Goal: Transaction & Acquisition: Purchase product/service

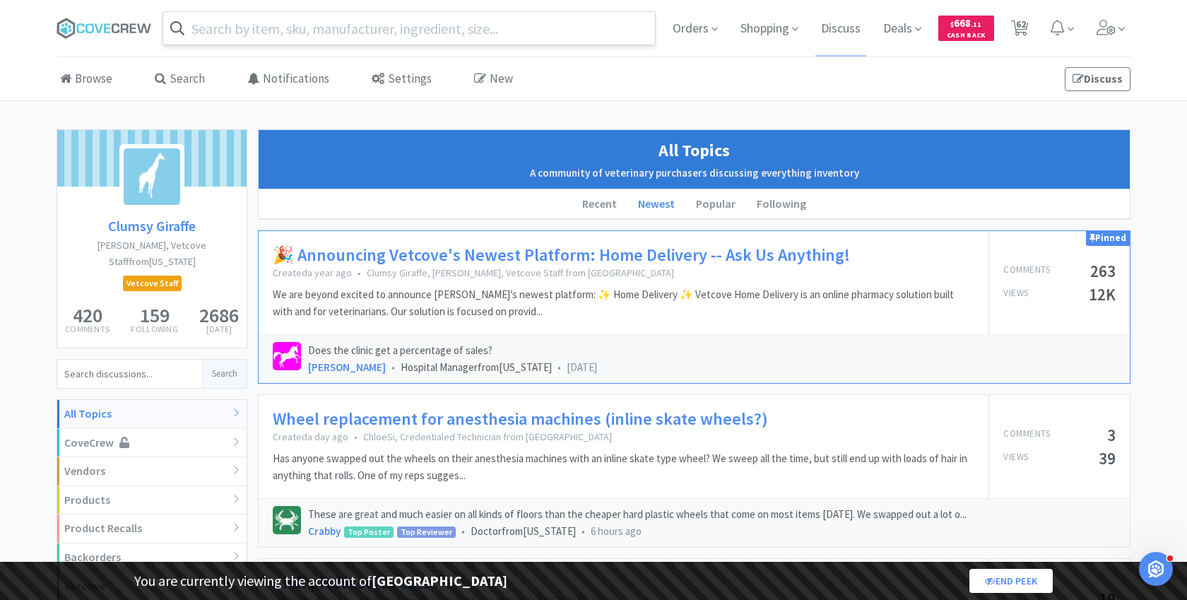
click at [292, 27] on input "text" at bounding box center [409, 28] width 492 height 32
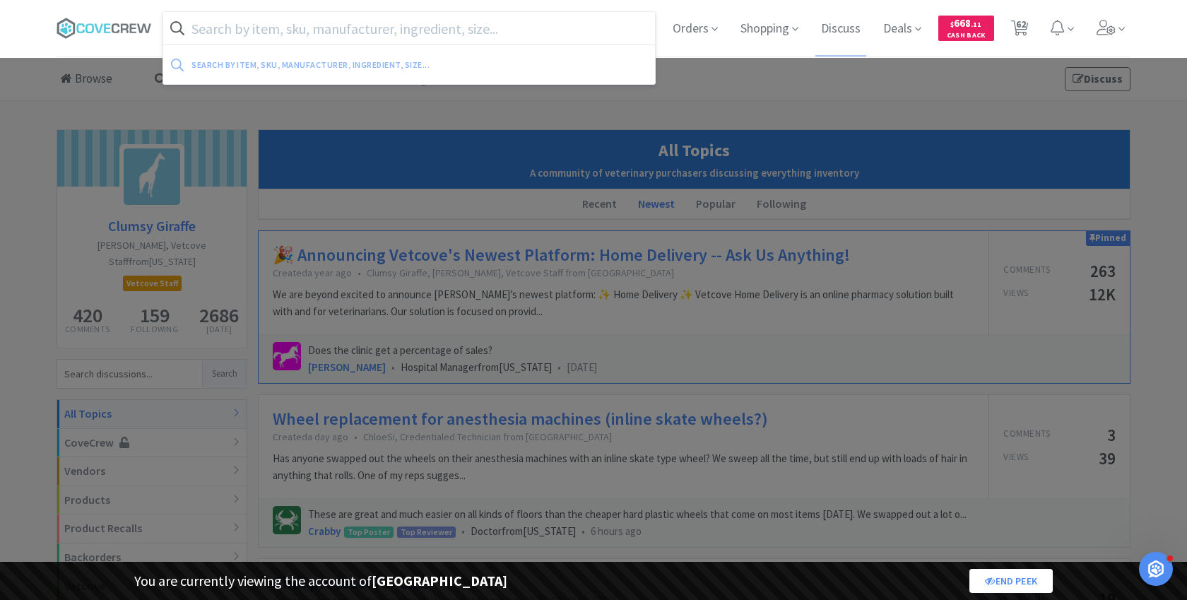
paste input "085675"
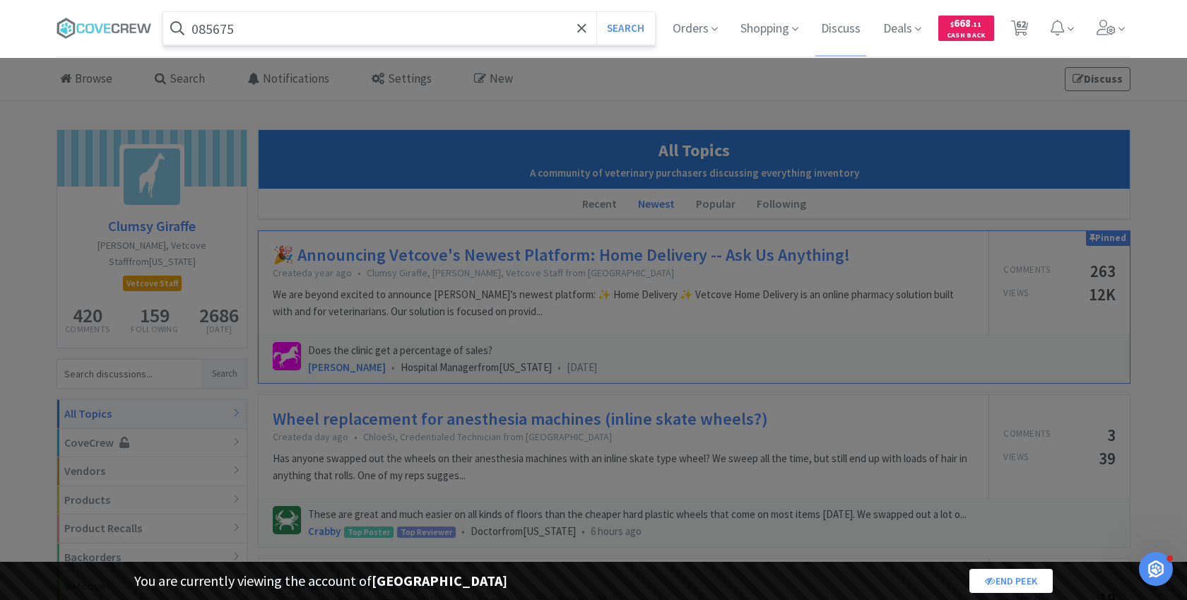
type input "085675"
click at [596, 12] on button "Search" at bounding box center [625, 28] width 59 height 32
select select "3"
select select "1"
select select "8"
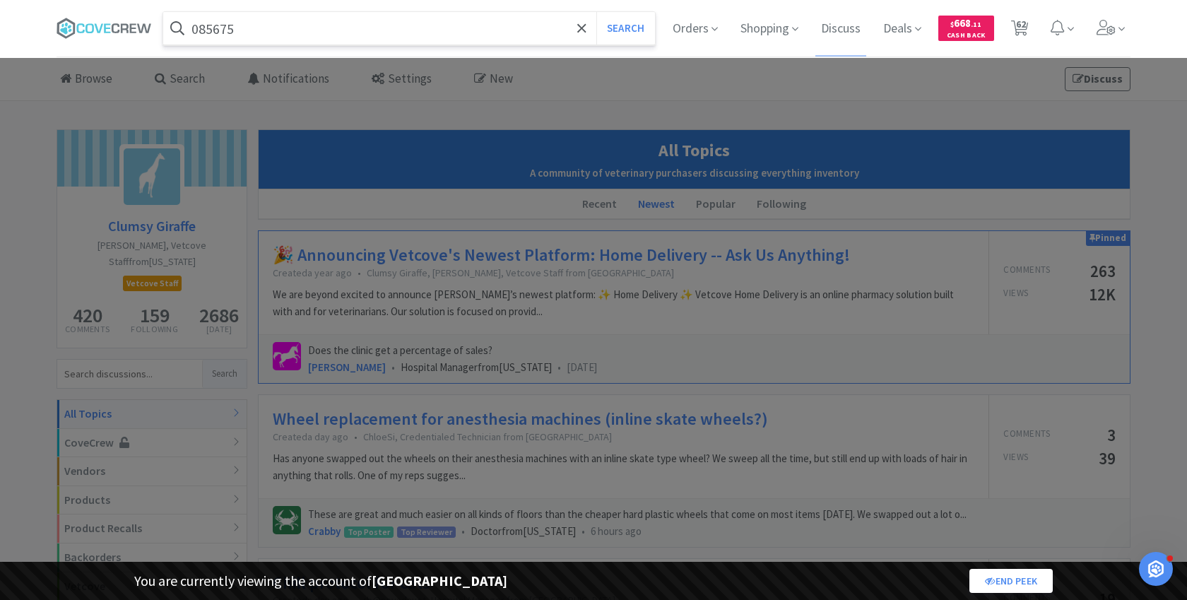
select select "1"
select select "2"
select select "1"
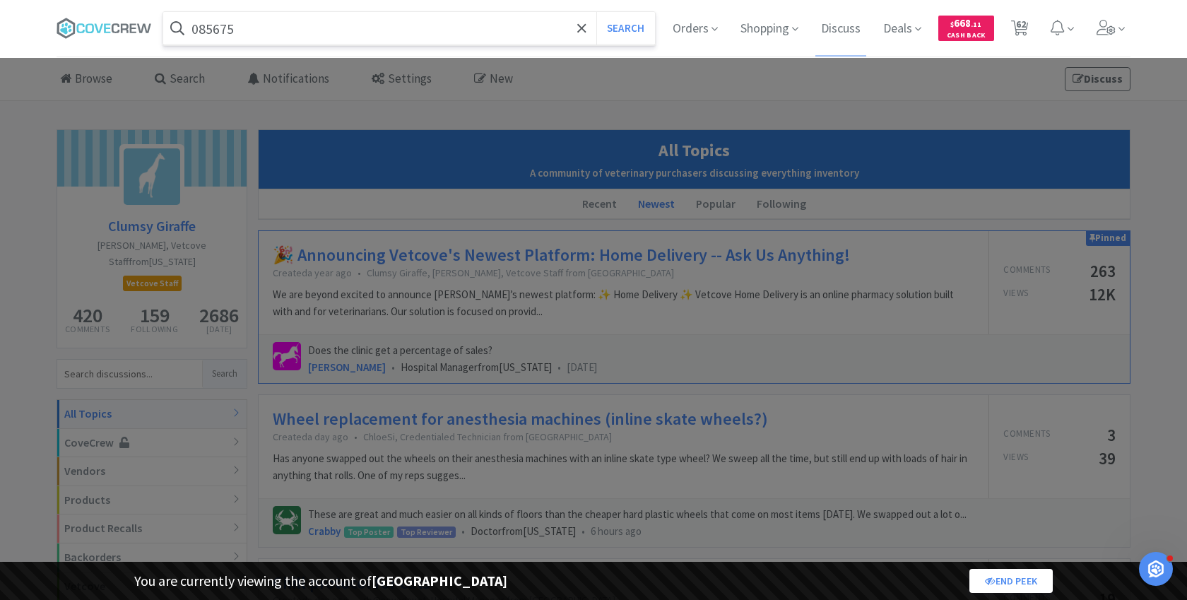
select select "1"
select select "2"
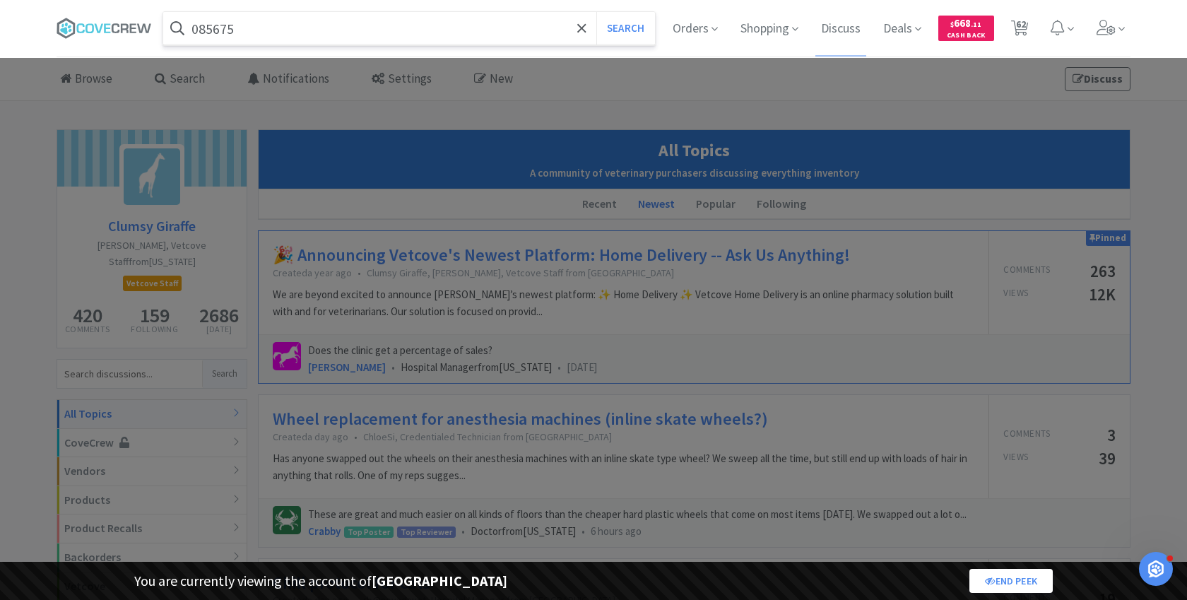
select select "1"
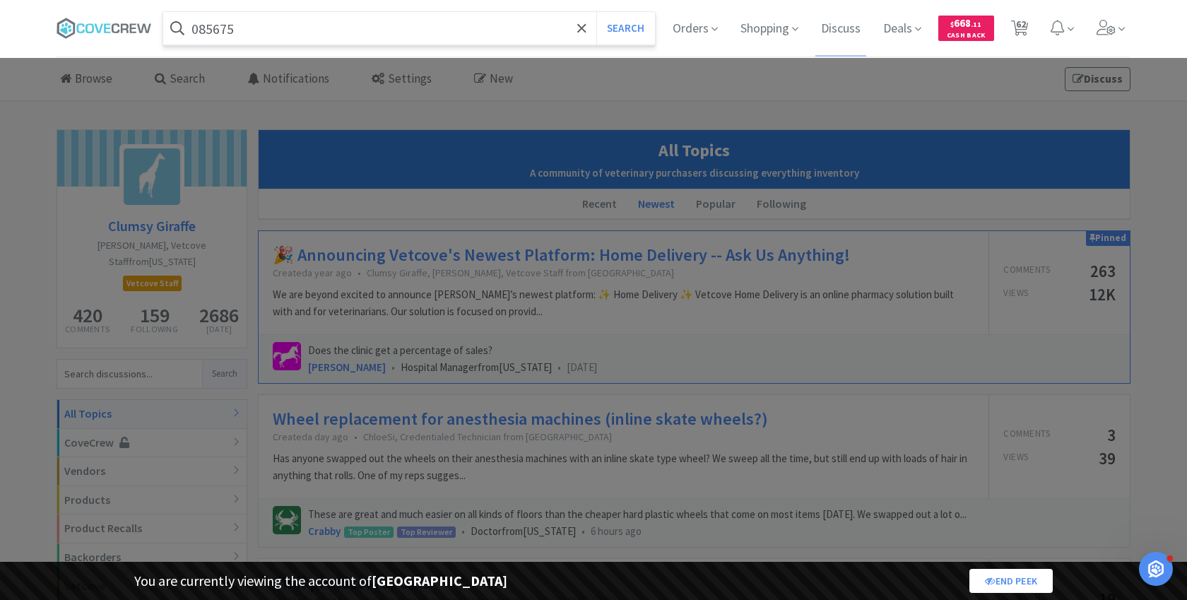
select select "1"
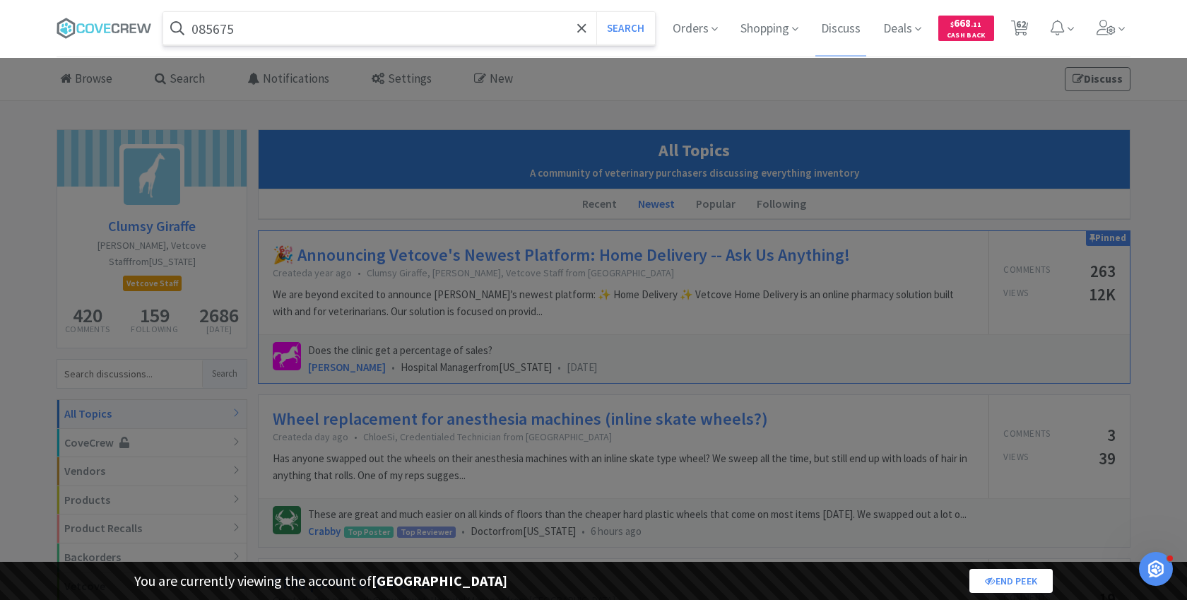
select select "2"
select select "1"
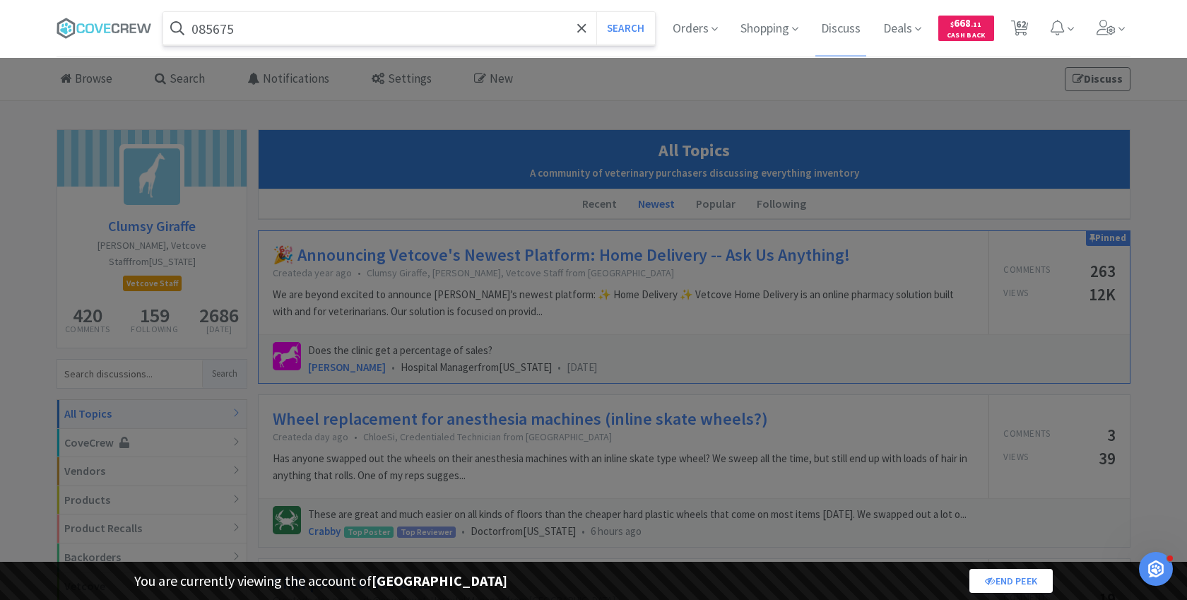
select select "1"
select select "5"
select select "2"
select select "1"
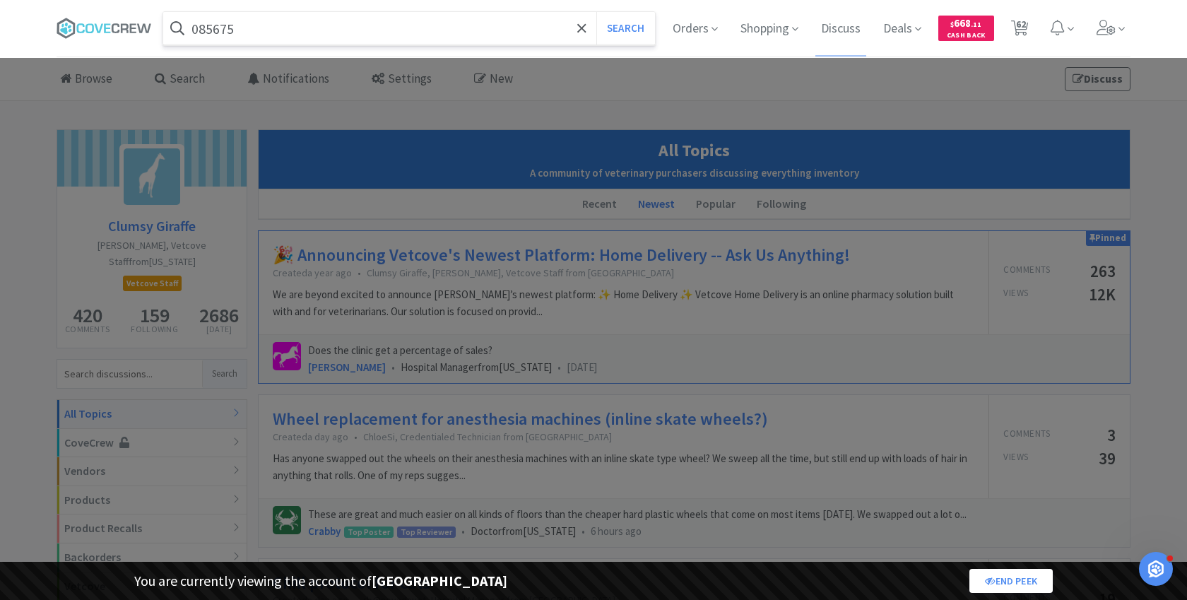
select select "1"
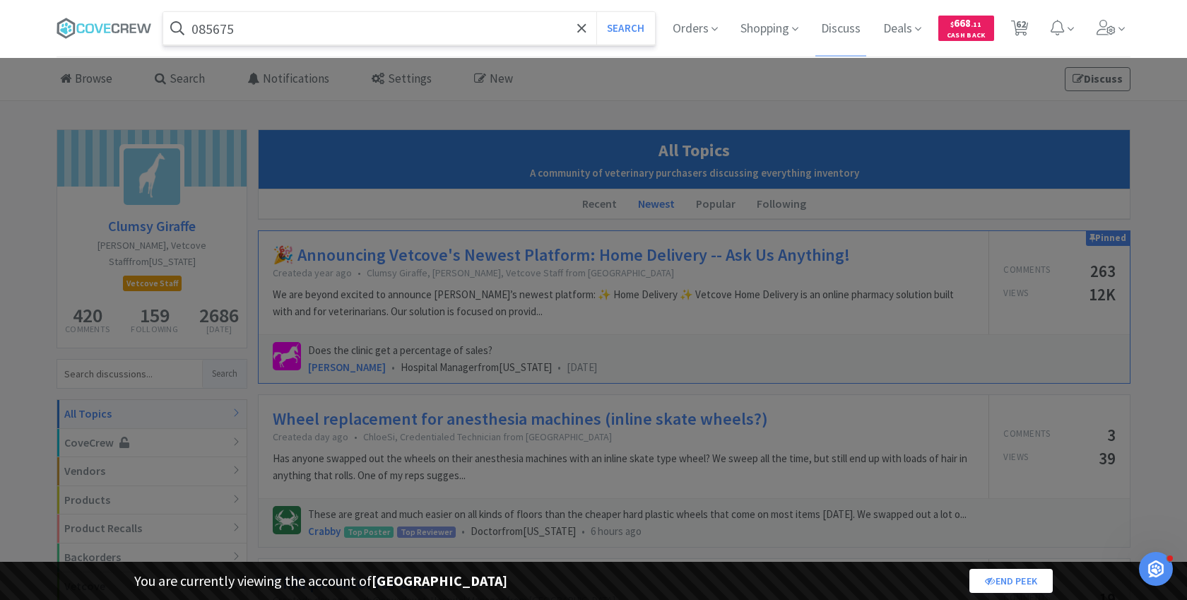
select select "1"
select select "2"
select select "4"
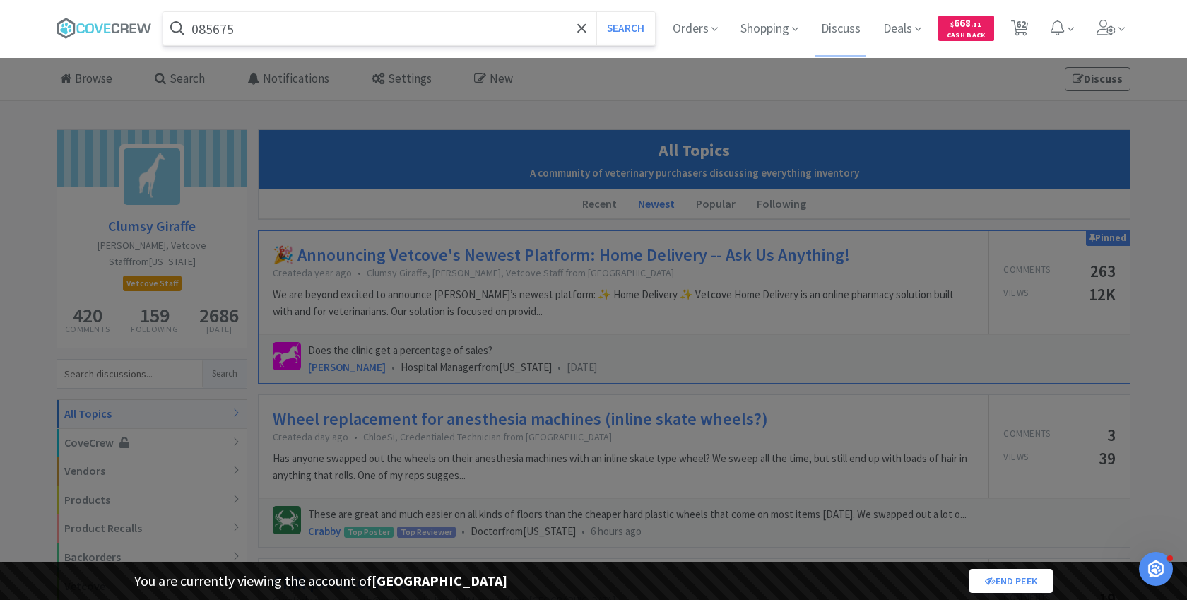
select select "3"
select select "1"
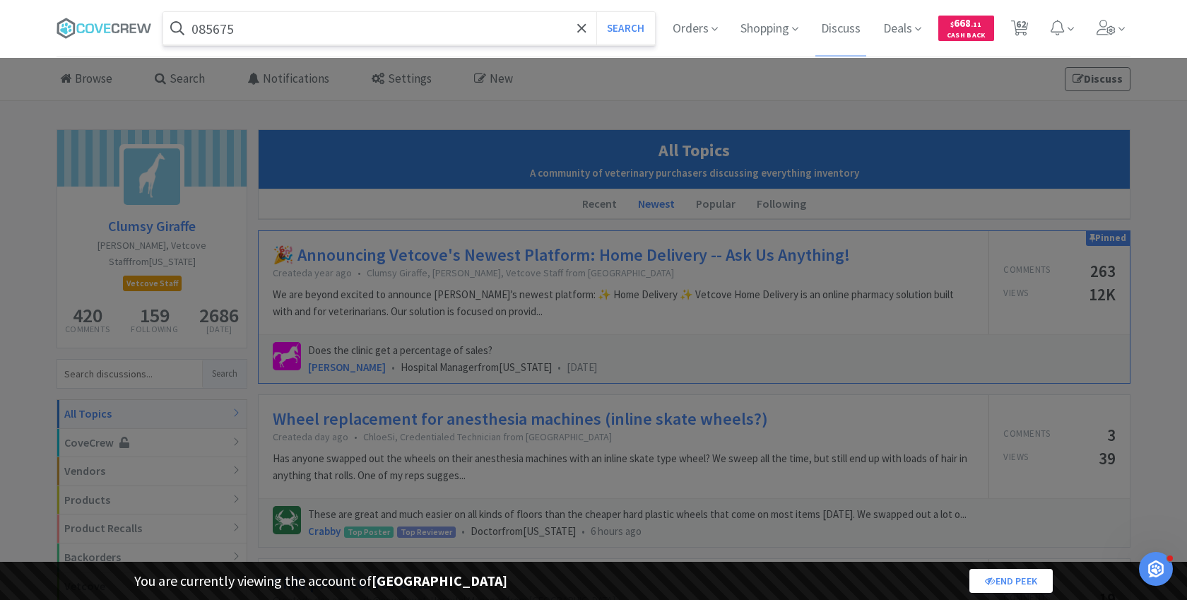
select select "1"
select select "3"
select select "2"
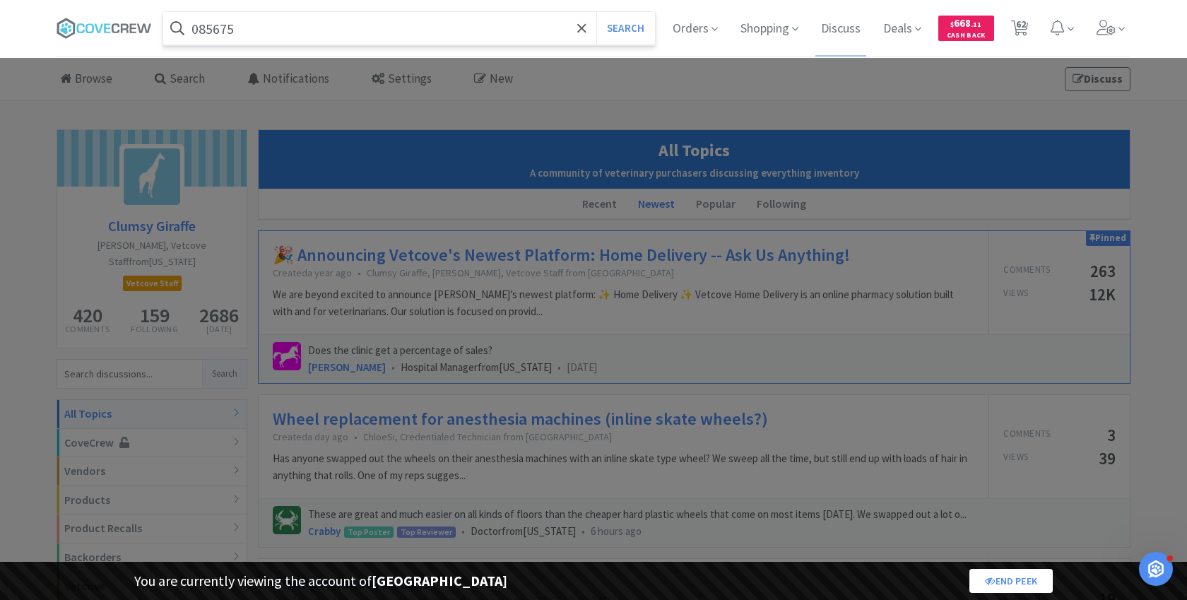
select select "1"
select select "2"
select select "1"
select select "2"
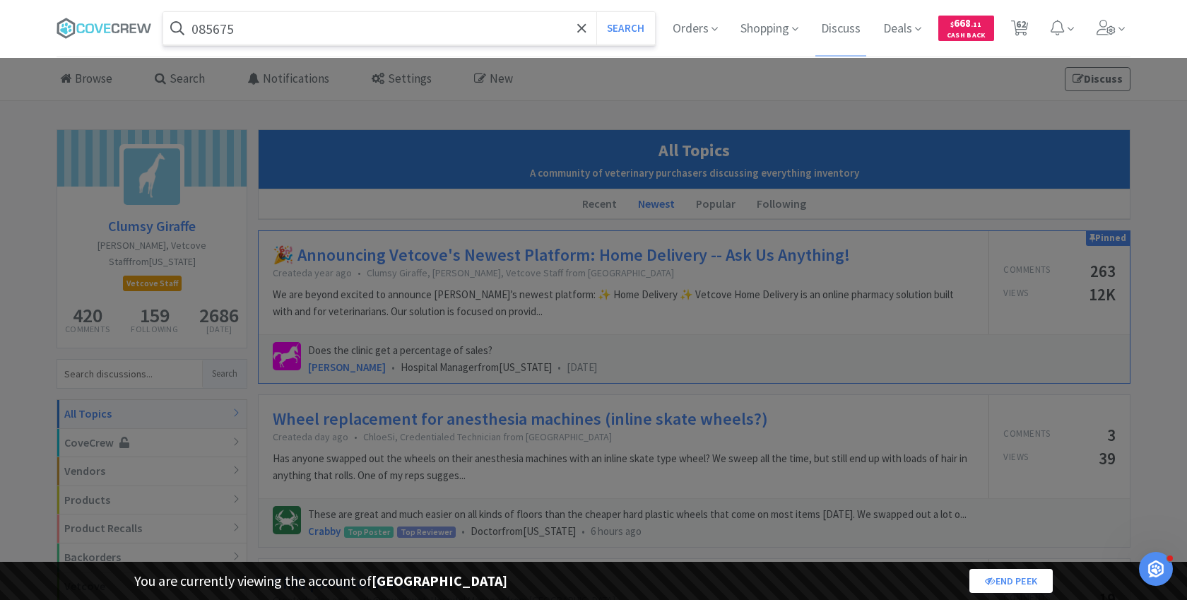
select select "9"
select select "5"
select select "2"
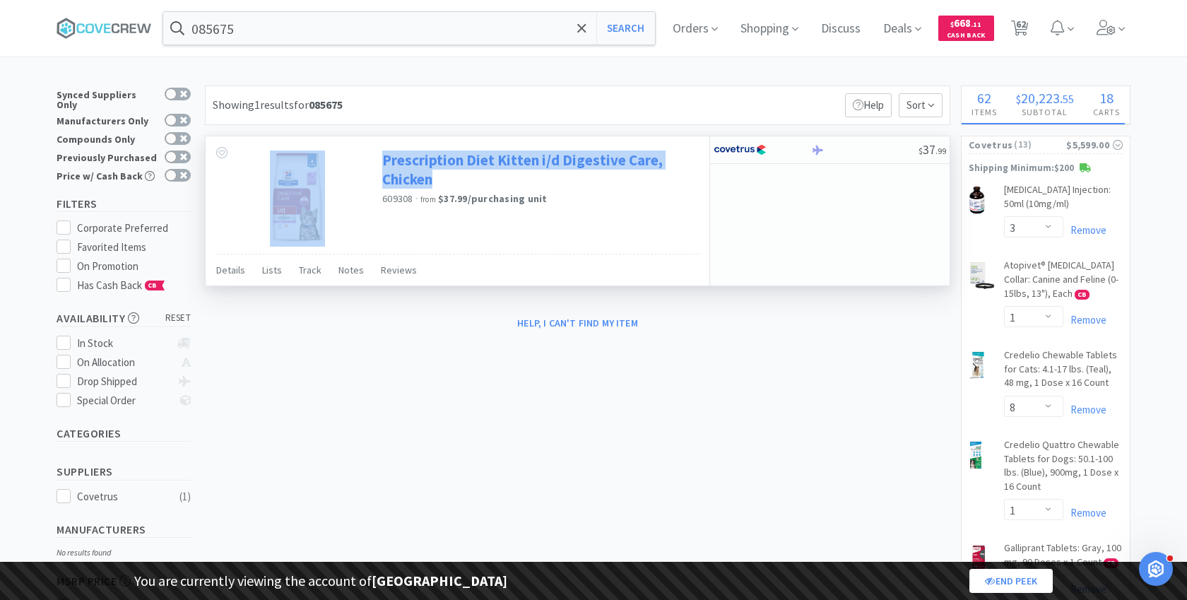
drag, startPoint x: 376, startPoint y: 152, endPoint x: 489, endPoint y: 181, distance: 116.0
click at [489, 181] on div "Prescription Diet Kitten i/d Digestive Care, Chicken 609308 · from $37.99 / pur…" at bounding box center [458, 194] width 504 height 117
copy div "Prescription Diet Kitten i/d Digestive Care, Chicken"
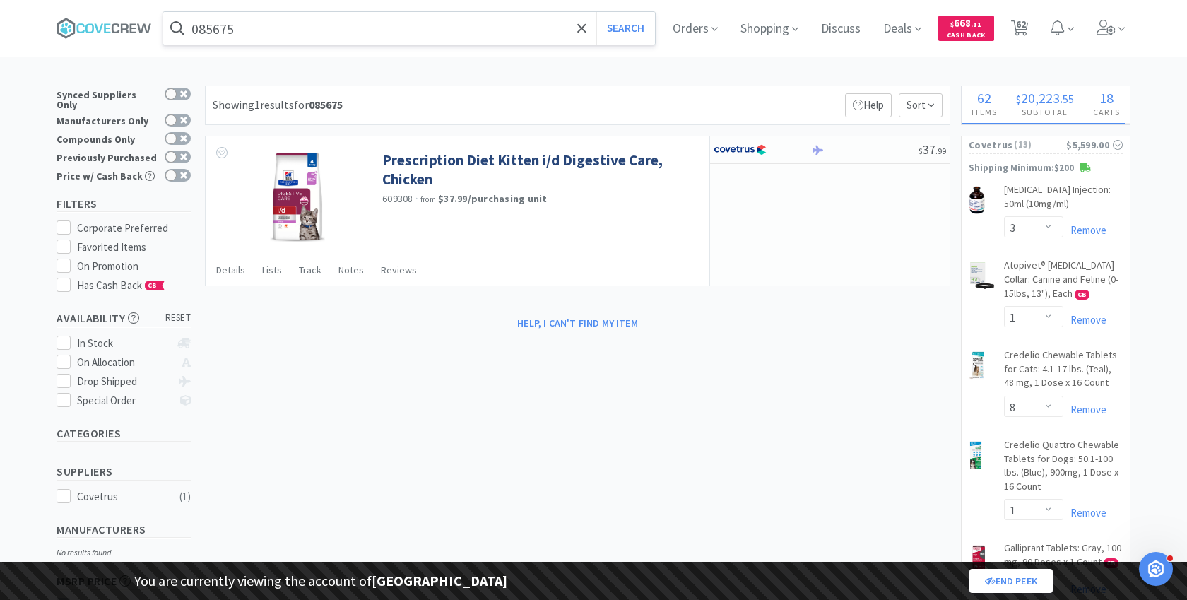
click at [372, 28] on input "085675" at bounding box center [409, 28] width 492 height 32
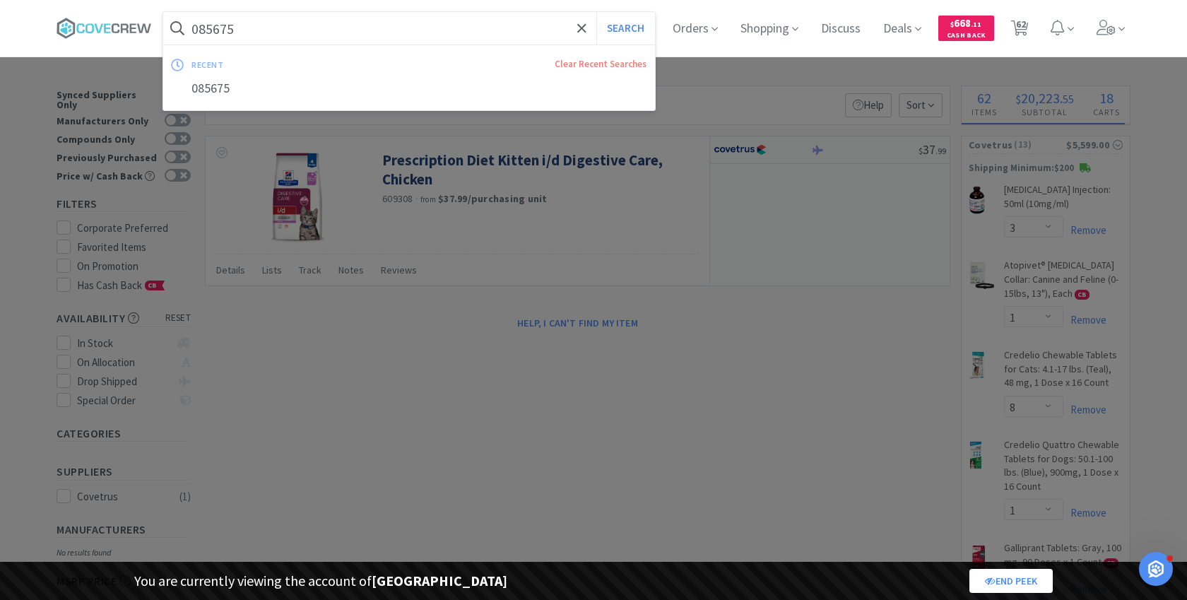
paste input "Prescription Diet Kitten i/d Digestive Care, Chicken"
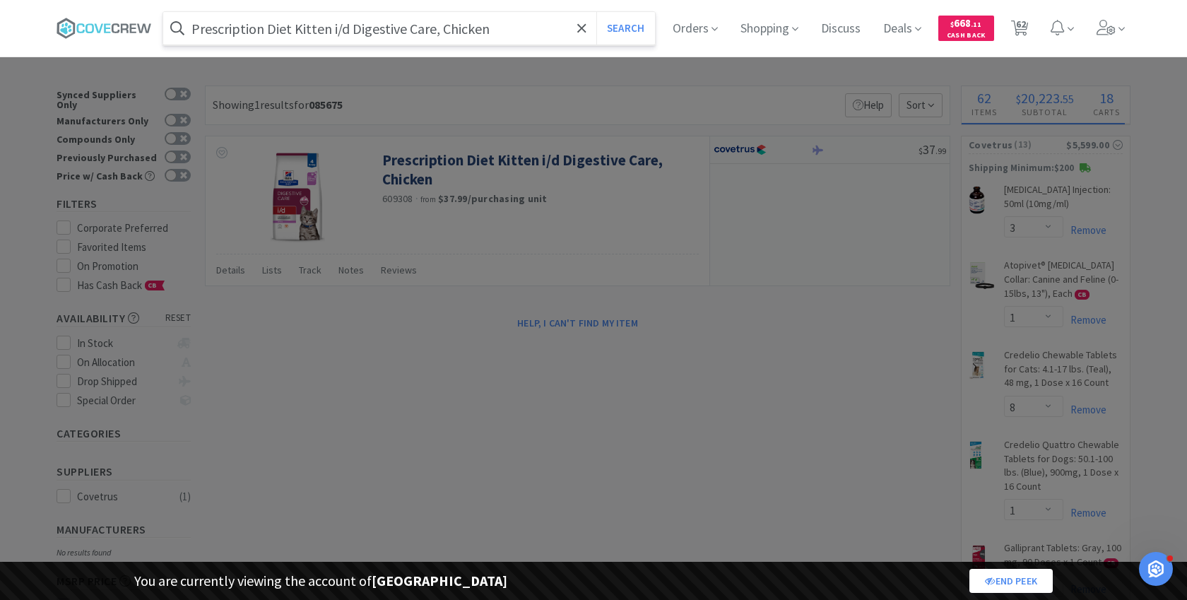
click at [596, 12] on button "Search" at bounding box center [625, 28] width 59 height 32
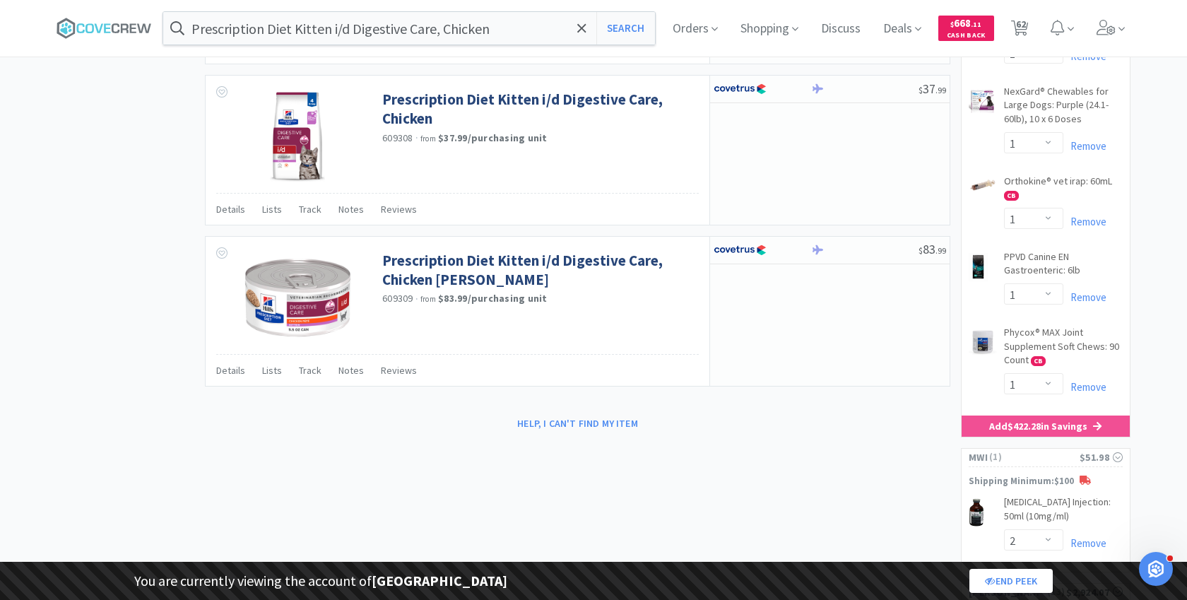
scroll to position [872, 0]
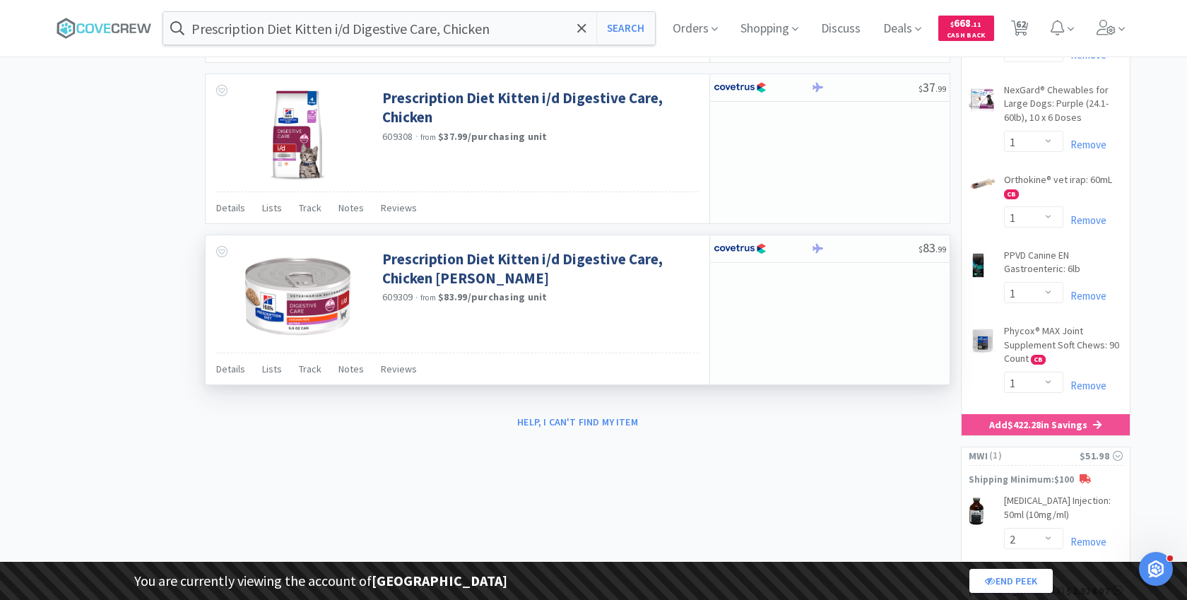
click at [637, 291] on div "609309 · from $83.99 / purchasing unit" at bounding box center [538, 298] width 313 height 16
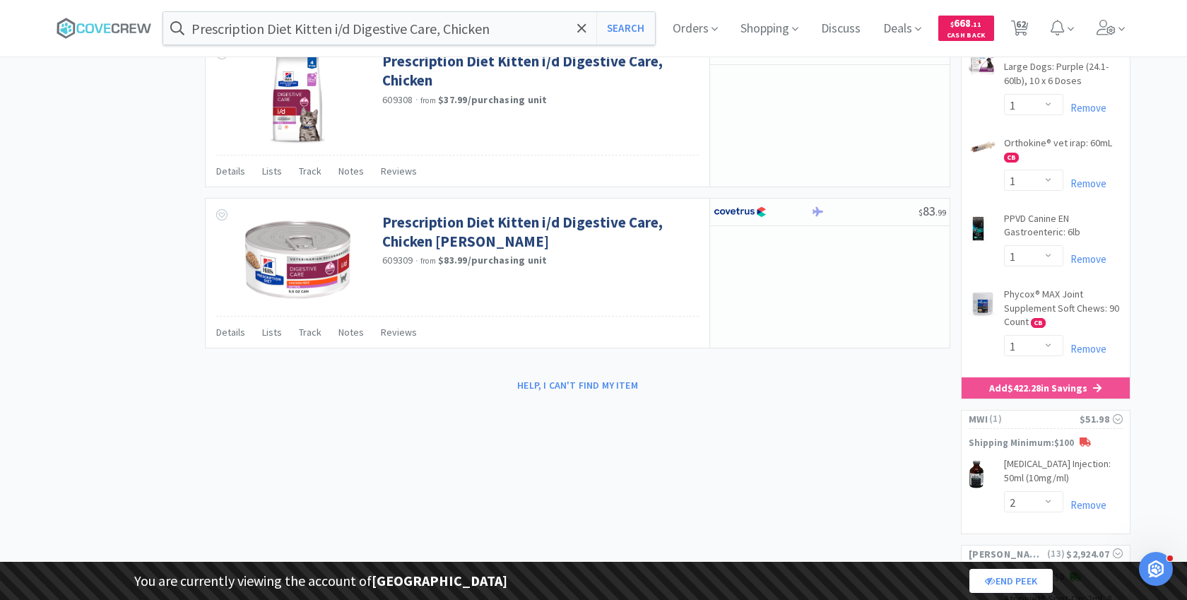
scroll to position [899, 0]
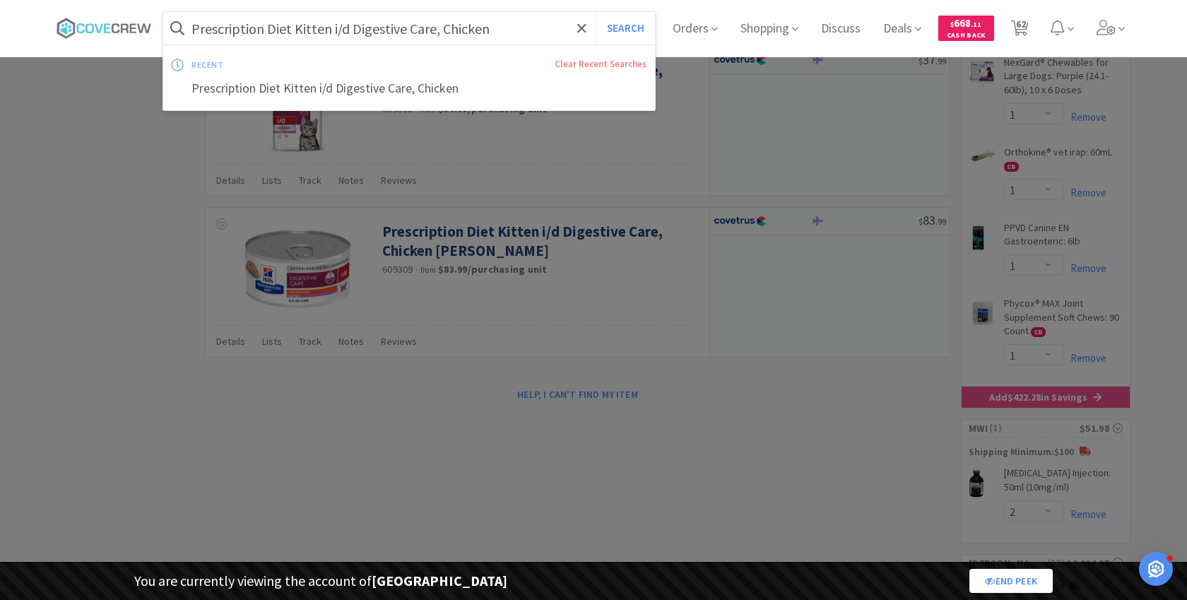
click at [335, 24] on input "Prescription Diet Kitten i/d Digestive Care, Chicken" at bounding box center [409, 28] width 492 height 32
paste input "609308"
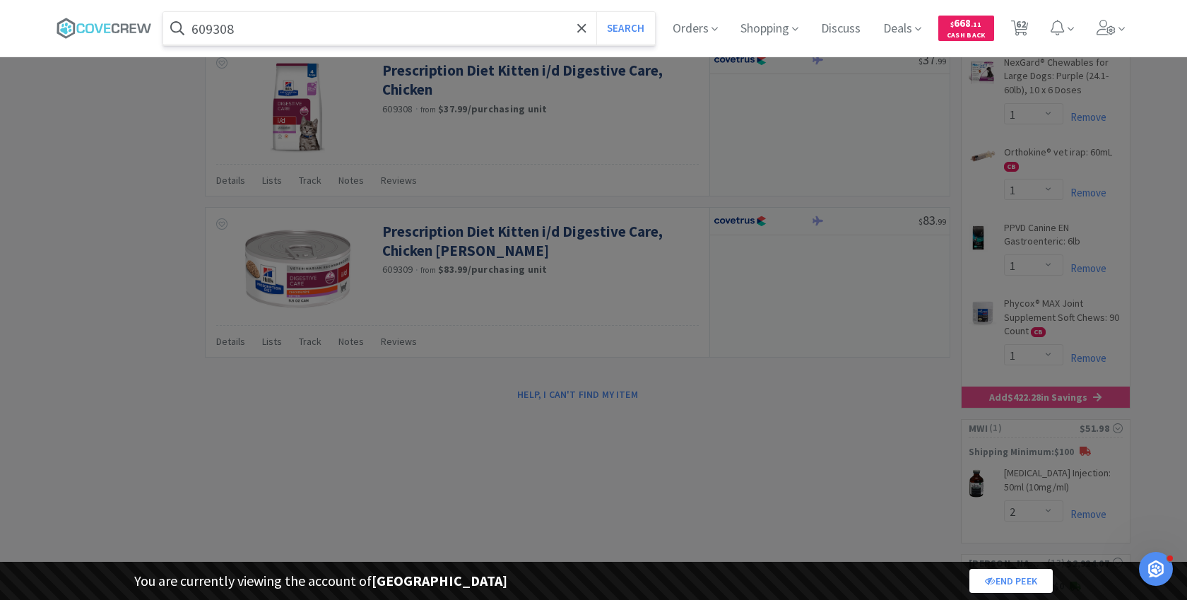
click at [596, 12] on button "Search" at bounding box center [625, 28] width 59 height 32
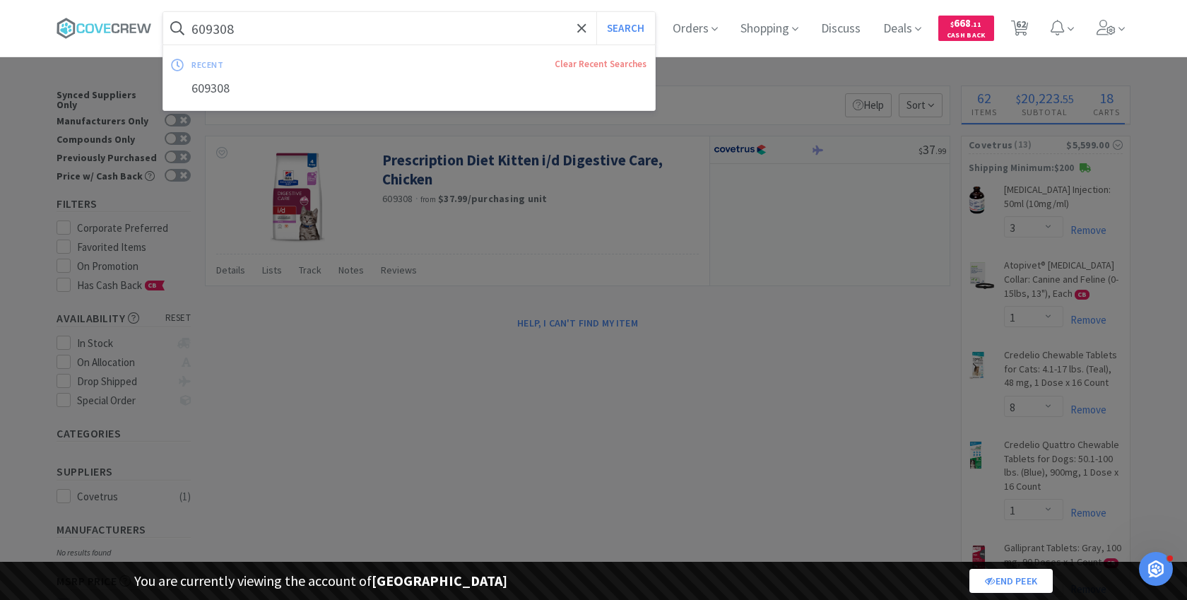
click at [305, 40] on input "609308" at bounding box center [409, 28] width 492 height 32
paste input "085674"
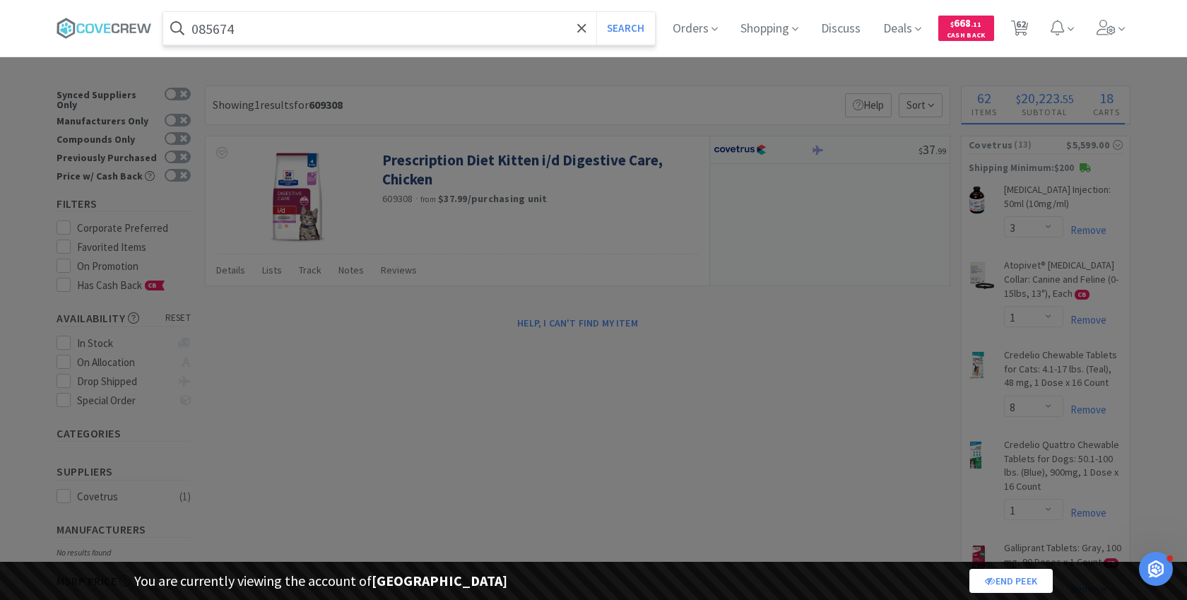
type input "085674"
click at [596, 12] on button "Search" at bounding box center [625, 28] width 59 height 32
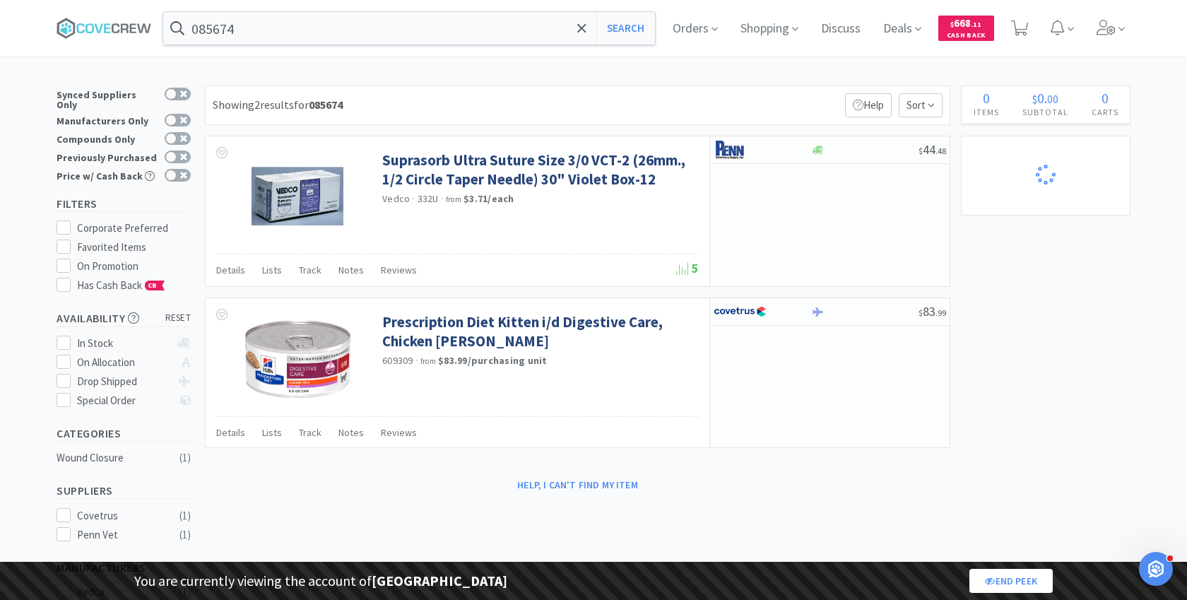
select select "1"
select select "2"
select select "5"
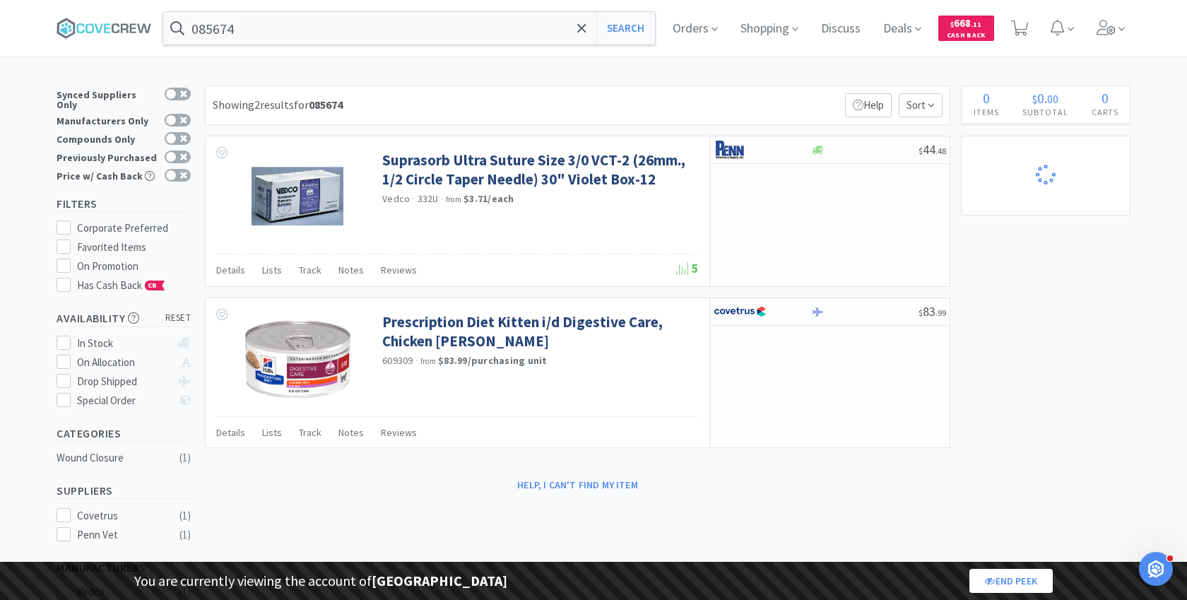
select select "2"
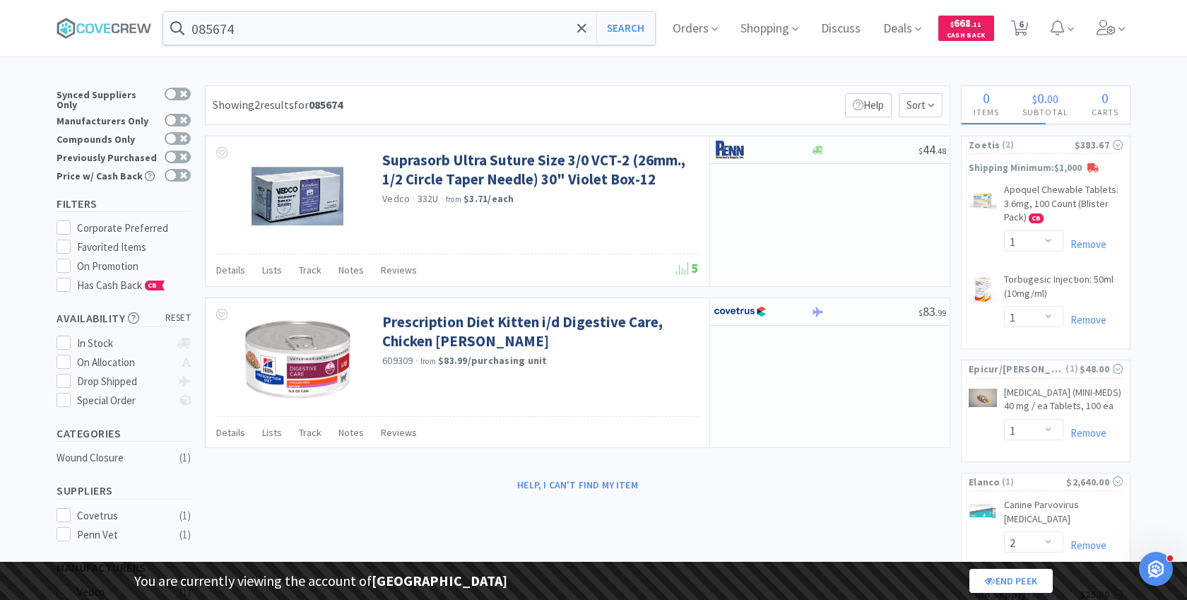
select select "1"
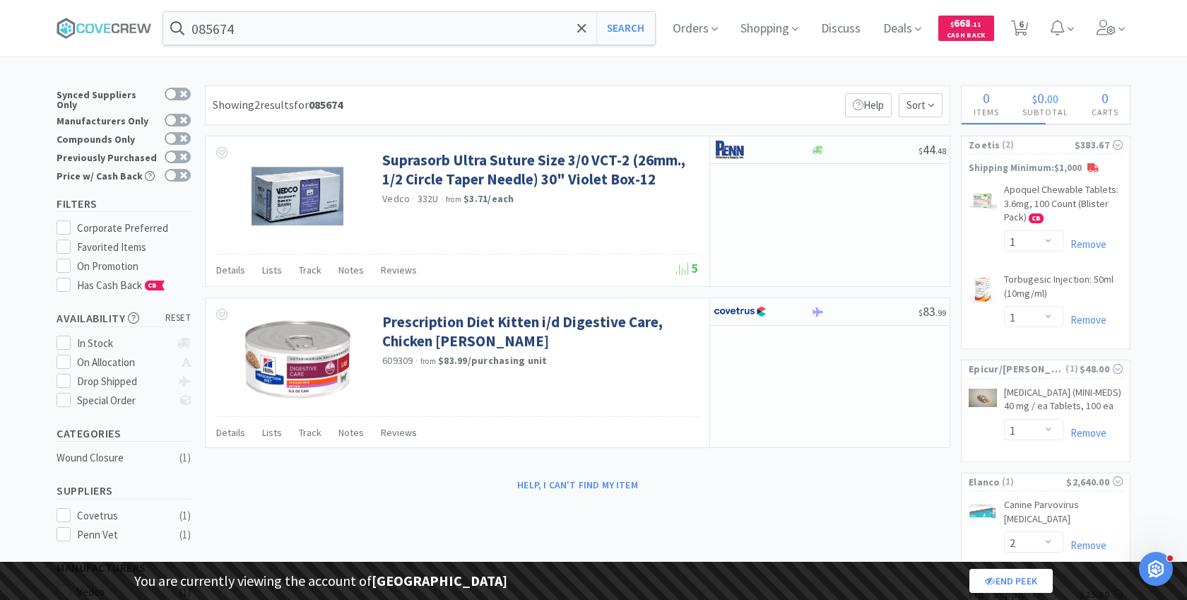
select select "1"
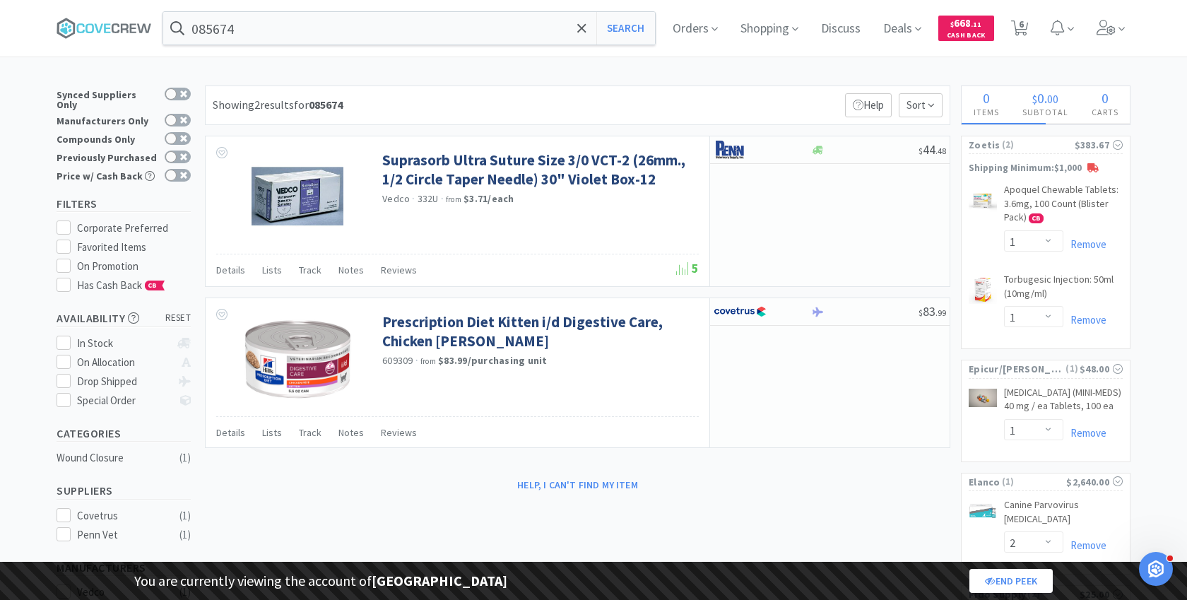
select select "2"
select select "1"
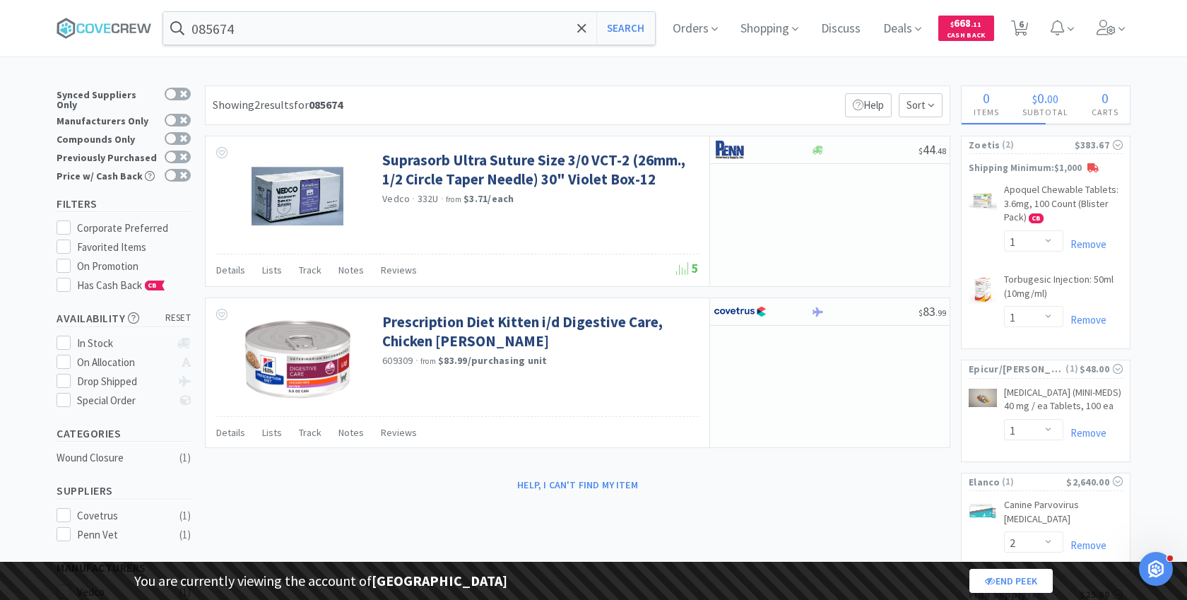
select select "1"
select select "5"
select select "2"
select select "1"
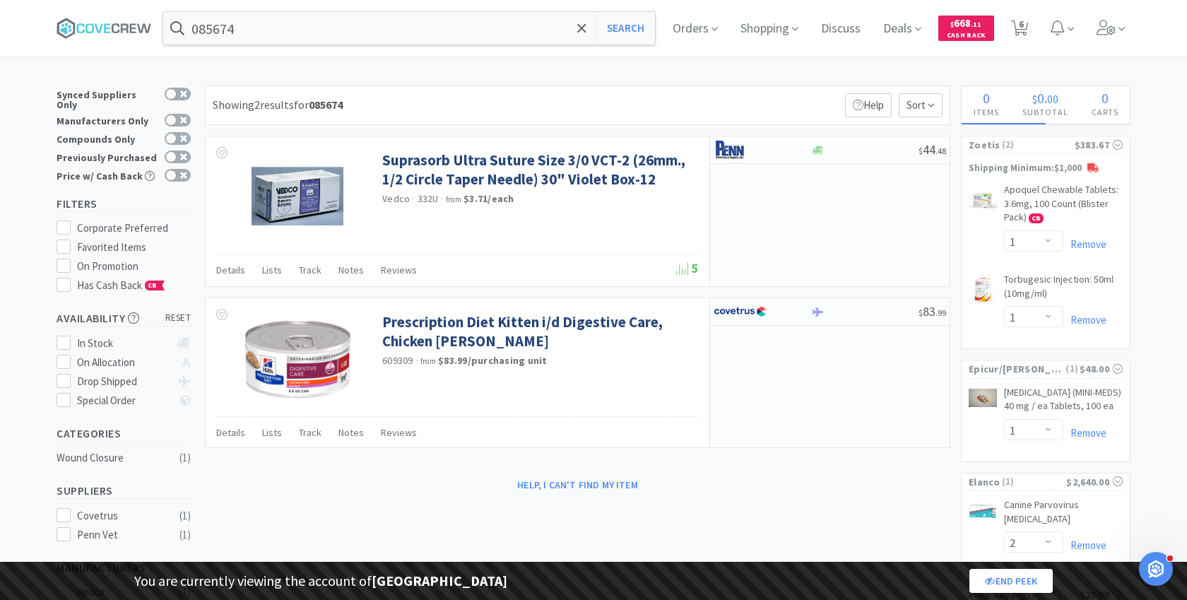
select select "1"
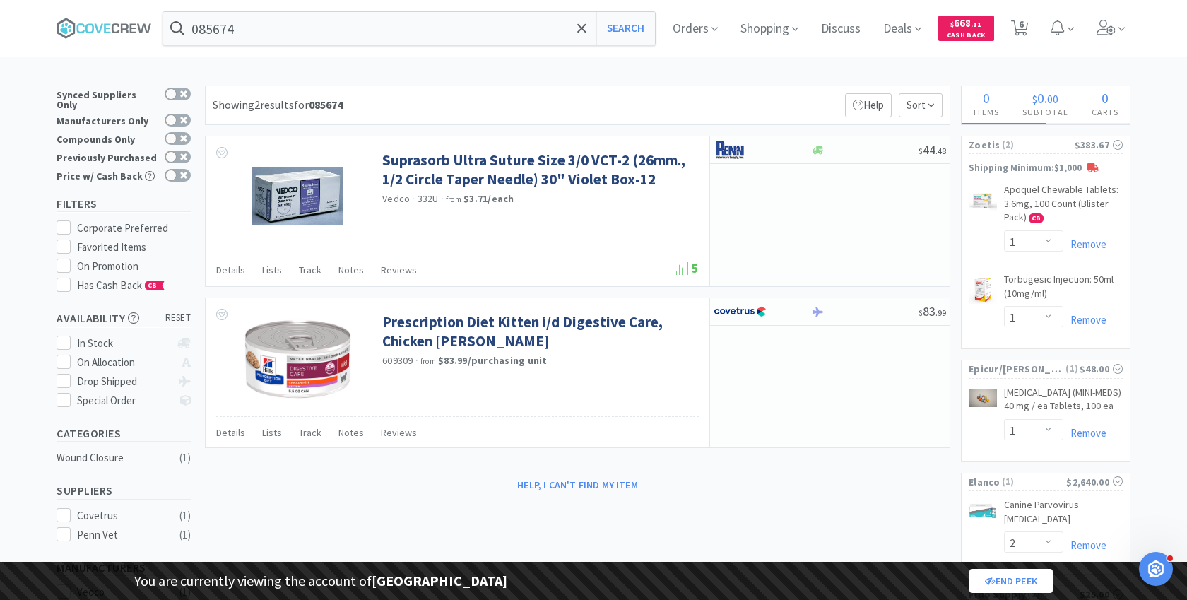
select select "1"
select select "2"
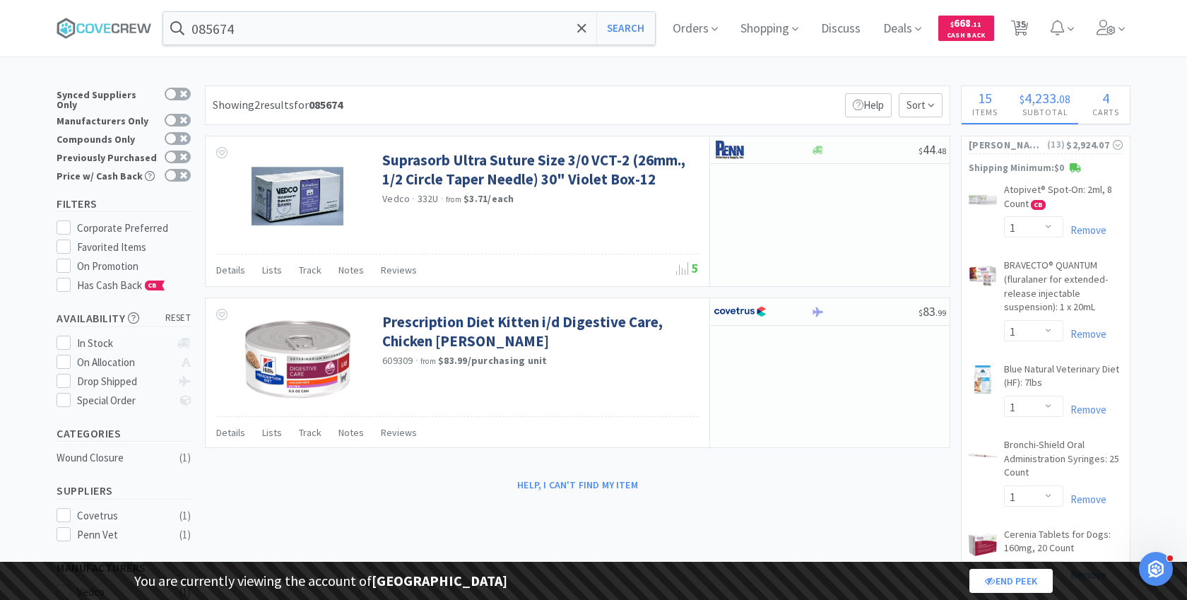
select select "2"
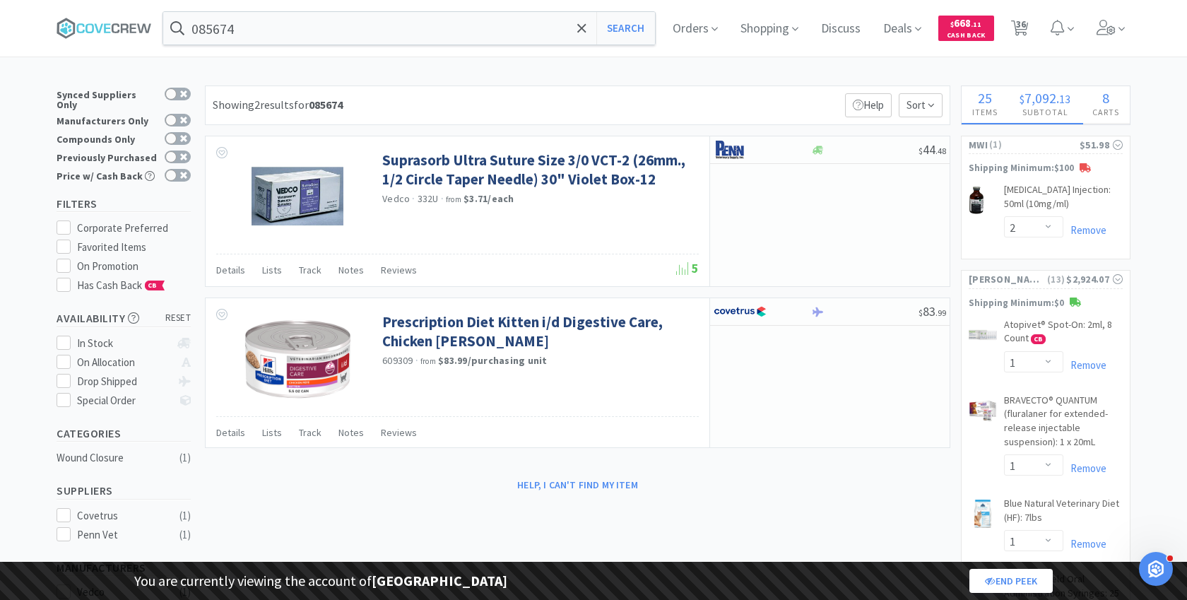
select select "3"
select select "1"
select select "8"
select select "1"
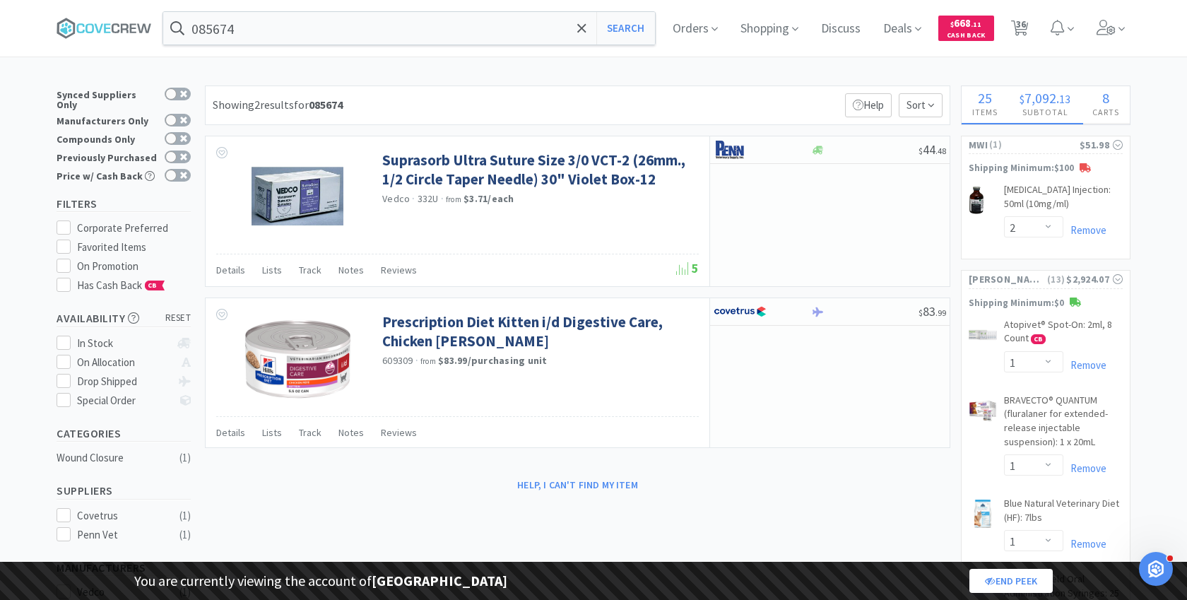
select select "2"
select select "1"
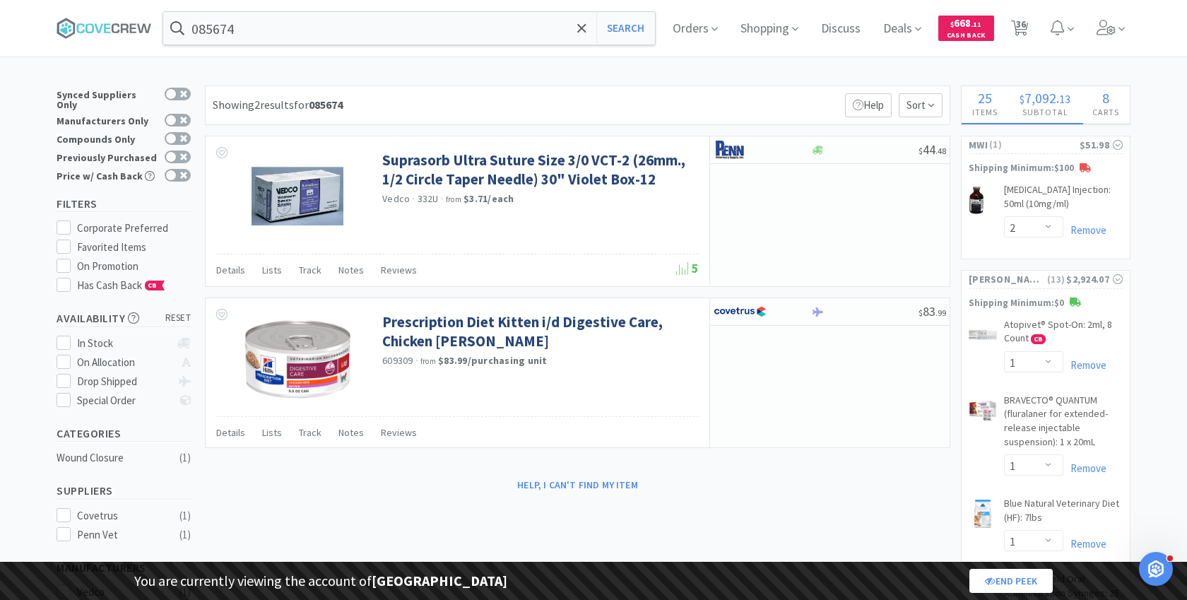
select select "1"
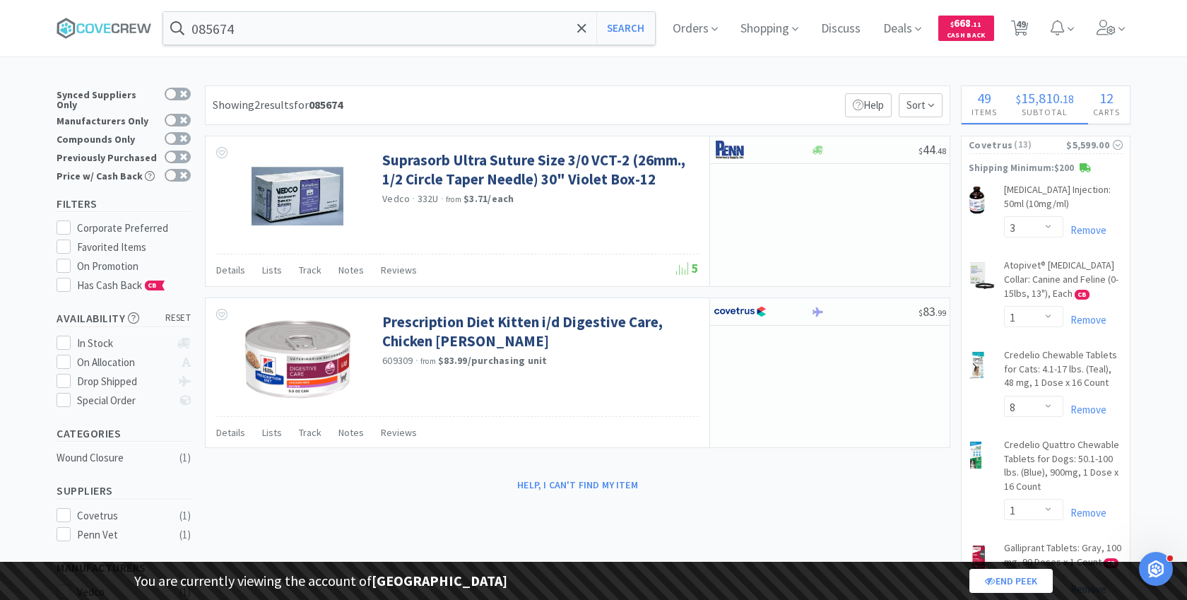
select select "1"
select select "2"
select select "1"
select select "3"
select select "2"
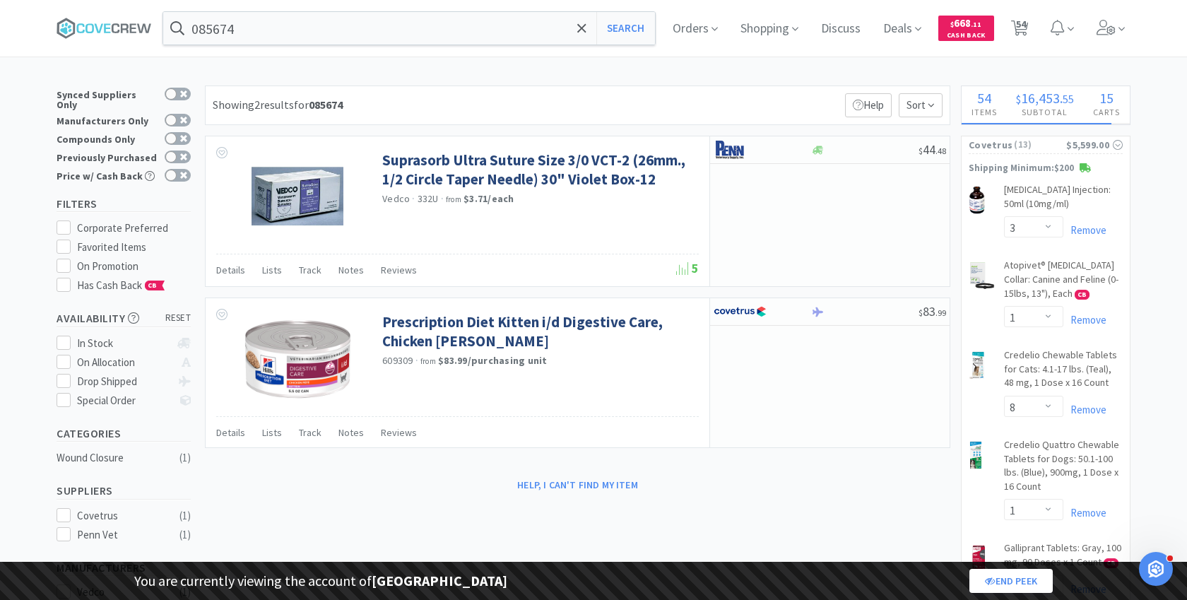
select select "1"
select select "2"
select select "4"
select select "3"
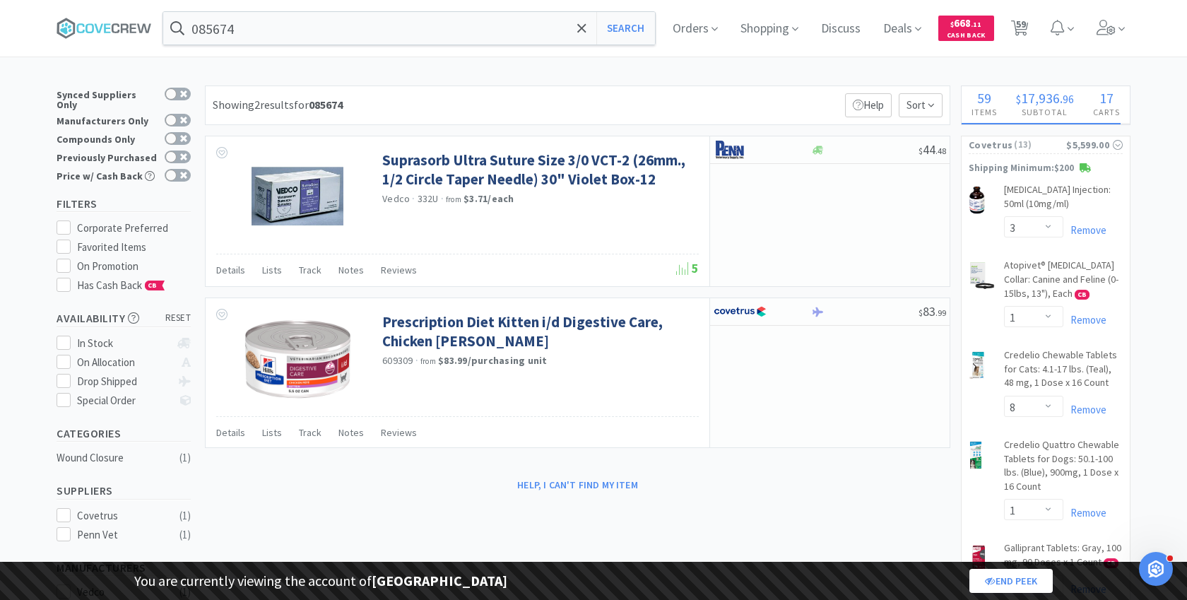
select select "25"
select select "1"
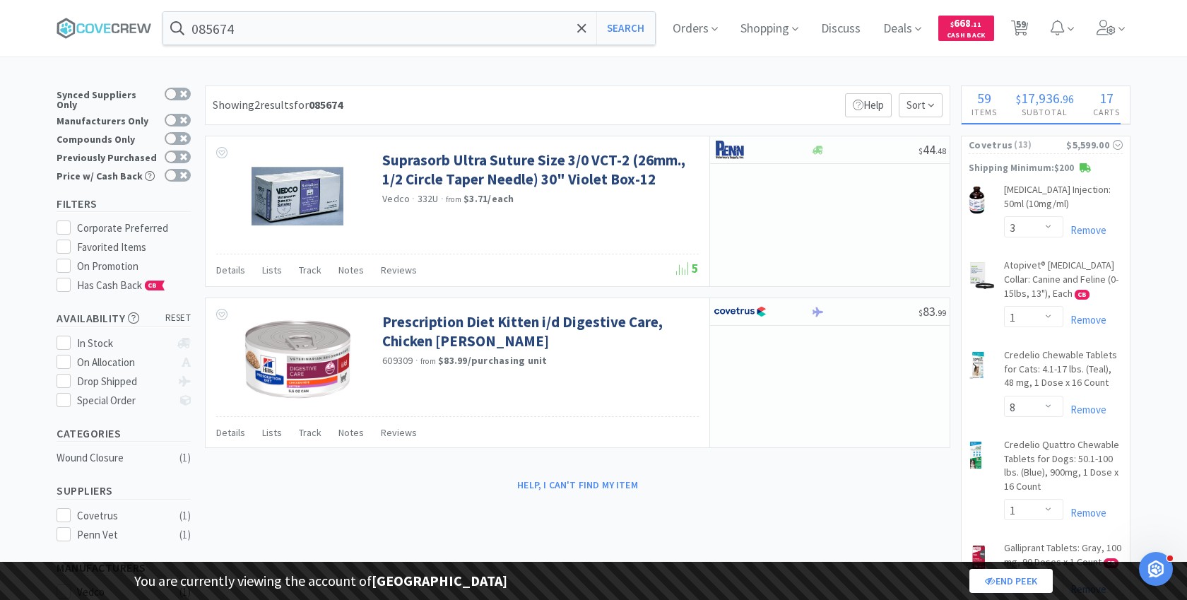
select select "5"
click at [302, 40] on input "085674" at bounding box center [409, 28] width 492 height 32
click at [91, 117] on div at bounding box center [593, 300] width 1187 height 600
click at [103, 23] on icon at bounding box center [104, 28] width 95 height 21
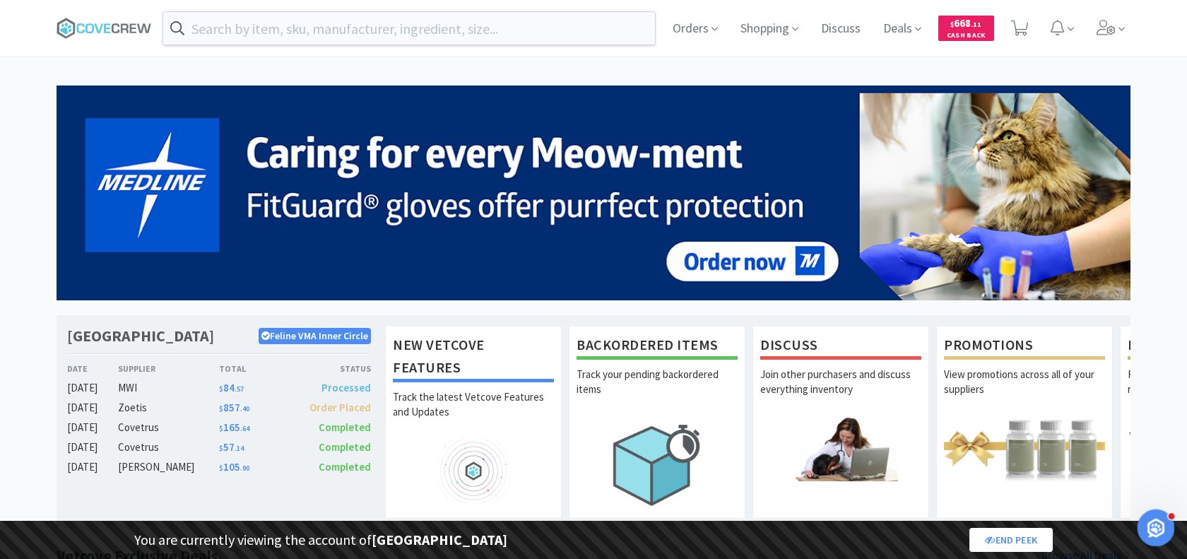
click at [1155, 521] on icon "Open Intercom Messenger" at bounding box center [1153, 525] width 23 height 23
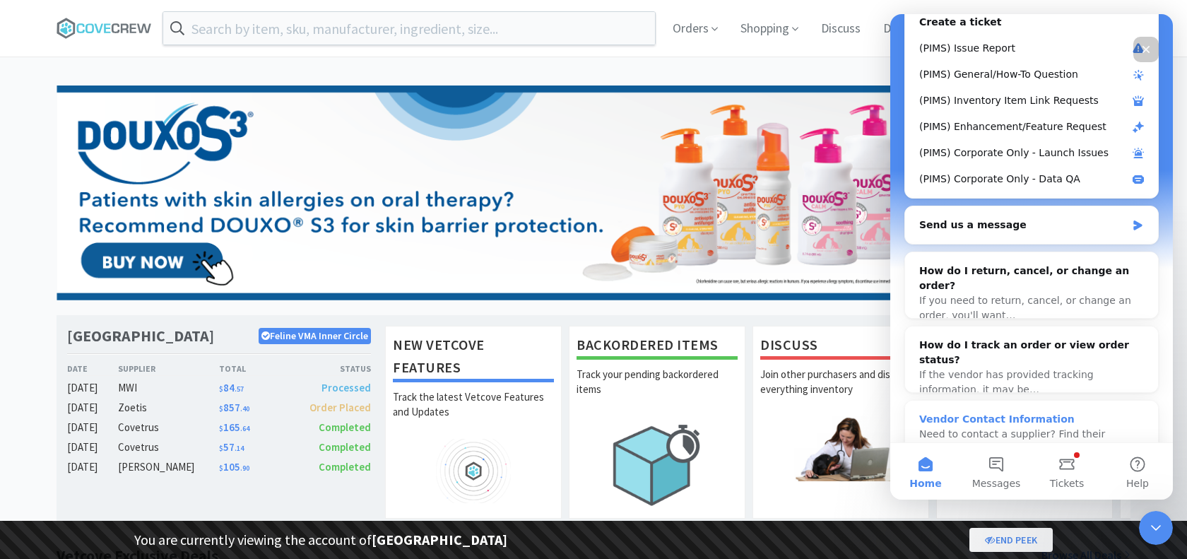
scroll to position [258, 0]
click at [1163, 527] on div "Close Intercom Messenger" at bounding box center [1153, 526] width 34 height 34
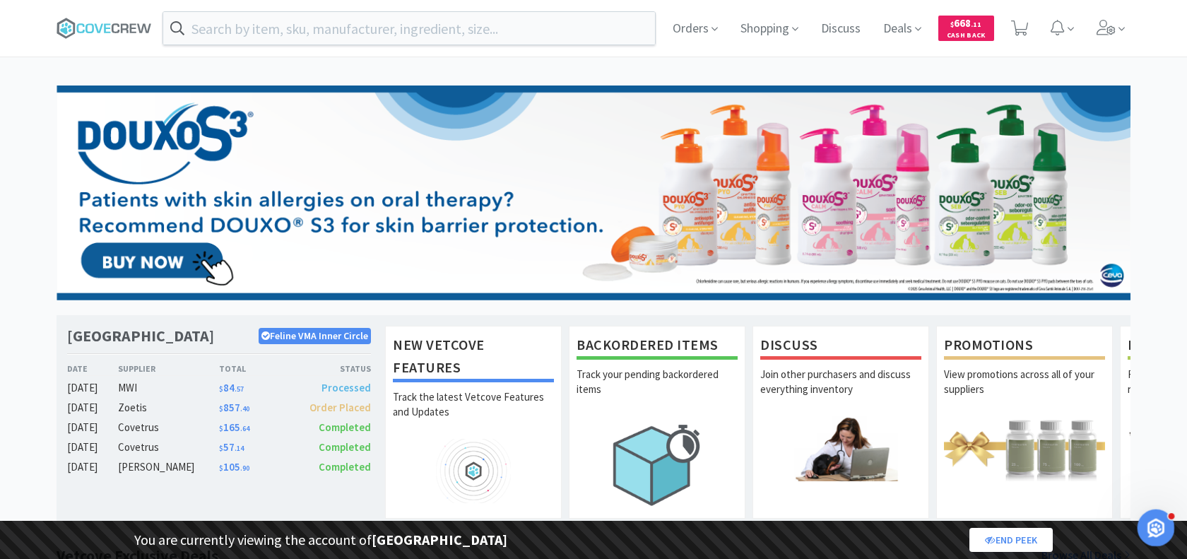
scroll to position [0, 0]
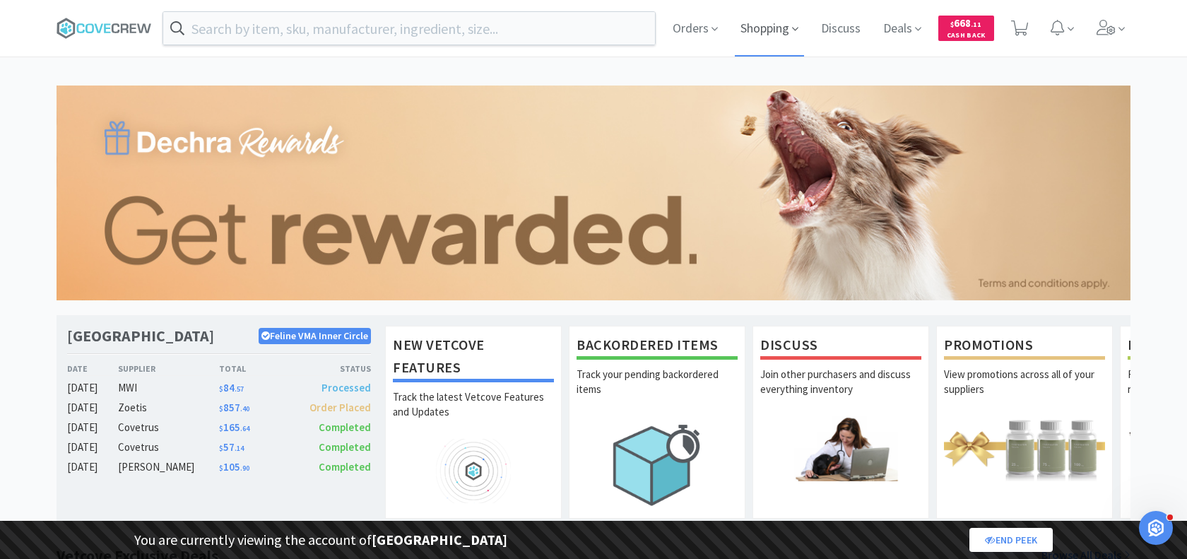
click at [768, 29] on span "Shopping" at bounding box center [769, 28] width 69 height 57
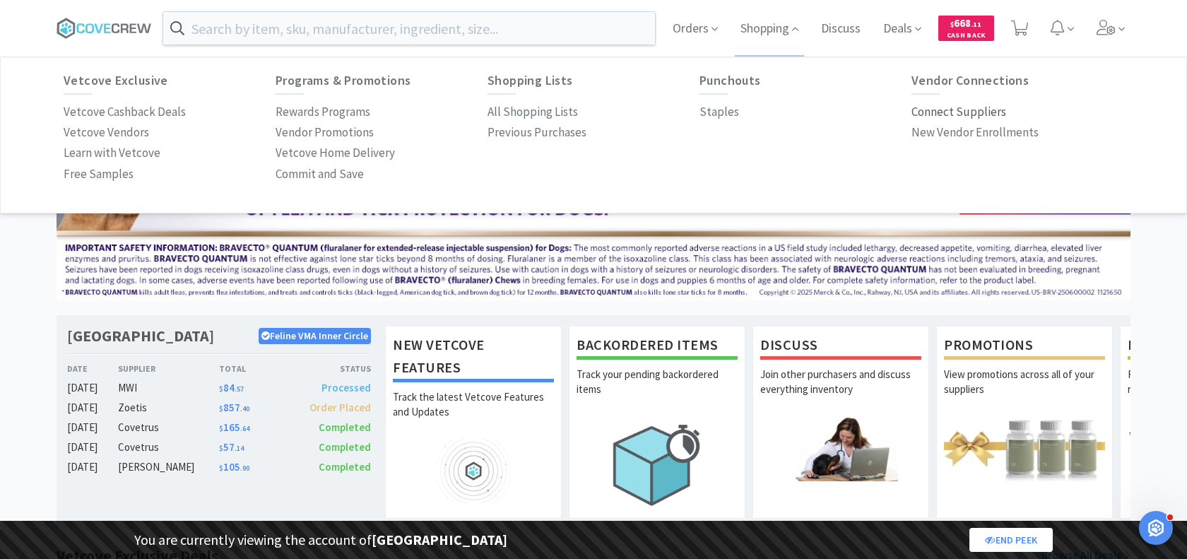
click at [952, 110] on p "Connect Suppliers" at bounding box center [958, 111] width 95 height 19
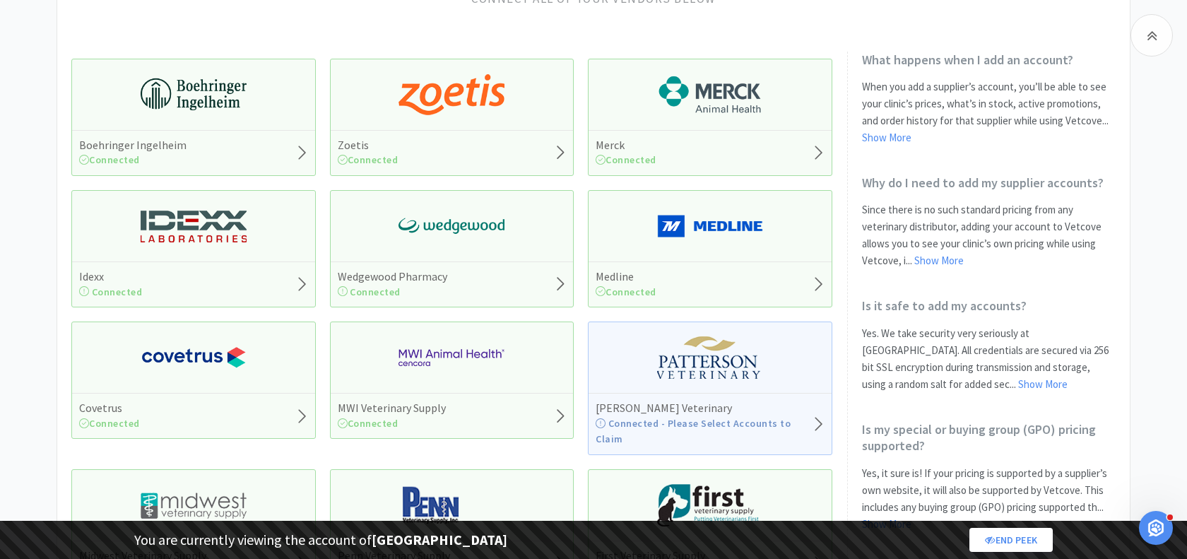
scroll to position [160, 0]
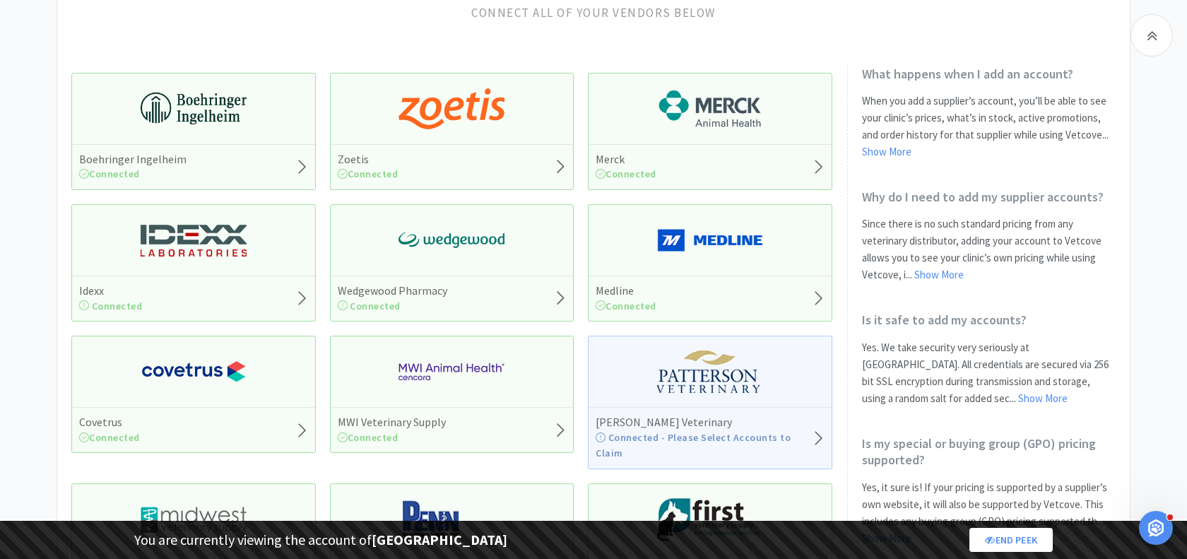
click at [195, 396] on div "Covetrus Connected" at bounding box center [193, 394] width 244 height 117
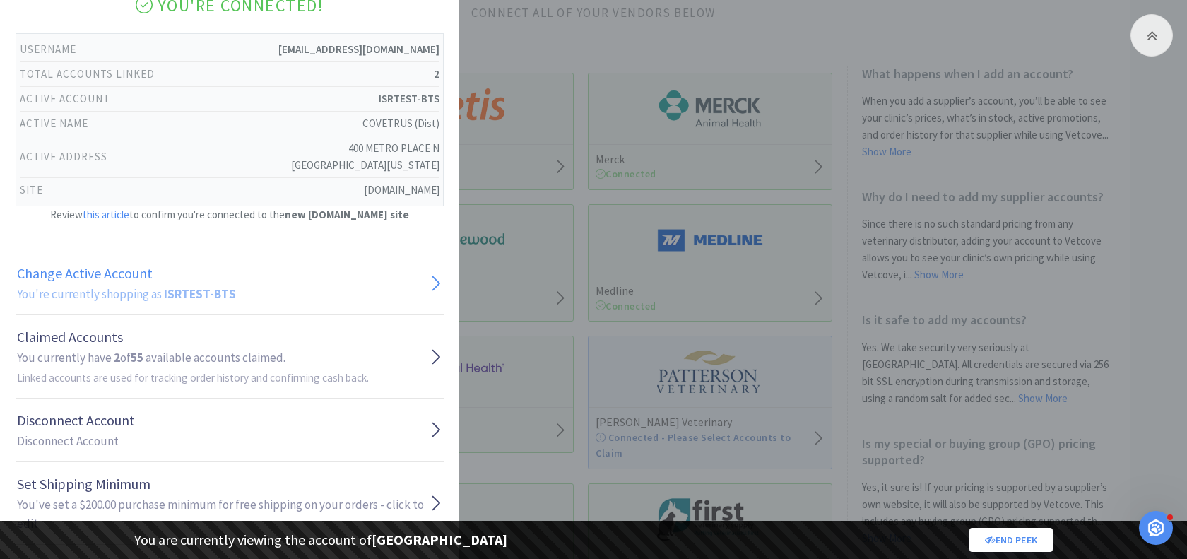
scroll to position [162, 0]
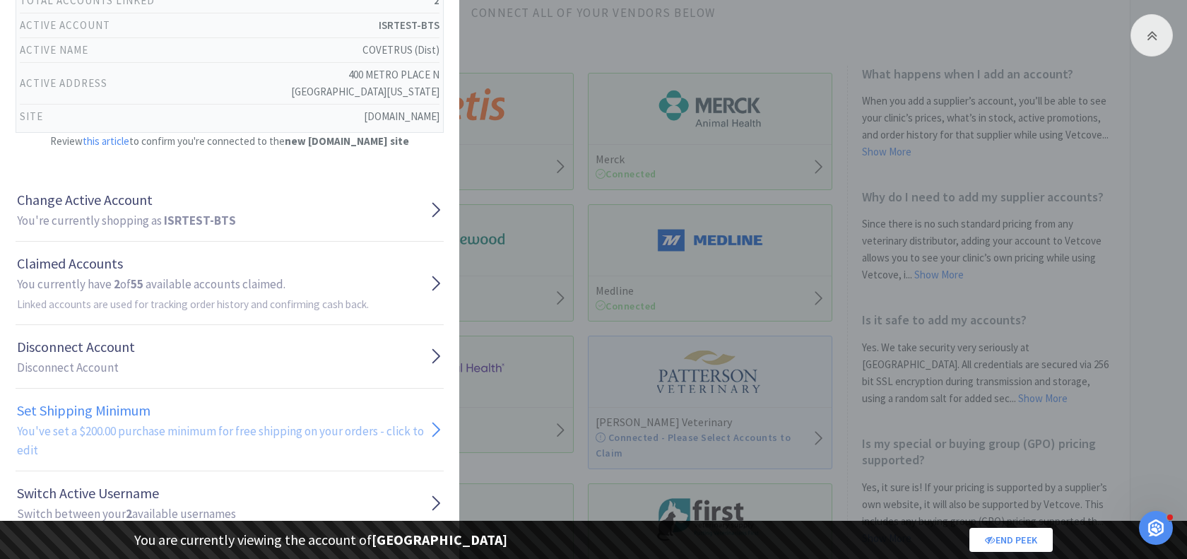
click at [137, 427] on h2 "You've set a $200.00 purchase minimum for free shipping on your orders - click …" at bounding box center [223, 441] width 412 height 38
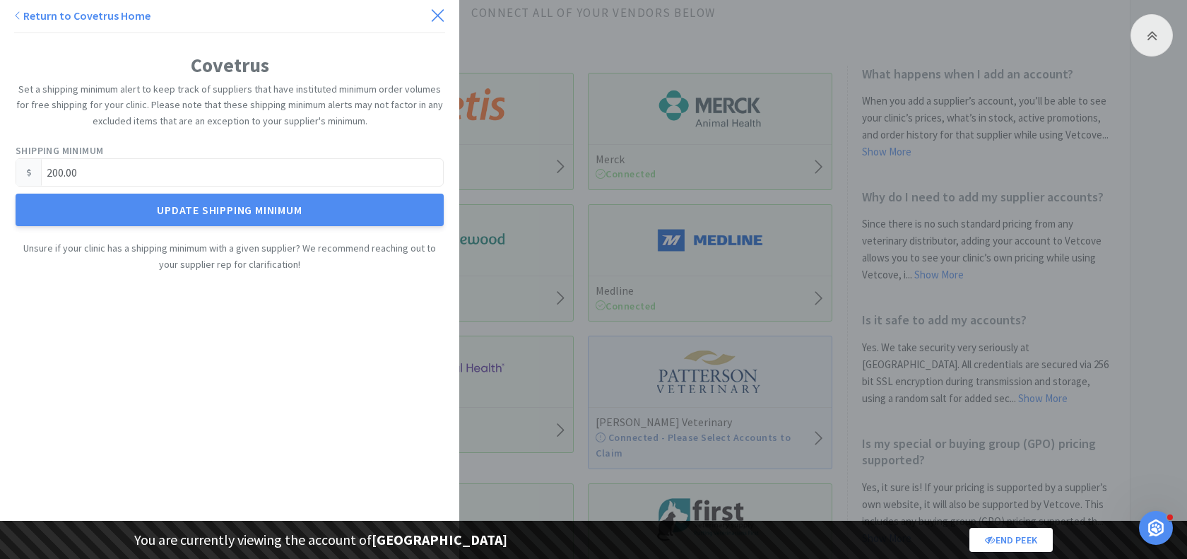
click at [433, 18] on icon at bounding box center [437, 16] width 15 height 20
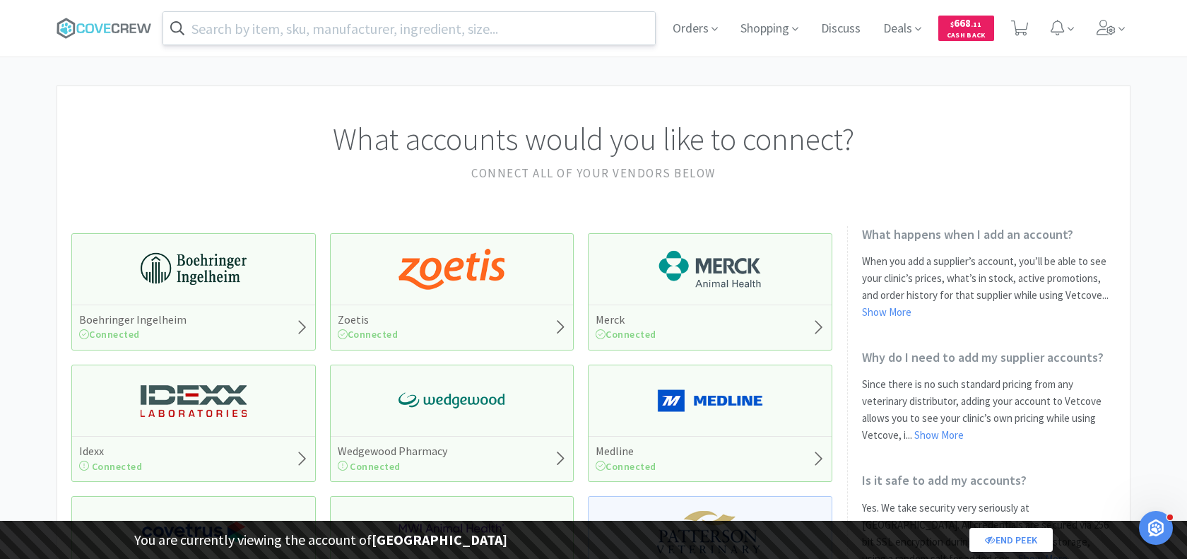
click at [304, 23] on input "text" at bounding box center [409, 28] width 492 height 32
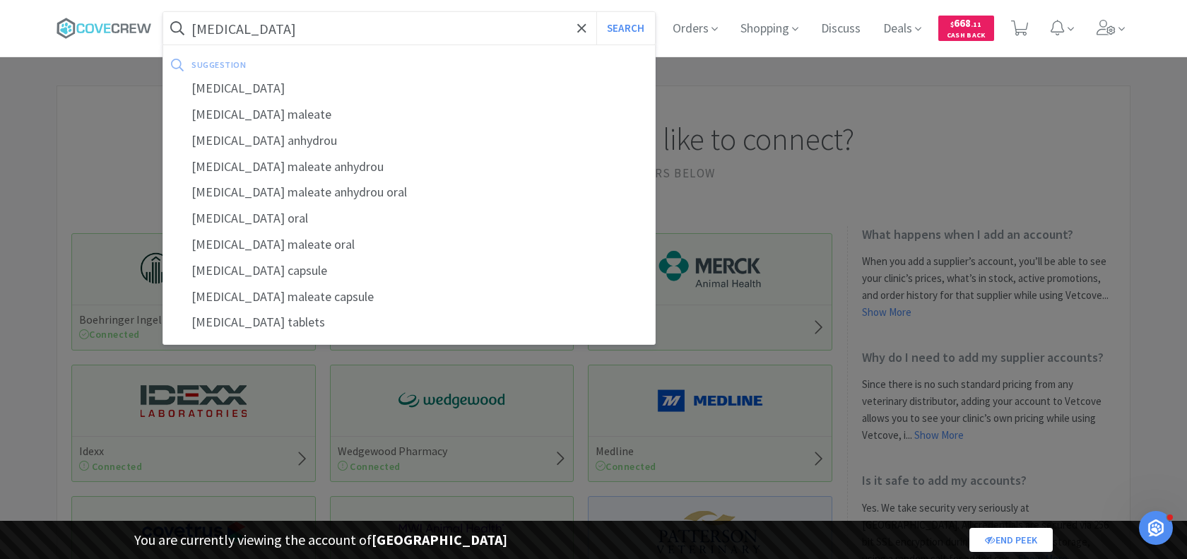
type input "[MEDICAL_DATA]"
click at [596, 12] on button "Search" at bounding box center [625, 28] width 59 height 32
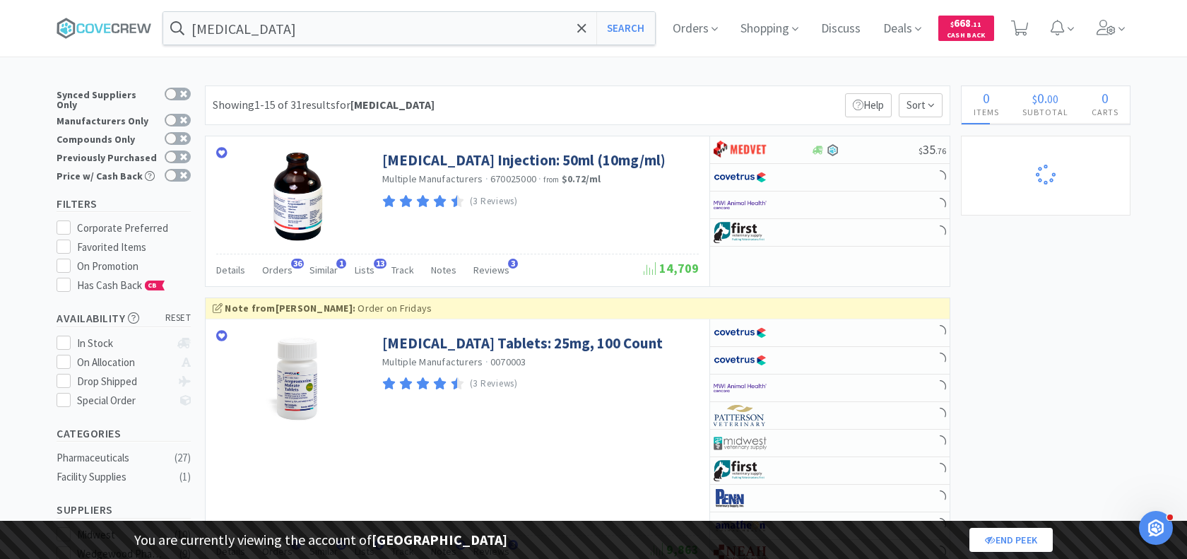
select select "1"
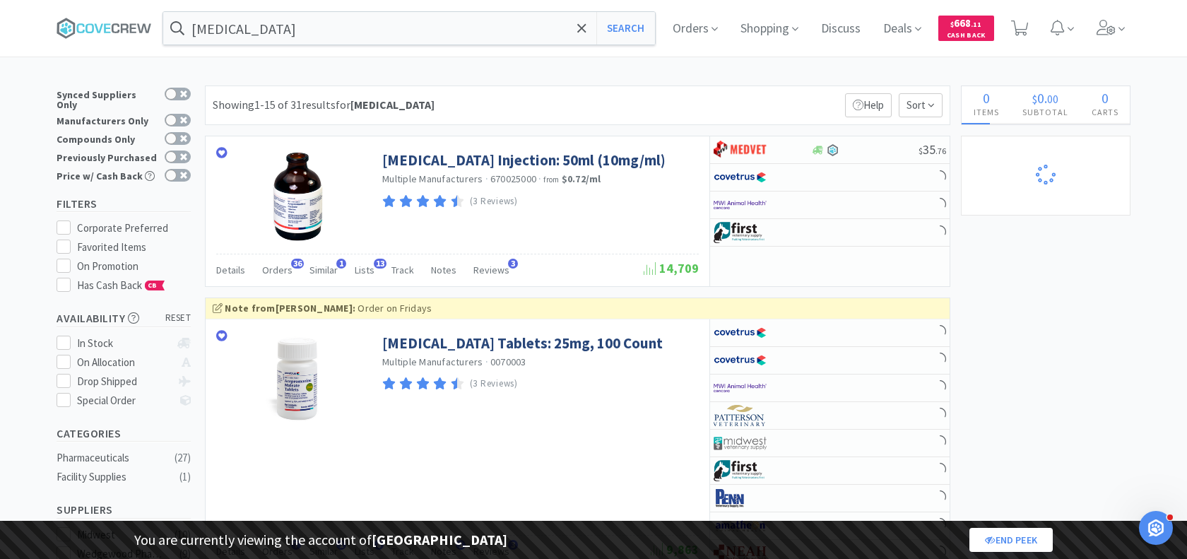
select select "1"
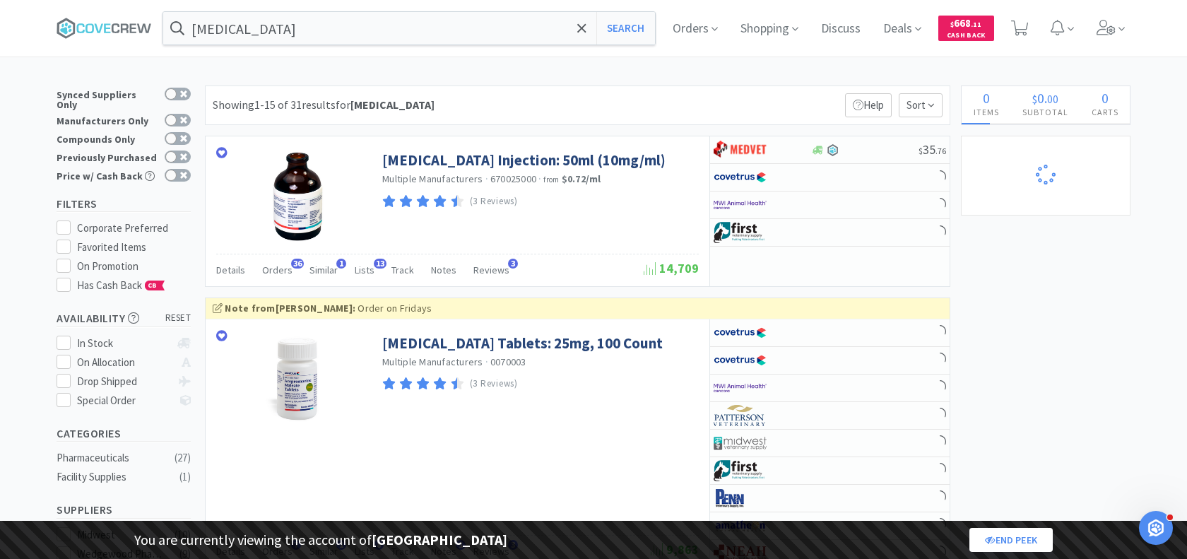
select select "1"
select select "2"
select select "1"
select select "5"
select select "2"
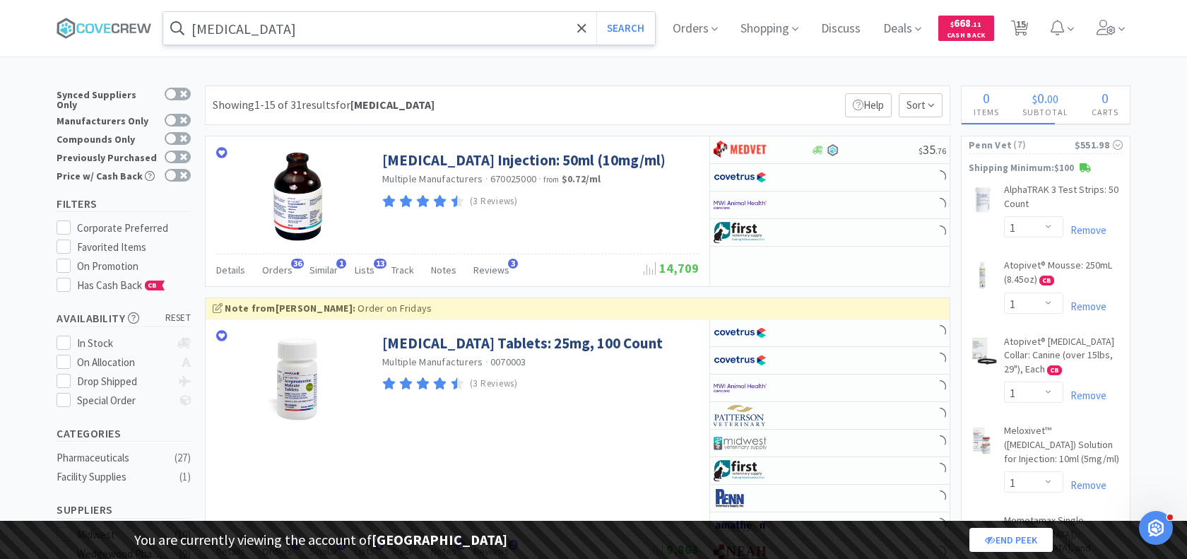
select select "1"
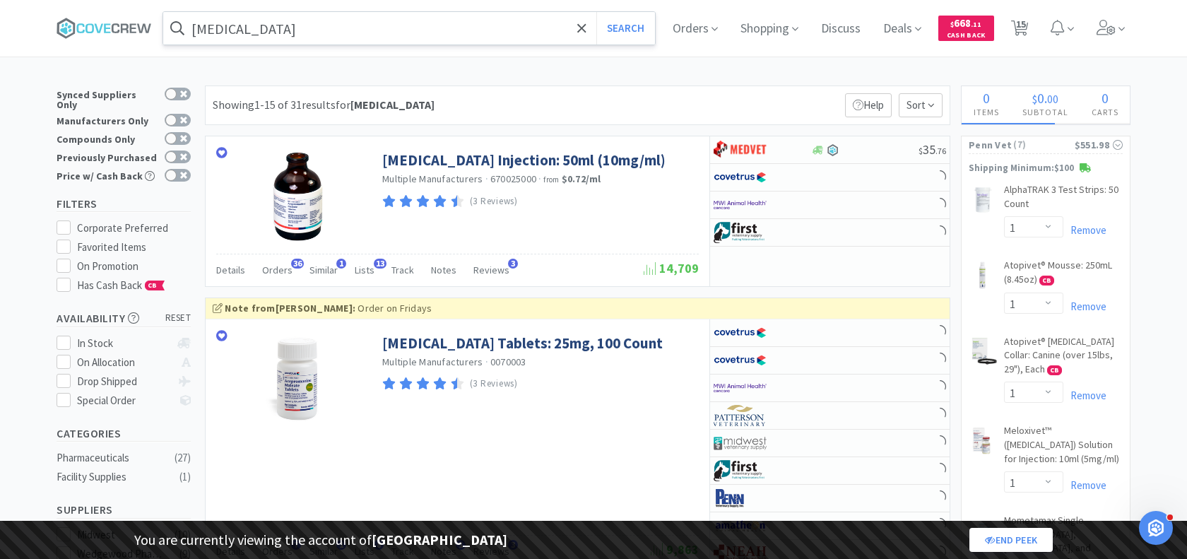
select select "1"
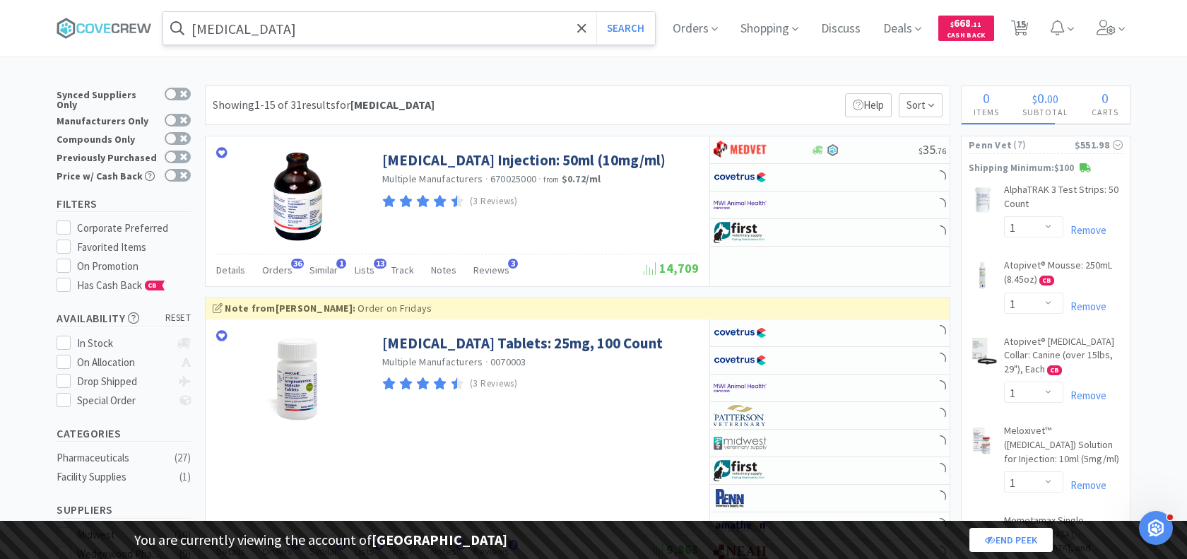
select select "2"
select select "1"
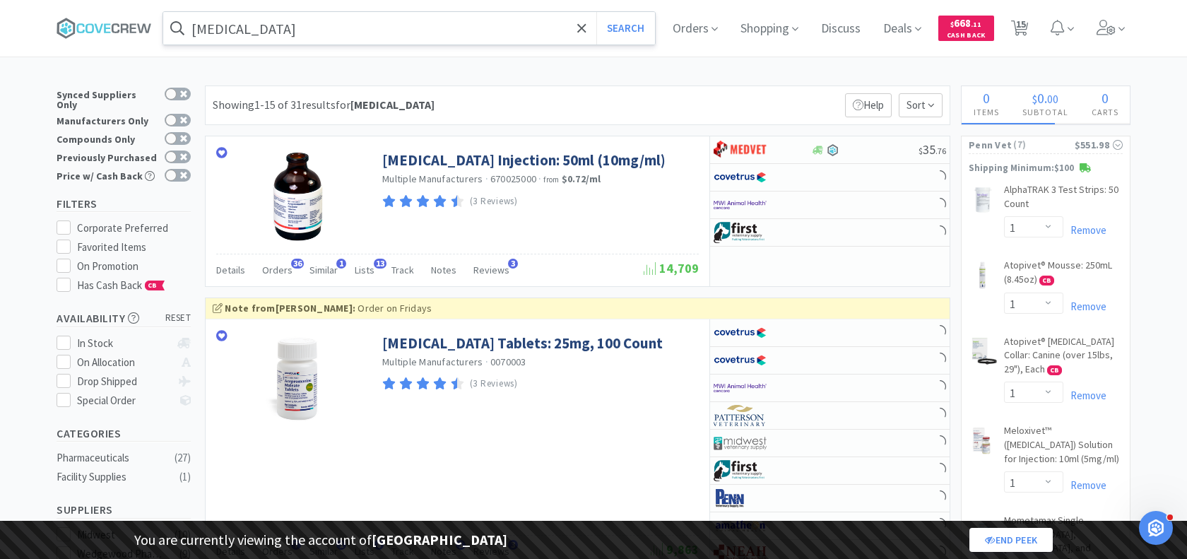
select select "1"
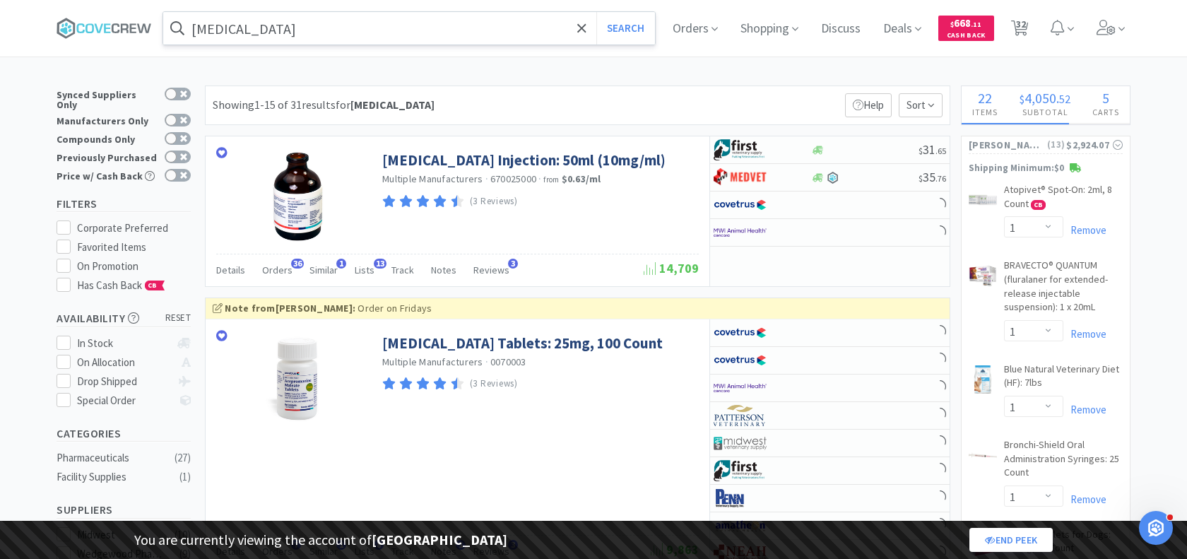
select select "5"
select select "2"
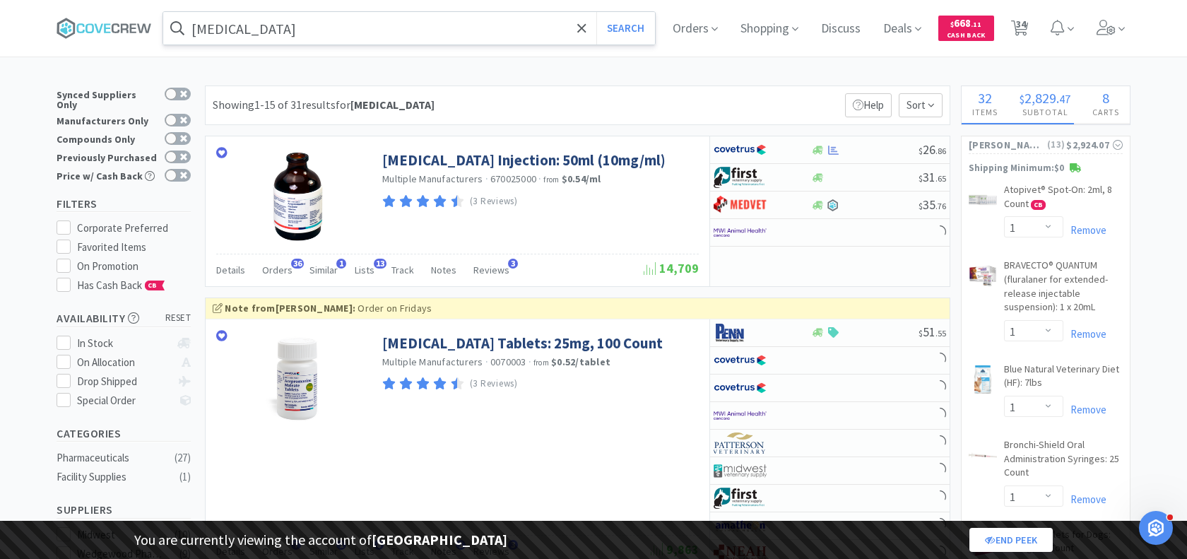
select select "3"
select select "1"
select select "8"
select select "1"
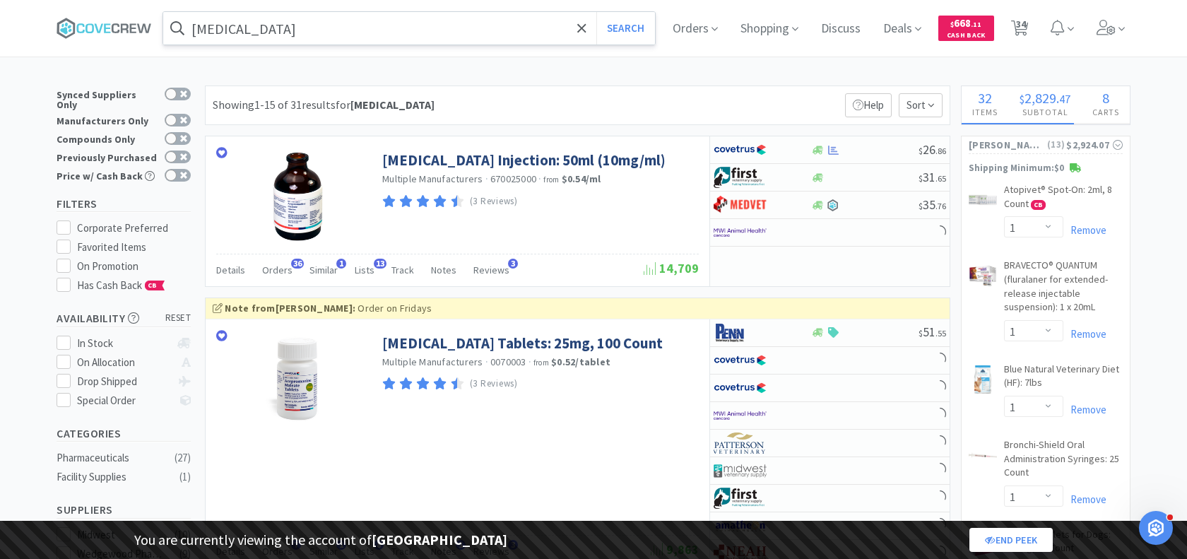
select select "2"
select select "1"
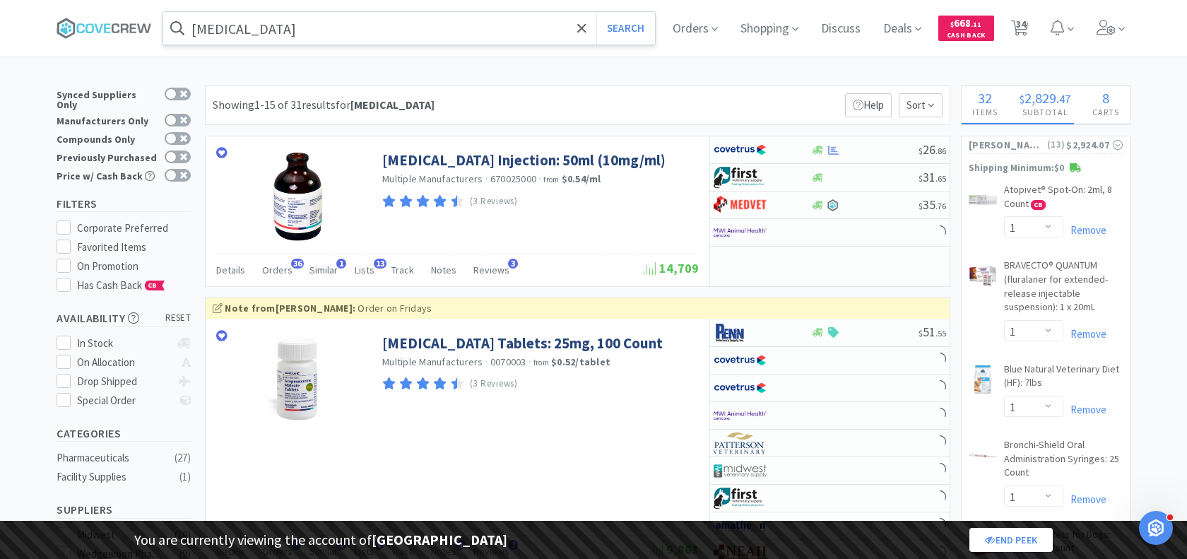
select select "1"
select select "2"
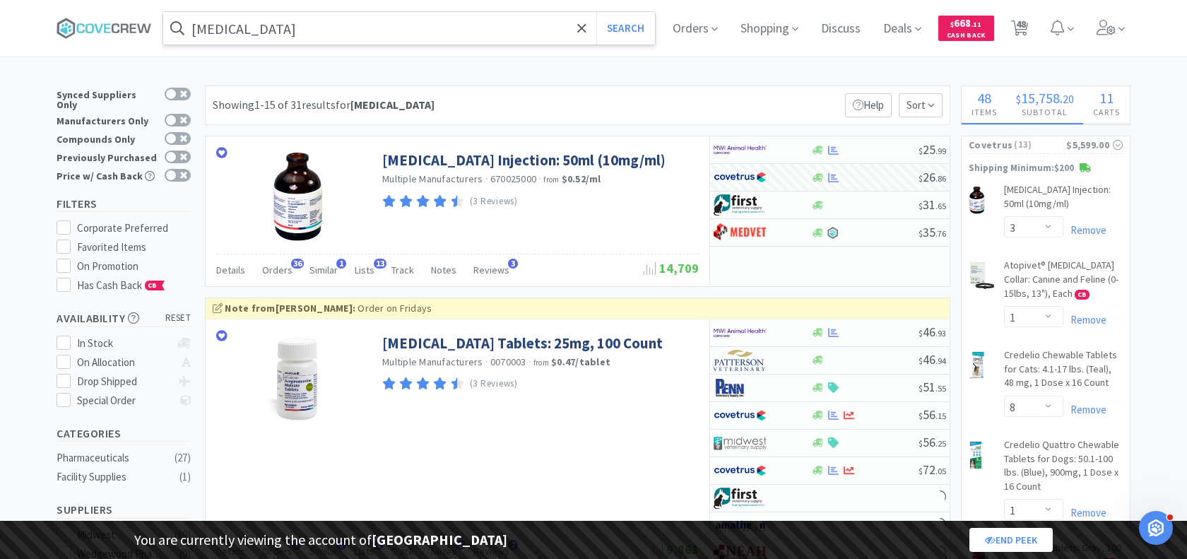
select select "2"
select select "1"
select select "3"
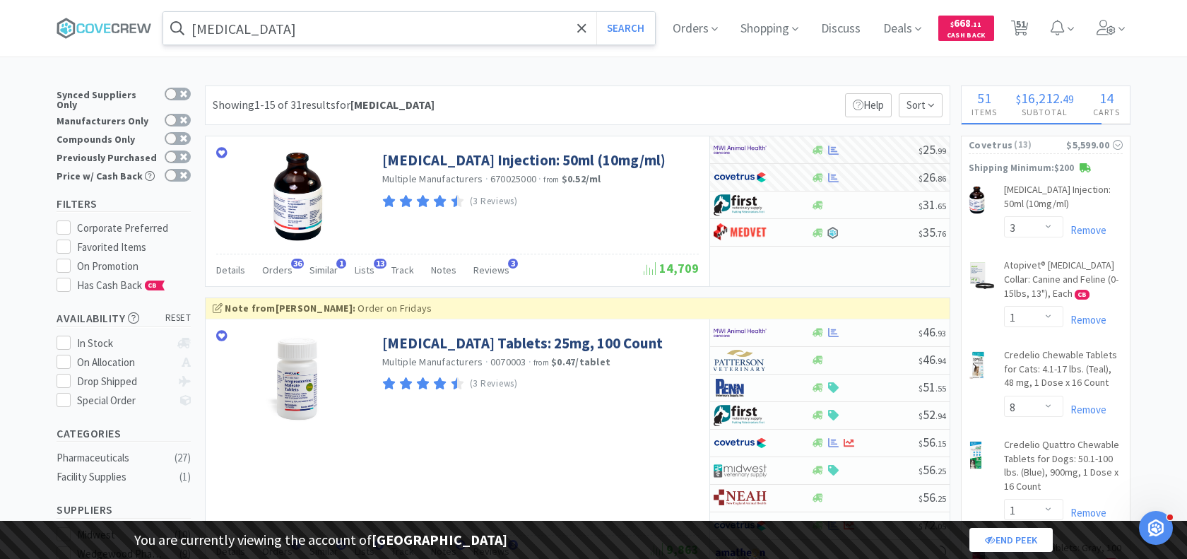
select select "2"
select select "1"
select select "2"
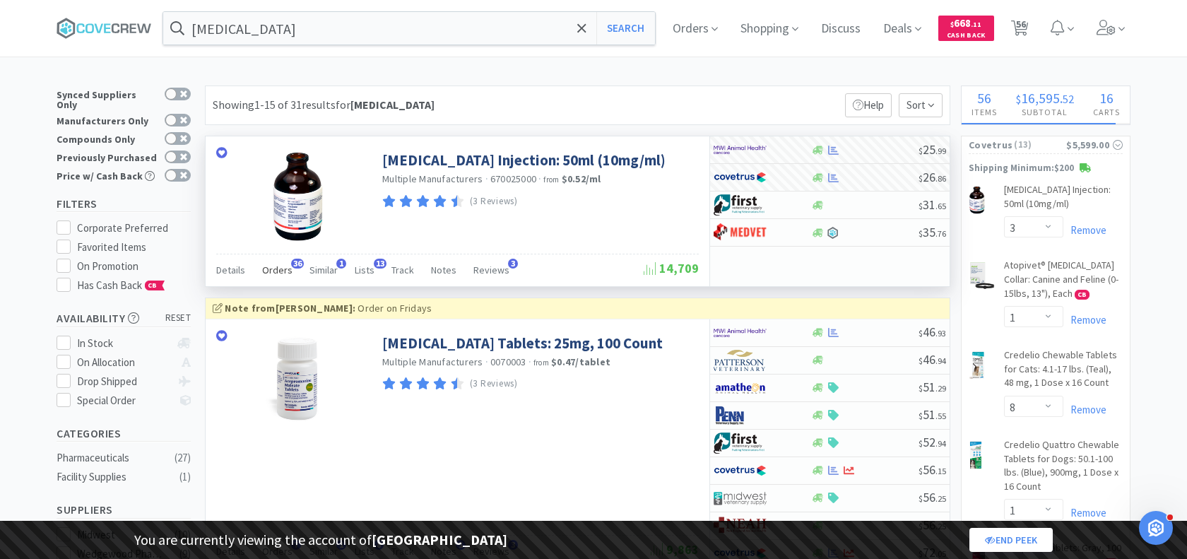
select select "2"
select select "4"
select select "3"
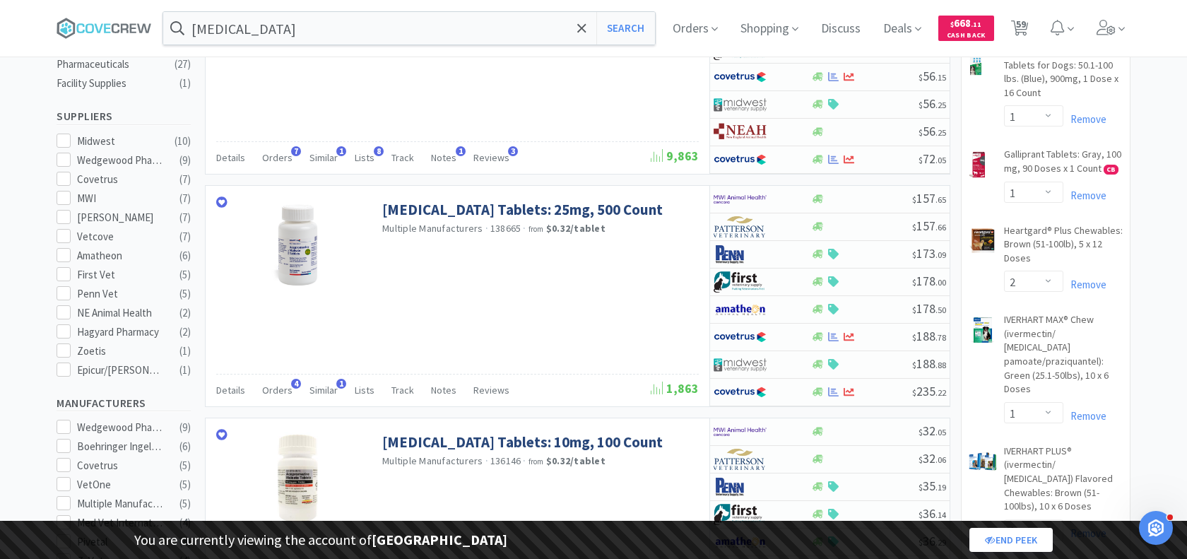
scroll to position [396, 0]
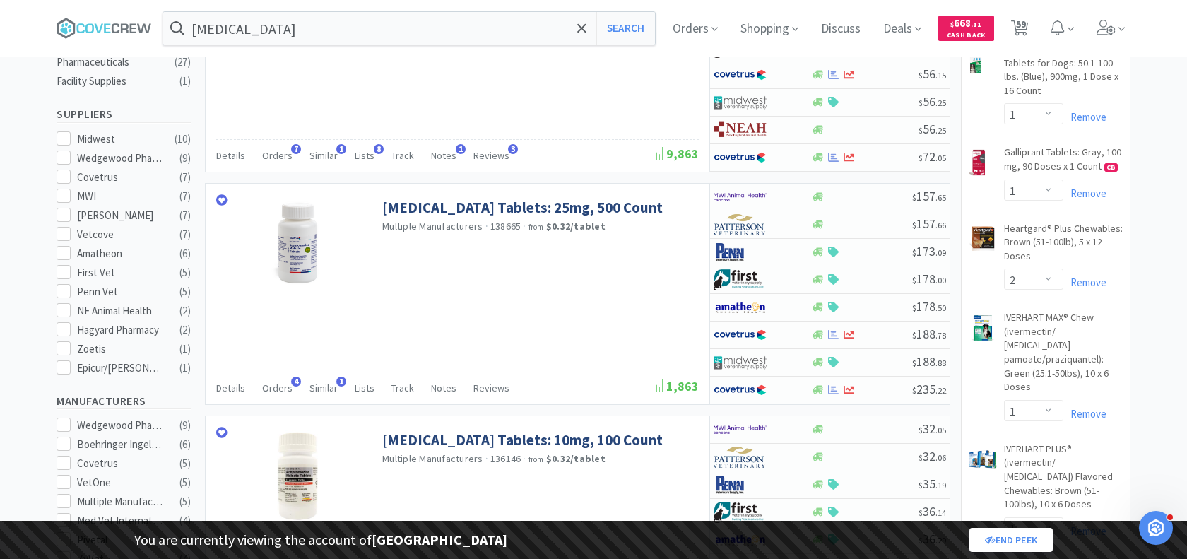
select select "25"
select select "1"
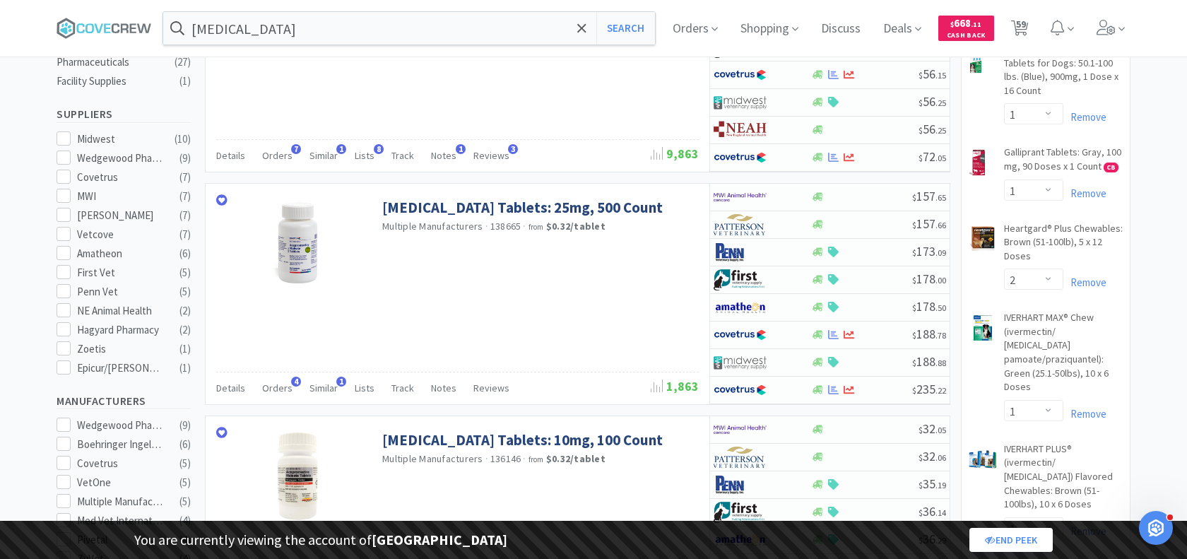
select select "5"
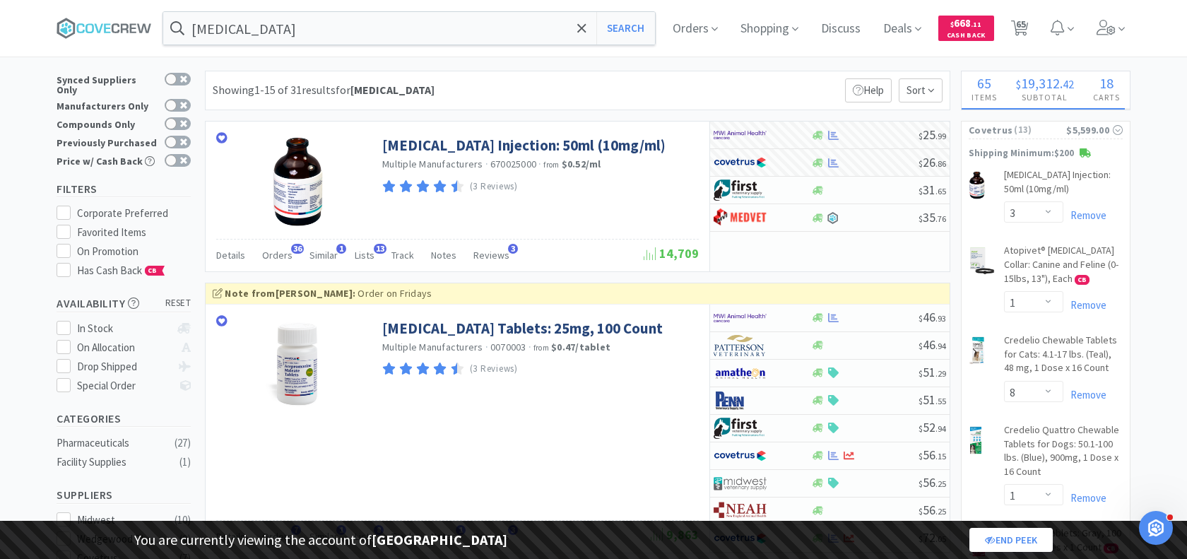
scroll to position [1, 0]
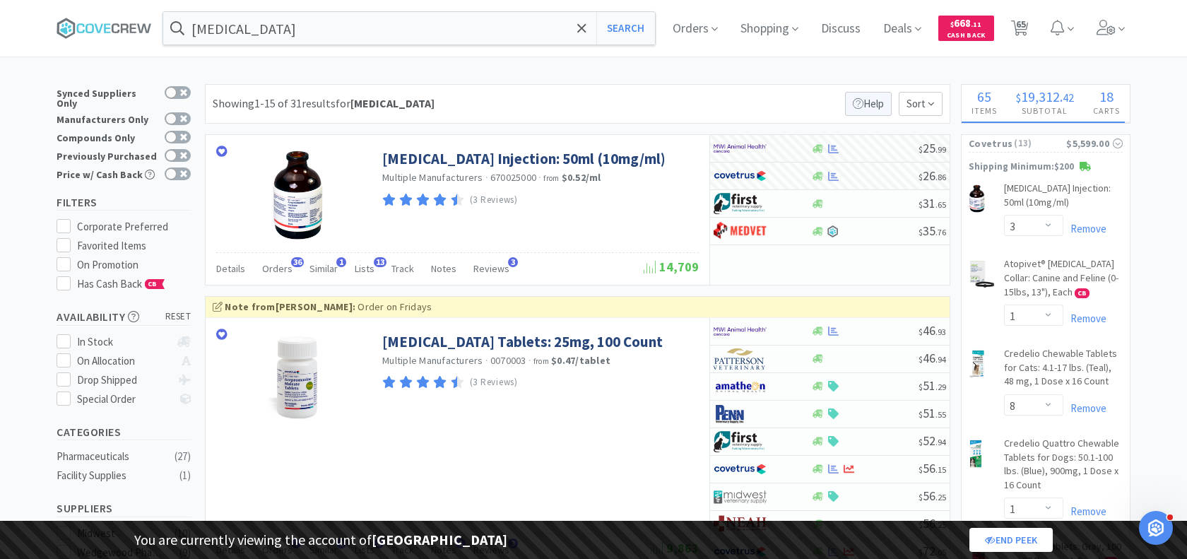
click at [861, 98] on icon at bounding box center [858, 103] width 11 height 11
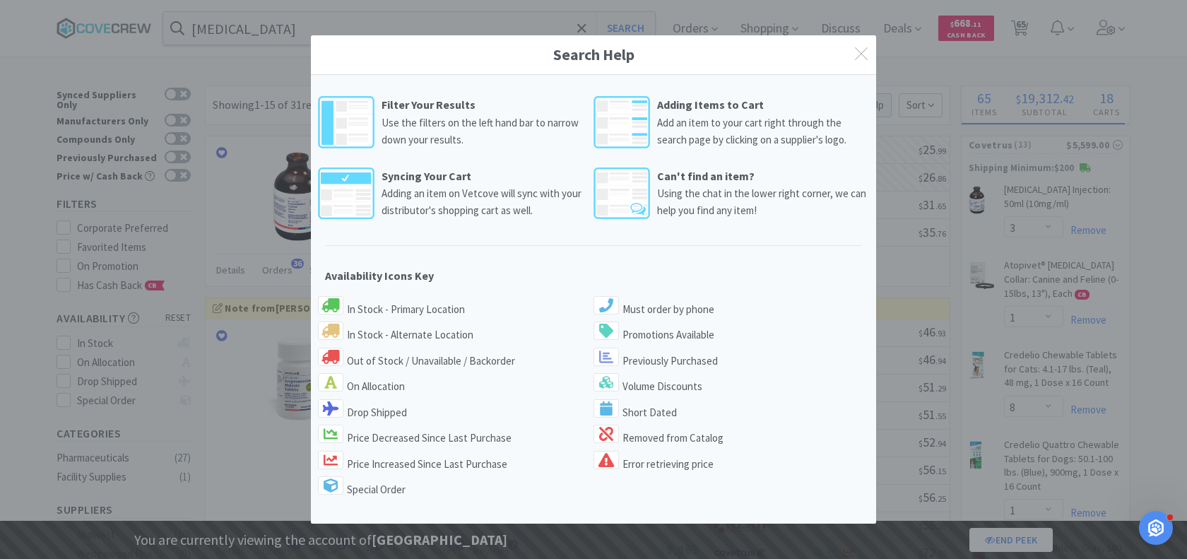
scroll to position [0, 0]
click at [864, 51] on icon at bounding box center [861, 53] width 13 height 13
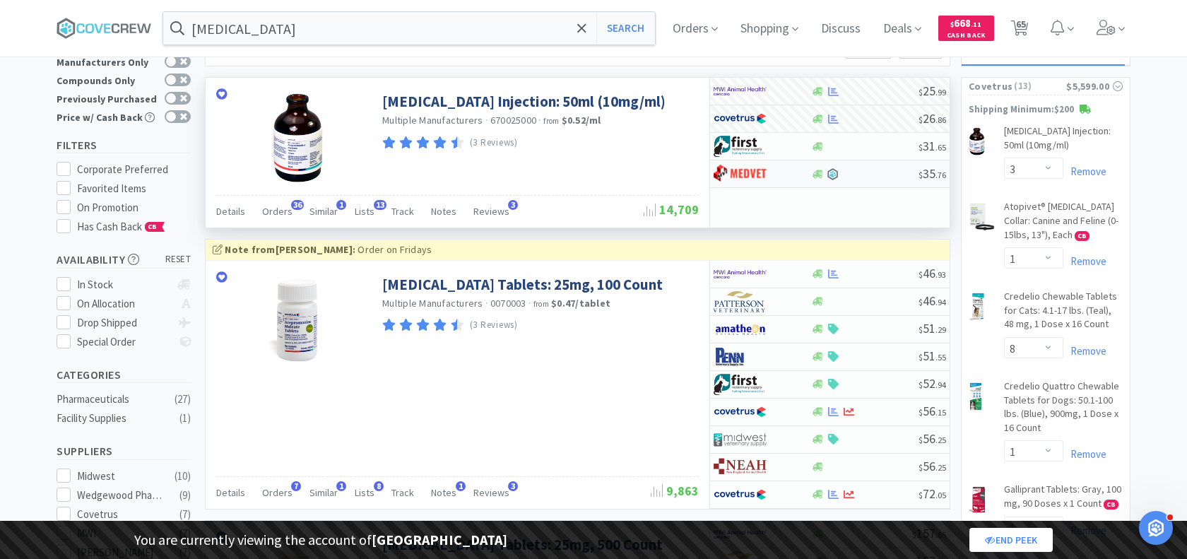
scroll to position [60, 0]
click at [230, 206] on span "Details" at bounding box center [230, 209] width 29 height 13
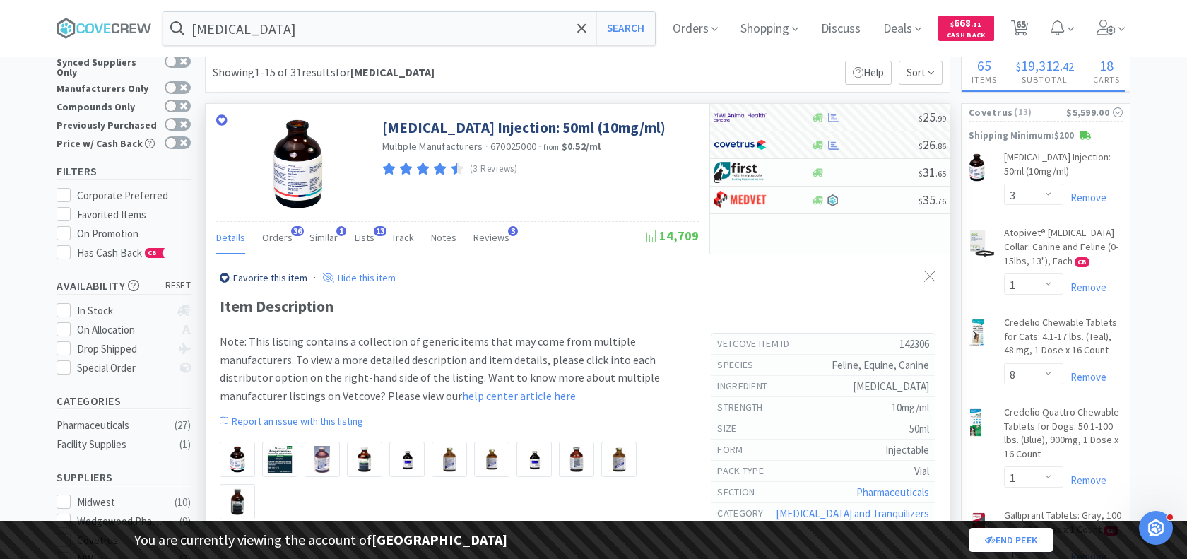
scroll to position [23, 0]
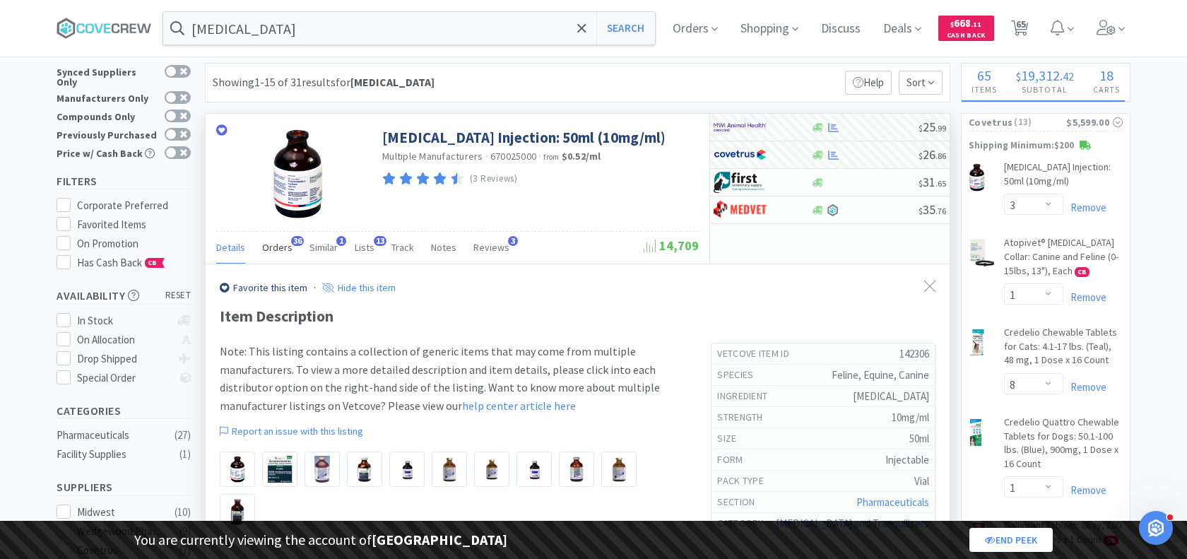
click at [271, 241] on span "Orders" at bounding box center [277, 247] width 30 height 13
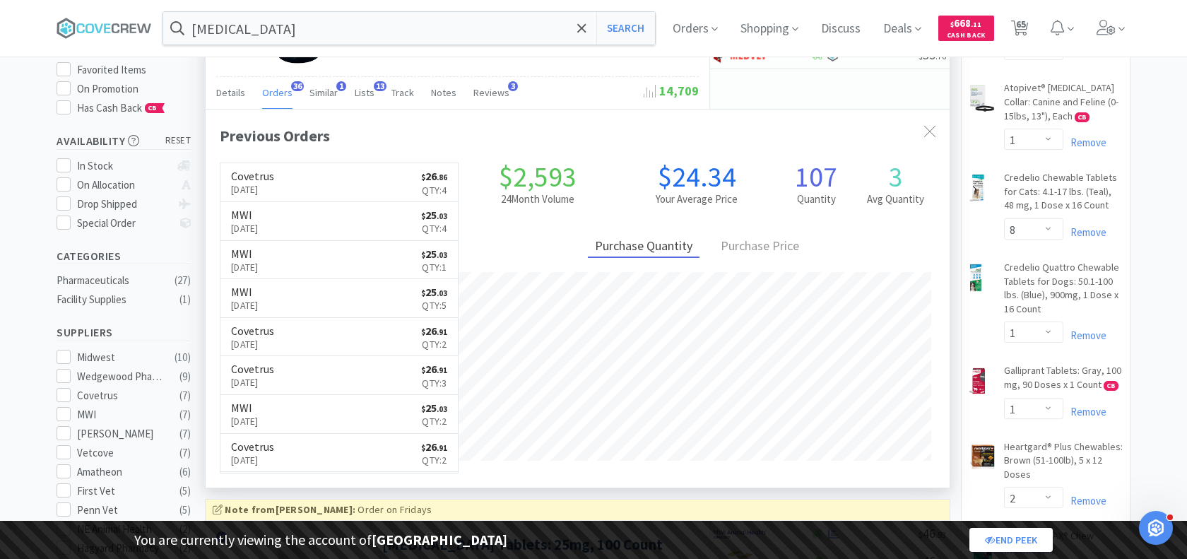
scroll to position [179, 0]
click at [748, 239] on div "Purchase Price" at bounding box center [759, 245] width 93 height 22
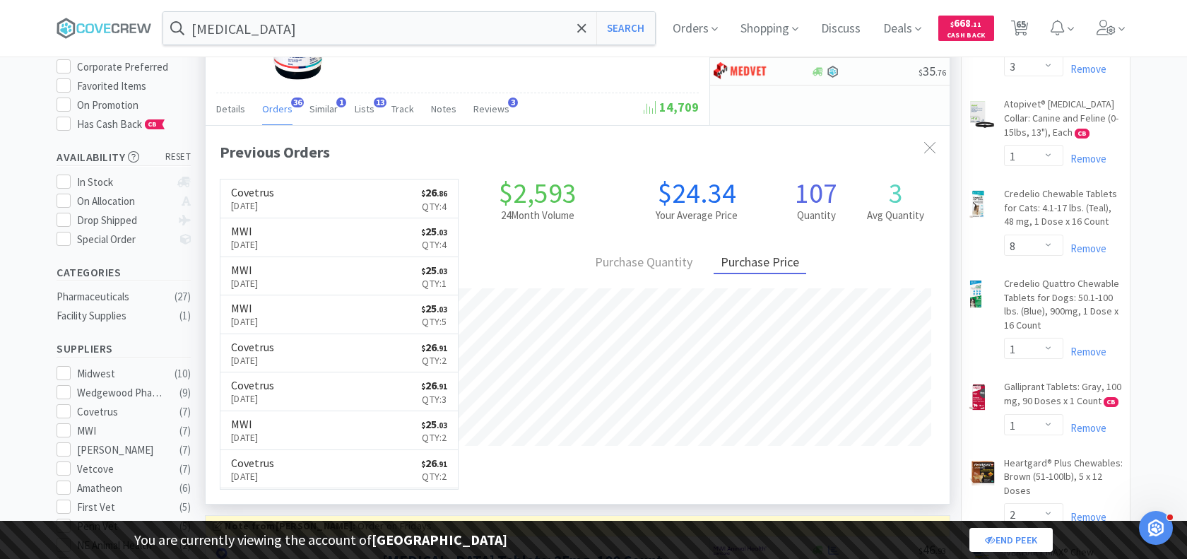
scroll to position [154, 0]
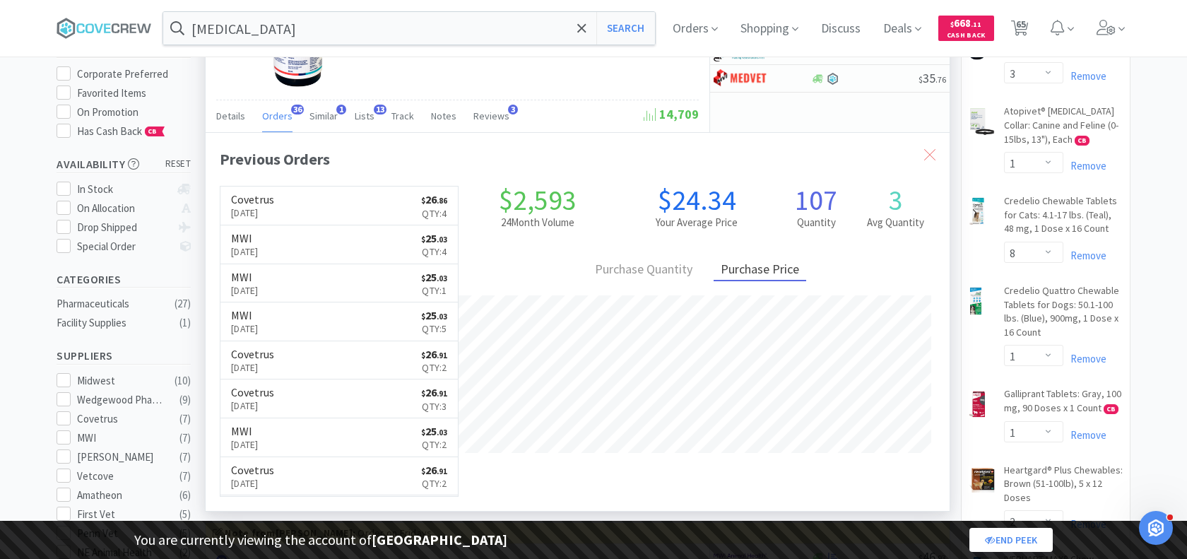
click at [926, 155] on icon at bounding box center [929, 154] width 11 height 11
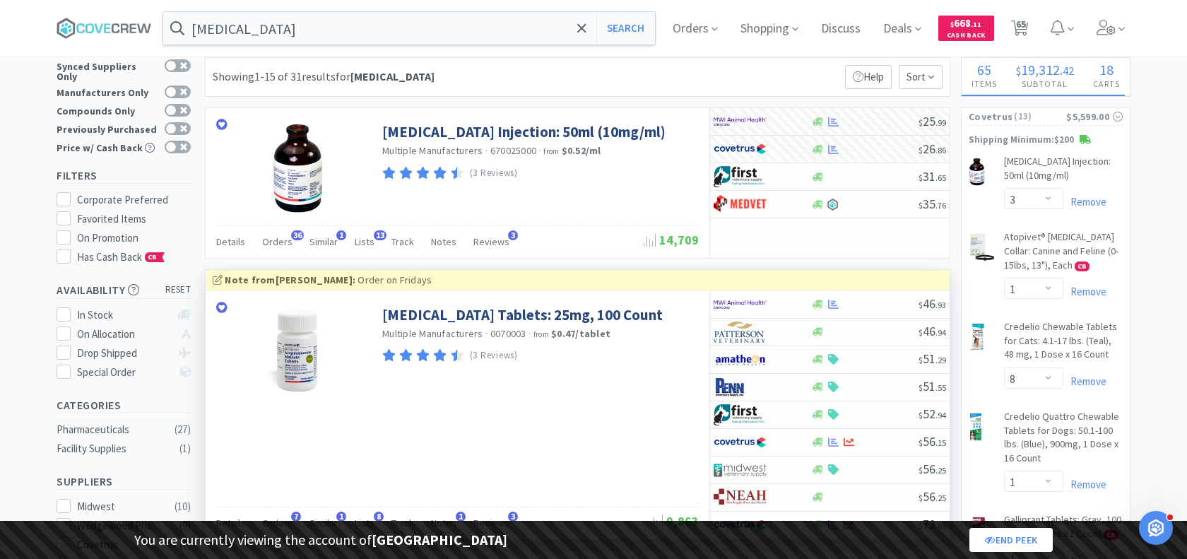
scroll to position [1, 0]
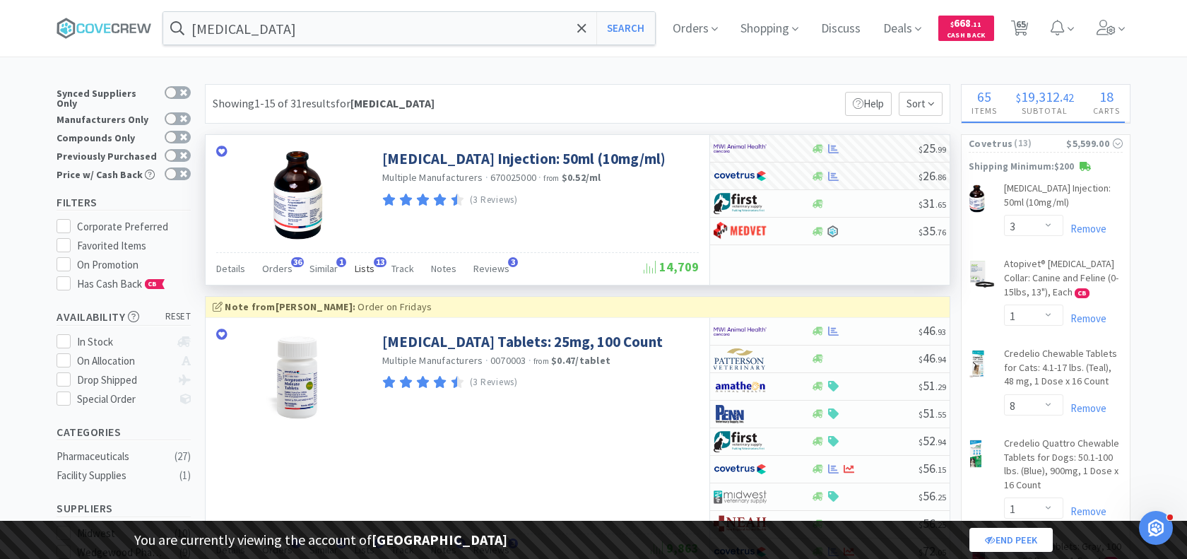
click at [357, 265] on span "Lists" at bounding box center [365, 268] width 20 height 13
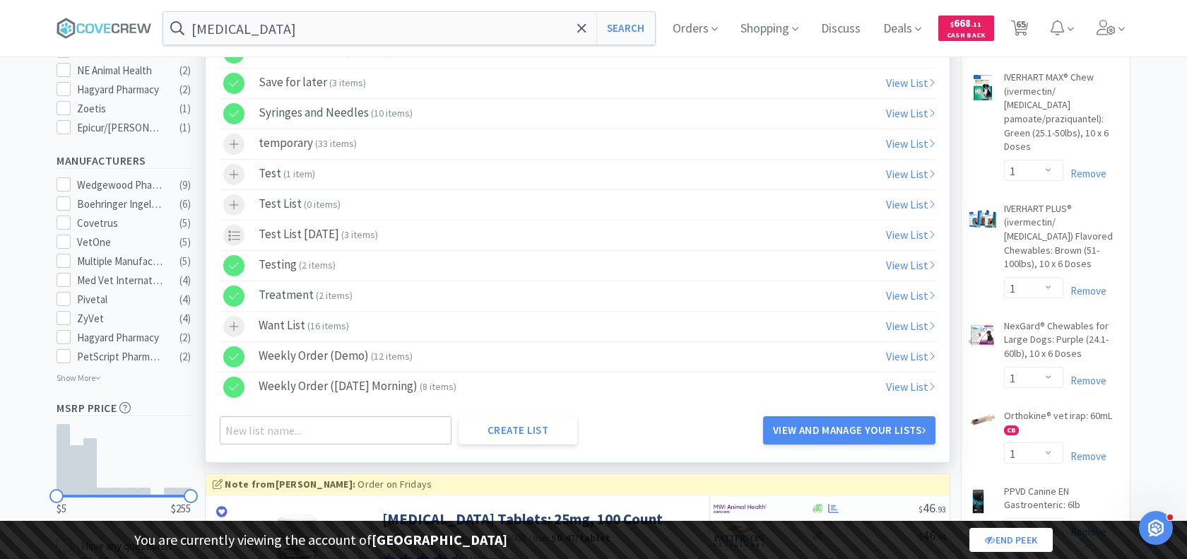
scroll to position [637, 0]
click at [237, 320] on icon at bounding box center [234, 325] width 10 height 10
click at [232, 319] on icon at bounding box center [234, 325] width 11 height 12
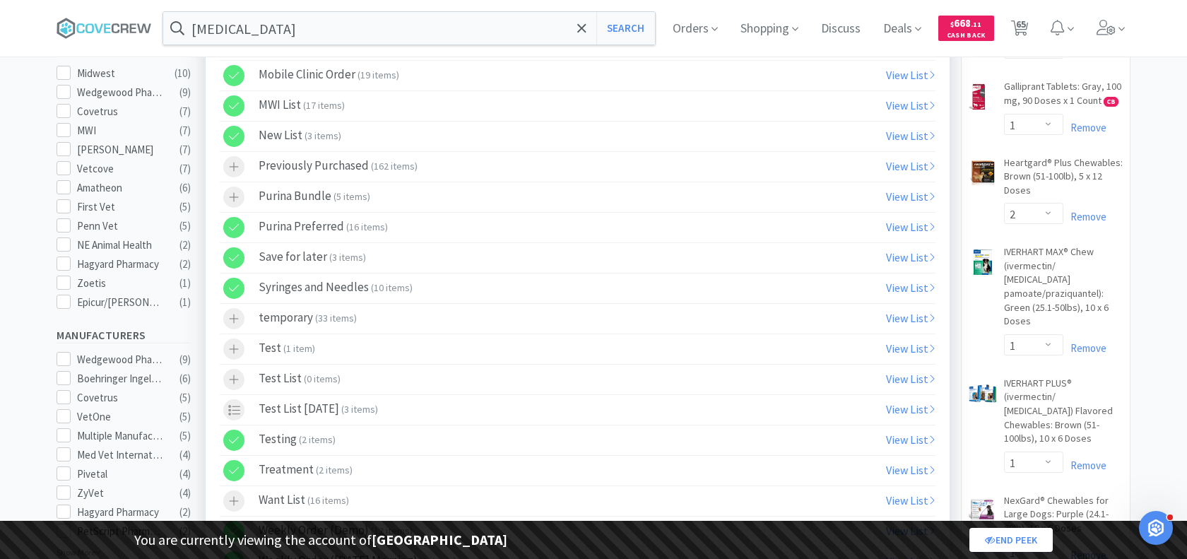
scroll to position [457, 0]
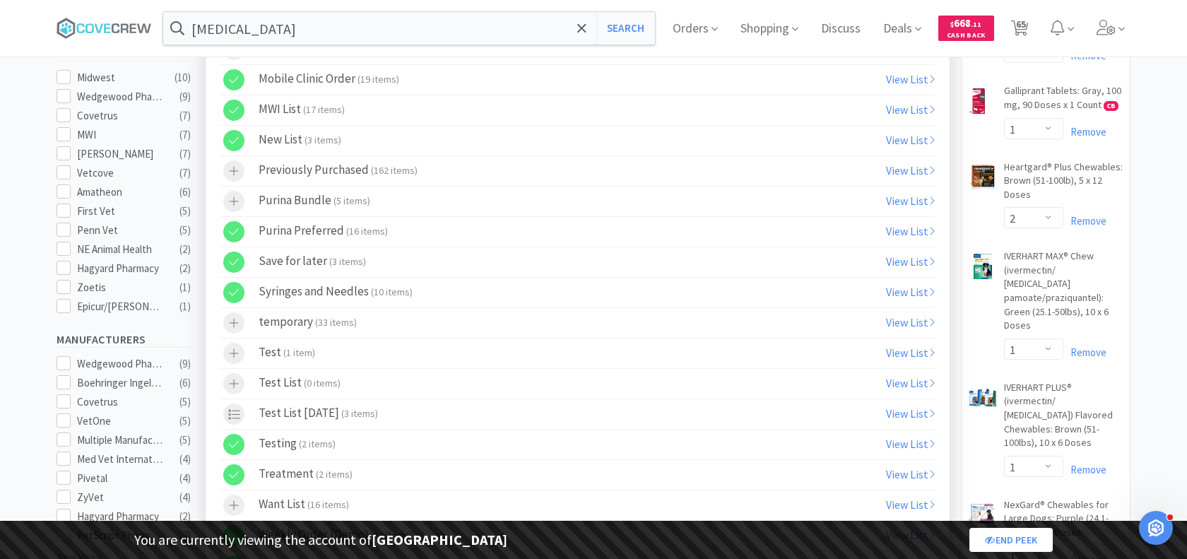
click at [913, 285] on link "View List" at bounding box center [910, 292] width 49 height 14
select select "3"
select select "1"
select select "8"
select select "1"
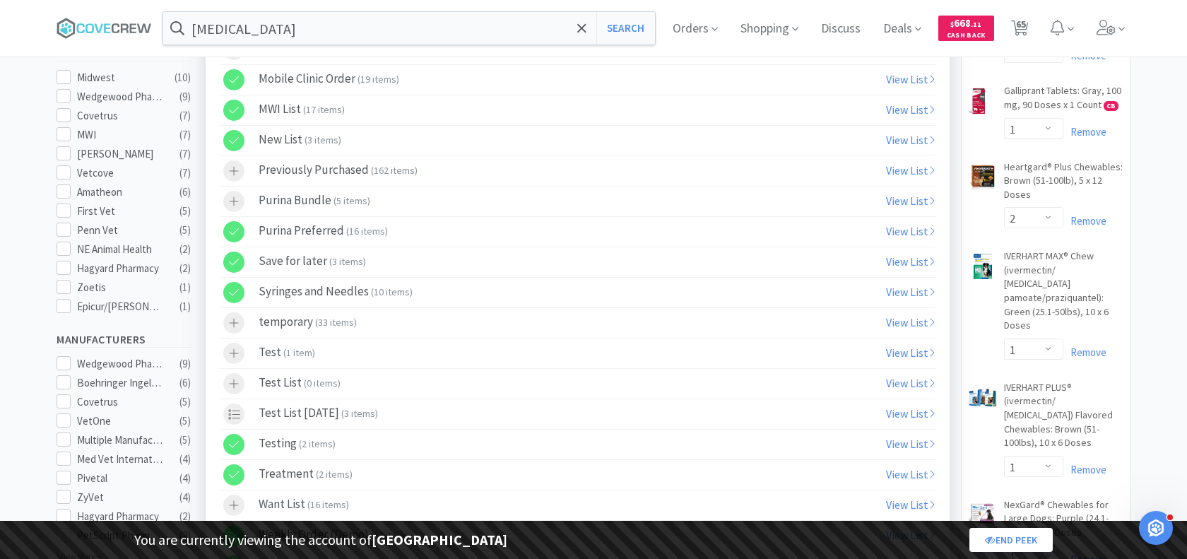
select select "1"
select select "2"
select select "1"
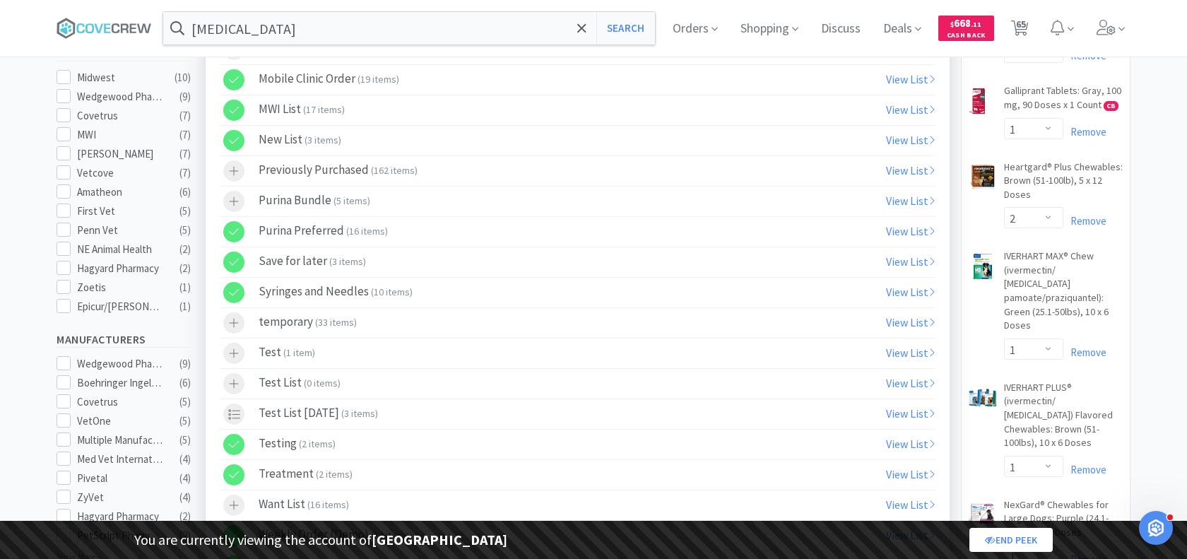
select select "1"
select select "2"
select select "1"
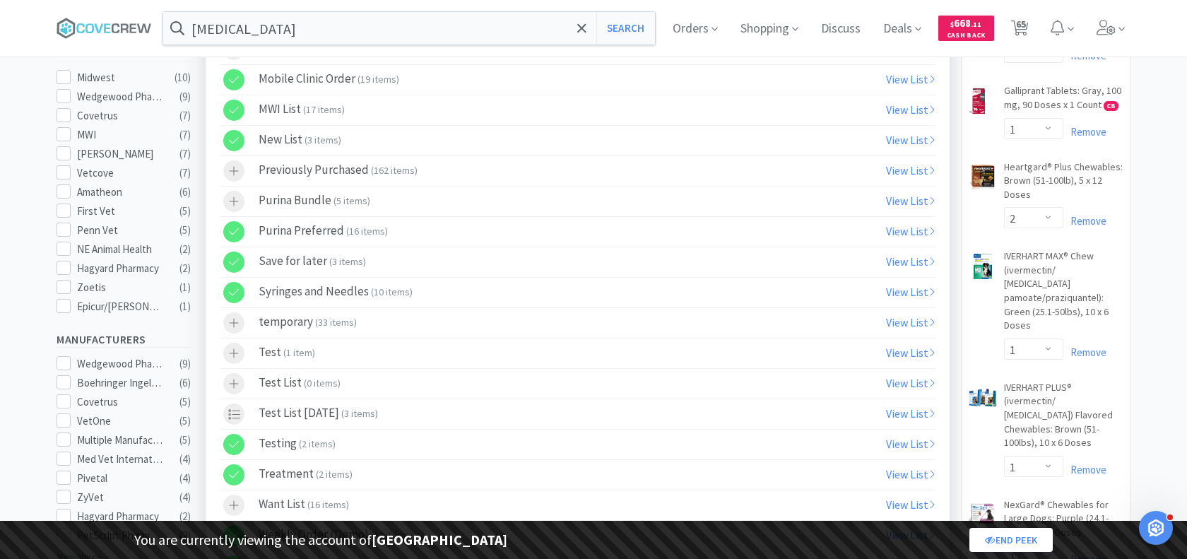
select select "1"
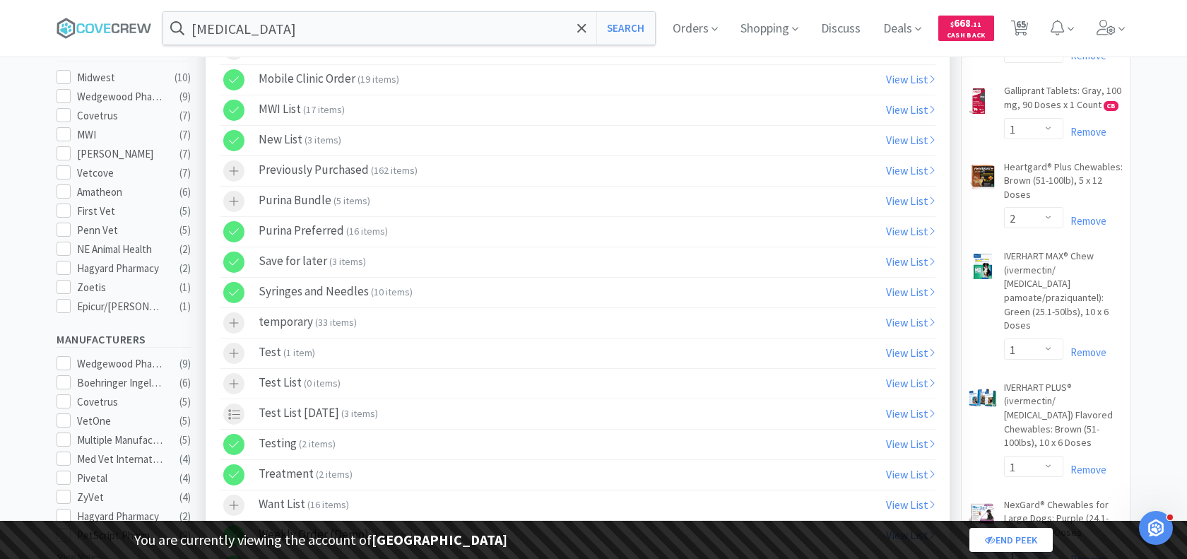
select select "1"
select select "2"
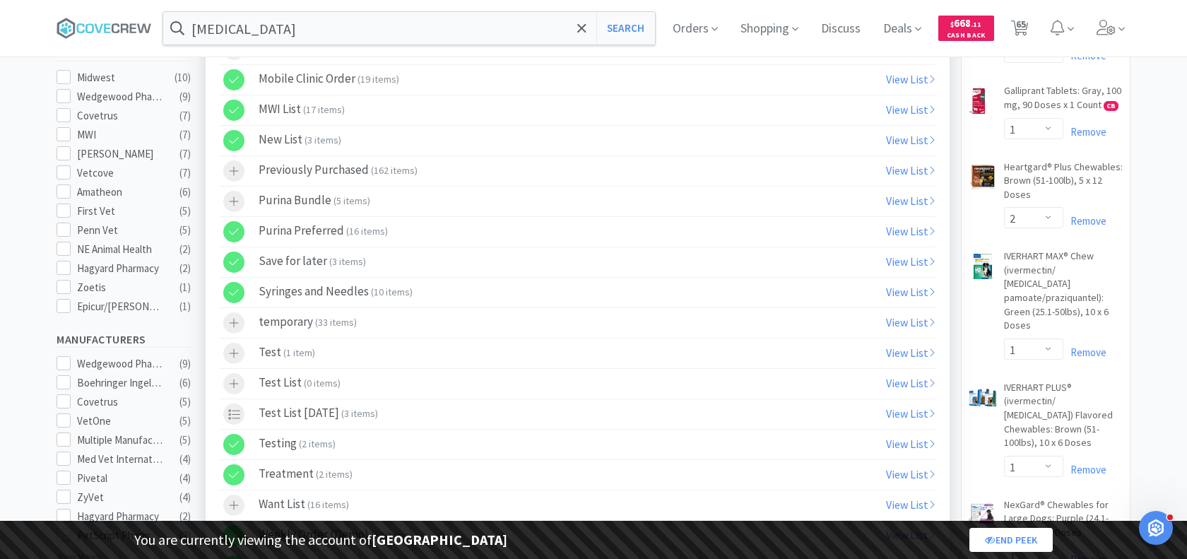
select select "2"
select select "1"
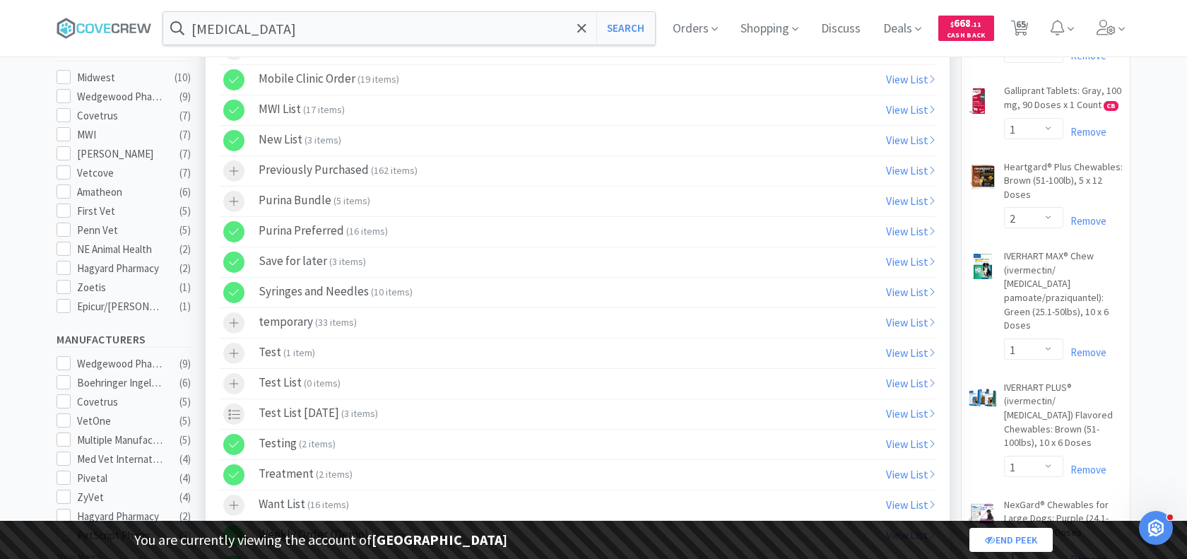
select select "1"
select select "5"
select select "2"
select select "1"
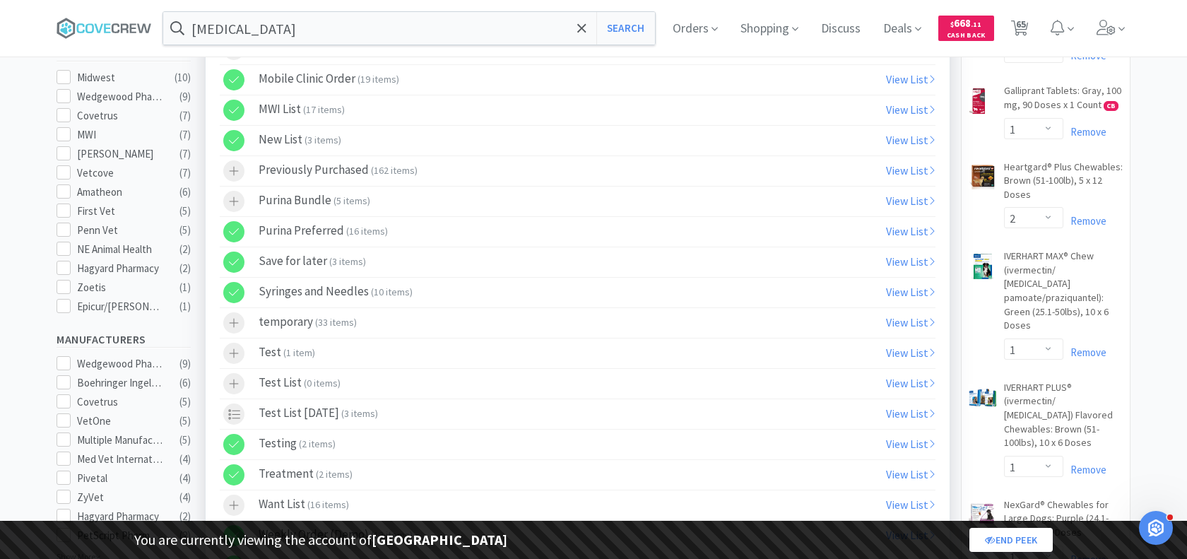
select select "1"
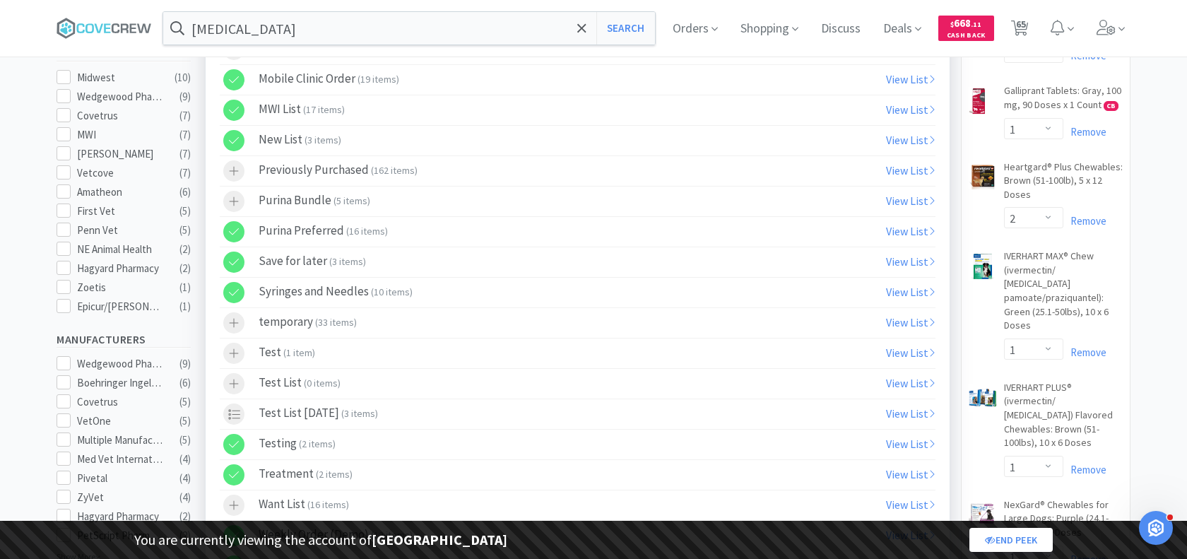
select select "1"
select select "2"
select select "4"
select select "3"
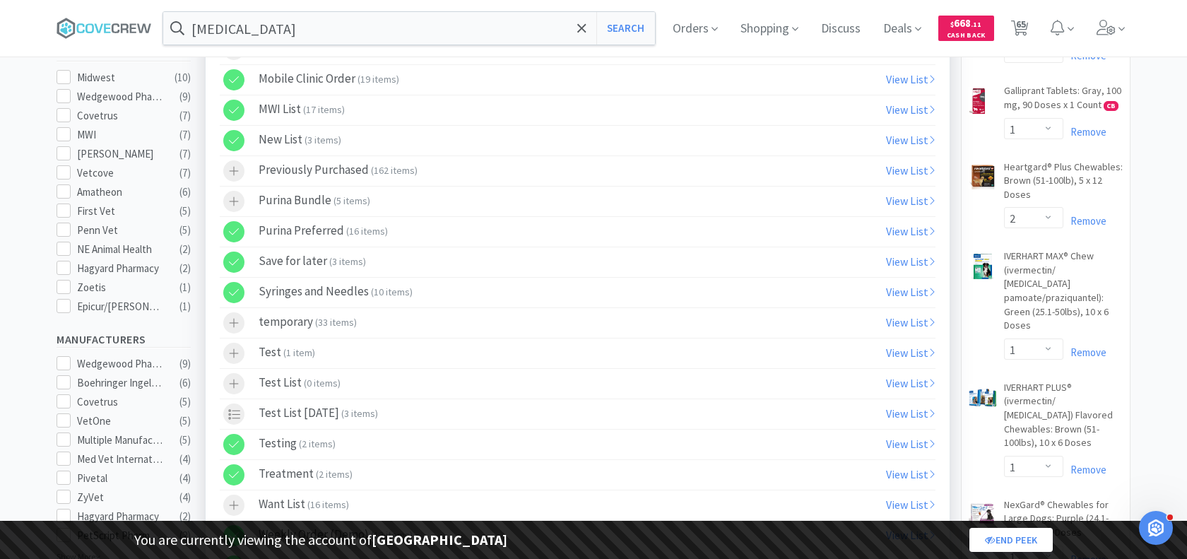
select select "1"
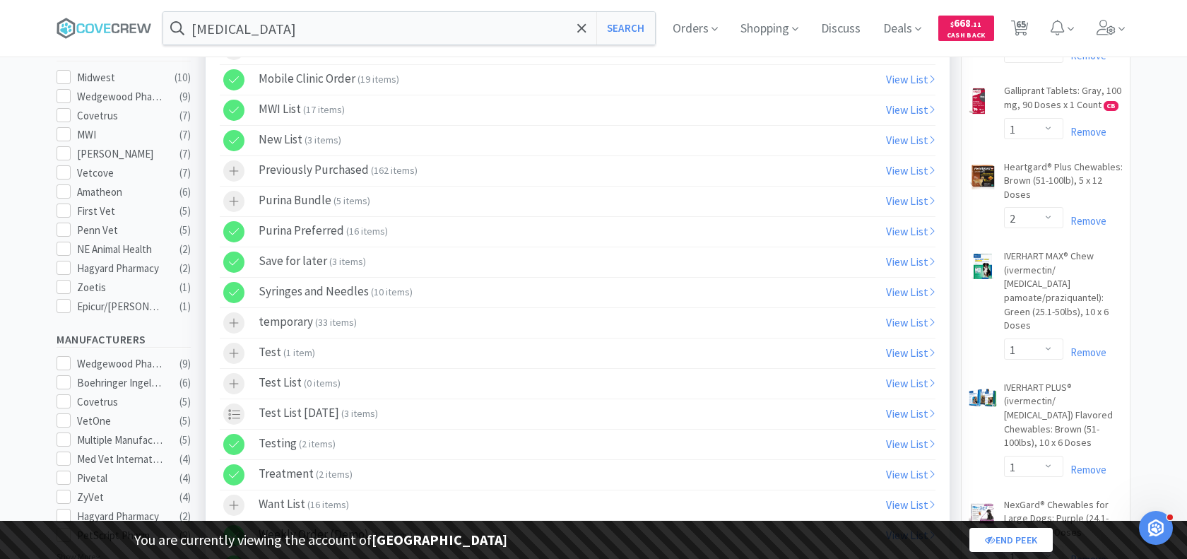
select select "3"
select select "2"
select select "1"
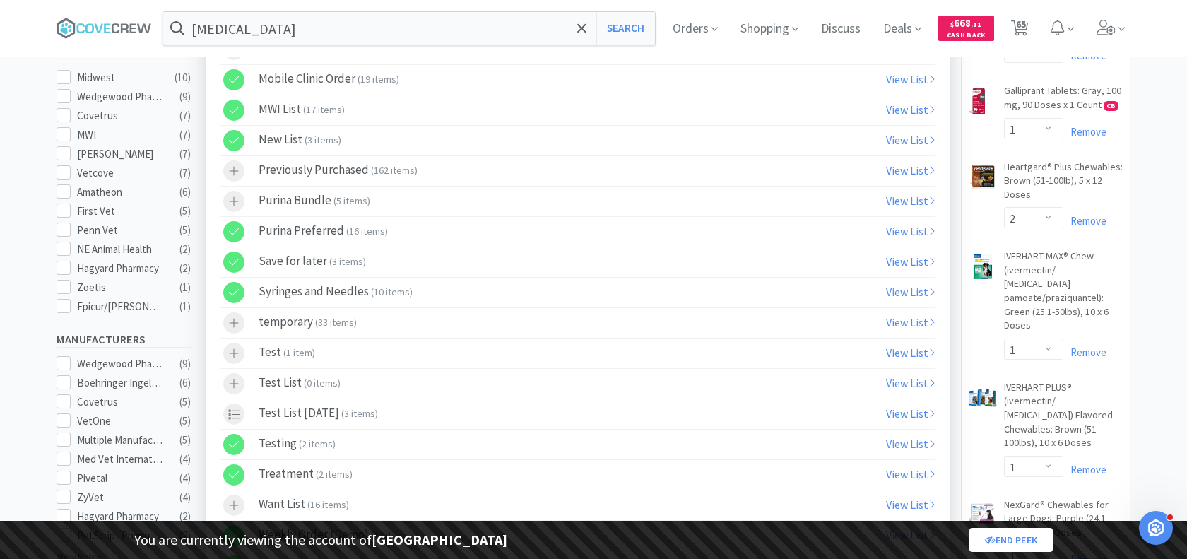
select select "1"
select select "2"
select select "25"
select select "1"
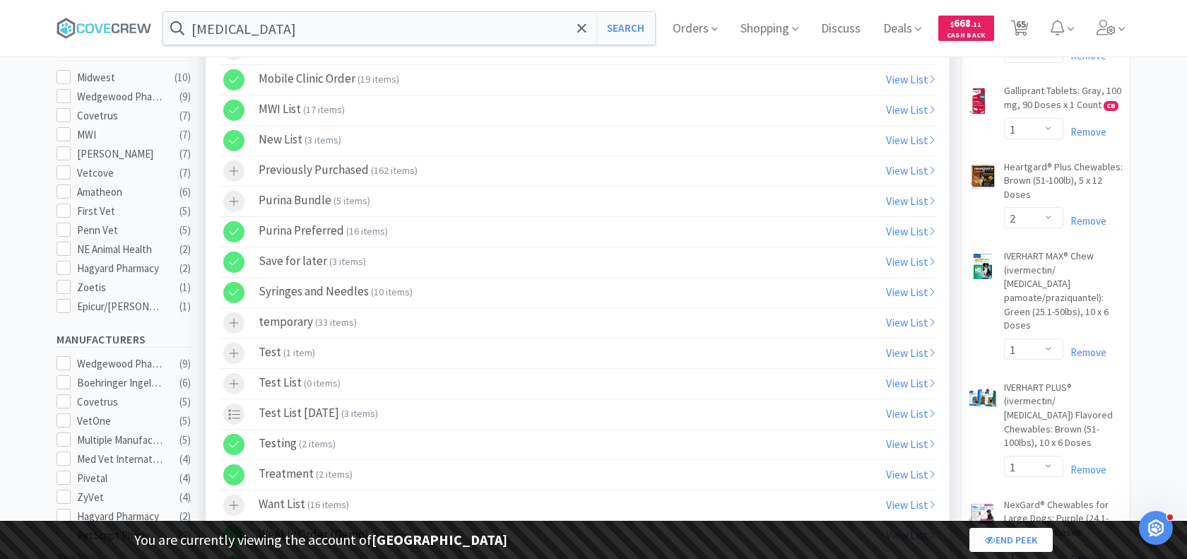
select select "1"
select select "5"
select select "2"
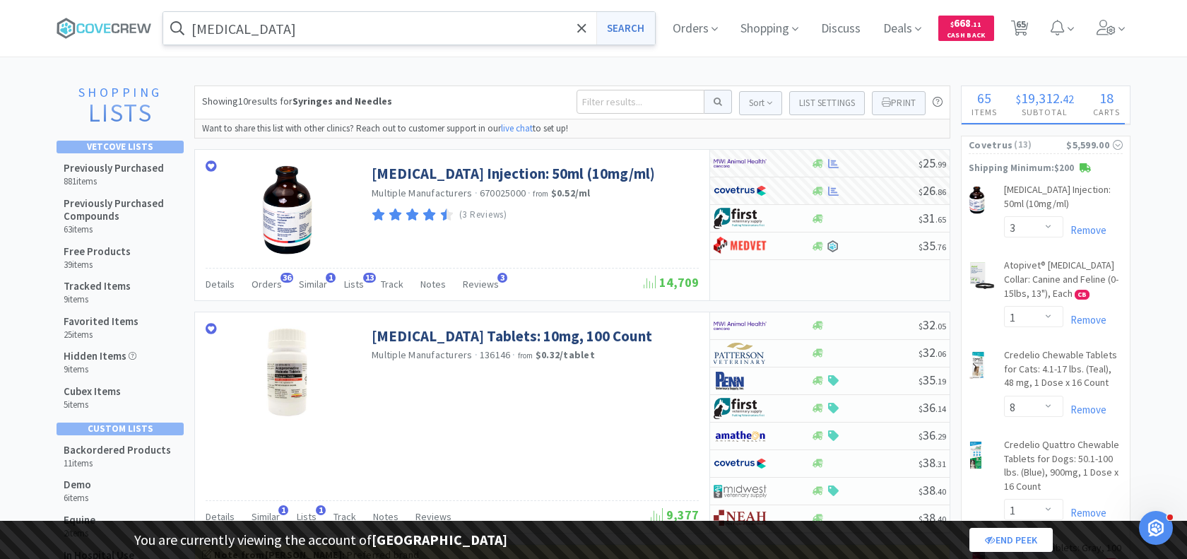
click at [630, 24] on button "Search" at bounding box center [625, 28] width 59 height 32
select select "3"
select select "1"
select select "8"
select select "1"
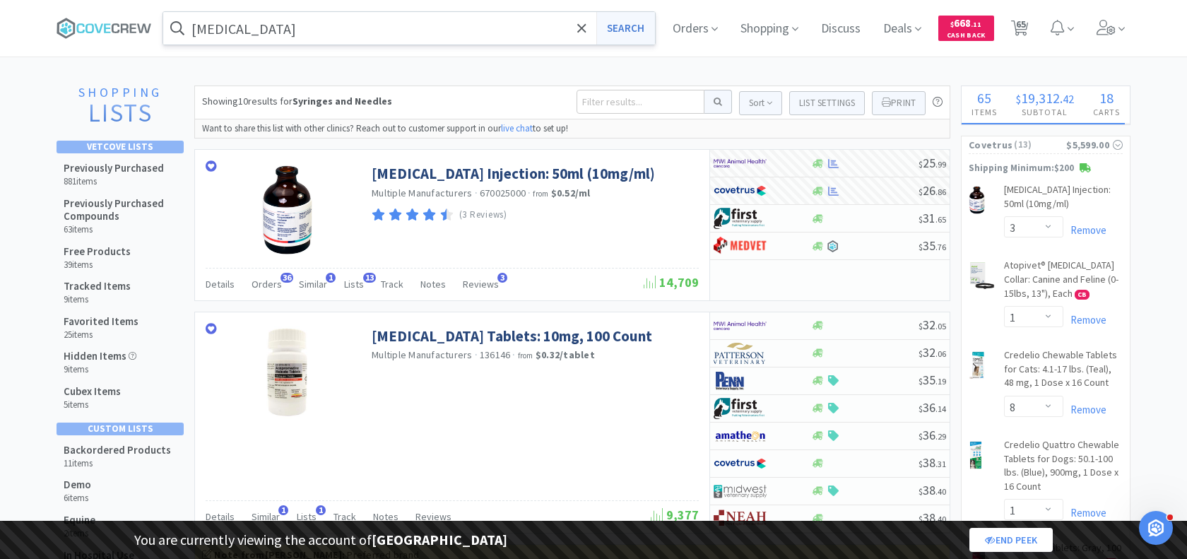
select select "1"
select select "2"
select select "1"
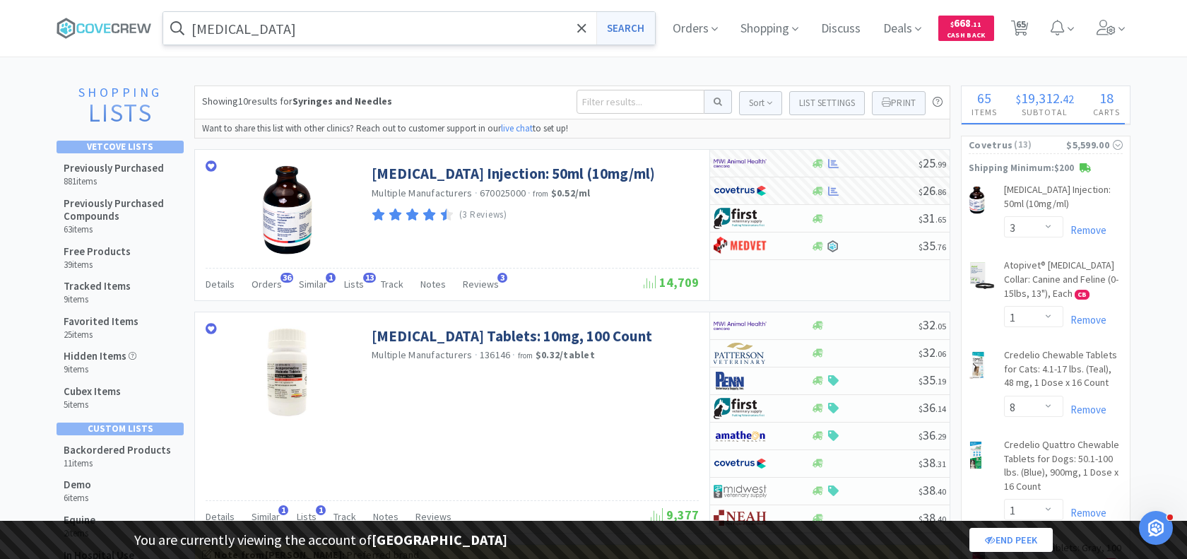
select select "1"
select select "2"
select select "1"
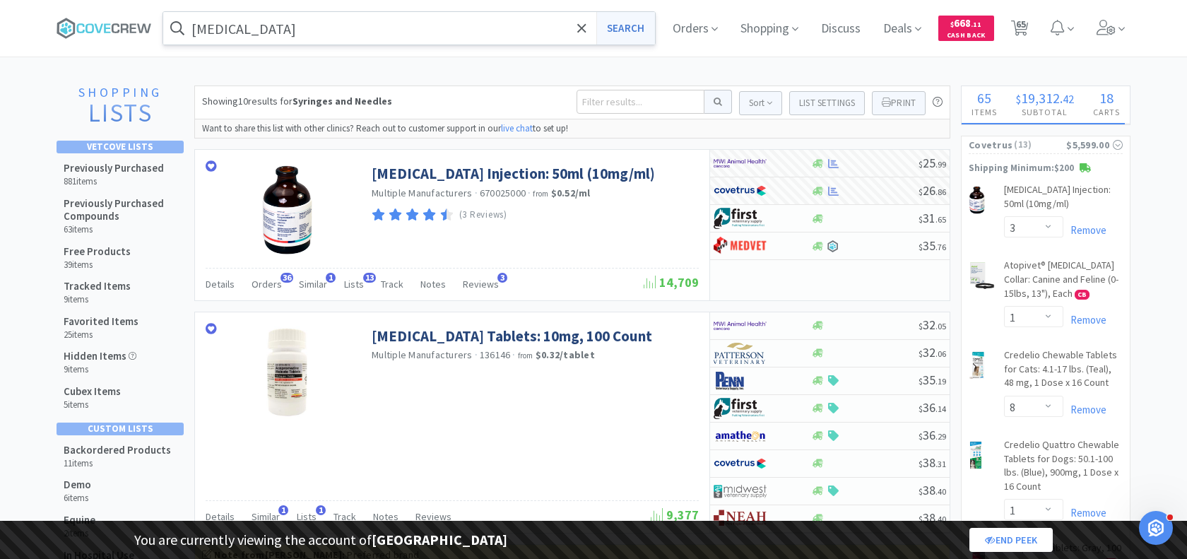
select select "1"
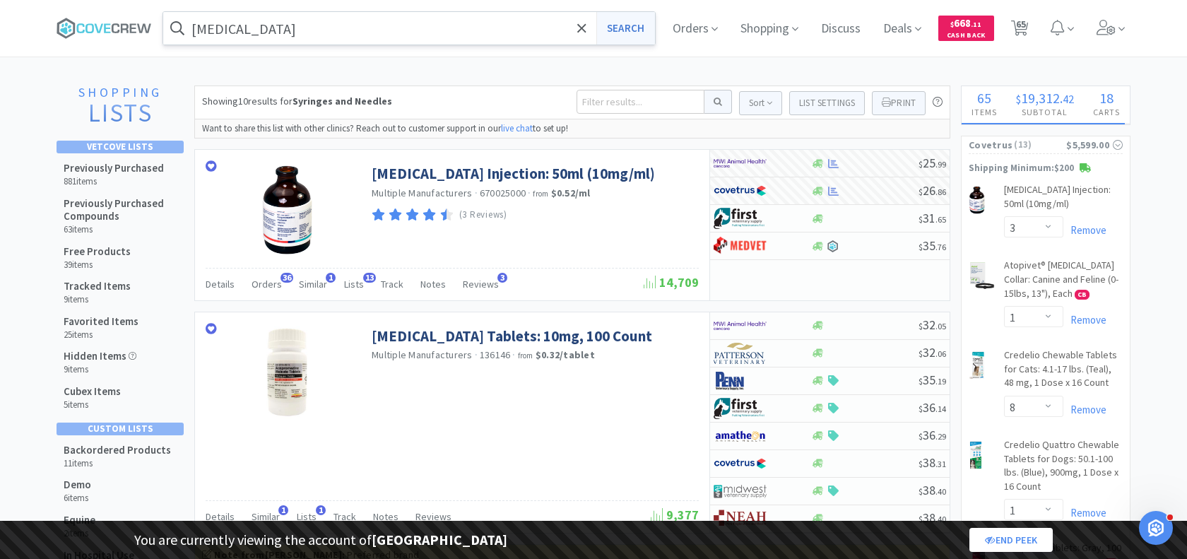
select select "1"
select select "2"
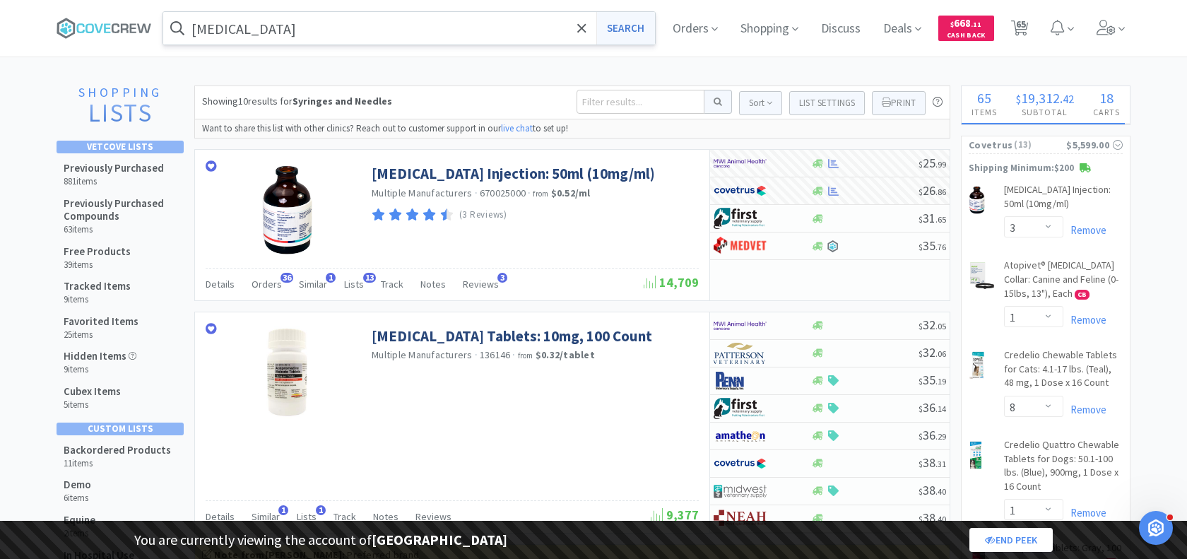
select select "2"
select select "1"
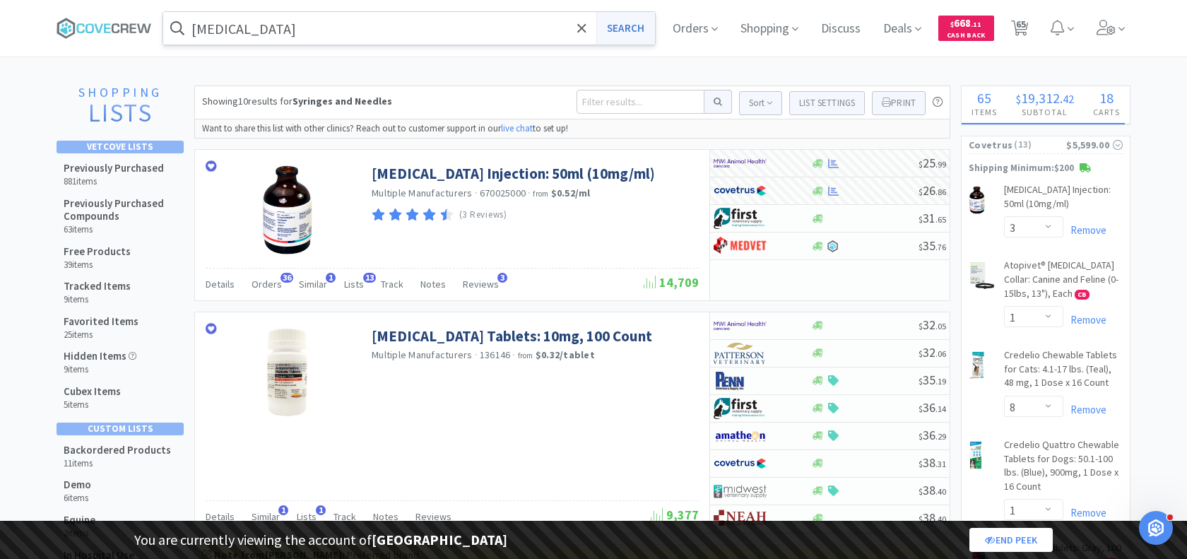
select select "1"
select select "5"
select select "2"
select select "1"
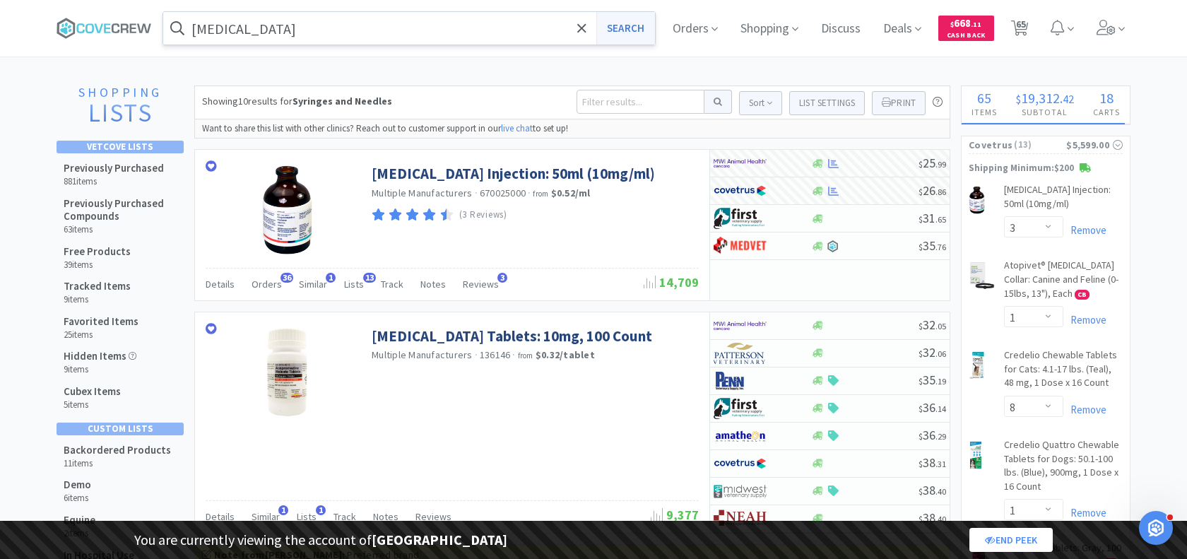
select select "1"
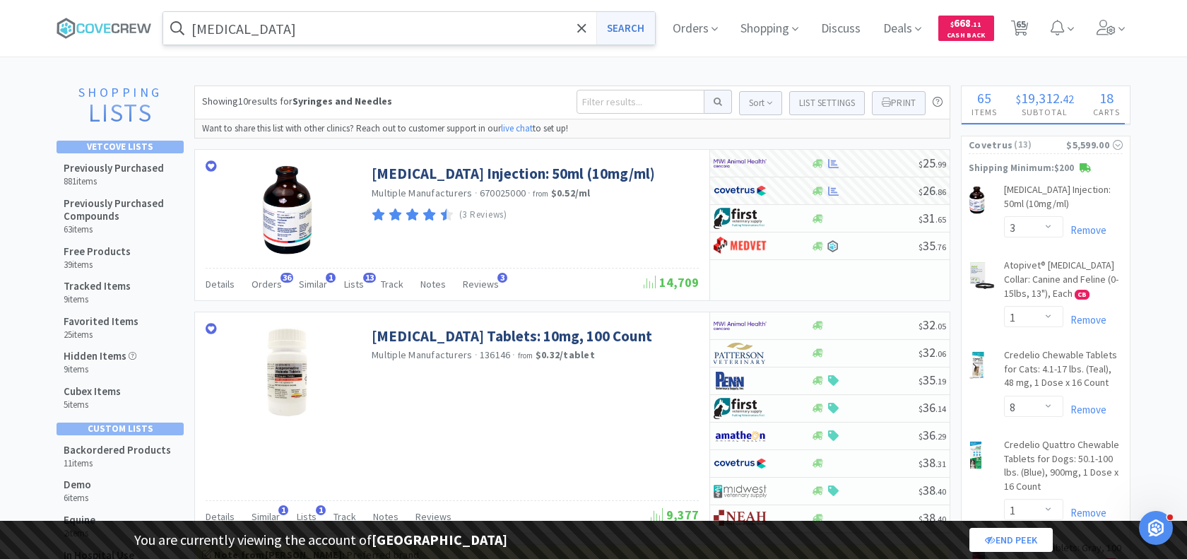
select select "1"
select select "2"
select select "4"
select select "3"
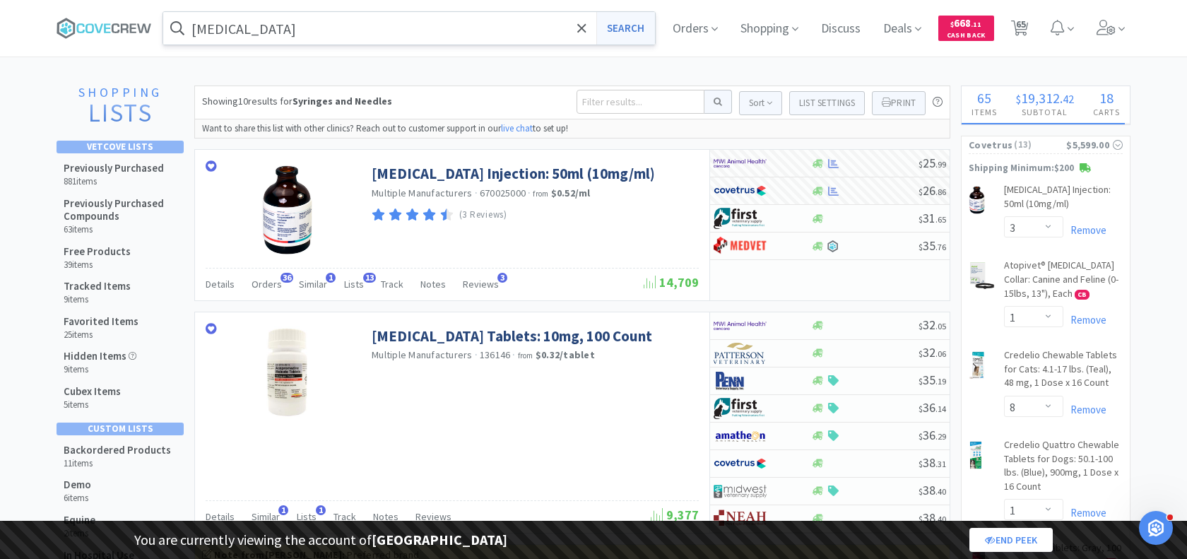
select select "1"
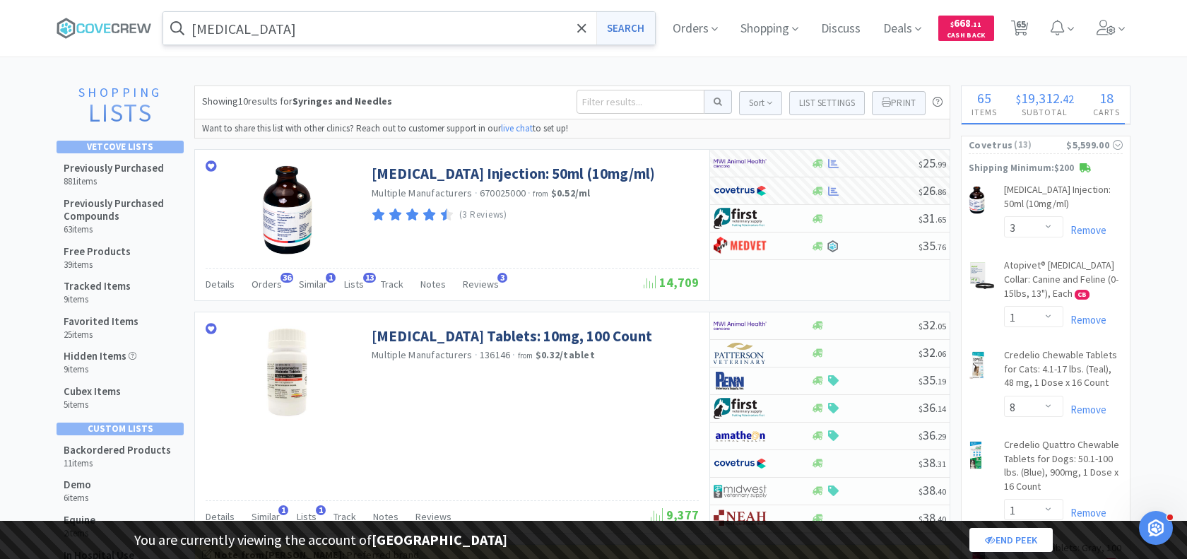
select select "3"
select select "2"
select select "1"
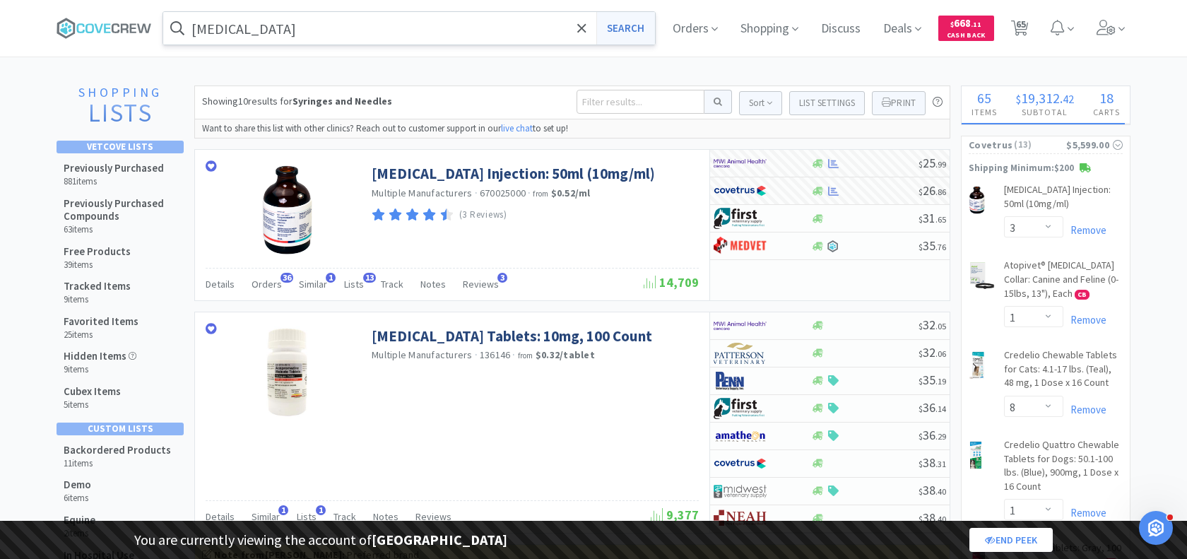
select select "1"
select select "2"
select select "25"
select select "1"
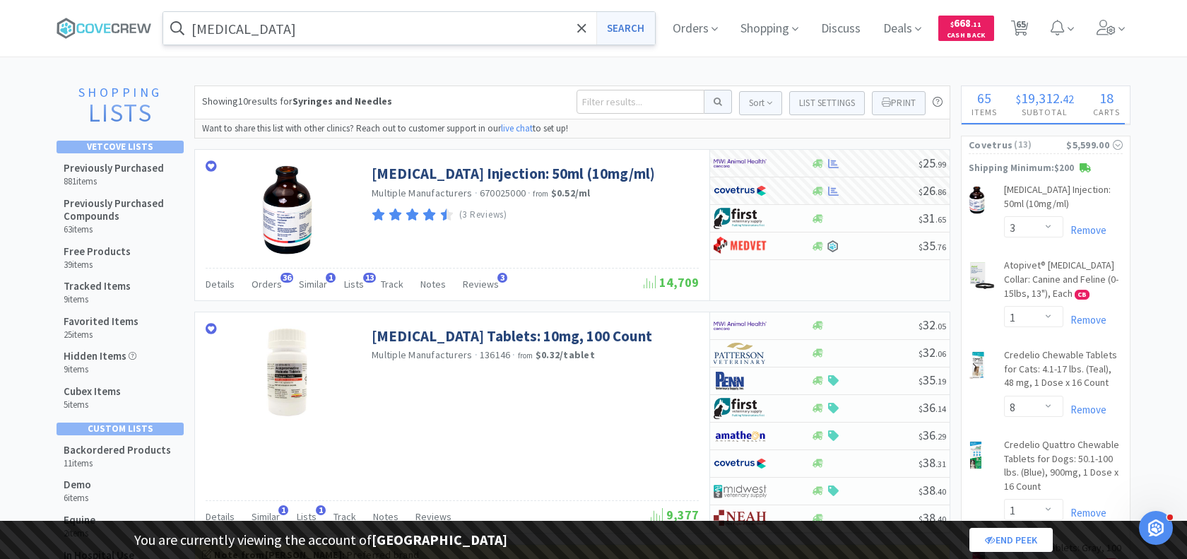
select select "1"
select select "5"
select select "2"
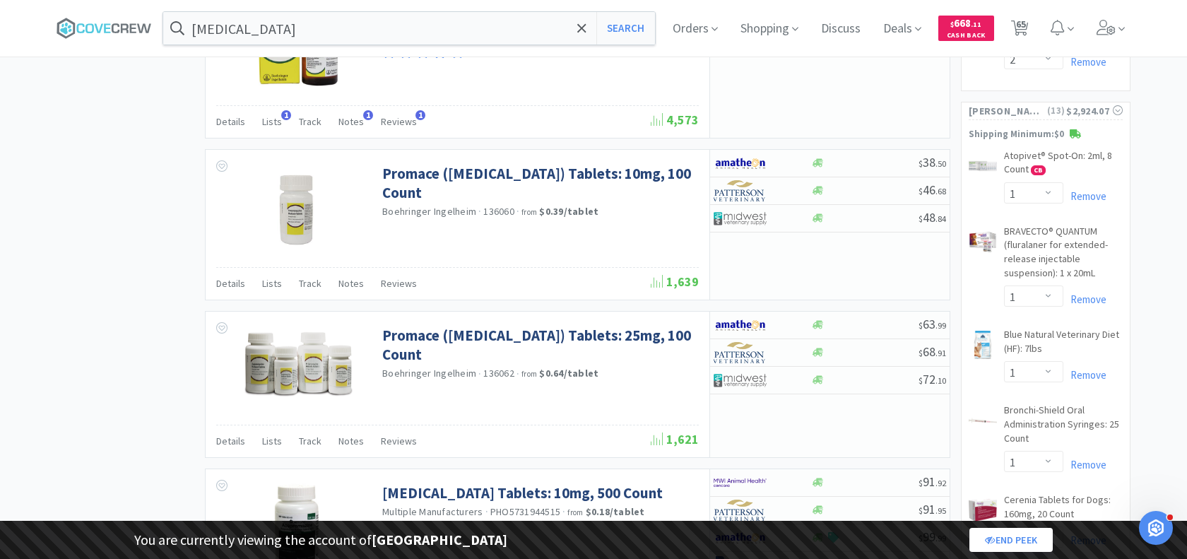
scroll to position [1365, 0]
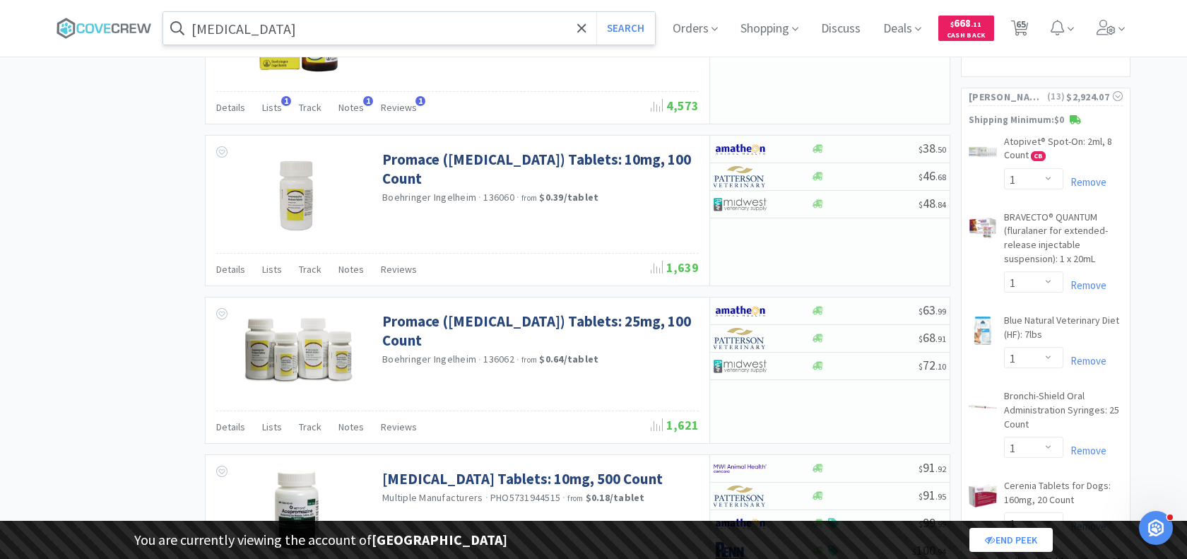
click at [356, 40] on input "[MEDICAL_DATA]" at bounding box center [409, 28] width 492 height 32
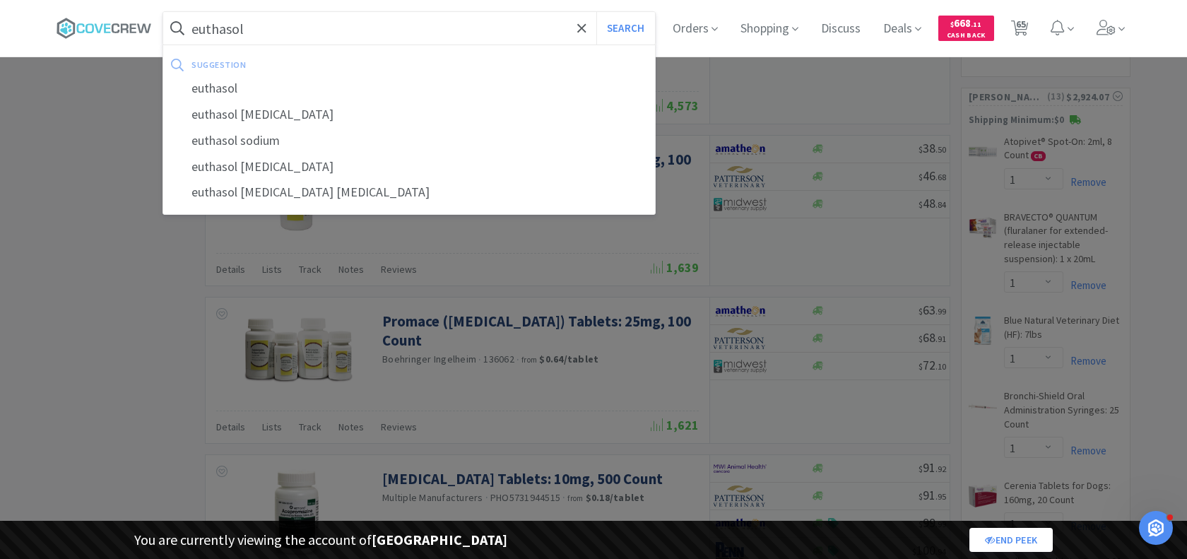
type input "euthasol"
click at [596, 12] on button "Search" at bounding box center [625, 28] width 59 height 32
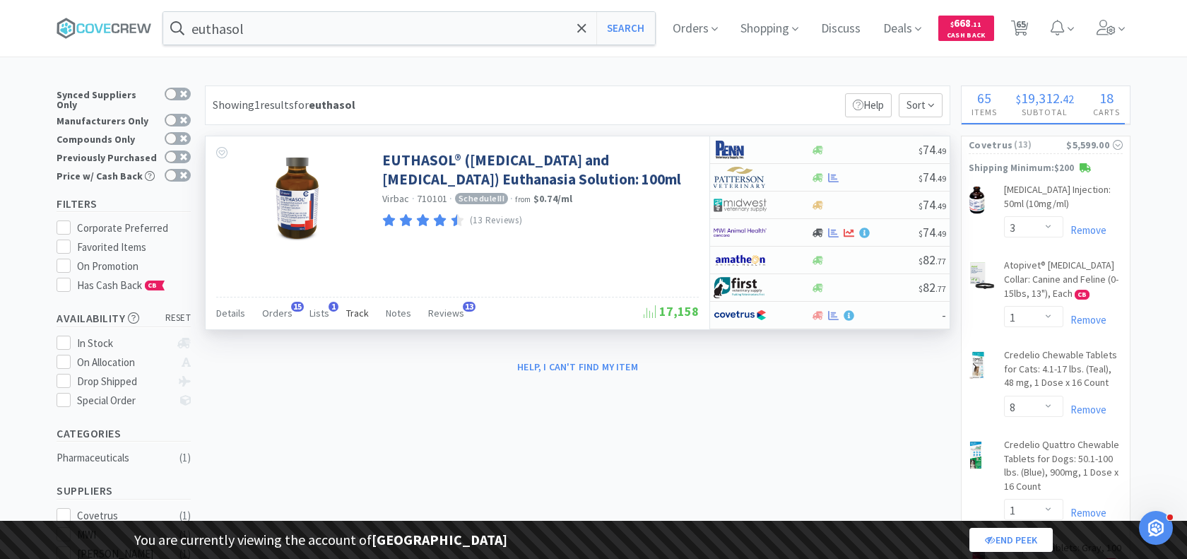
click at [352, 309] on span "Track" at bounding box center [357, 313] width 23 height 13
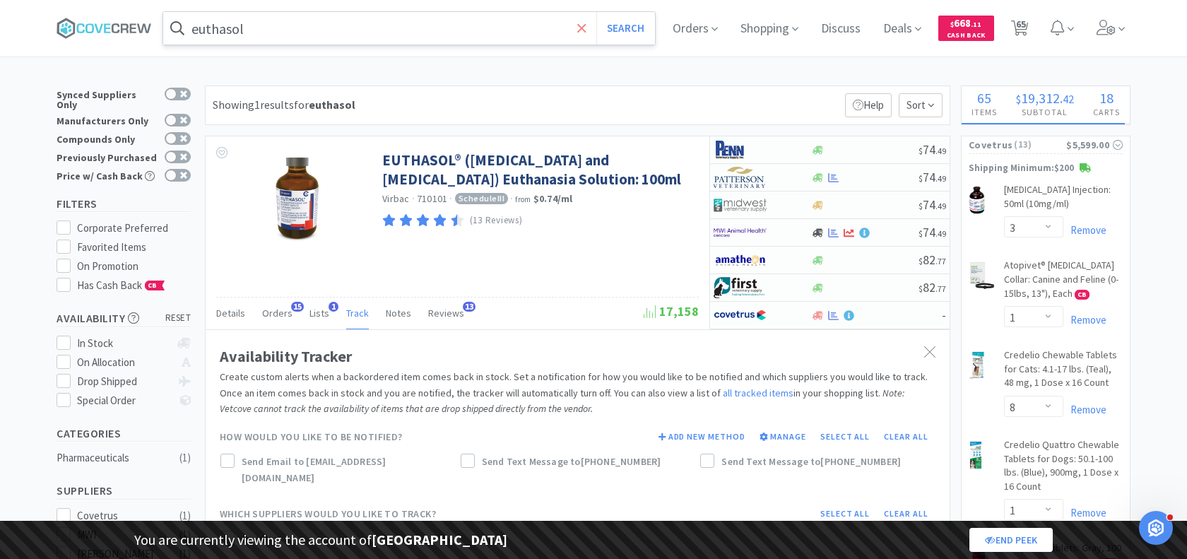
click at [581, 30] on icon at bounding box center [581, 28] width 9 height 14
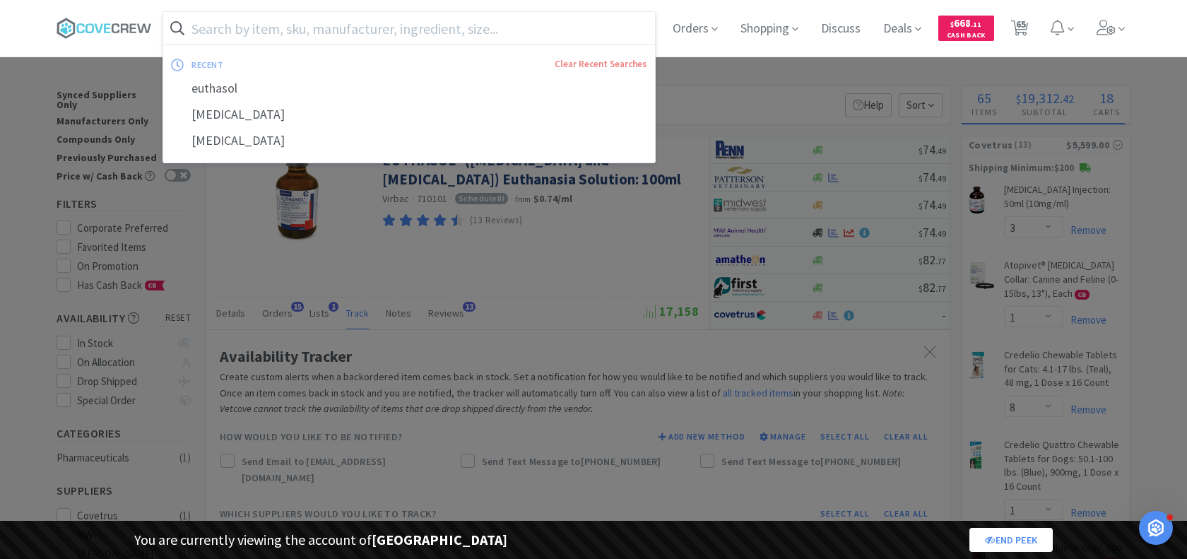
click at [439, 23] on input "text" at bounding box center [409, 28] width 492 height 32
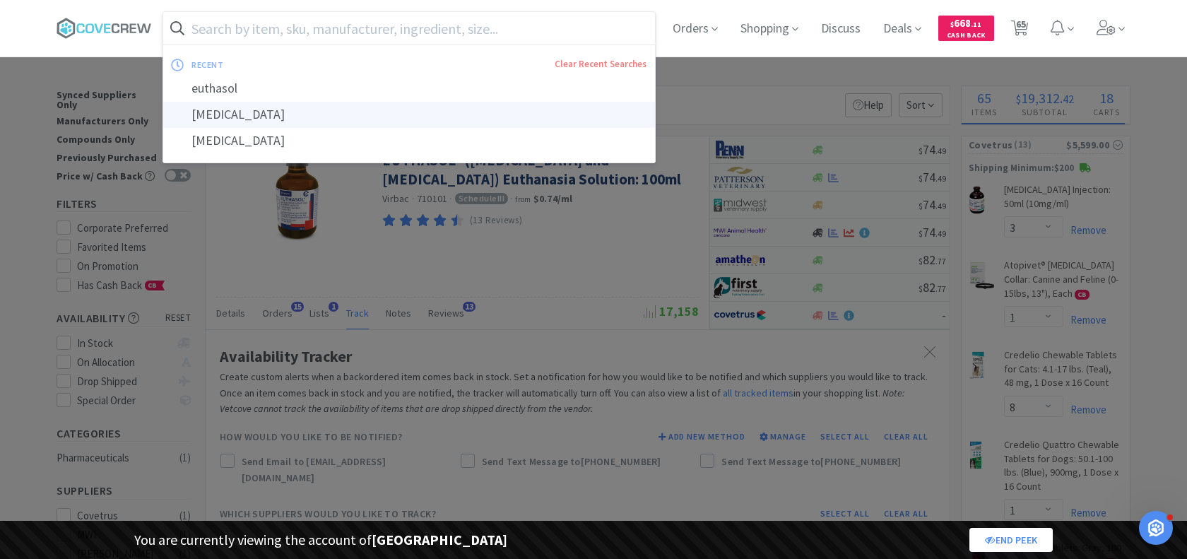
click at [280, 120] on div "[MEDICAL_DATA]" at bounding box center [409, 115] width 492 height 26
type input "[MEDICAL_DATA]"
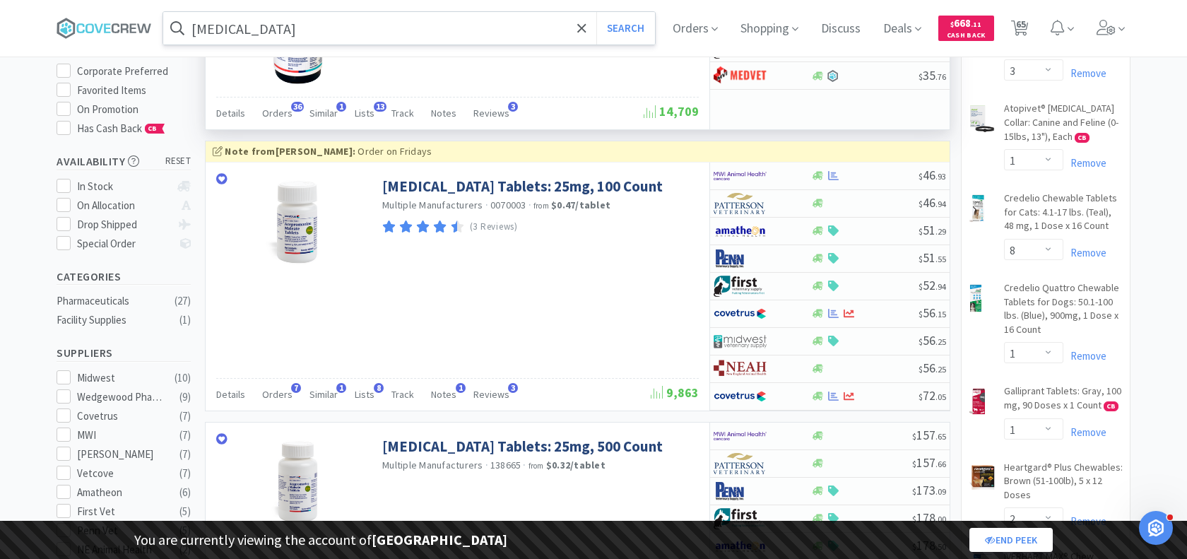
scroll to position [170, 0]
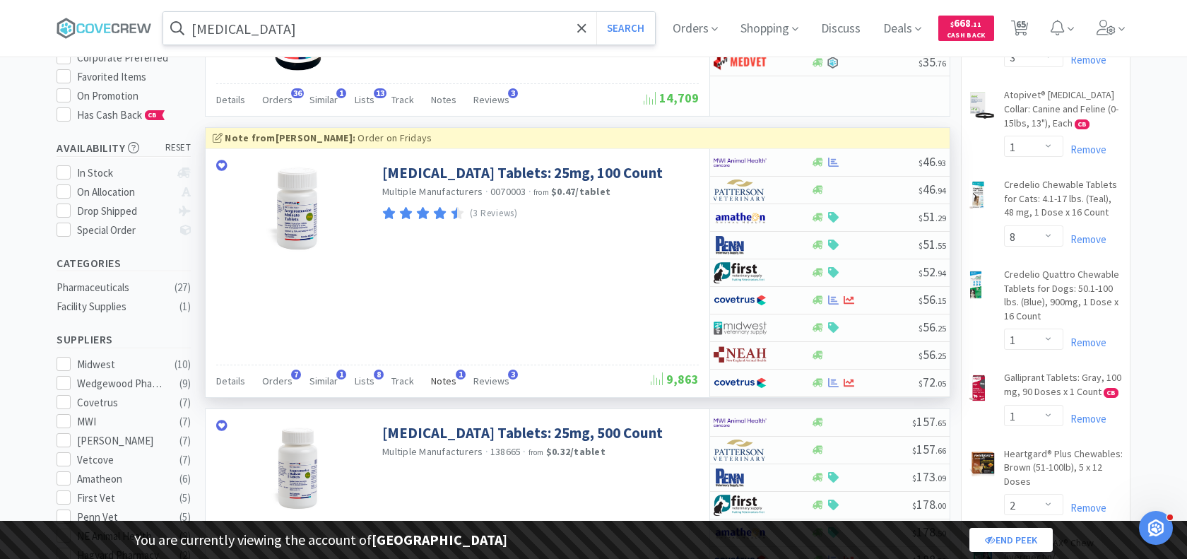
click at [437, 374] on span "Notes" at bounding box center [443, 380] width 25 height 13
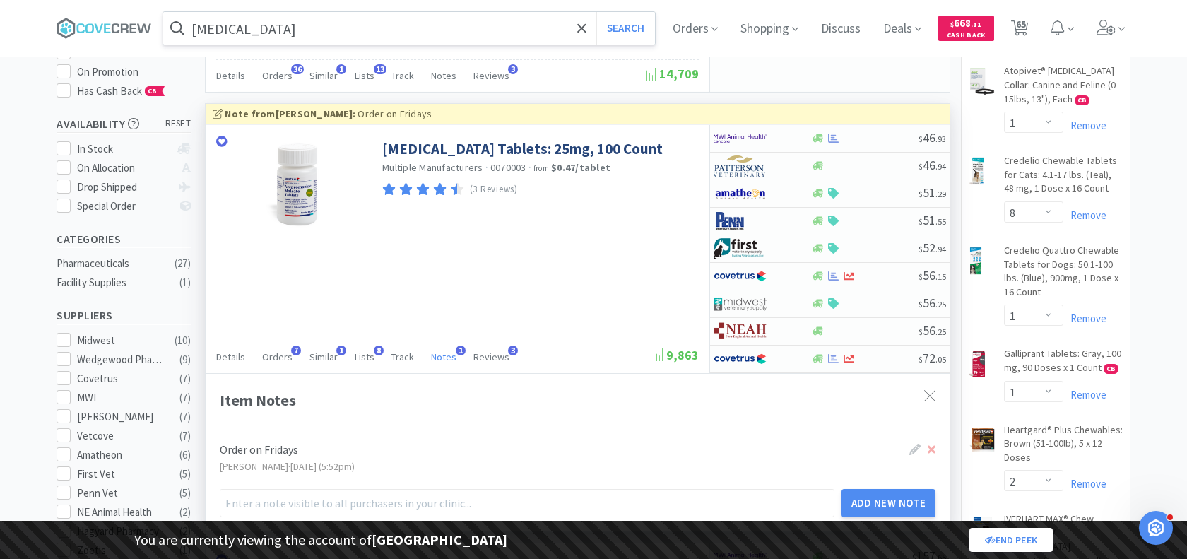
scroll to position [180, 0]
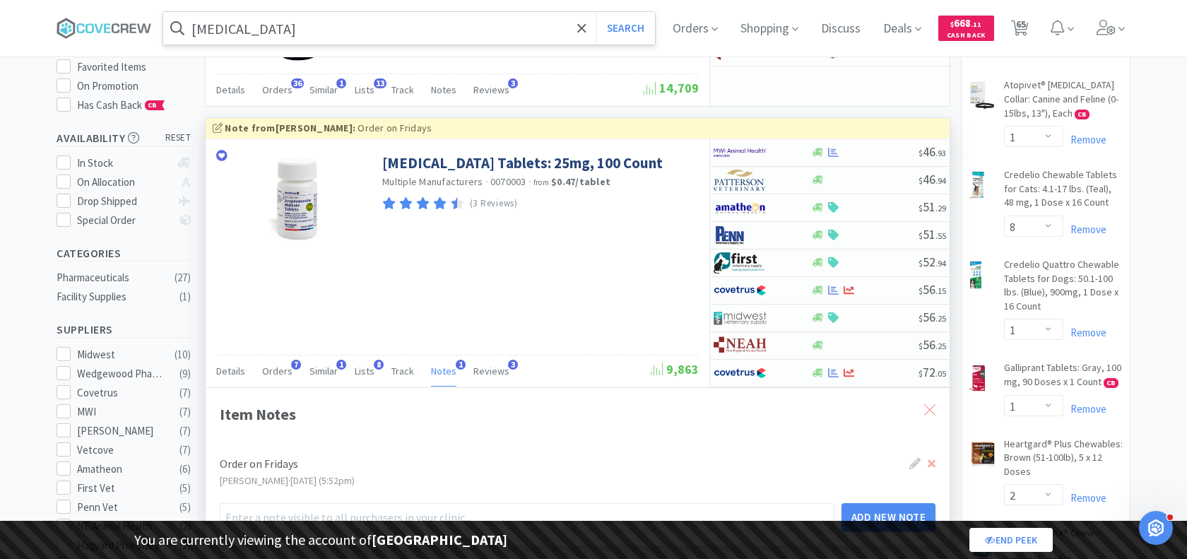
click at [928, 408] on icon at bounding box center [929, 409] width 11 height 11
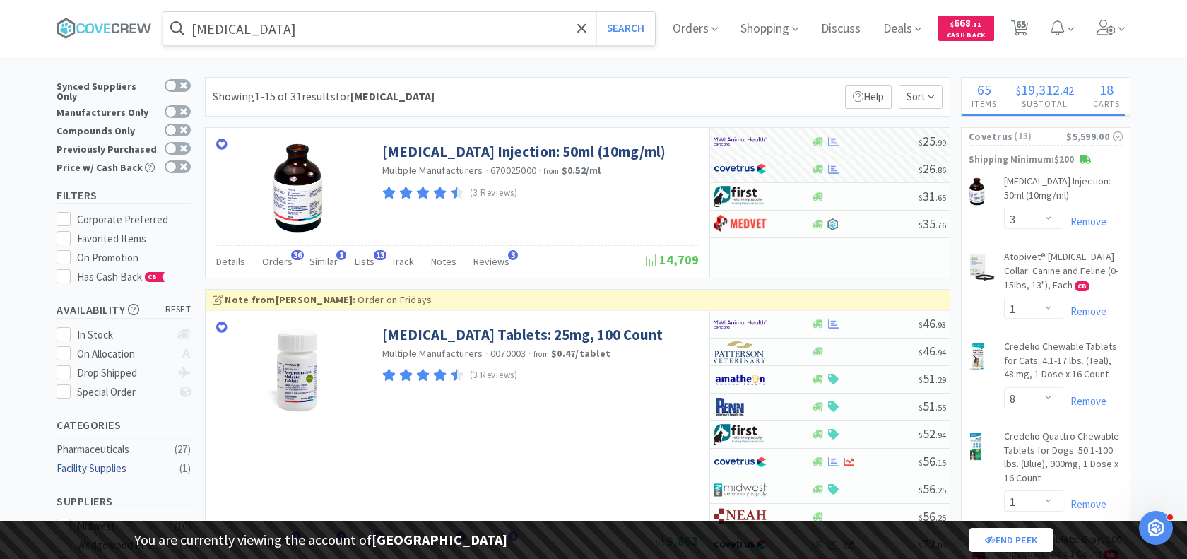
scroll to position [0, 0]
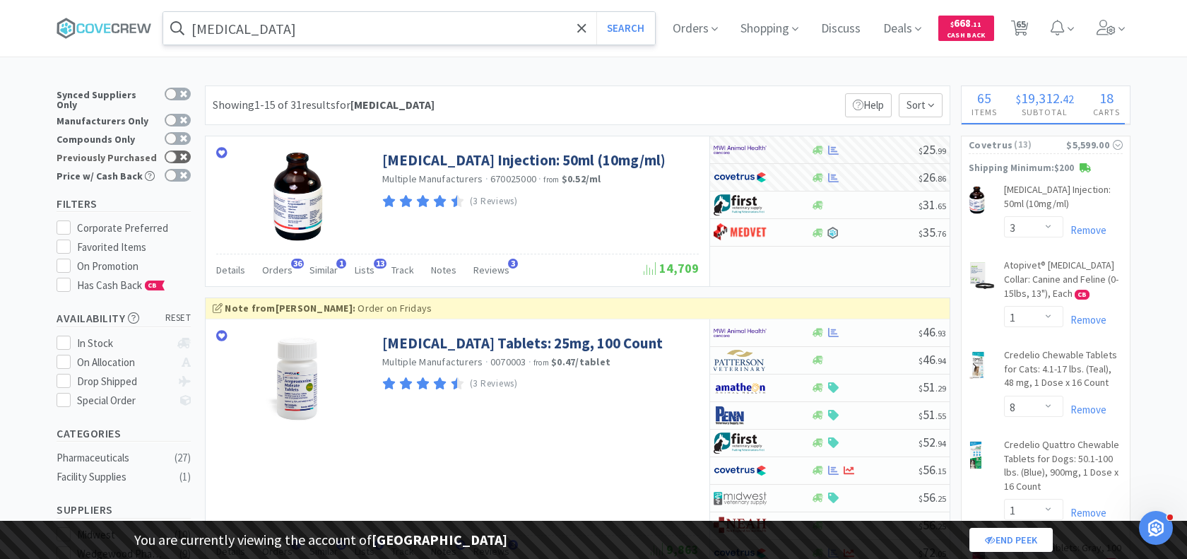
click at [179, 153] on div at bounding box center [178, 156] width 26 height 13
click at [179, 150] on div at bounding box center [178, 156] width 26 height 13
checkbox input "false"
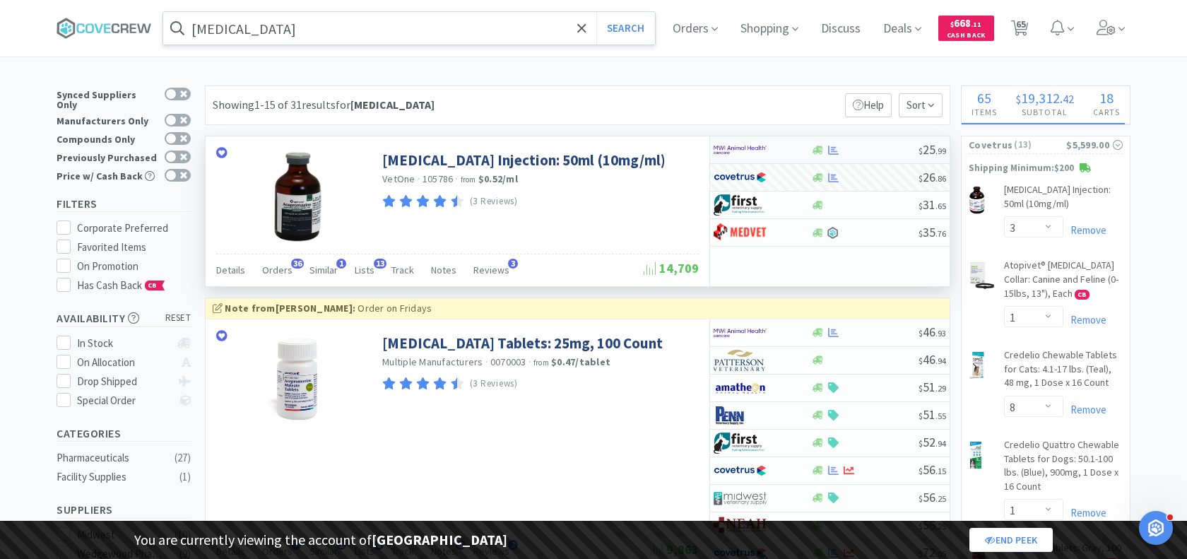
click at [778, 149] on div at bounding box center [752, 150] width 78 height 24
select select "1"
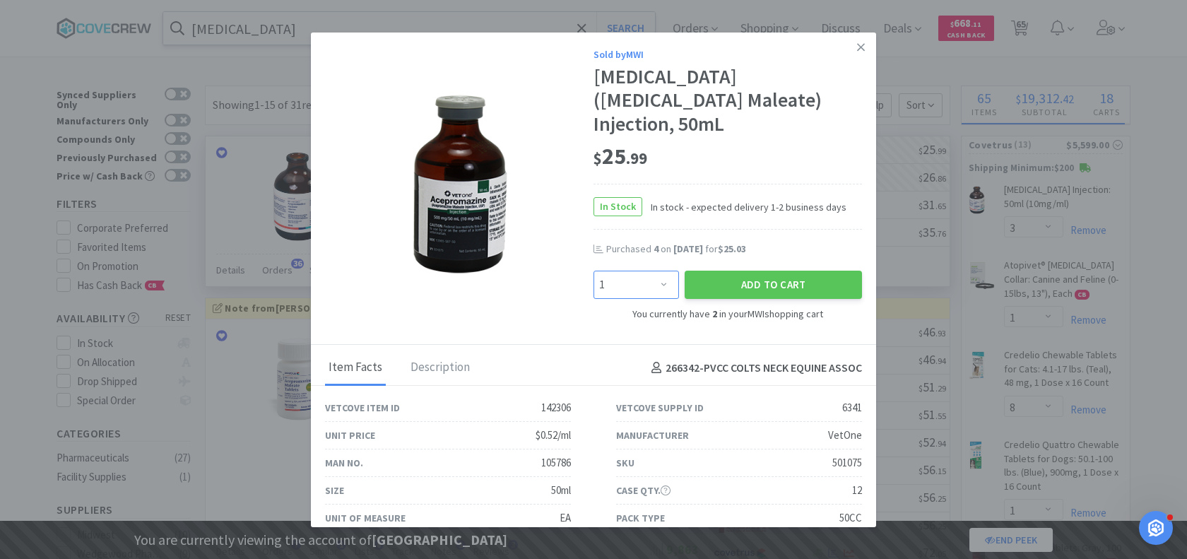
click at [622, 271] on select "Enter Quantity 1 2 3 4 5 6 7 8 9 10 11 12 13 14 15 16 17 18 19 20 Enter Quantity" at bounding box center [635, 285] width 85 height 28
click at [746, 271] on button "Add to Cart" at bounding box center [772, 285] width 177 height 28
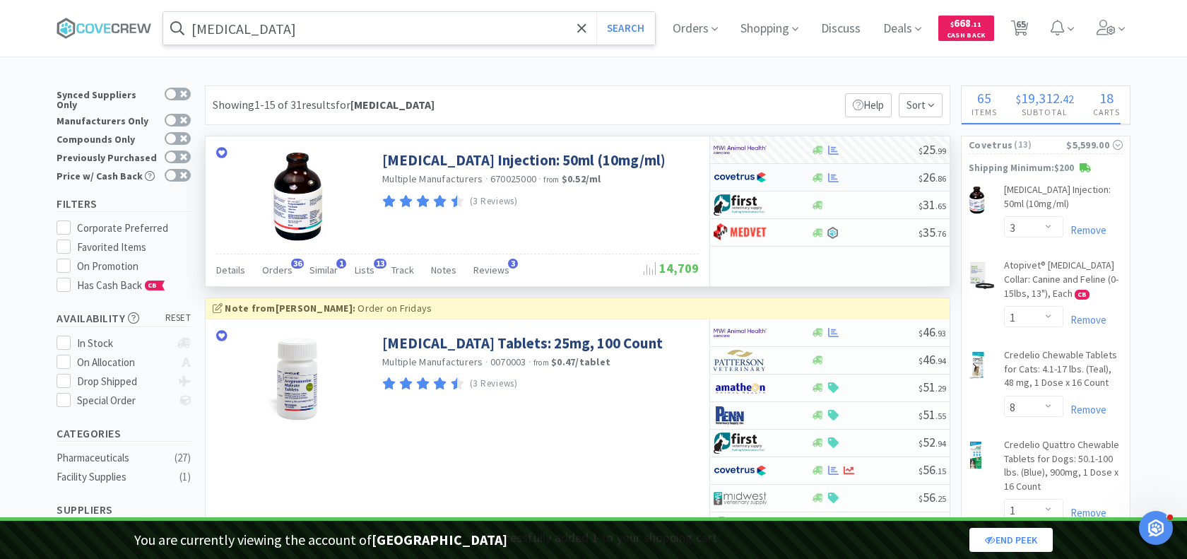
select select "3"
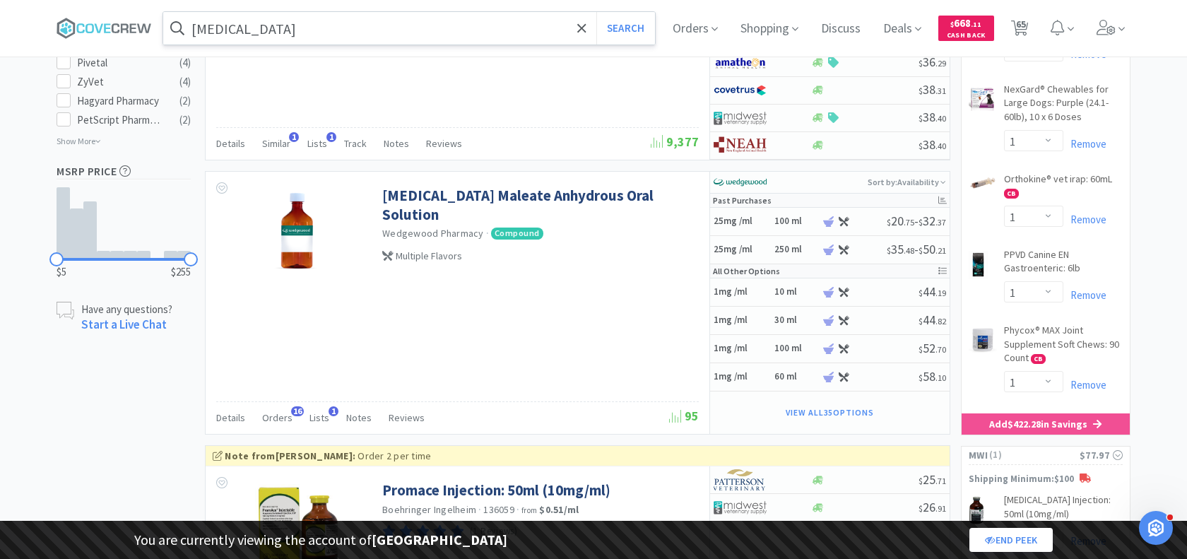
scroll to position [864, 0]
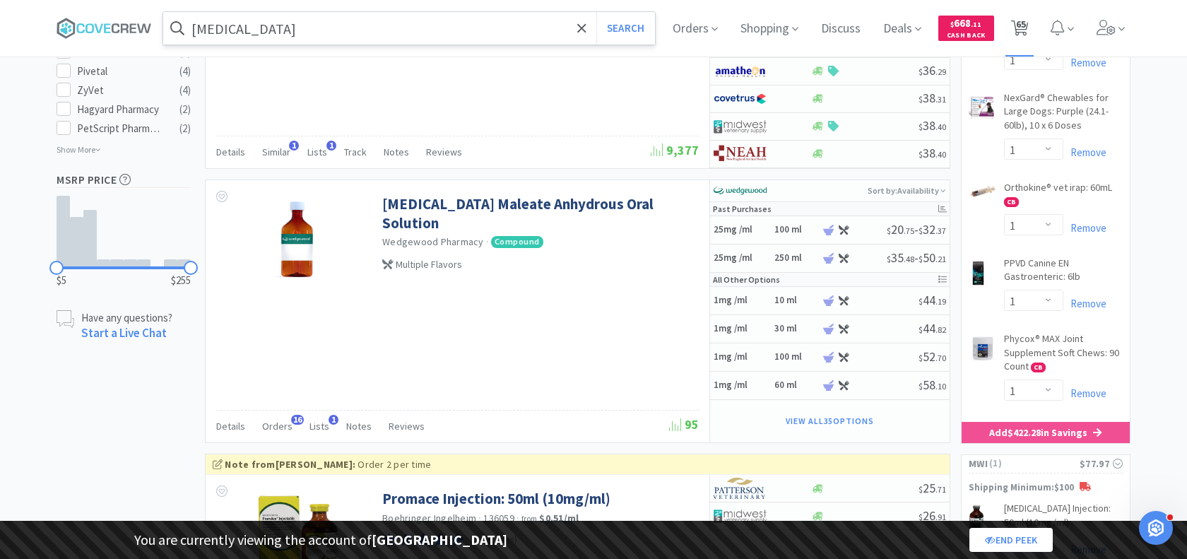
click at [1021, 20] on span "65" at bounding box center [1021, 24] width 10 height 57
select select "1"
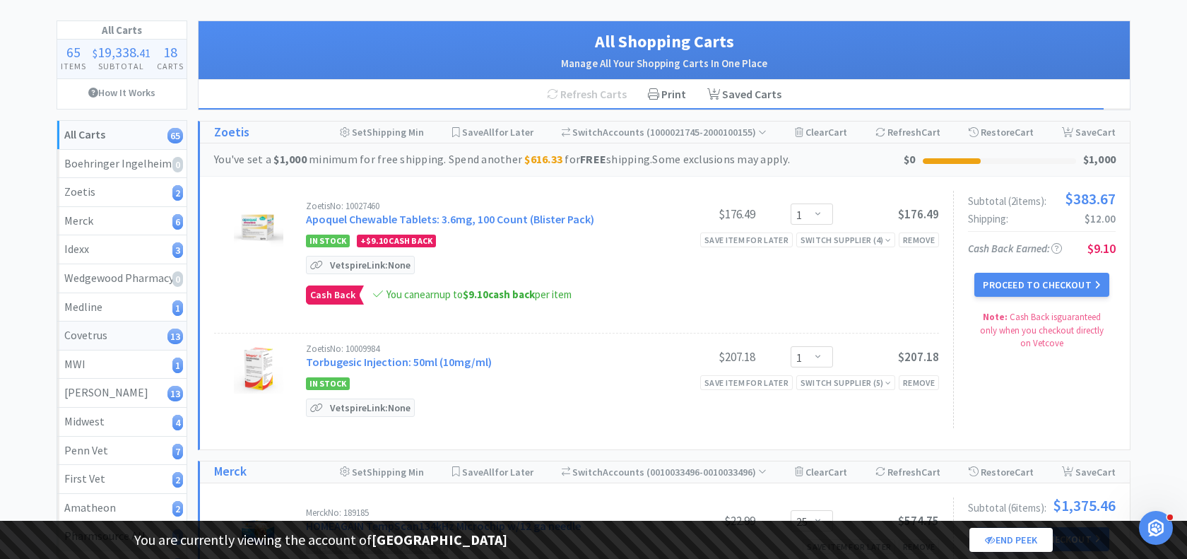
scroll to position [60, 0]
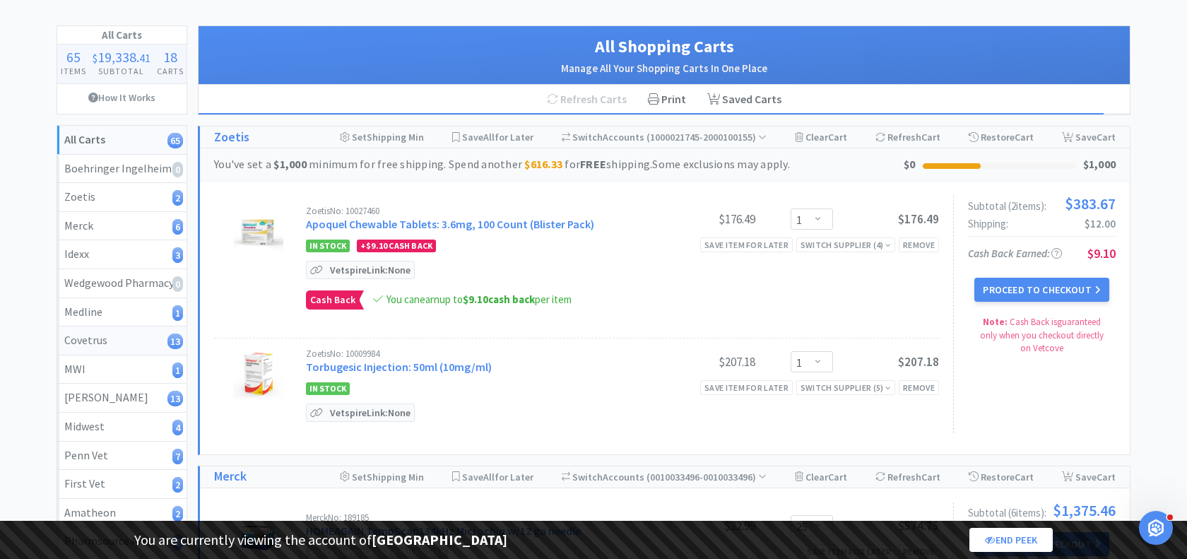
click at [113, 341] on div "Covetrus 13" at bounding box center [121, 340] width 115 height 18
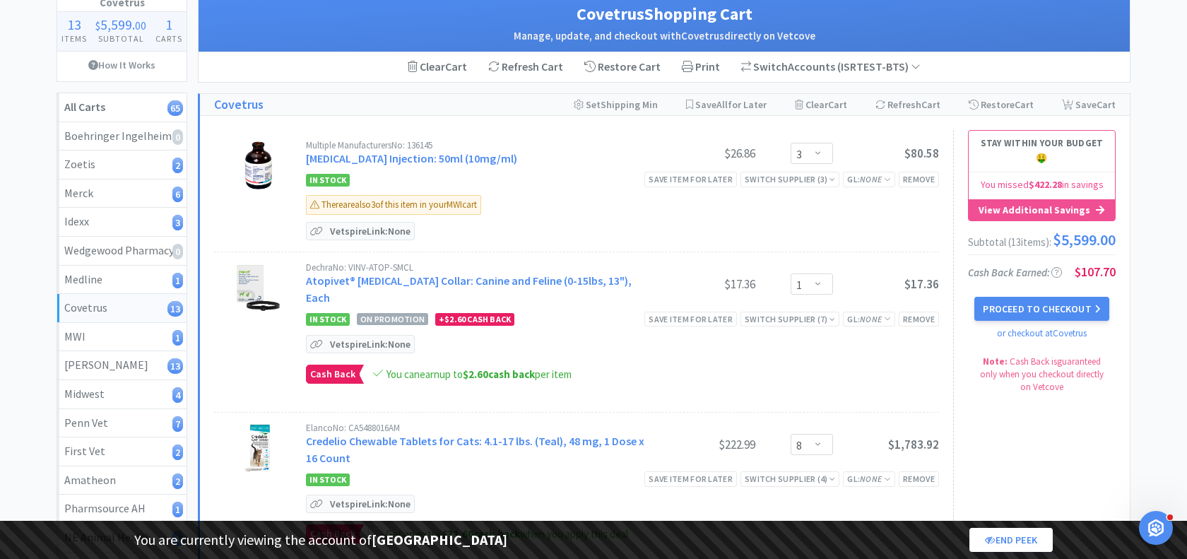
scroll to position [90, 0]
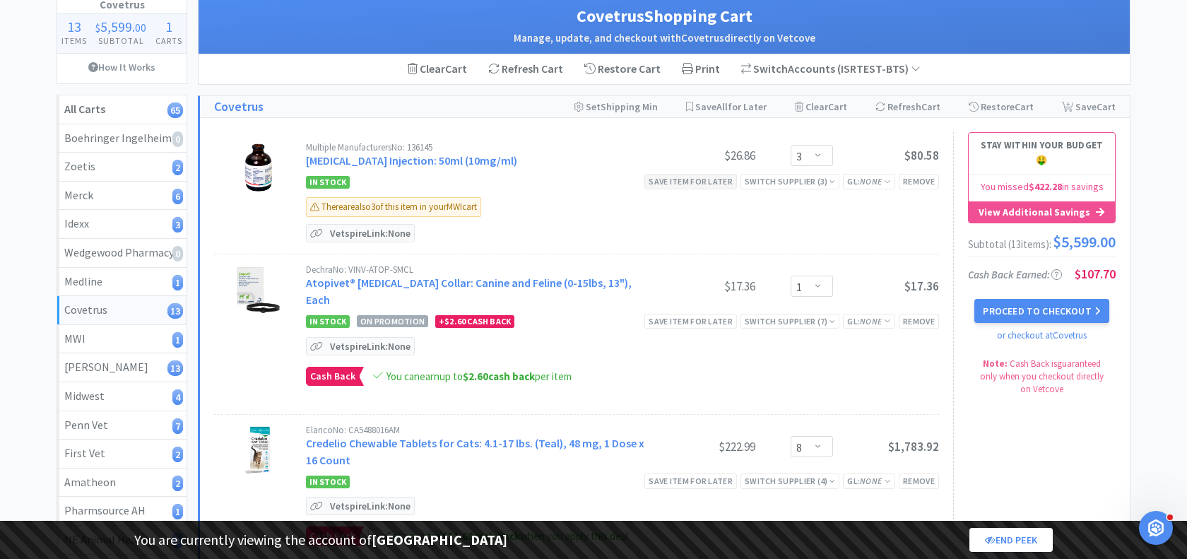
click at [698, 180] on div "Save item for later" at bounding box center [690, 181] width 93 height 15
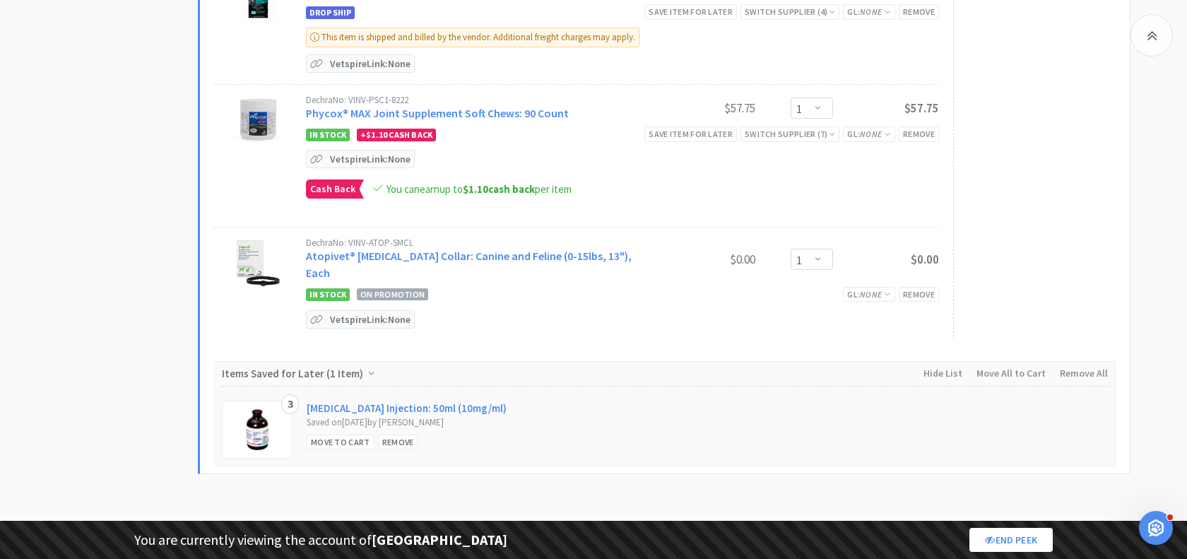
scroll to position [1528, 0]
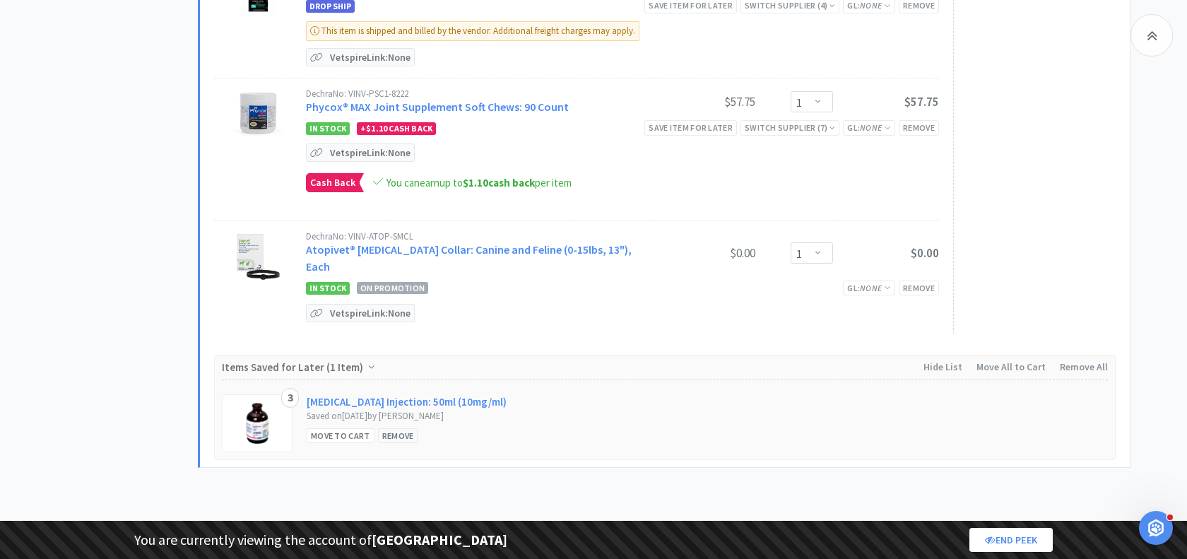
click at [397, 428] on div "Remove" at bounding box center [398, 435] width 40 height 15
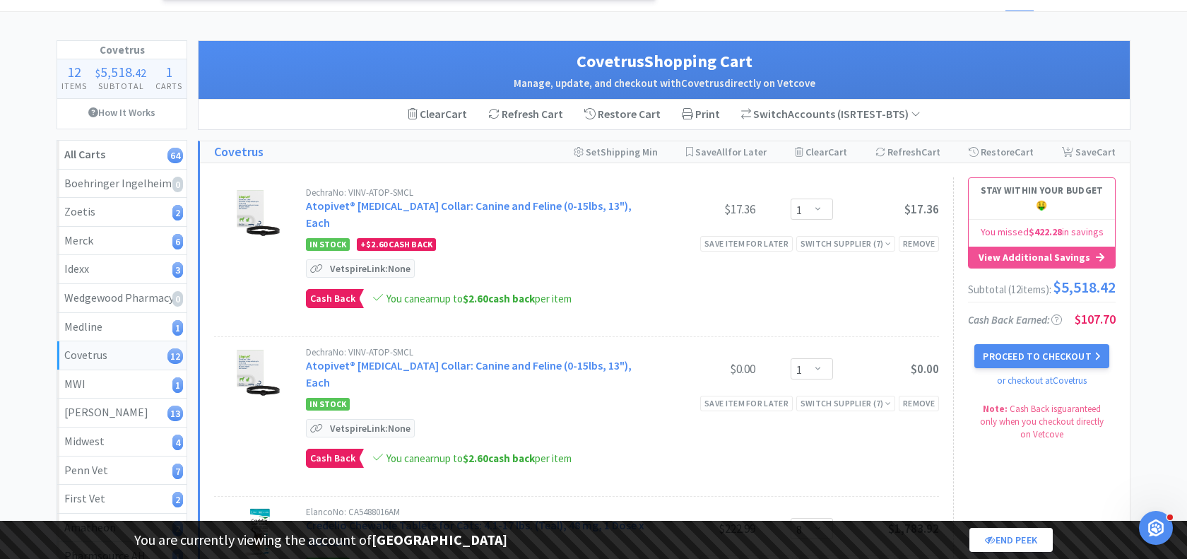
scroll to position [32, 0]
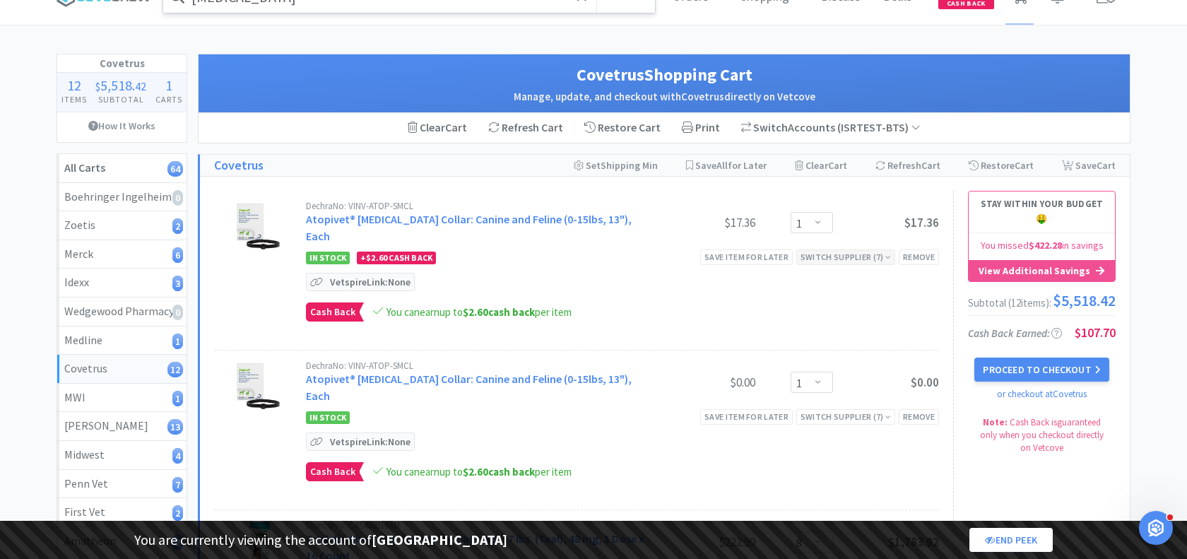
click at [857, 250] on div "Switch Supplier ( 7 )" at bounding box center [845, 256] width 90 height 13
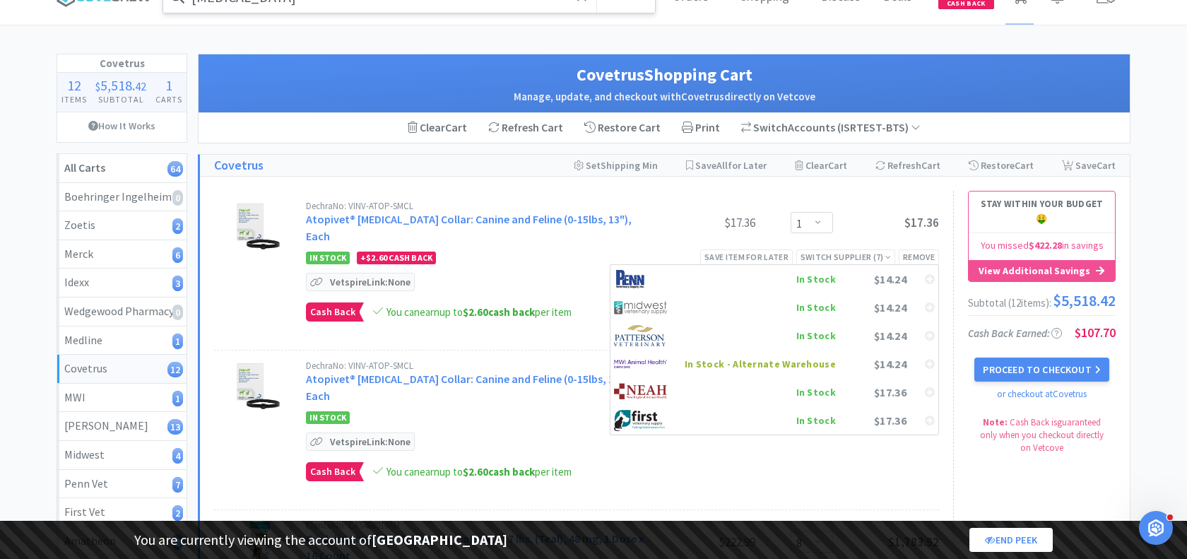
click at [853, 191] on div "Dechra No: VINV-ATOP-SMCL Atopivet® [MEDICAL_DATA] Collar: Canine and Feline (0…" at bounding box center [576, 270] width 725 height 159
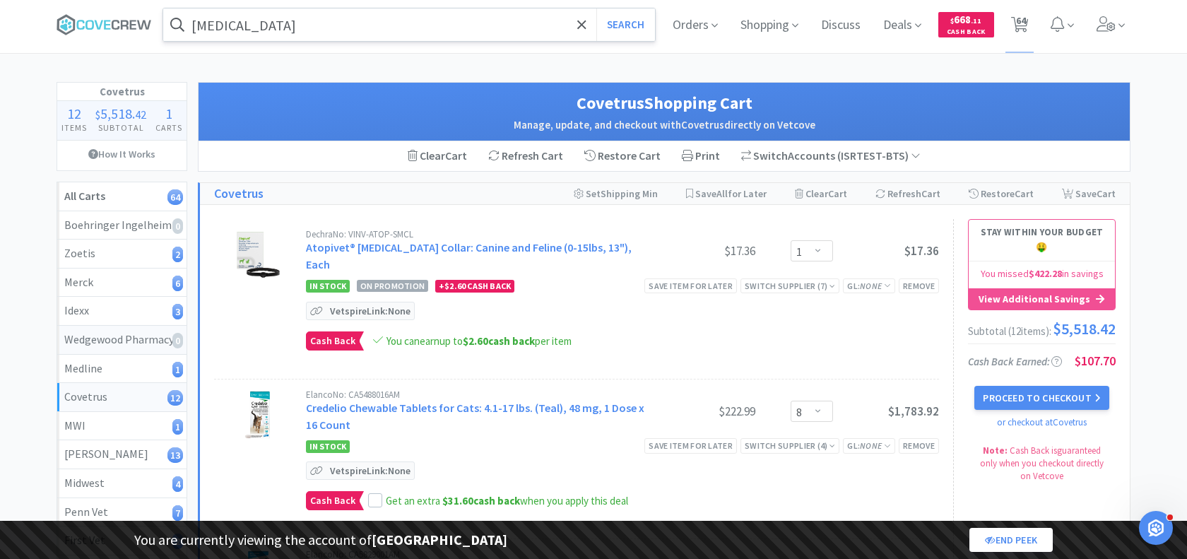
scroll to position [0, 0]
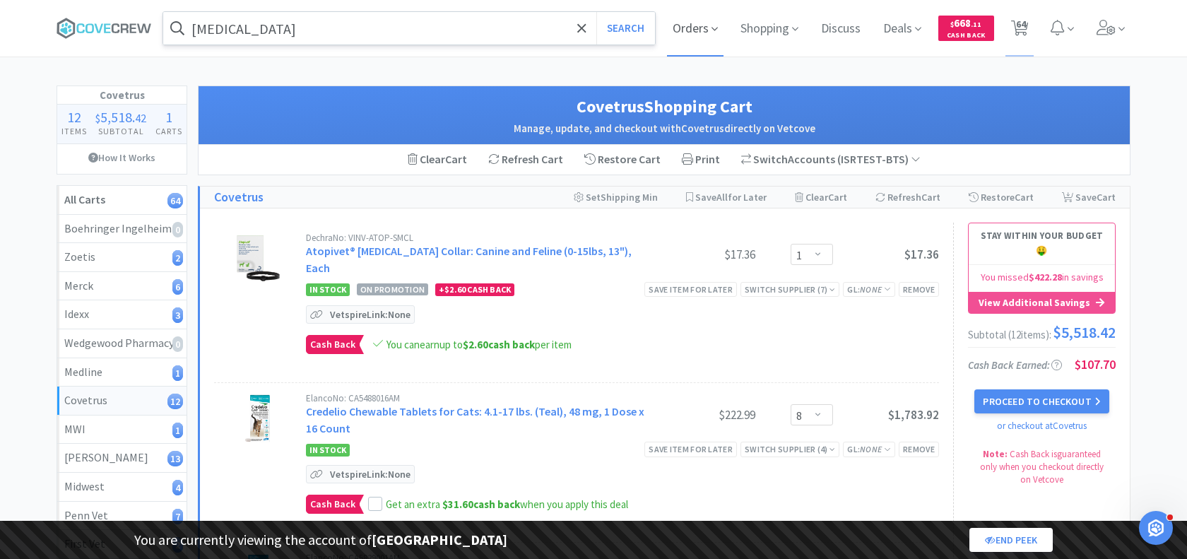
click at [699, 23] on span "Orders" at bounding box center [695, 28] width 57 height 57
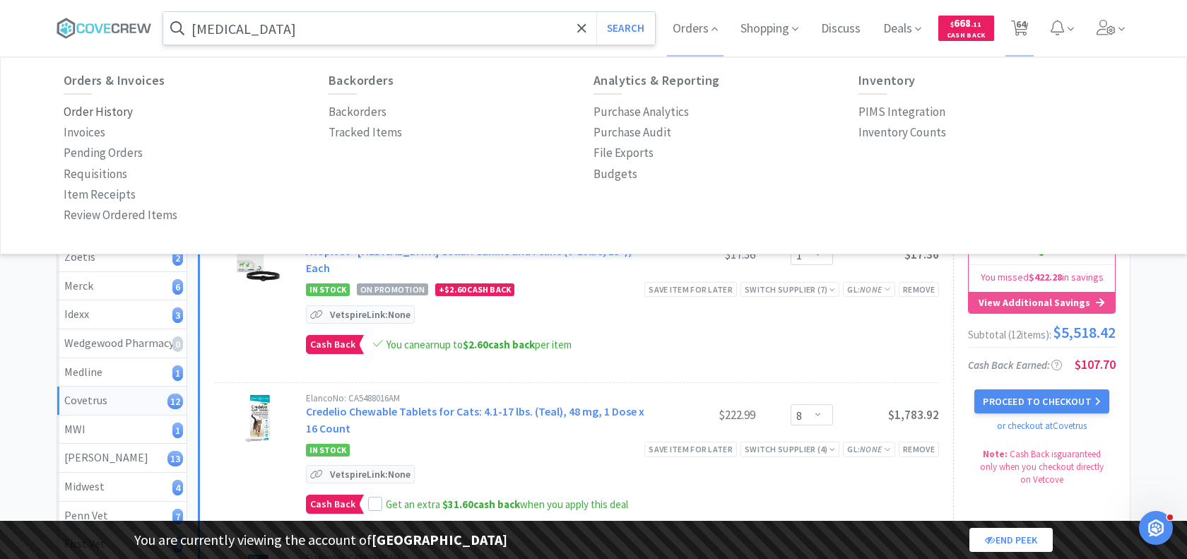
click at [90, 107] on p "Order History" at bounding box center [98, 111] width 69 height 19
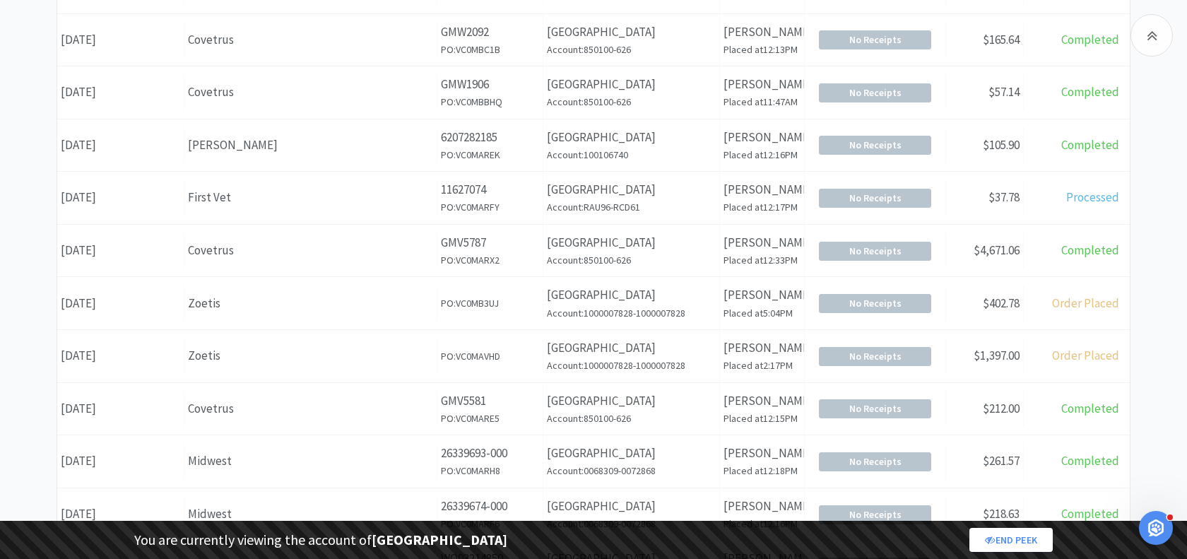
scroll to position [385, 0]
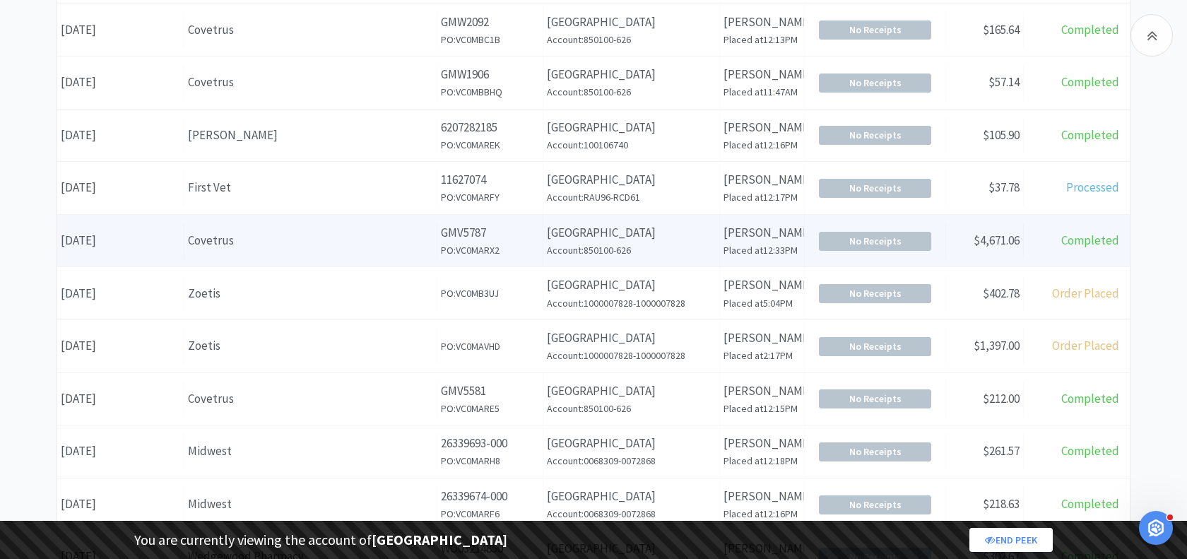
click at [628, 231] on p "[GEOGRAPHIC_DATA]" at bounding box center [631, 232] width 169 height 19
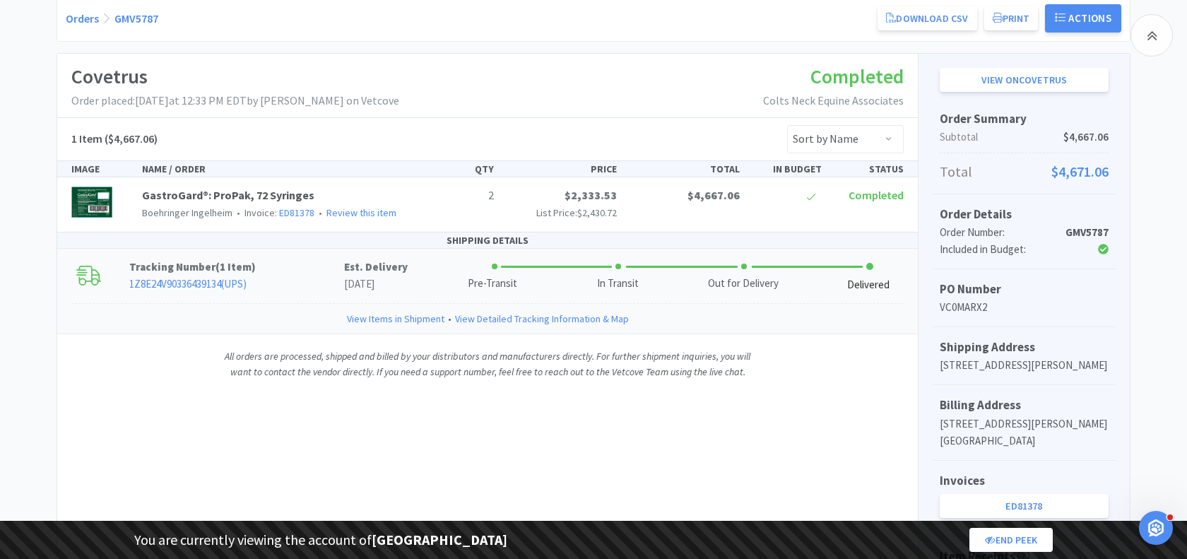
scroll to position [203, 0]
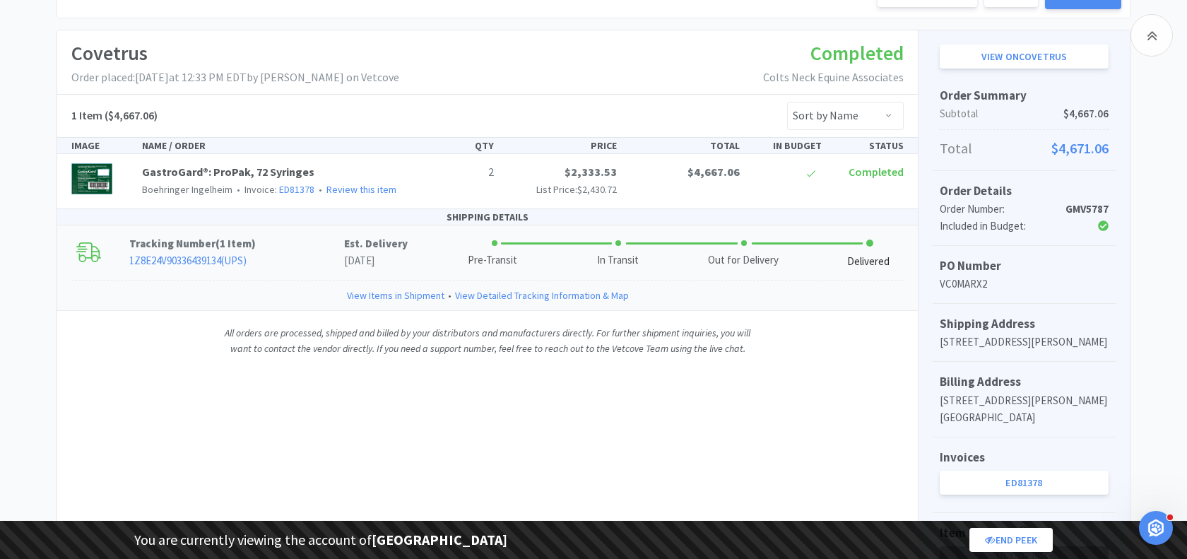
click at [295, 238] on p "Tracking Number ( 1 Item )" at bounding box center [236, 243] width 215 height 17
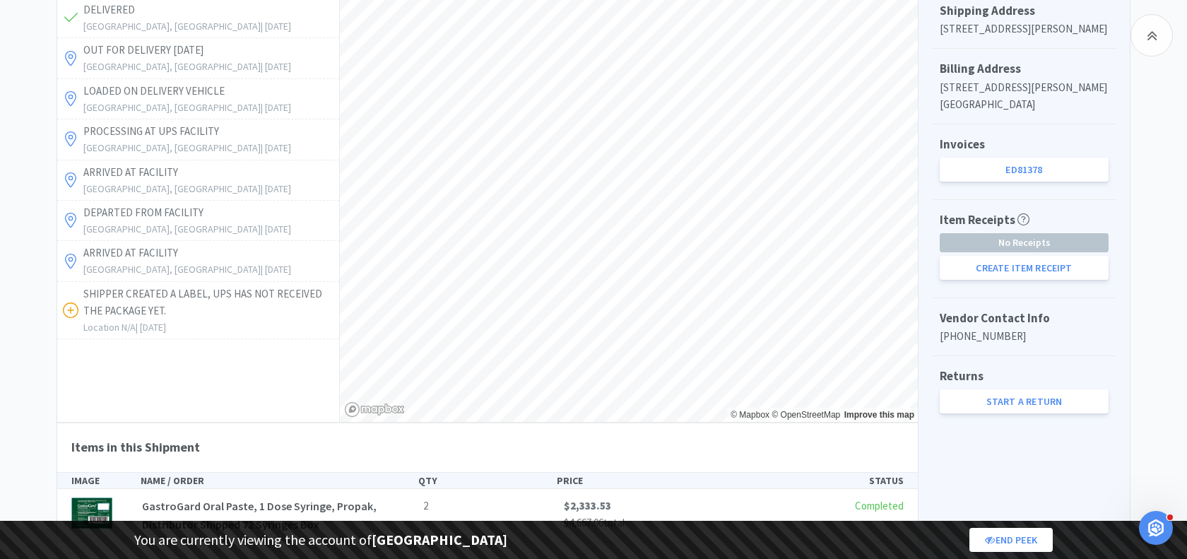
scroll to position [517, 0]
click at [1045, 355] on div "Vendor Contact Info [PHONE_NUMBER]" at bounding box center [1023, 326] width 183 height 58
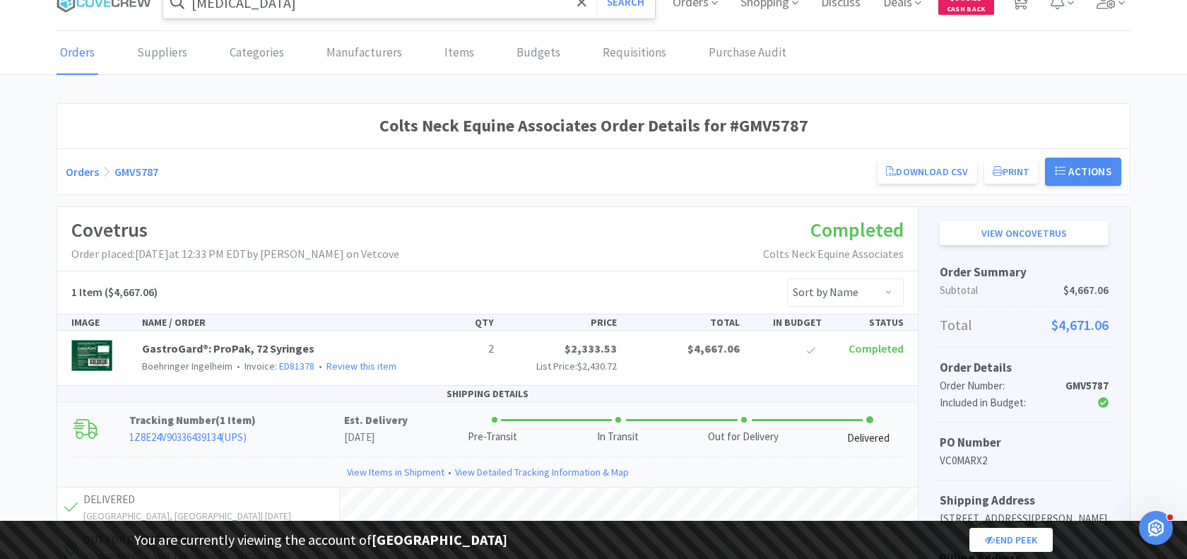
scroll to position [0, 0]
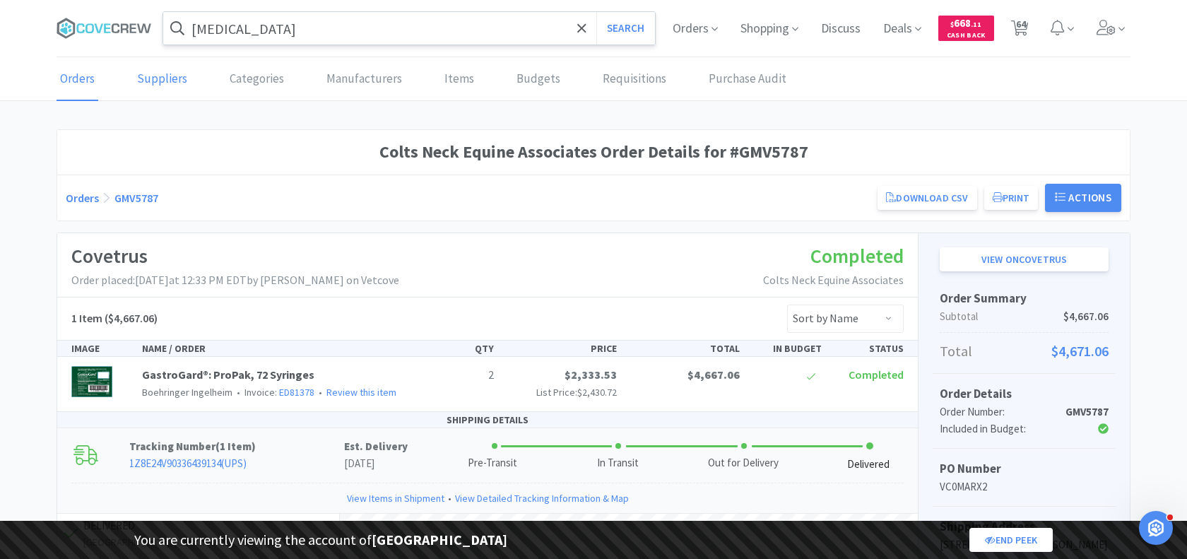
click at [169, 74] on link "Suppliers" at bounding box center [161, 79] width 57 height 43
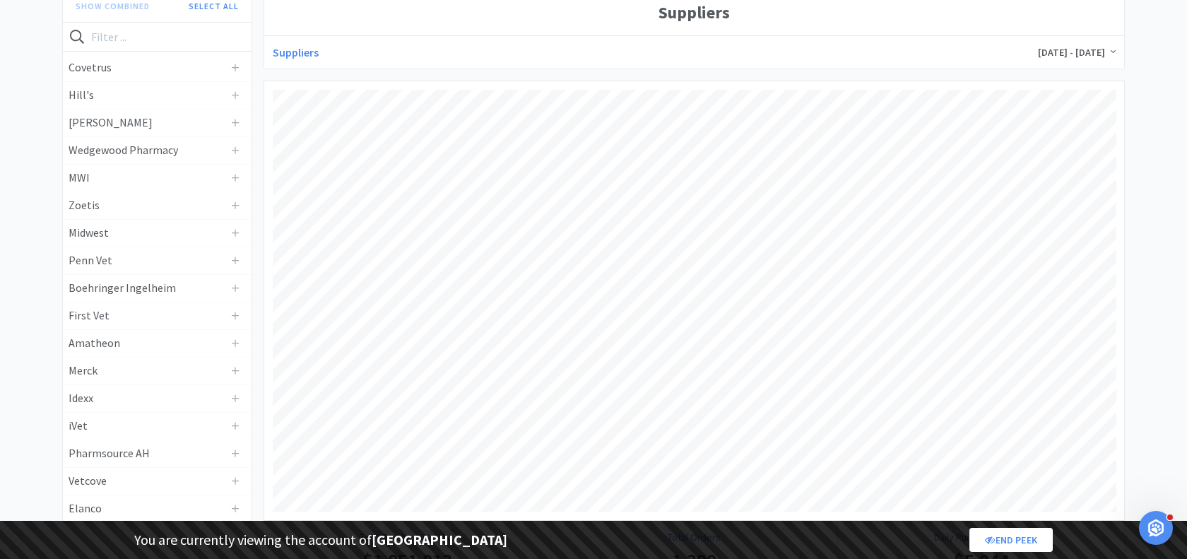
scroll to position [150, 0]
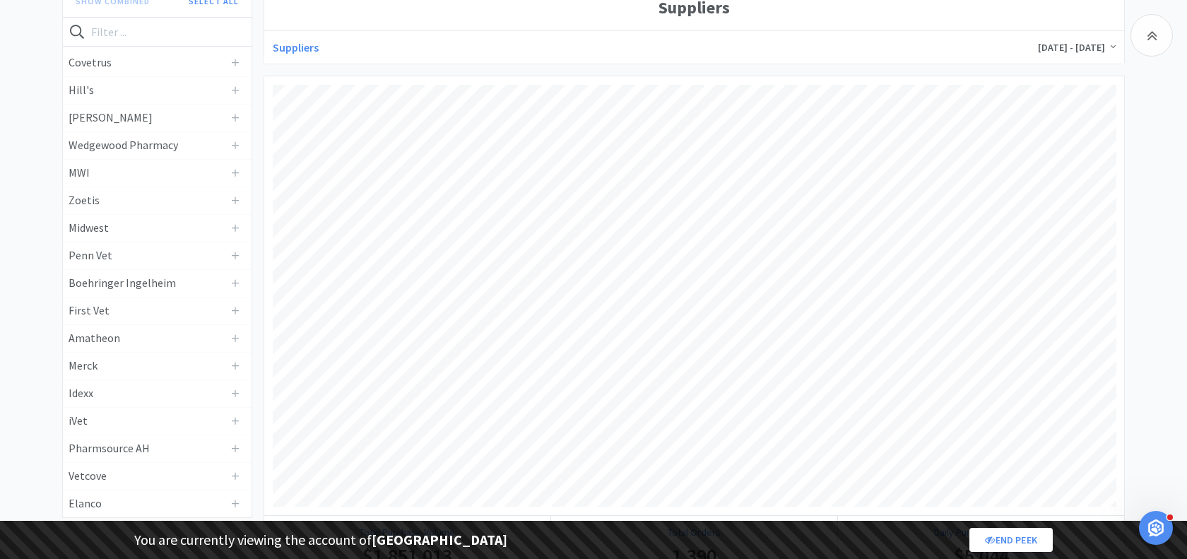
click at [1045, 42] on span "[DATE] - [DATE]" at bounding box center [1077, 47] width 78 height 13
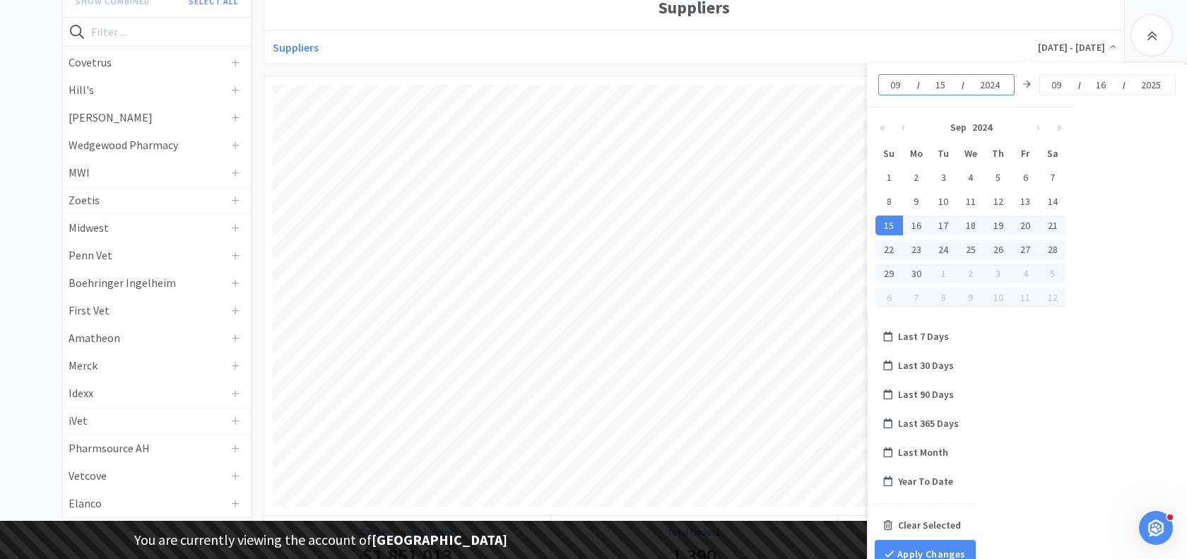
click at [876, 46] on div "Suppliers [DATE] - [DATE]" at bounding box center [694, 48] width 843 height 16
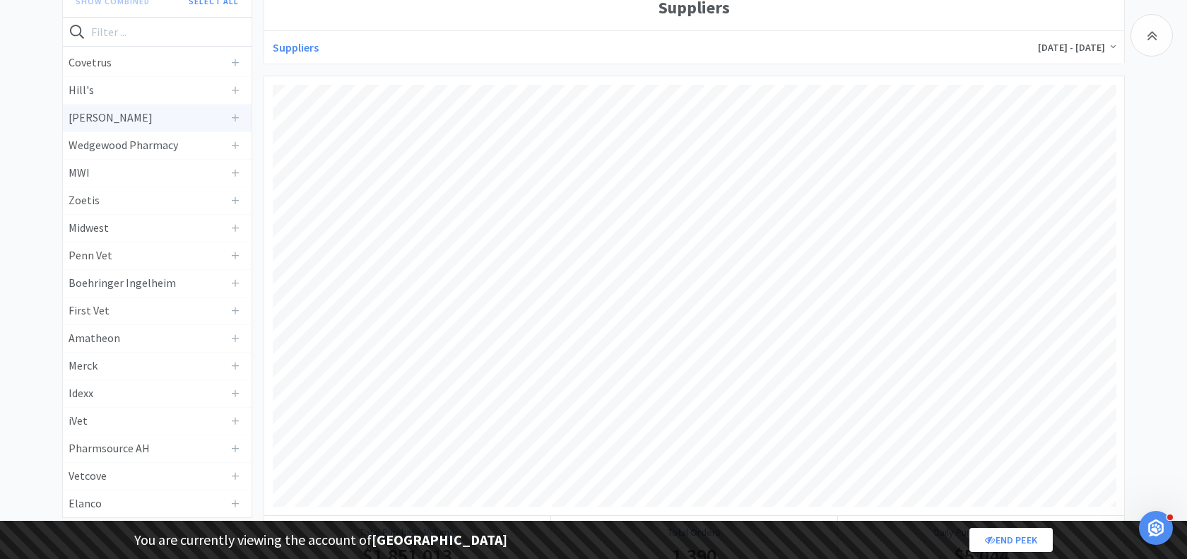
click at [120, 121] on h4 "[PERSON_NAME]" at bounding box center [147, 118] width 156 height 18
click at [116, 147] on h4 "Wedgewood Pharmacy" at bounding box center [147, 145] width 156 height 18
click at [113, 167] on h4 "MWI" at bounding box center [147, 173] width 156 height 18
click at [113, 191] on h4 "Zoetis" at bounding box center [147, 200] width 156 height 18
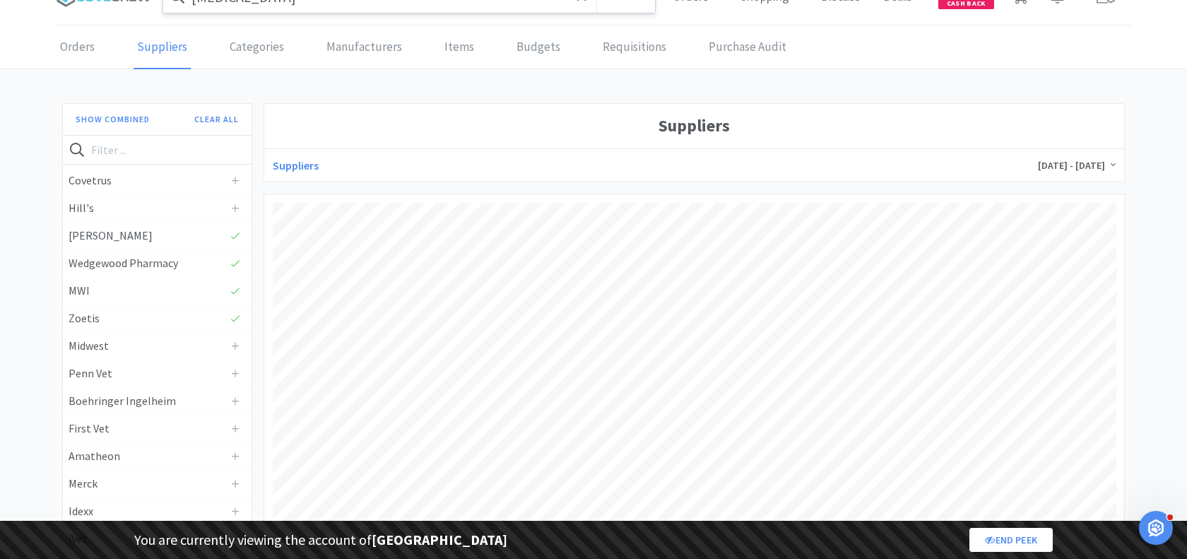
scroll to position [0, 0]
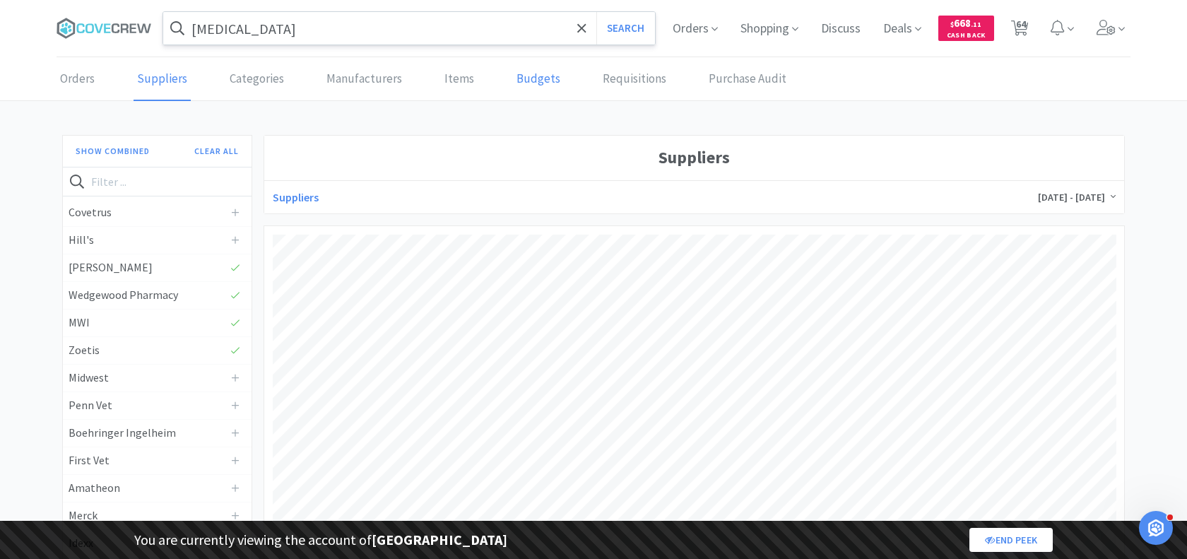
click at [530, 82] on link "Budgets" at bounding box center [538, 79] width 51 height 43
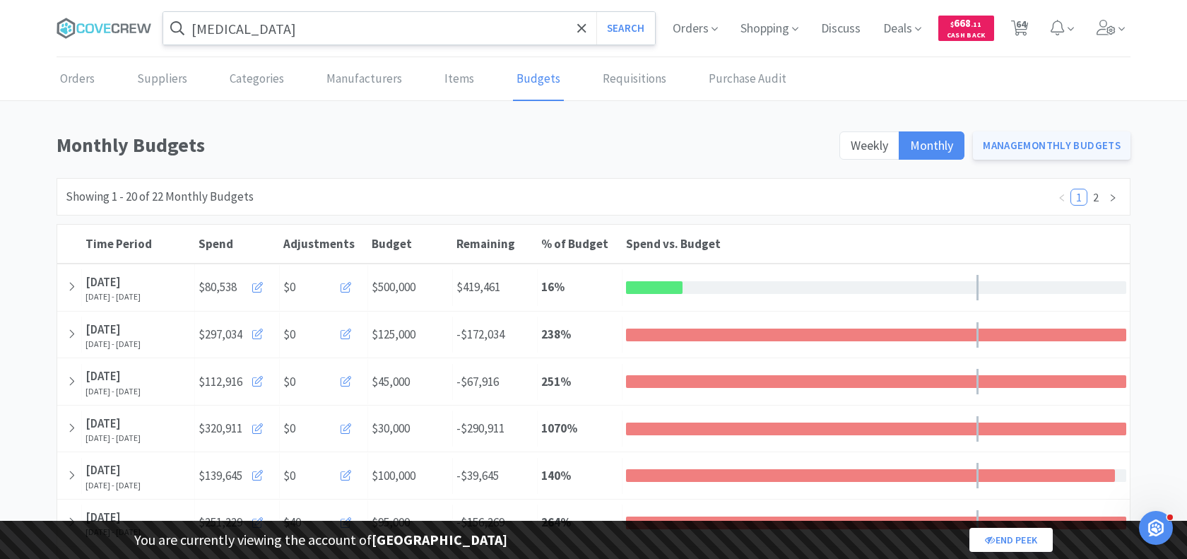
click at [1043, 147] on link "Manage Monthly Budgets" at bounding box center [1052, 145] width 158 height 28
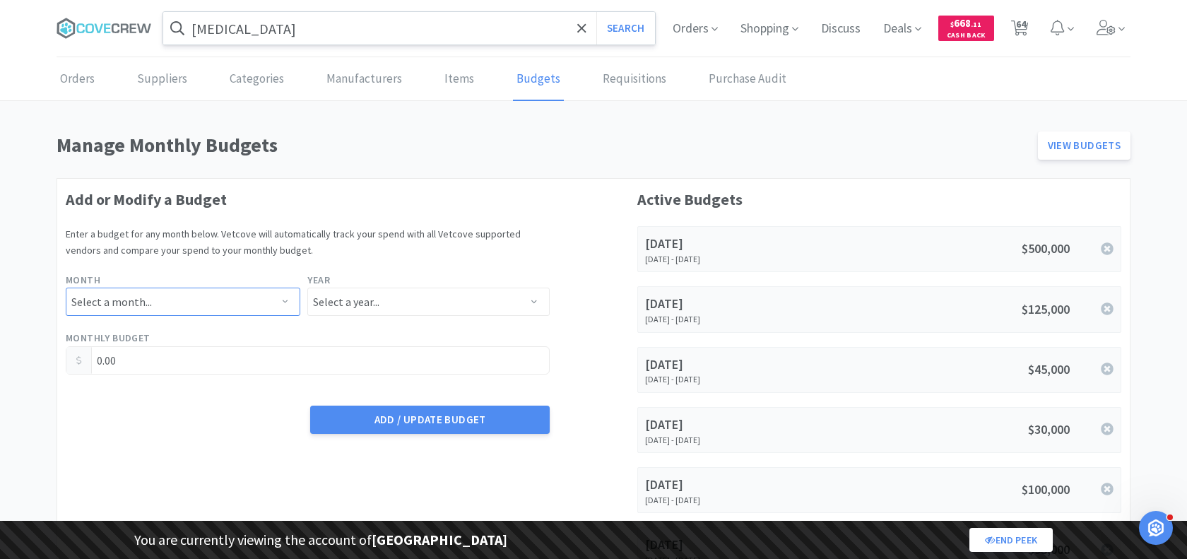
click at [155, 302] on select "Select a month... January February March April May June July August September O…" at bounding box center [183, 301] width 234 height 28
click at [66, 287] on select "Select a month... January February March April May June July August September O…" at bounding box center [183, 301] width 234 height 28
click at [367, 299] on select "Select a year... 2023 2024 2025 2026 2027 2028 2029 2030 2031 2032 2033 2034" at bounding box center [428, 301] width 242 height 28
click at [307, 287] on select "Select a year... 2023 2024 2025 2026 2027 2028 2029 2030 2031 2032 2033 2034" at bounding box center [428, 301] width 242 height 28
drag, startPoint x: 121, startPoint y: 352, endPoint x: 66, endPoint y: 352, distance: 55.1
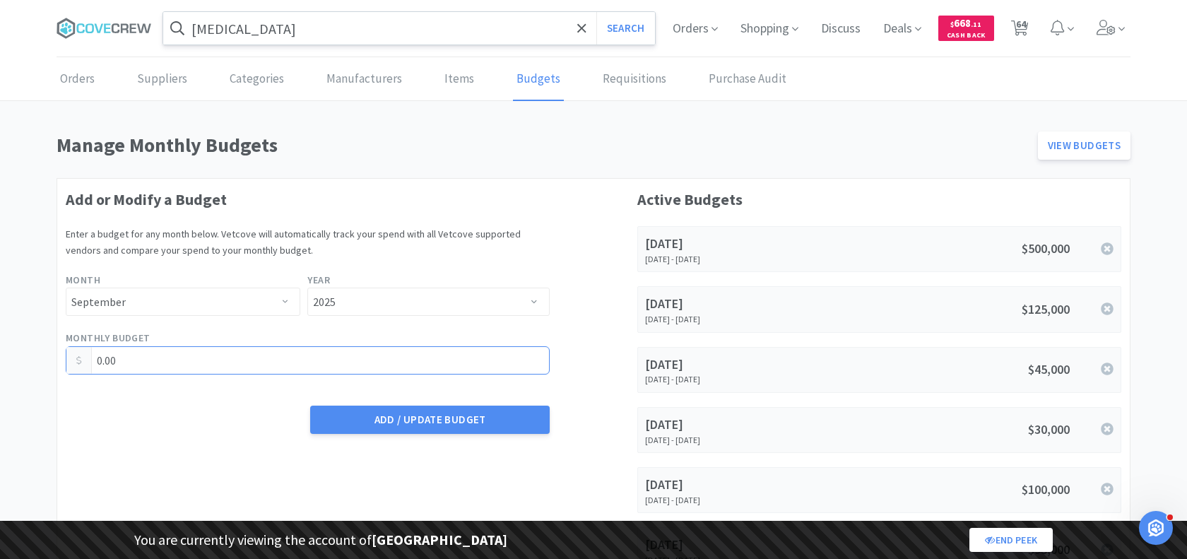
click at [66, 352] on div "0.00" at bounding box center [308, 367] width 484 height 42
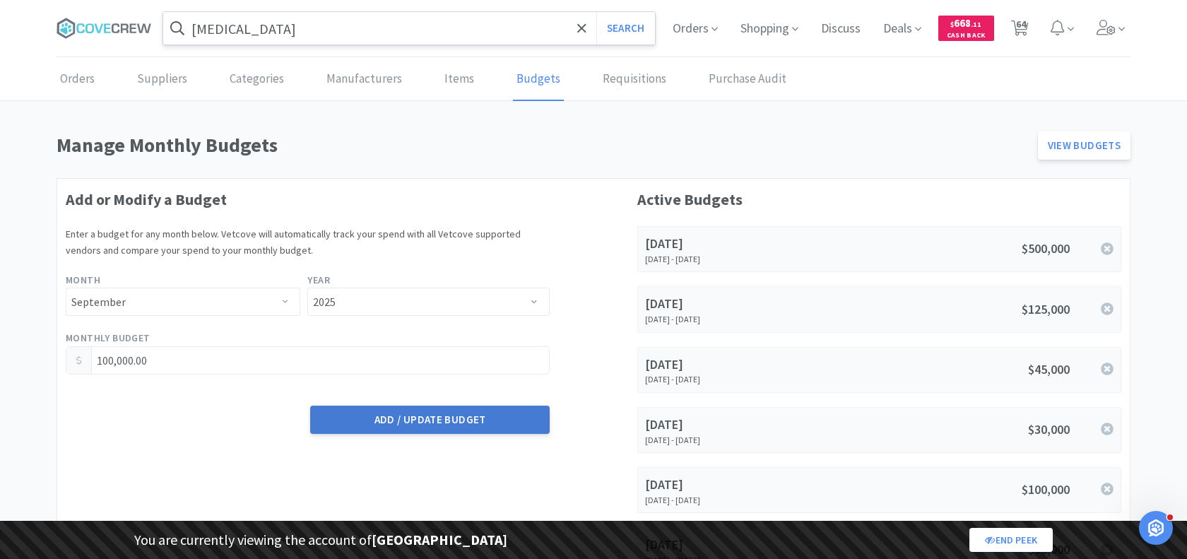
click at [400, 424] on button "Add / Update Budget" at bounding box center [429, 419] width 239 height 28
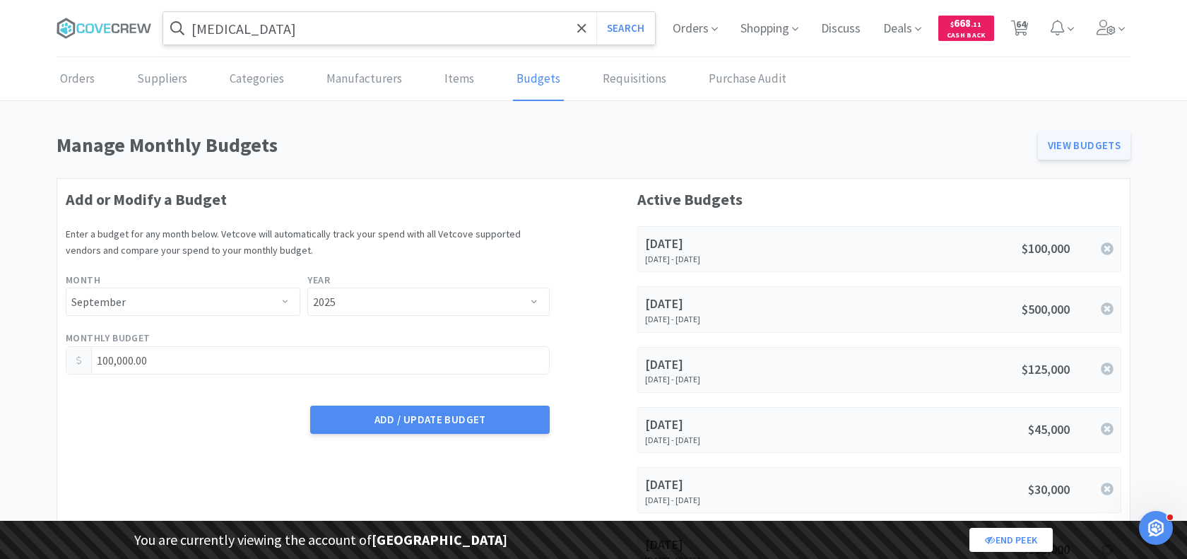
click at [1064, 152] on link "View Budgets" at bounding box center [1084, 145] width 93 height 28
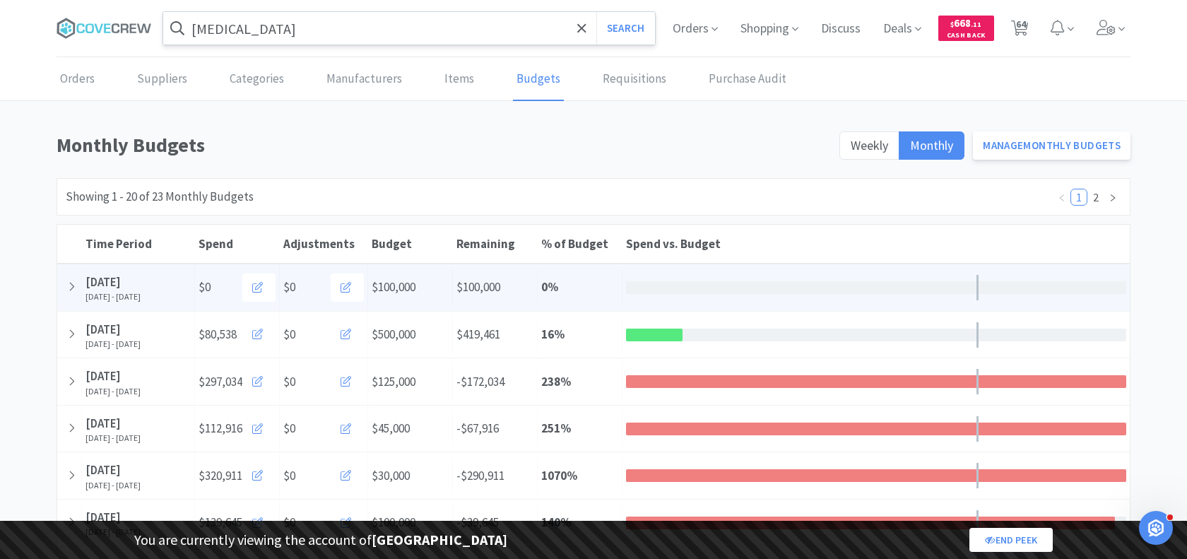
click at [600, 280] on div "% of Budget 0 %" at bounding box center [580, 287] width 85 height 36
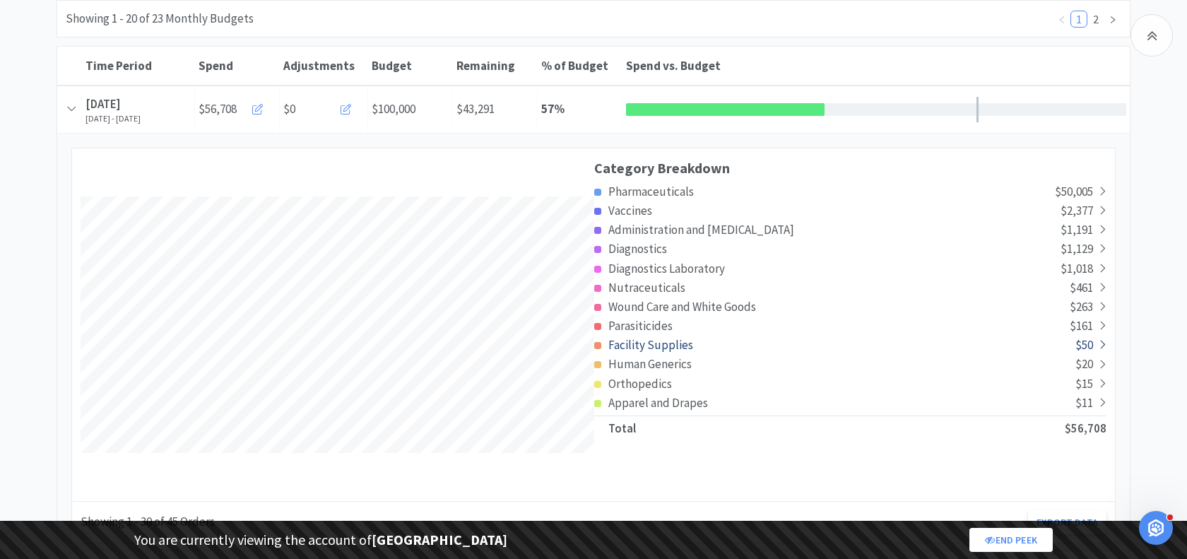
scroll to position [191, 0]
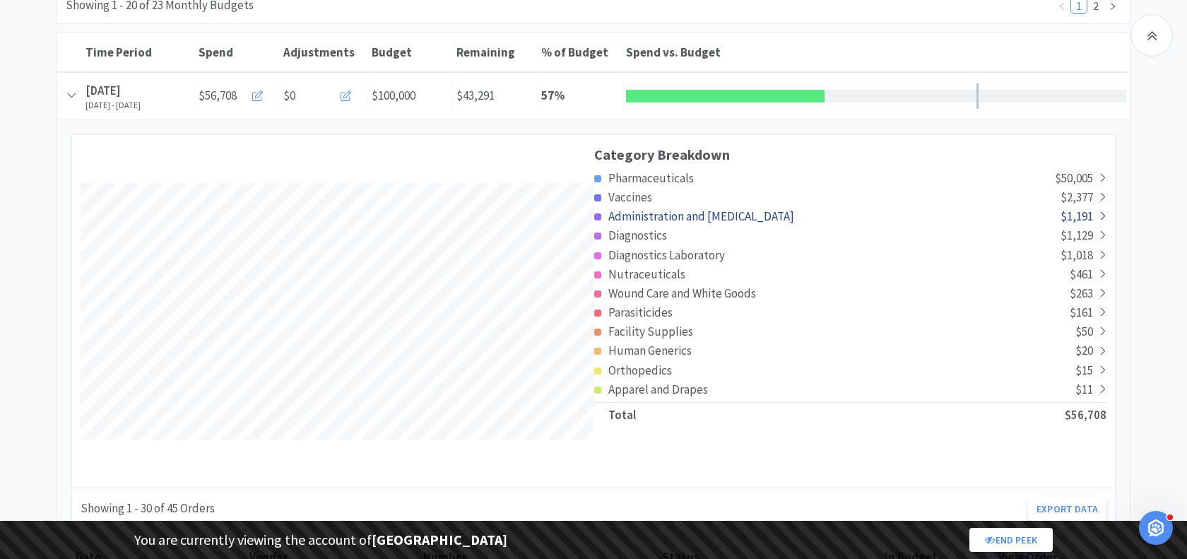
click at [648, 214] on span "Administration and [MEDICAL_DATA]" at bounding box center [701, 216] width 186 height 16
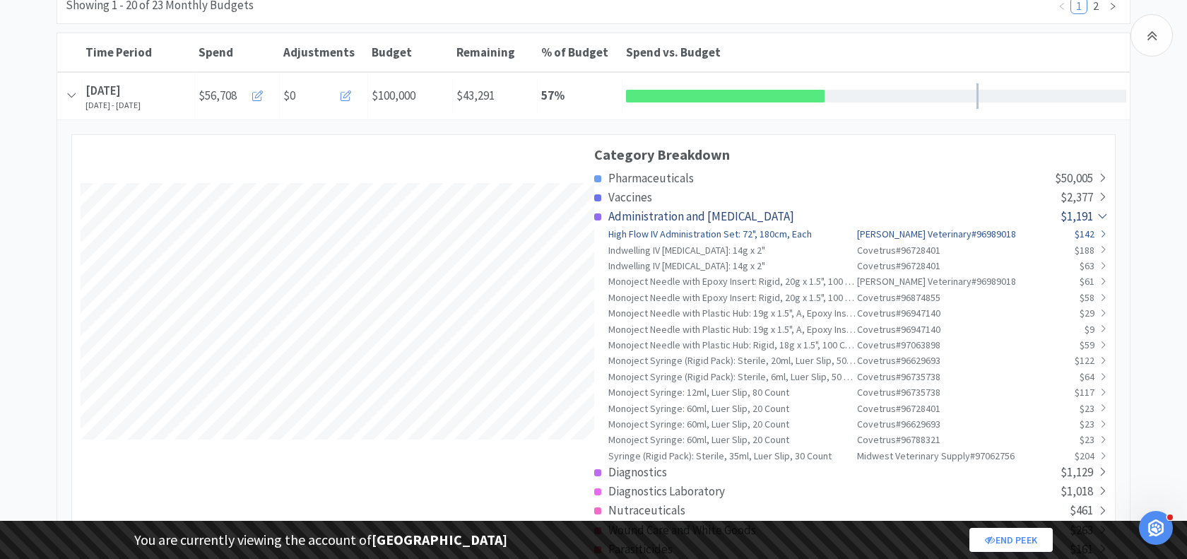
scroll to position [0, 0]
click at [631, 194] on span "Vaccines" at bounding box center [630, 197] width 44 height 16
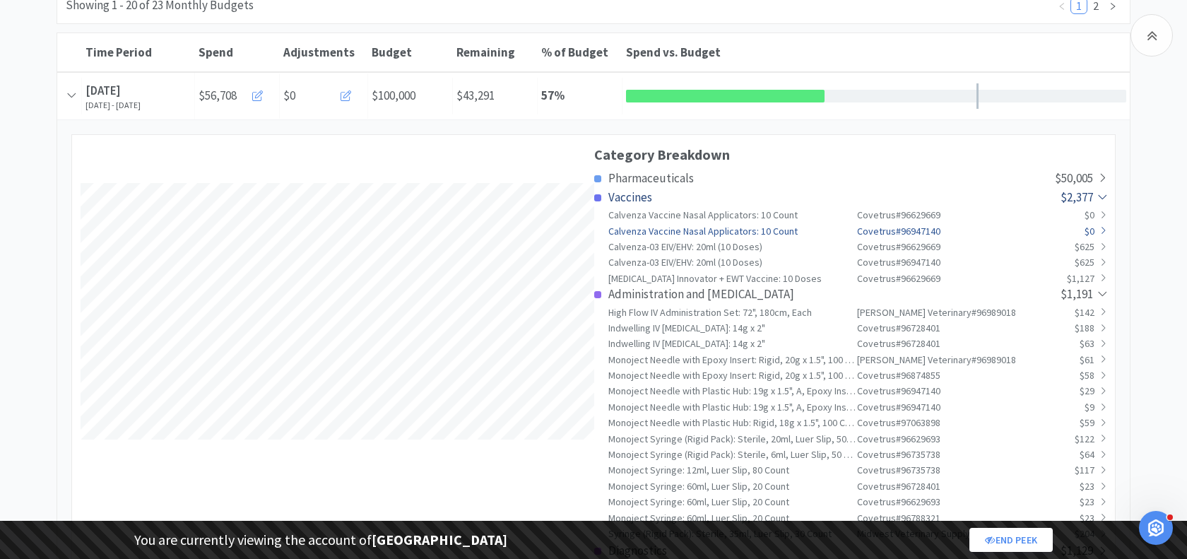
scroll to position [703272, 705246]
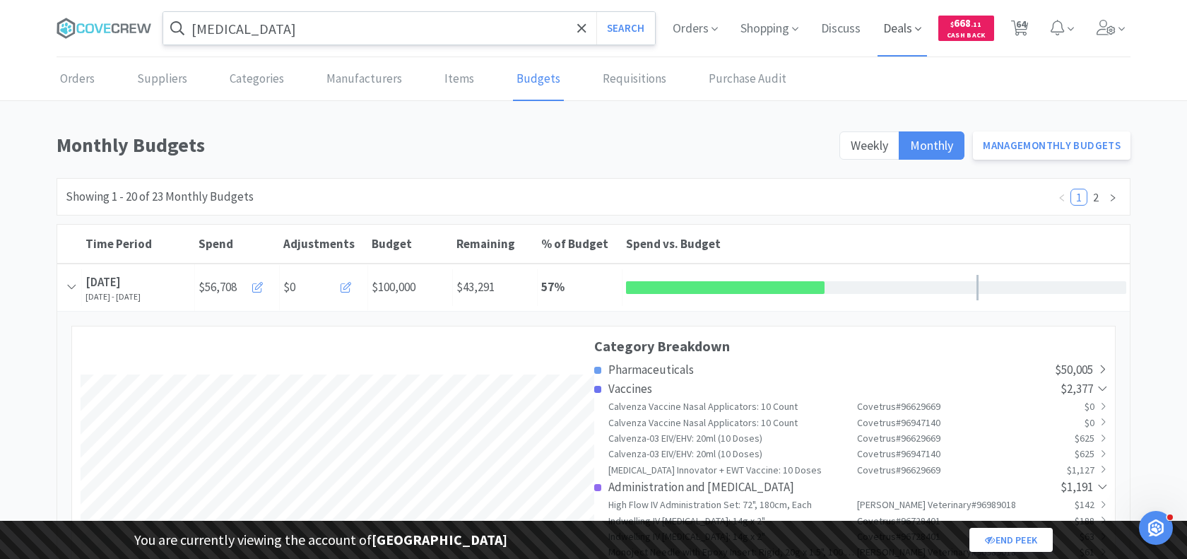
click at [896, 24] on span "Deals" at bounding box center [901, 28] width 49 height 57
click at [628, 96] on p "View cashback deals" at bounding box center [668, 100] width 162 height 16
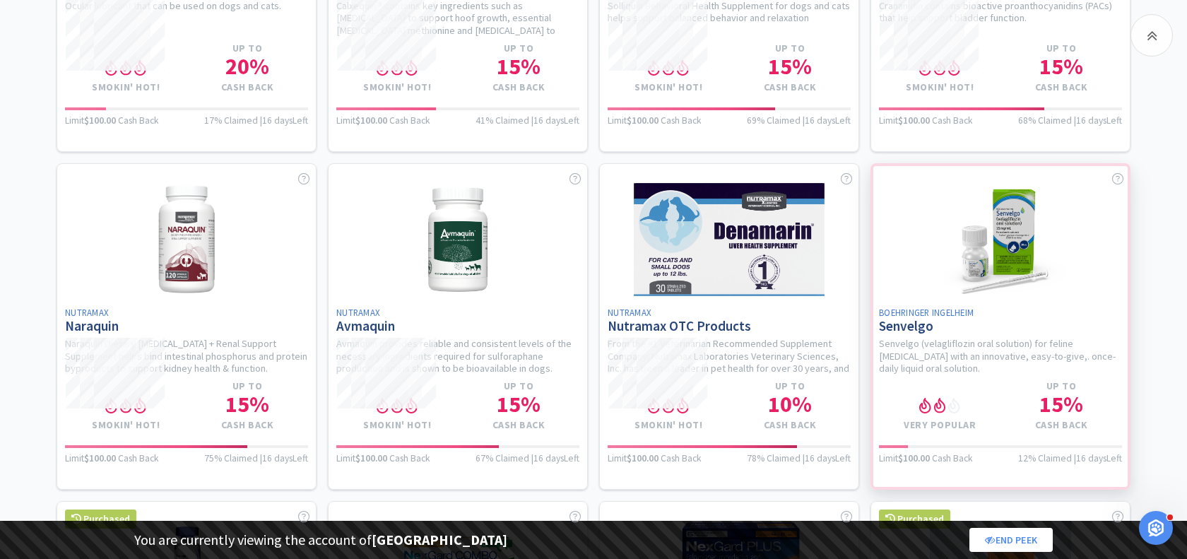
click at [928, 332] on div at bounding box center [1000, 326] width 260 height 326
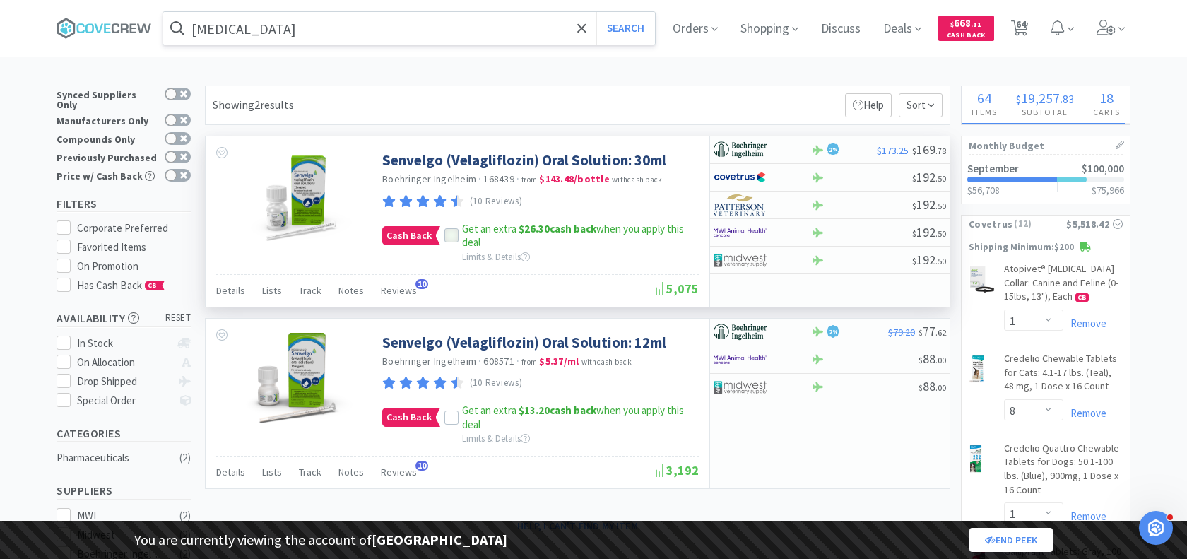
click at [449, 233] on icon at bounding box center [451, 236] width 10 height 10
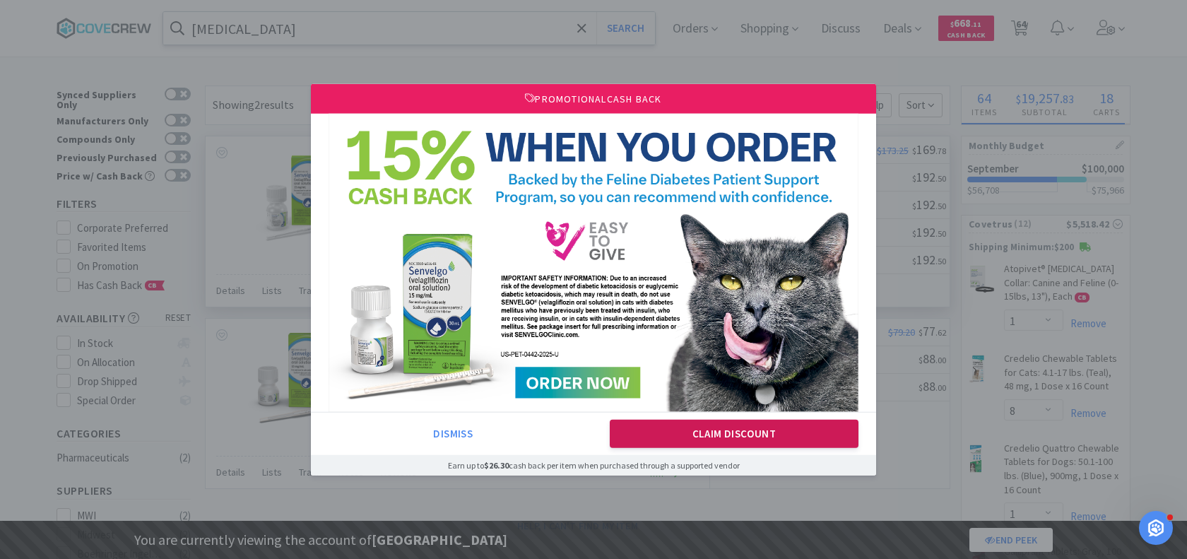
click at [652, 432] on button "Claim Discount" at bounding box center [734, 434] width 249 height 28
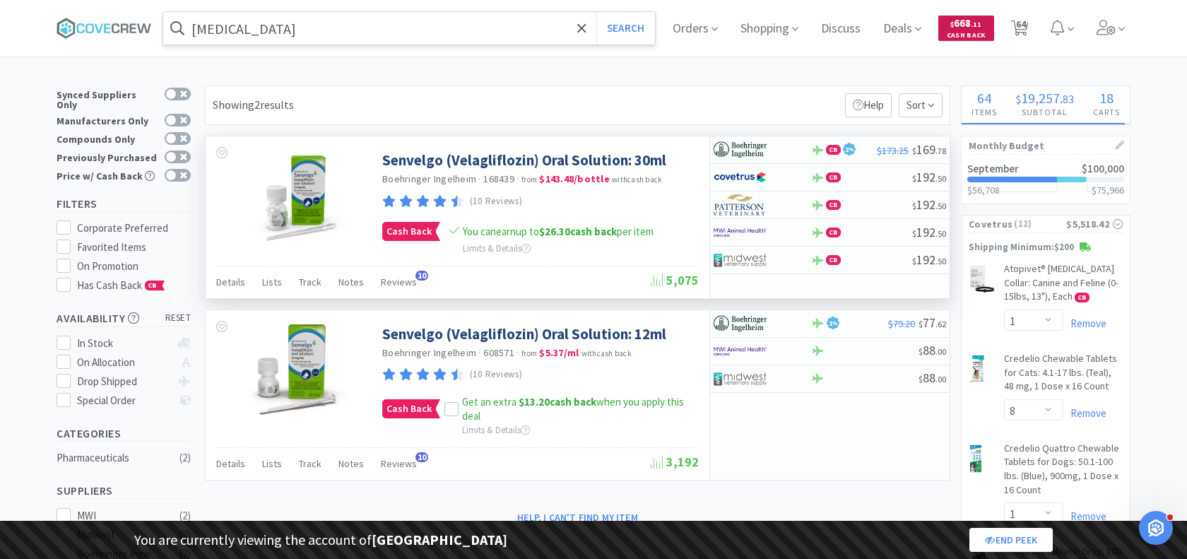
click at [967, 21] on span "$ 668 . 11" at bounding box center [965, 22] width 31 height 13
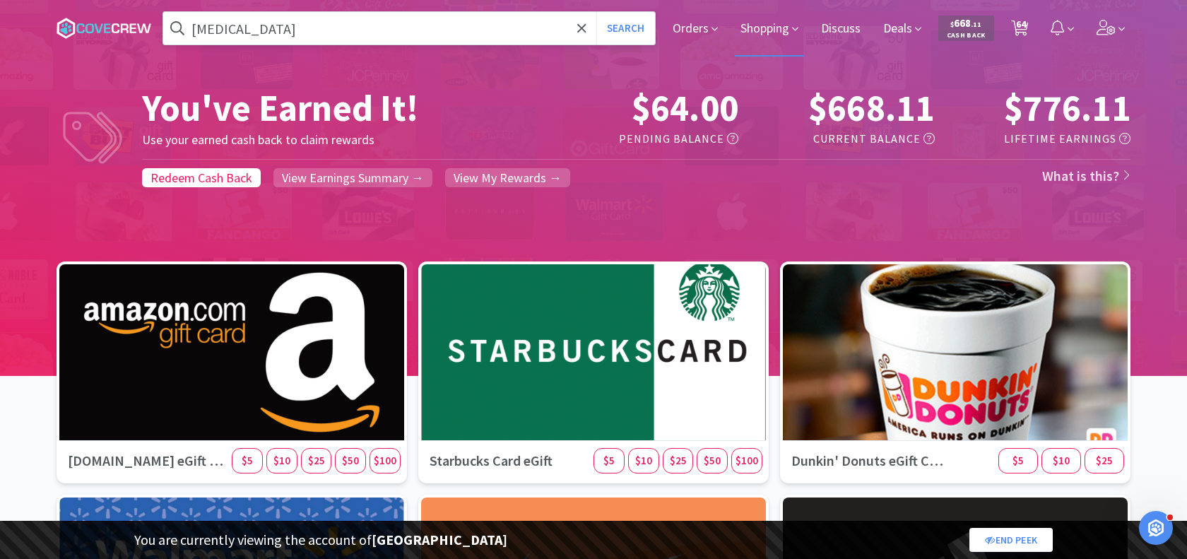
click at [767, 34] on span "Shopping" at bounding box center [769, 28] width 69 height 57
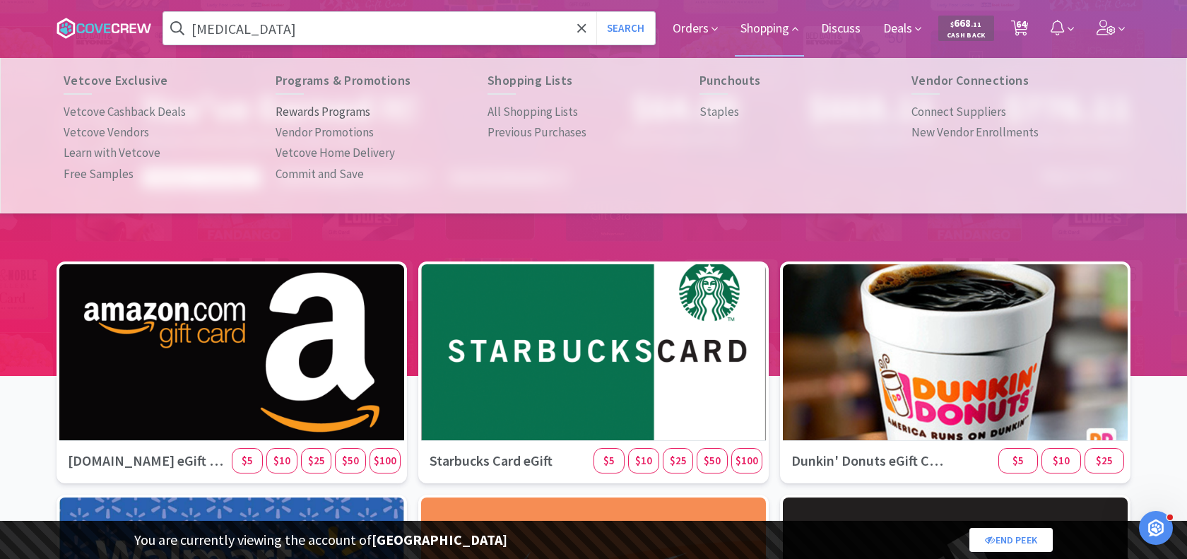
click at [339, 110] on p "Rewards Programs" at bounding box center [322, 111] width 95 height 19
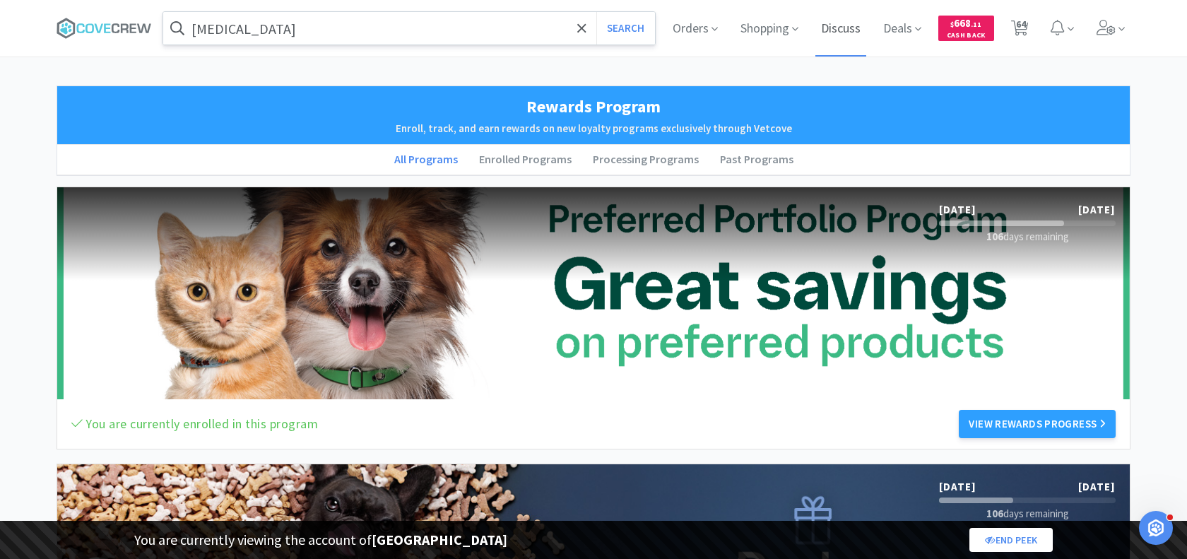
click at [848, 28] on span "Discuss" at bounding box center [840, 28] width 51 height 57
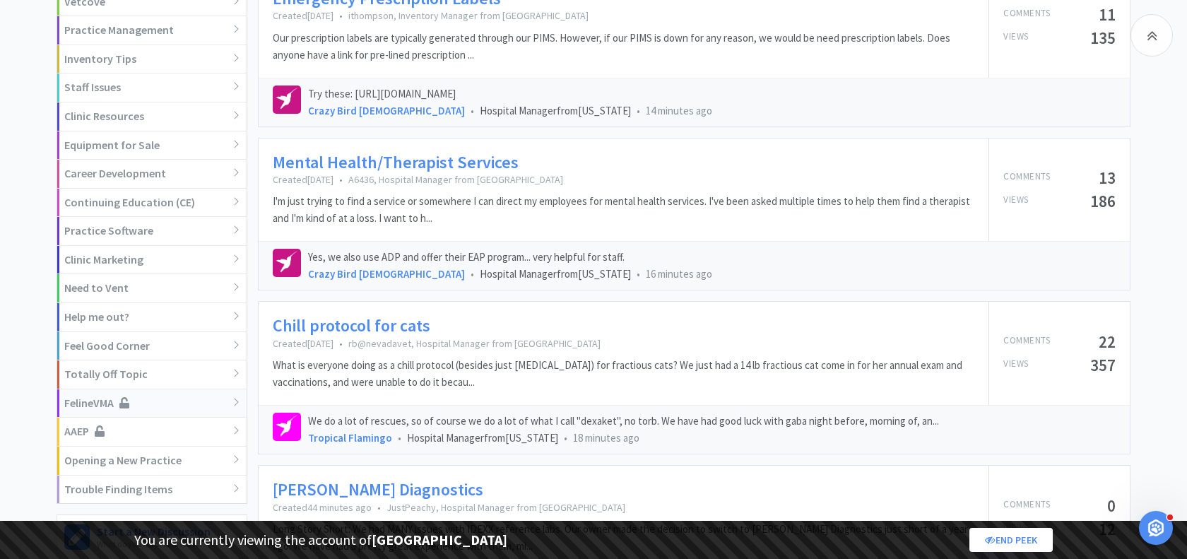
scroll to position [588, 0]
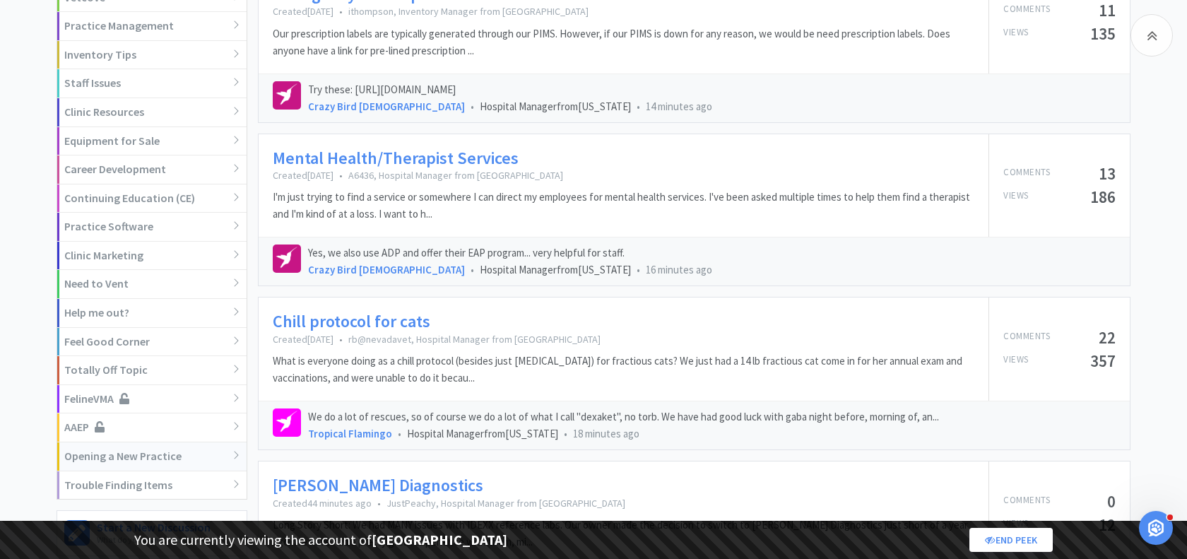
click at [167, 442] on div "Opening a New Practice" at bounding box center [151, 456] width 189 height 29
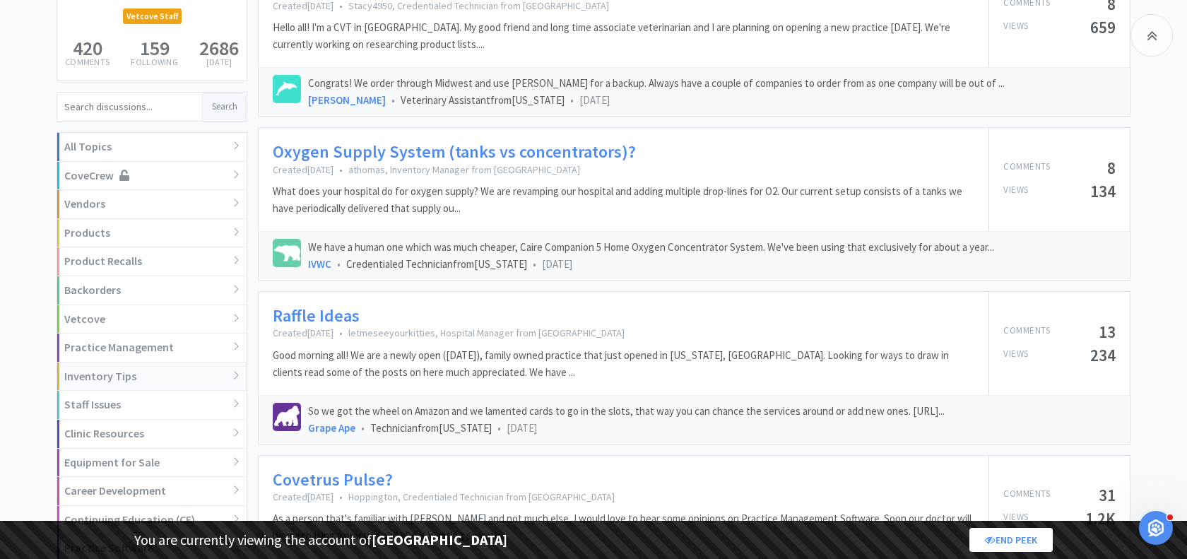
scroll to position [268, 0]
click at [89, 275] on div "Backorders" at bounding box center [151, 289] width 189 height 29
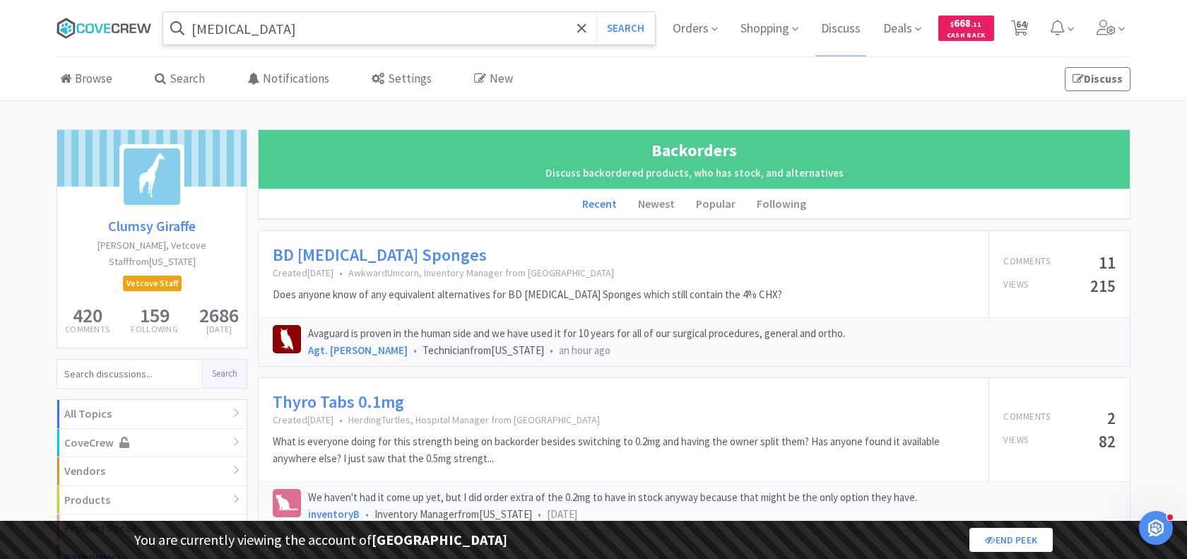
click at [89, 25] on icon at bounding box center [104, 28] width 95 height 21
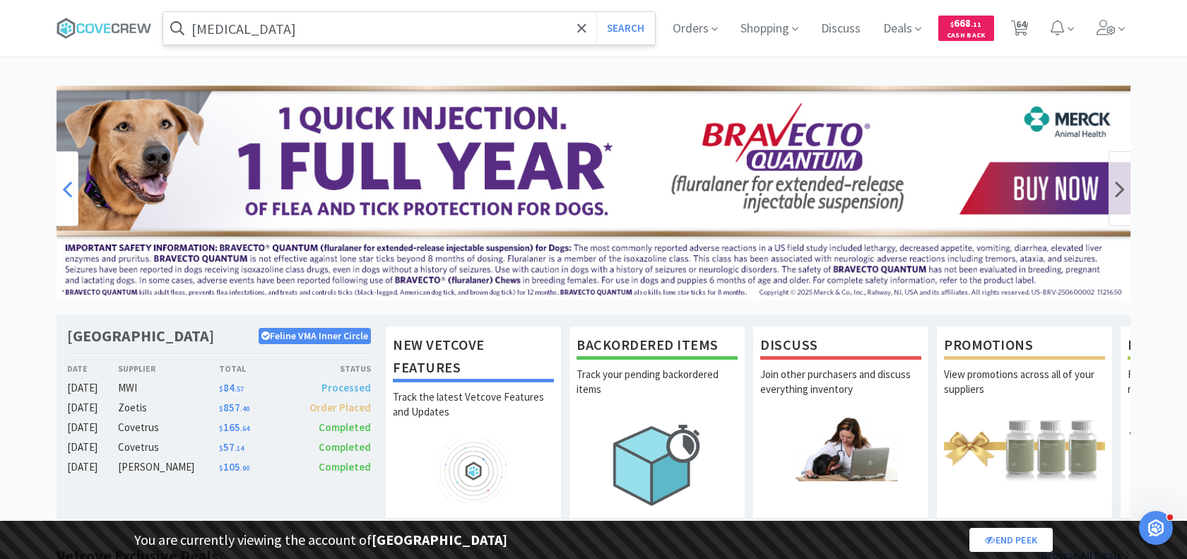
click at [71, 192] on icon at bounding box center [67, 188] width 10 height 28
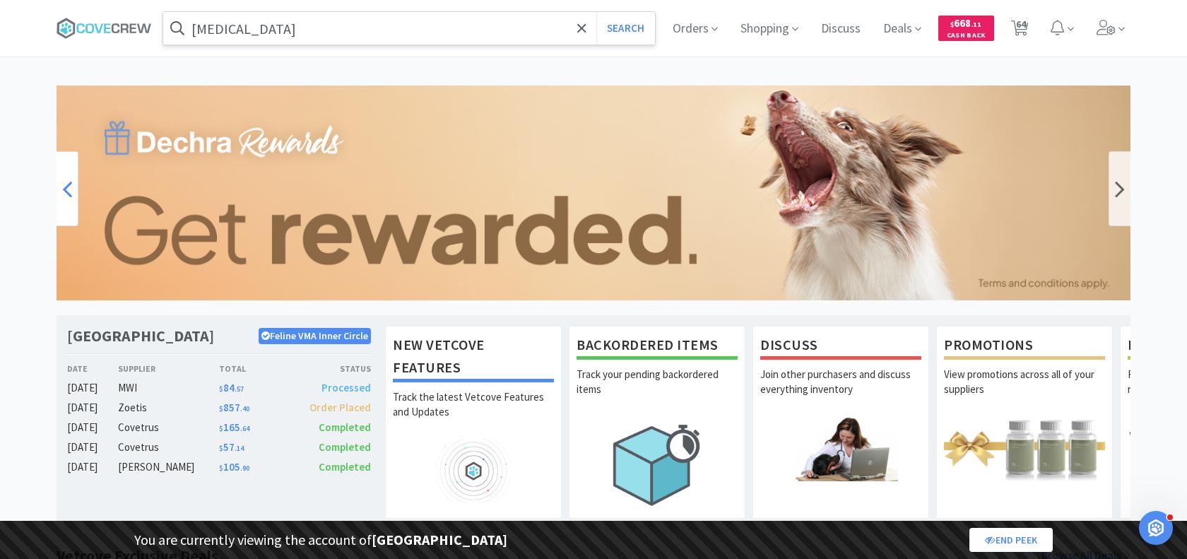
click at [66, 195] on icon at bounding box center [67, 188] width 10 height 28
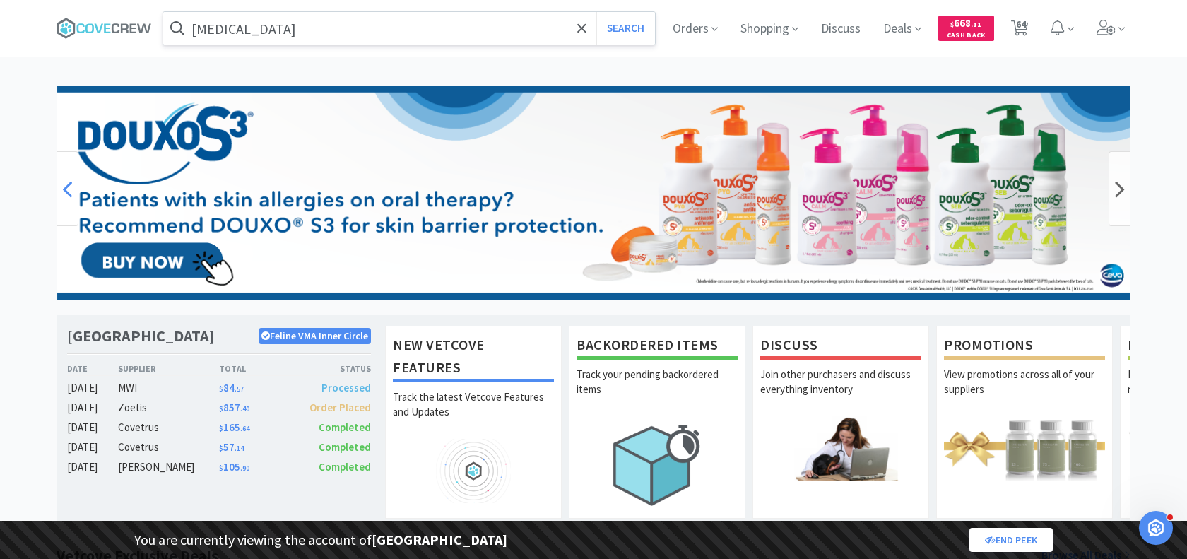
click at [66, 195] on icon at bounding box center [67, 188] width 10 height 28
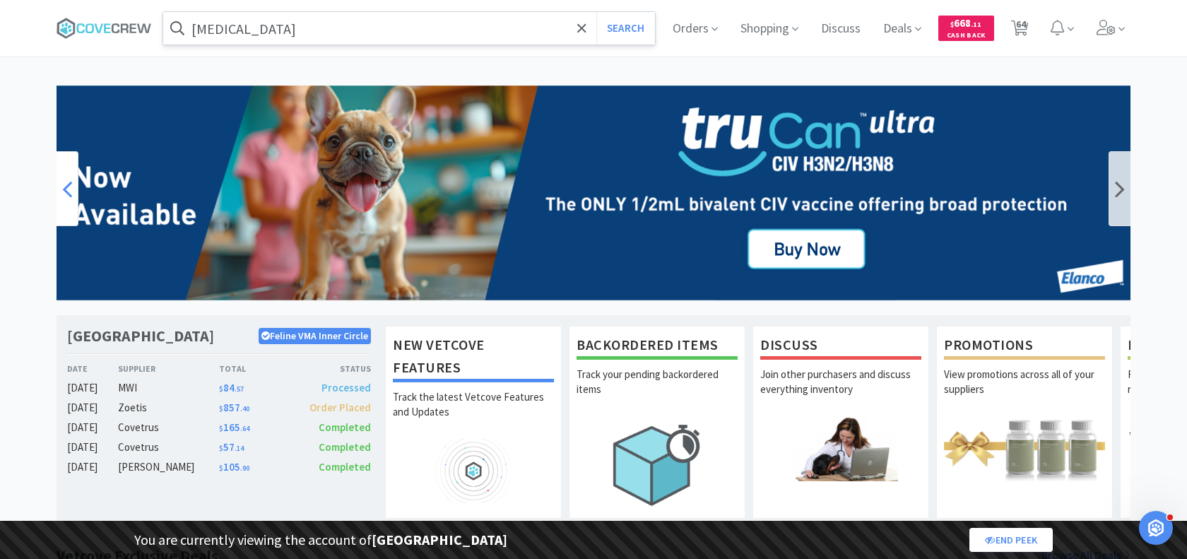
click at [66, 195] on icon at bounding box center [67, 188] width 10 height 28
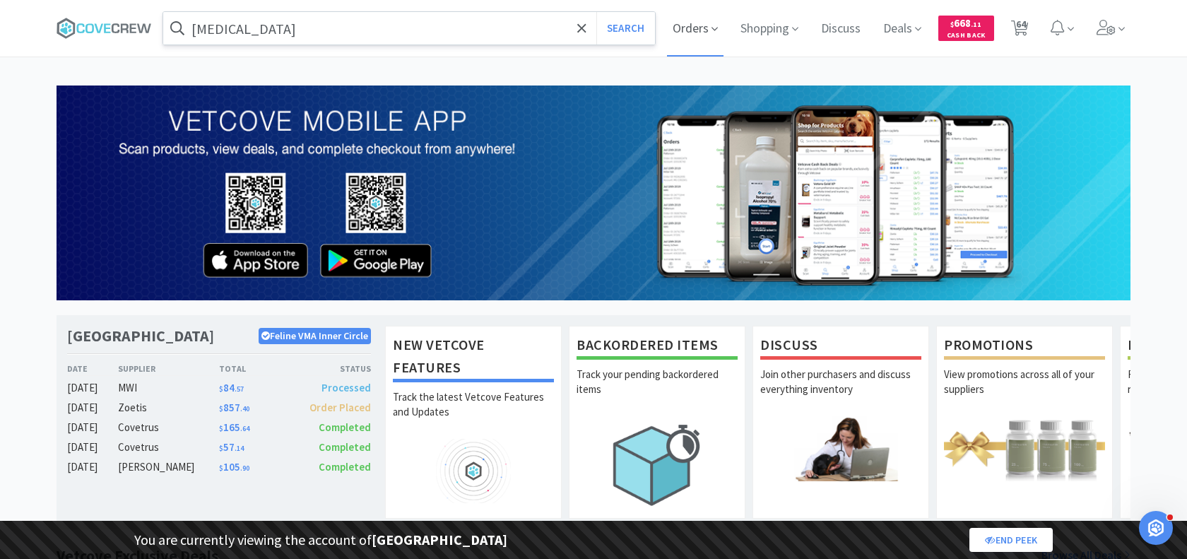
click at [690, 36] on span "Orders" at bounding box center [695, 28] width 57 height 57
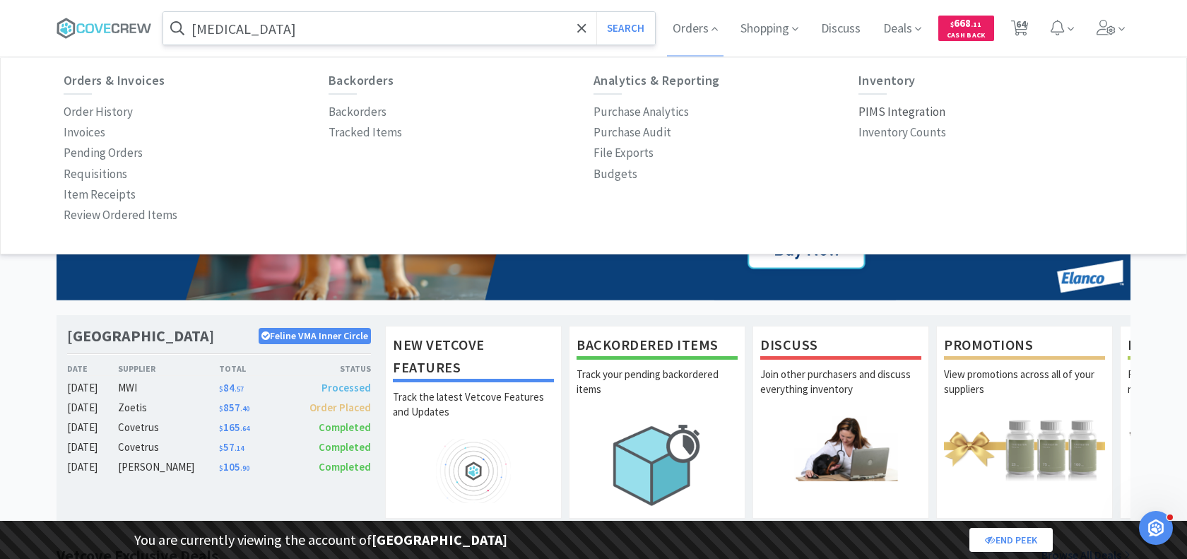
click at [884, 106] on p "PIMS Integration" at bounding box center [901, 111] width 87 height 19
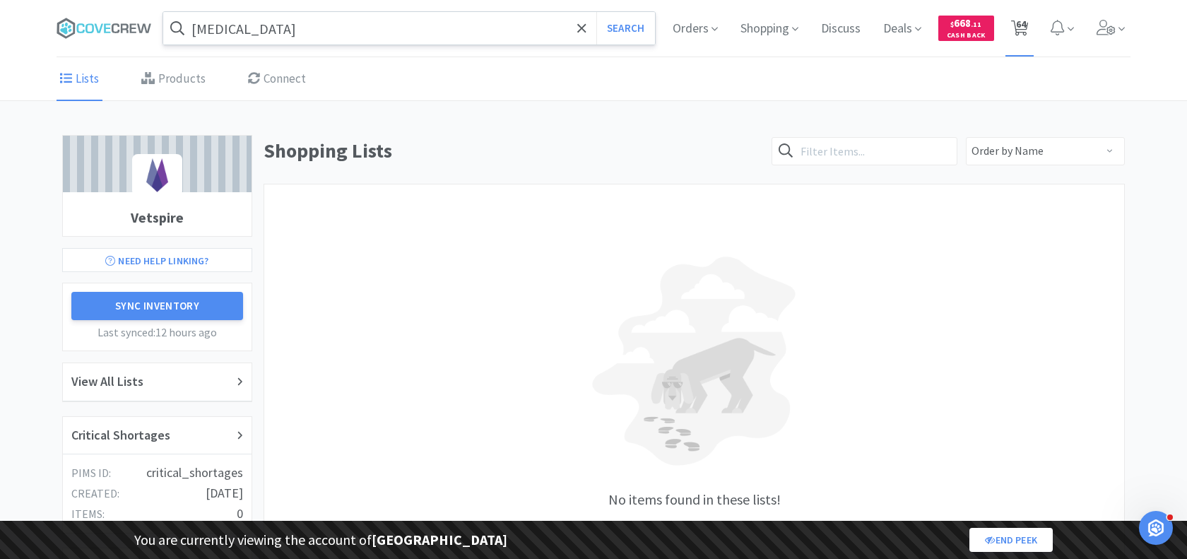
click at [1027, 22] on icon at bounding box center [1020, 28] width 18 height 16
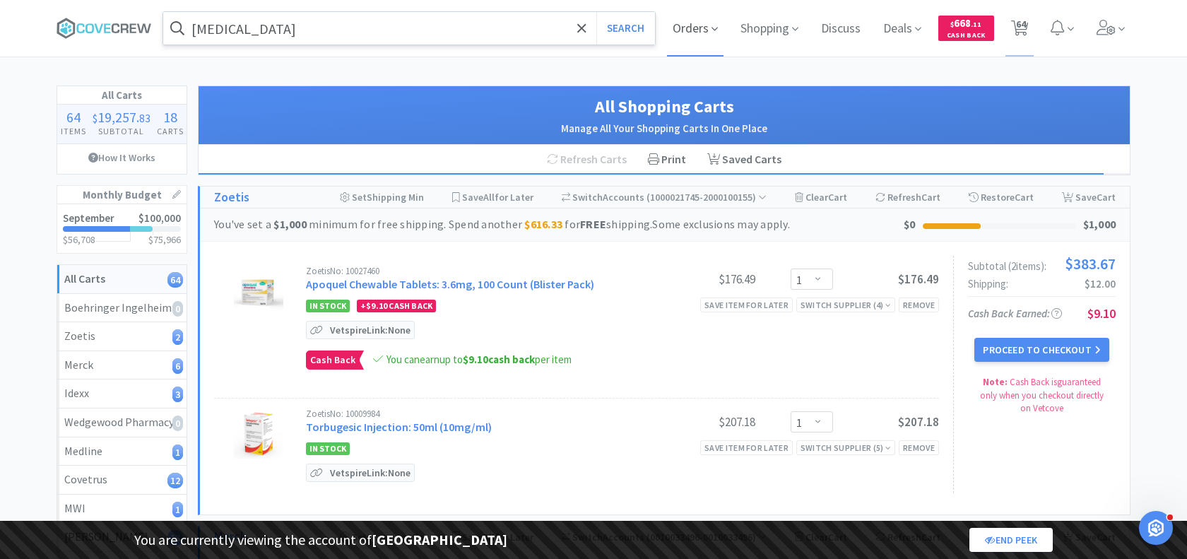
click at [674, 31] on span "Orders" at bounding box center [695, 28] width 57 height 57
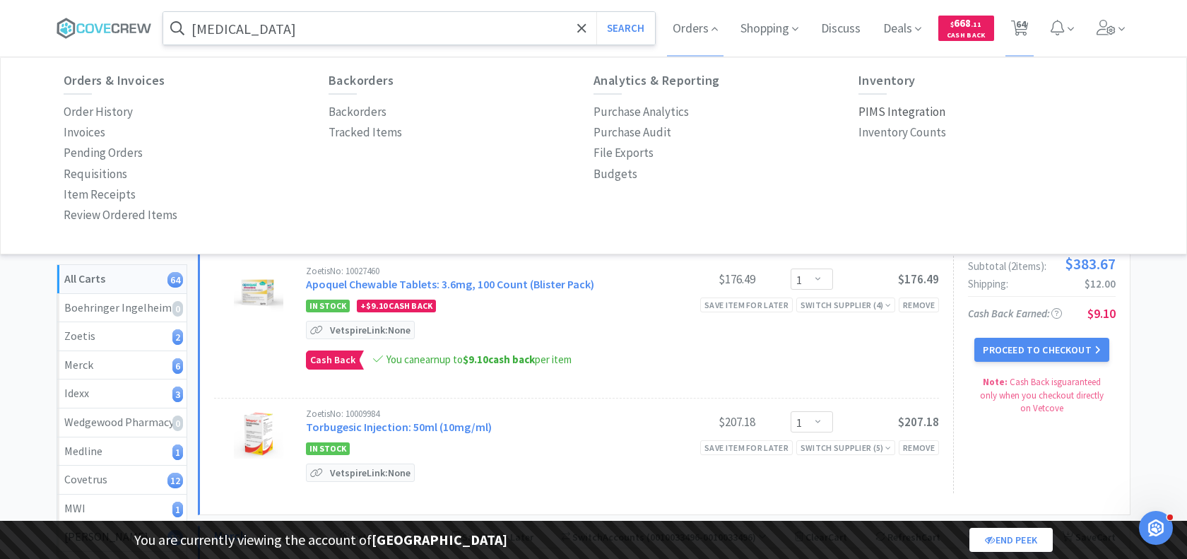
click at [881, 110] on p "PIMS Integration" at bounding box center [901, 111] width 87 height 19
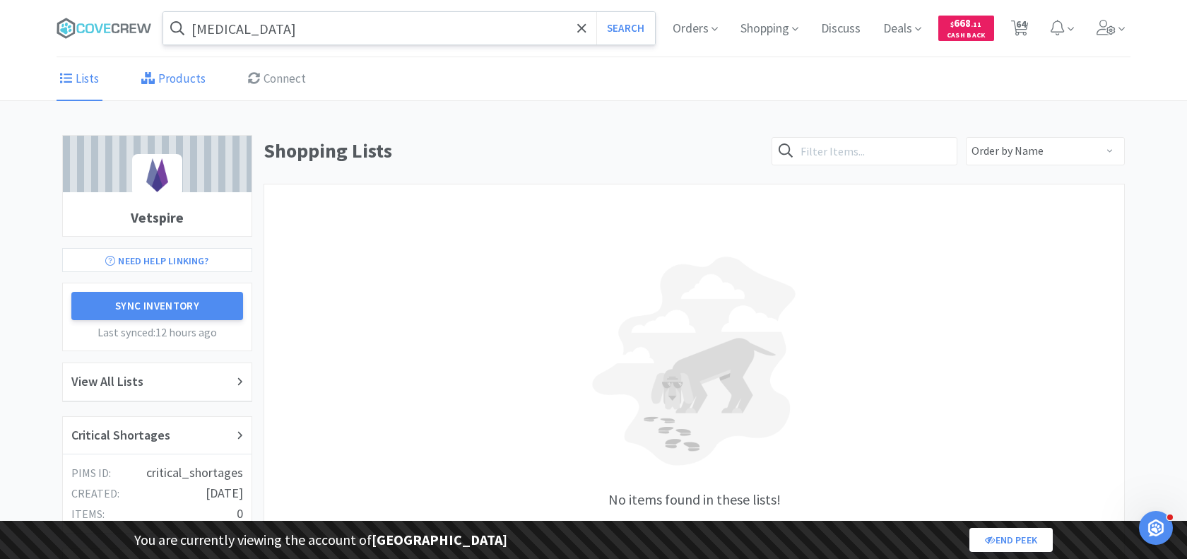
click at [172, 71] on link "Products" at bounding box center [173, 79] width 71 height 43
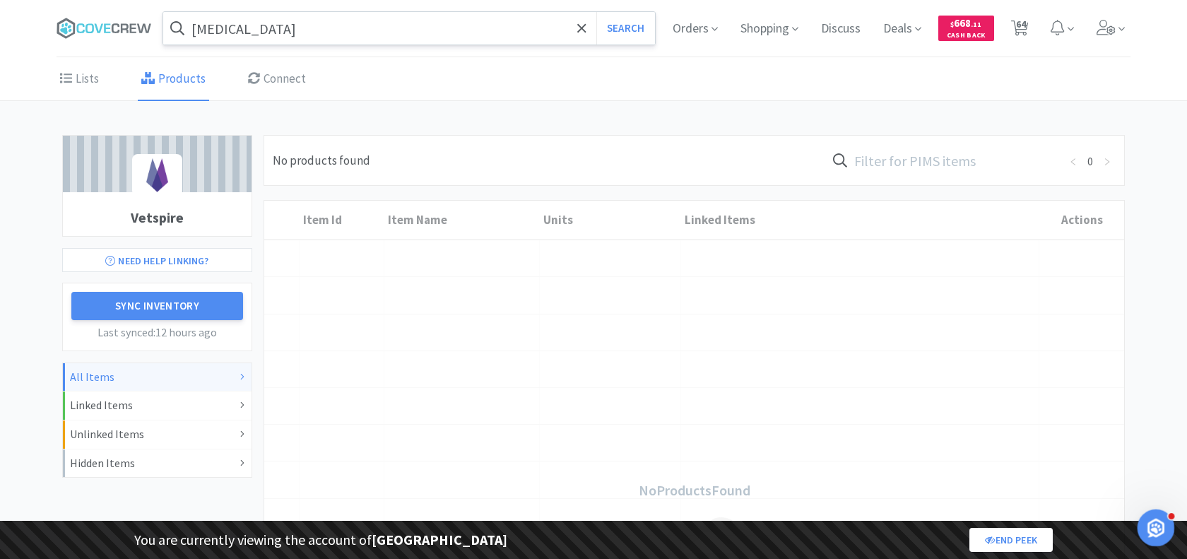
click at [1149, 527] on icon "Open Intercom Messenger" at bounding box center [1153, 525] width 23 height 23
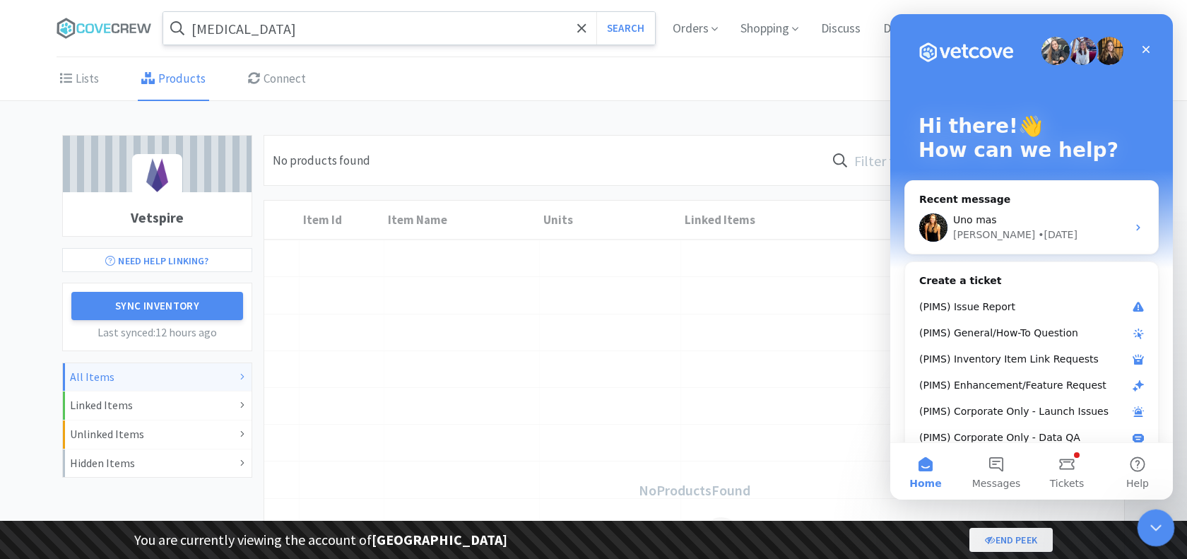
click at [1158, 518] on icon "Close Intercom Messenger" at bounding box center [1153, 525] width 17 height 17
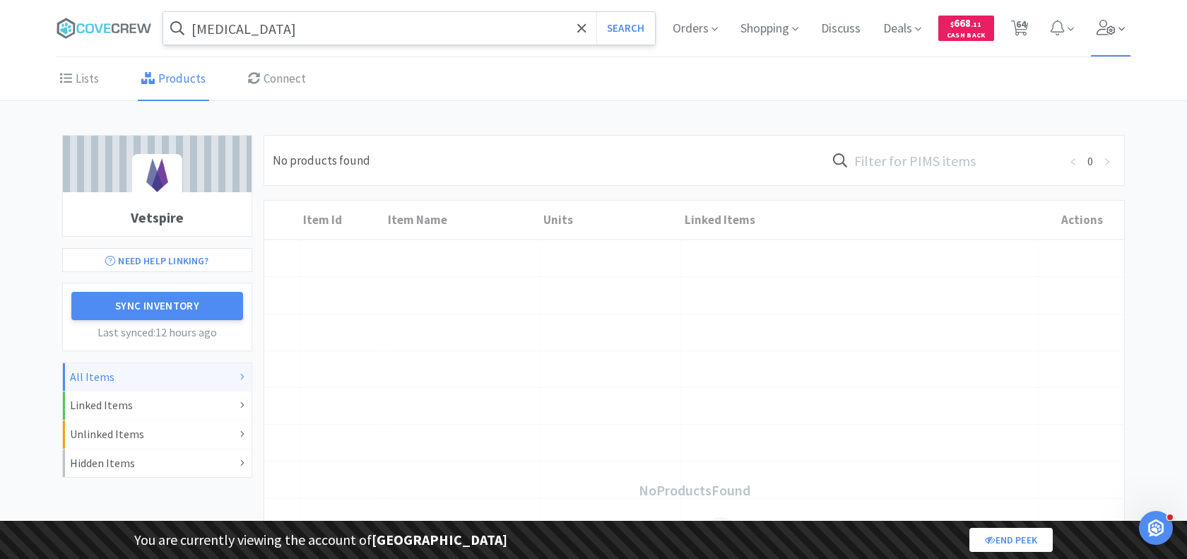
click at [1115, 38] on span at bounding box center [1111, 28] width 40 height 57
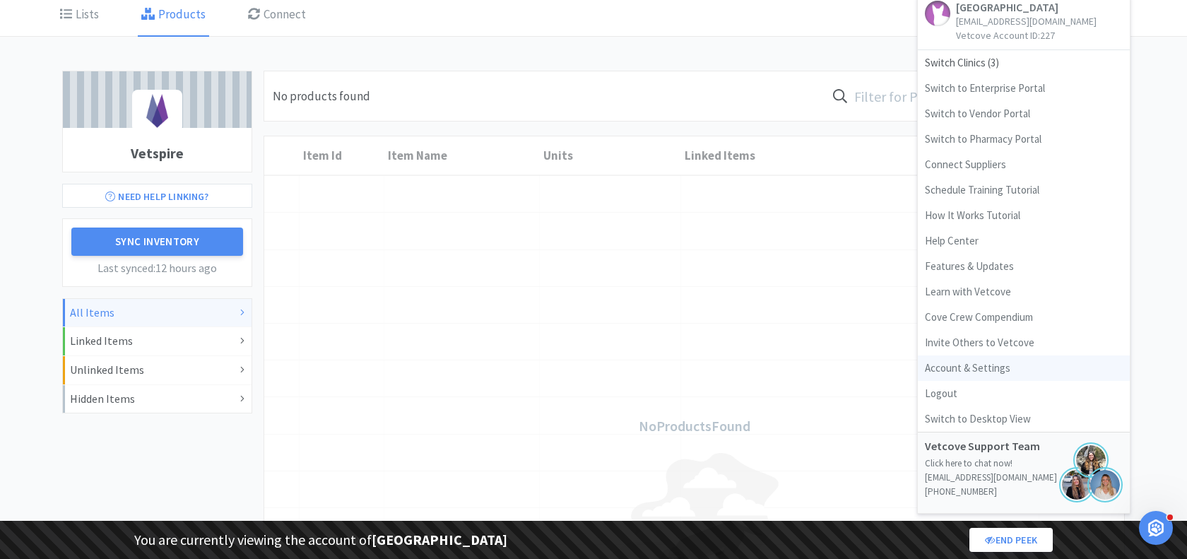
scroll to position [61, 0]
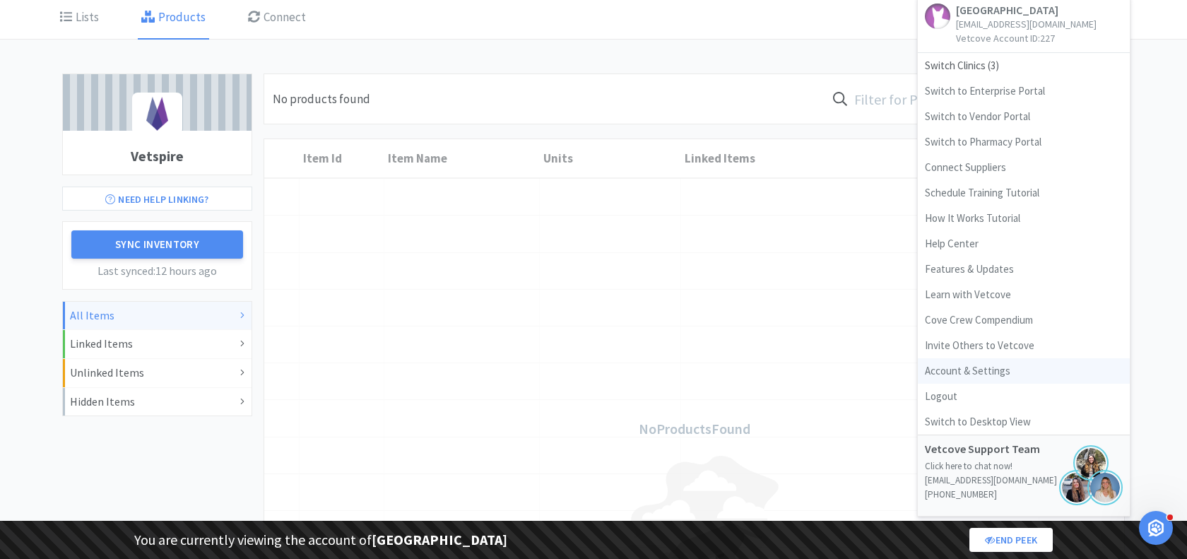
click at [982, 369] on link "Account & Settings" at bounding box center [1024, 370] width 212 height 25
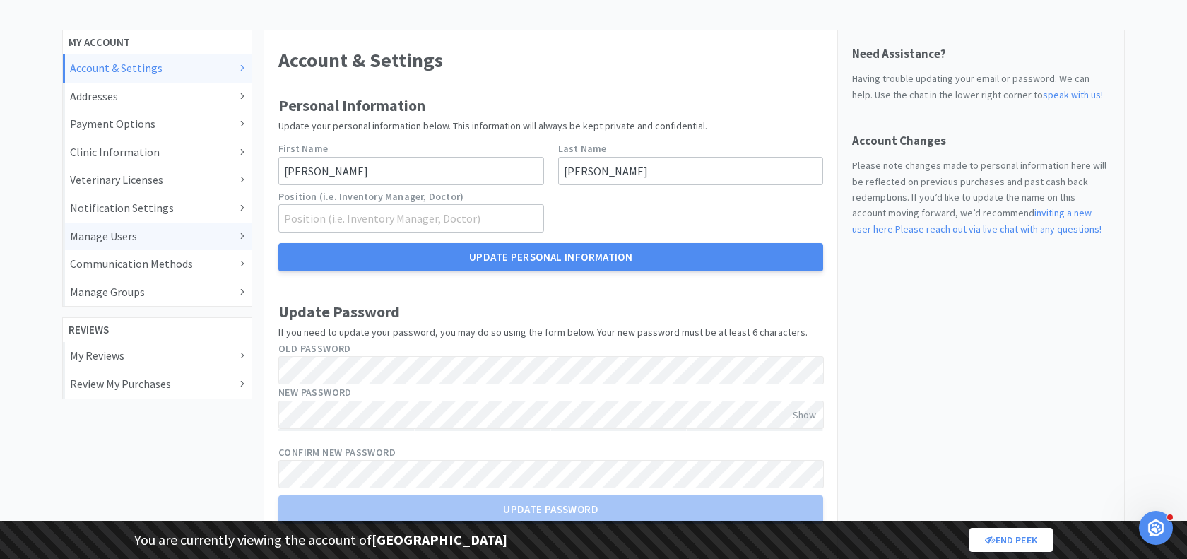
click at [95, 238] on div "Manage Users" at bounding box center [157, 236] width 174 height 18
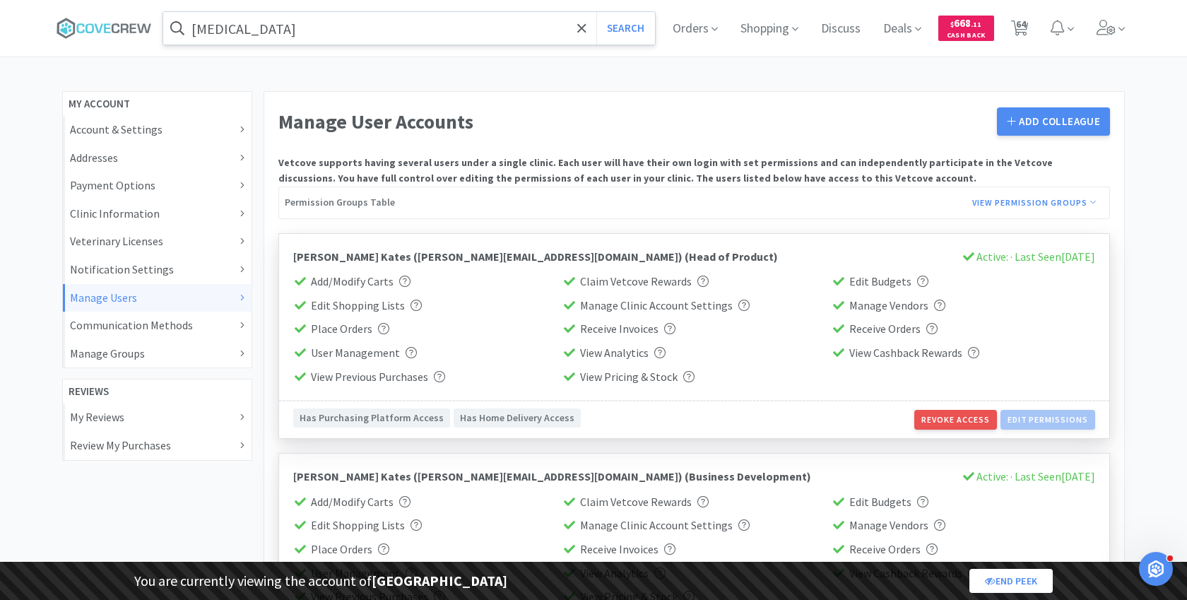
click at [346, 30] on input "[MEDICAL_DATA]" at bounding box center [409, 28] width 492 height 32
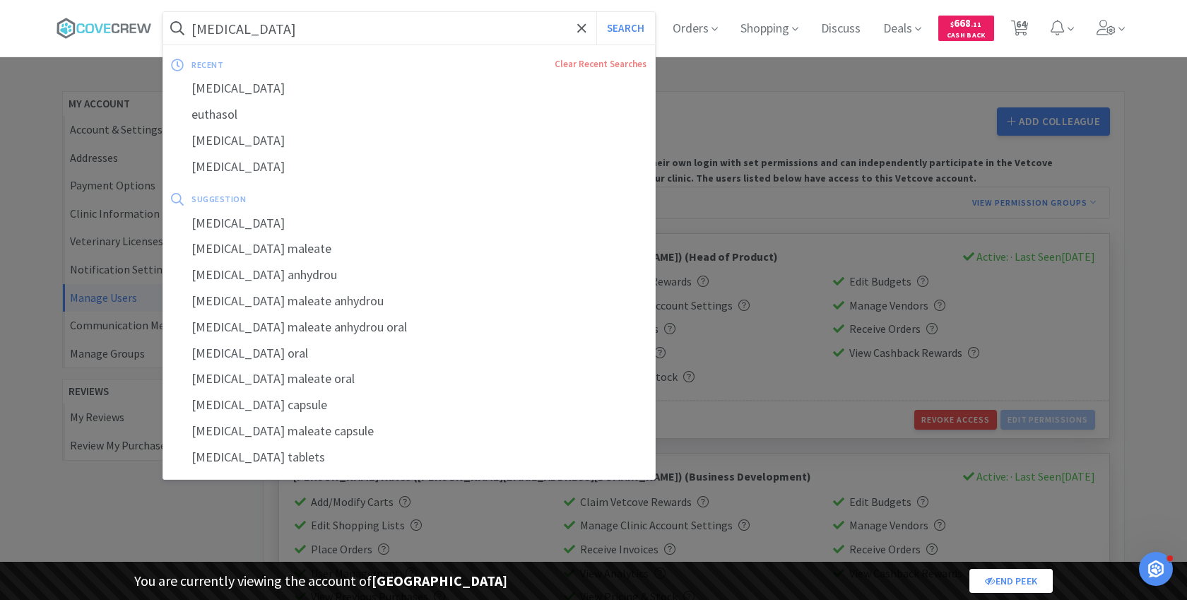
click at [596, 12] on button "Search" at bounding box center [625, 28] width 59 height 32
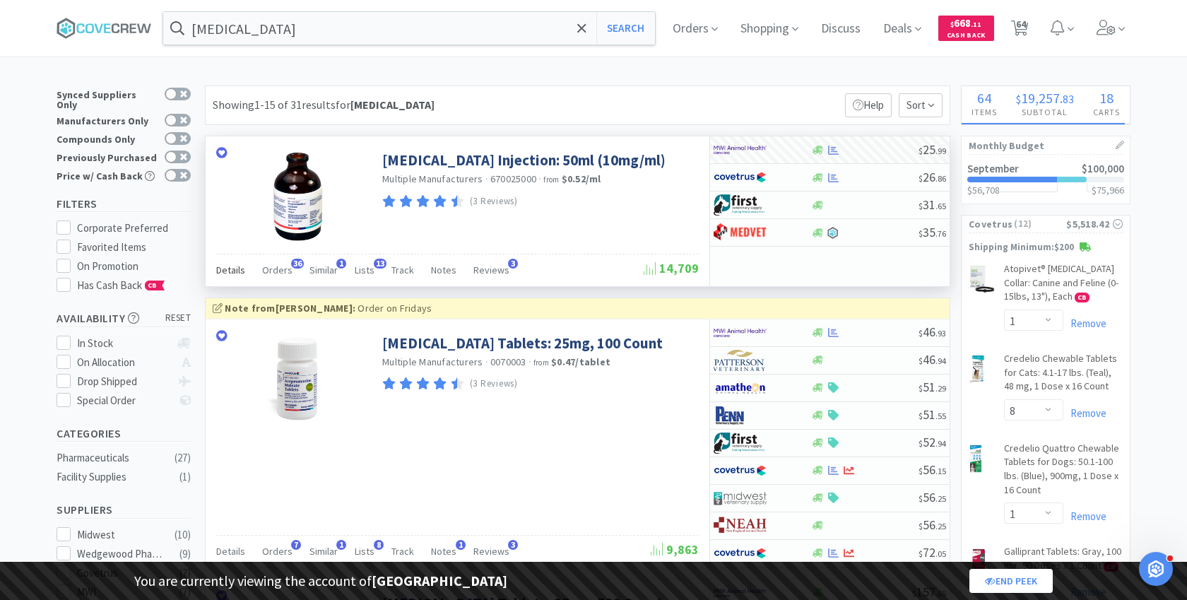
click at [230, 270] on span "Details" at bounding box center [230, 269] width 29 height 13
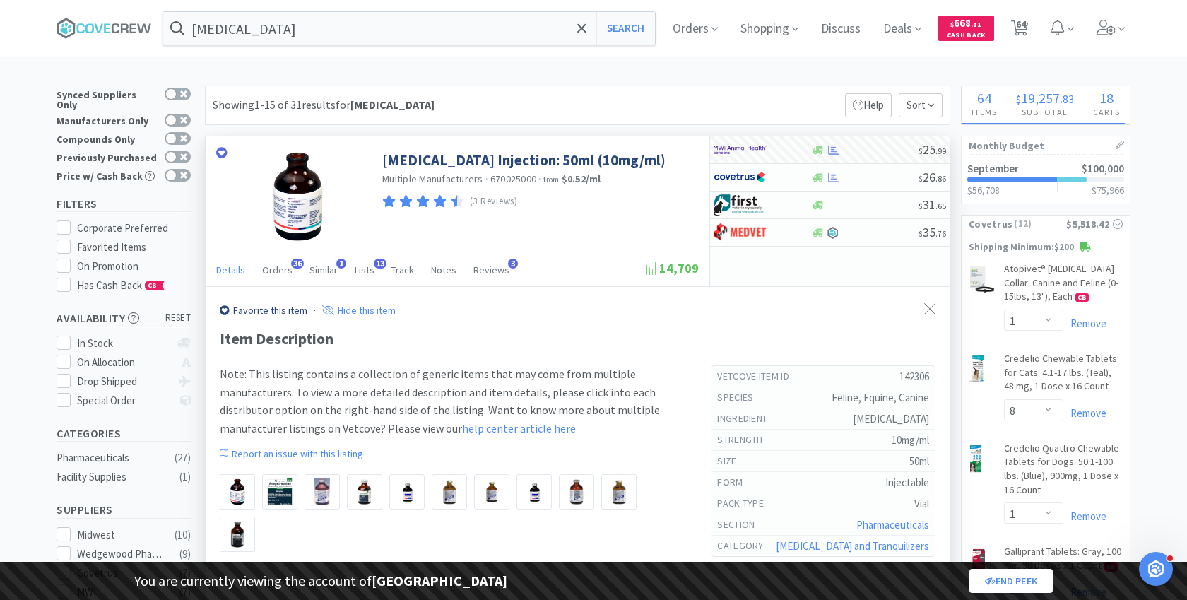
click at [905, 375] on h5 "142306" at bounding box center [864, 376] width 129 height 15
copy h5 "142306"
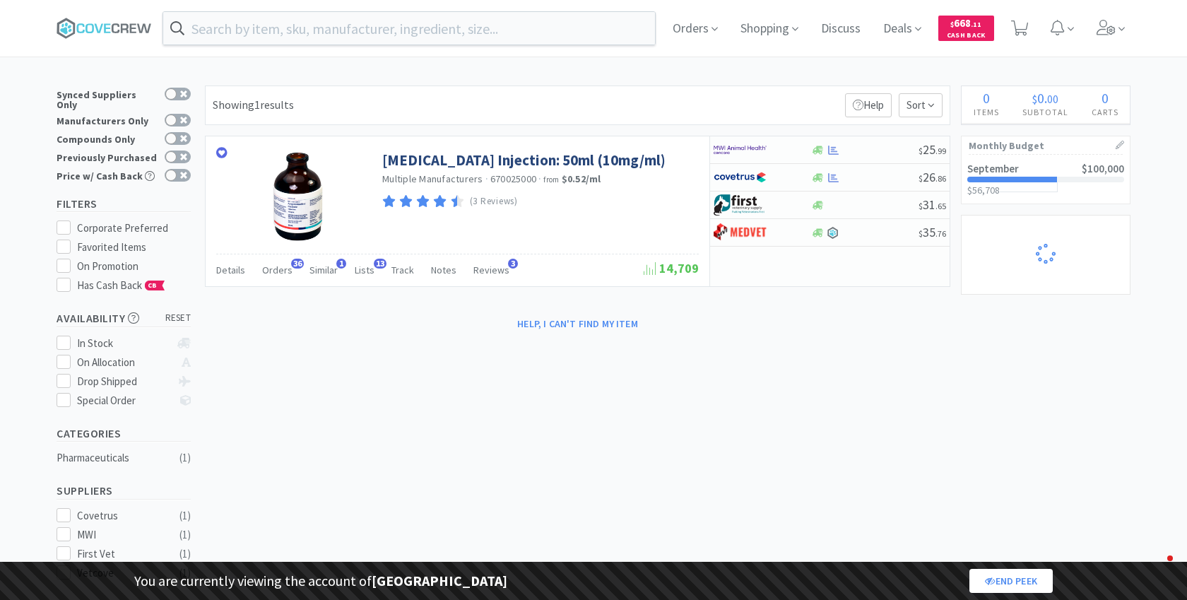
select select "1"
select select "8"
select select "1"
select select "2"
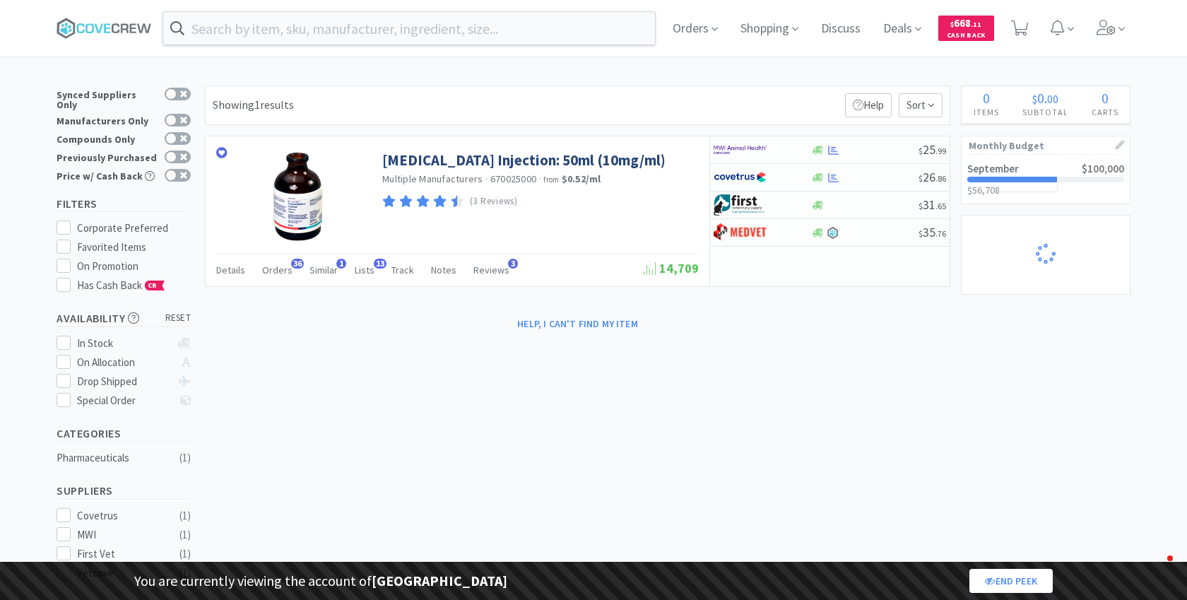
select select "1"
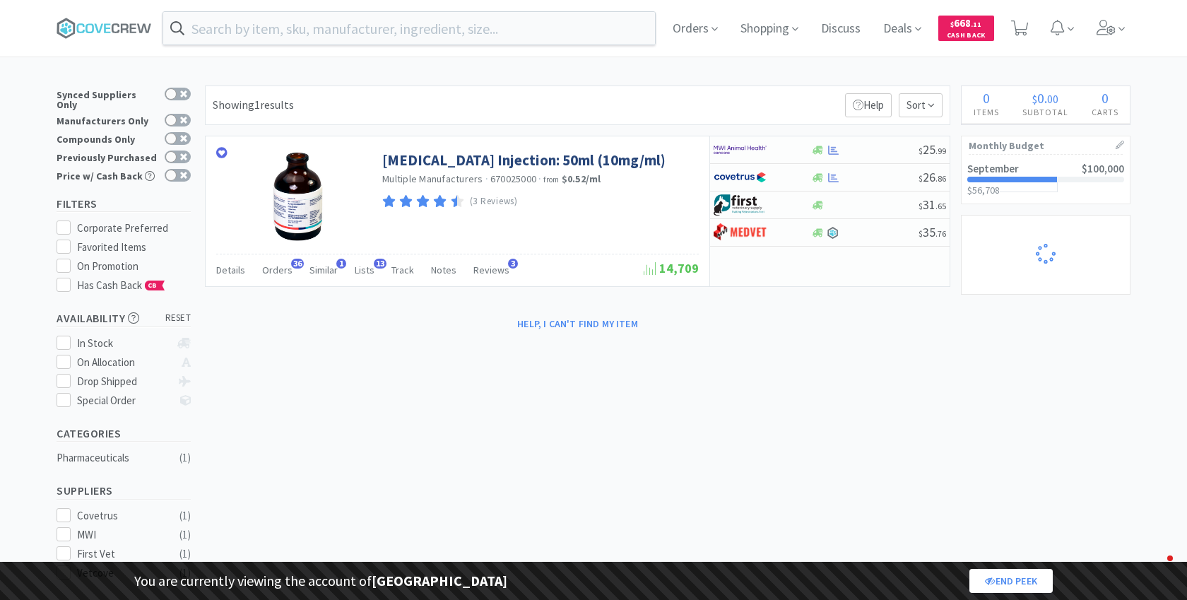
select select "1"
select select "3"
select select "1"
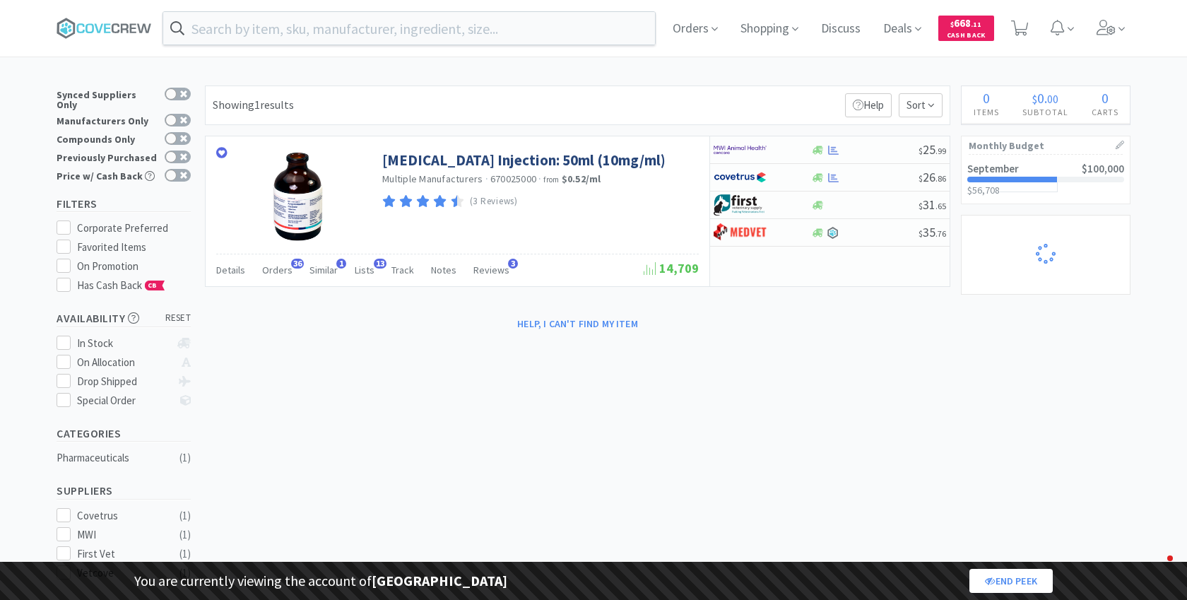
select select "1"
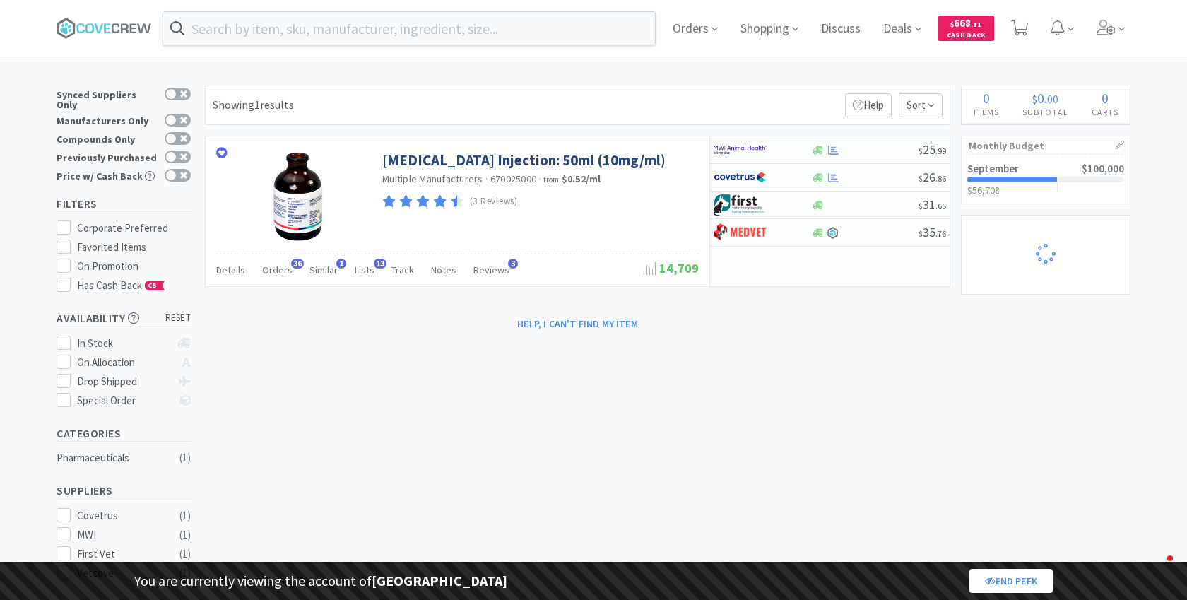
select select "1"
select select "2"
select select "1"
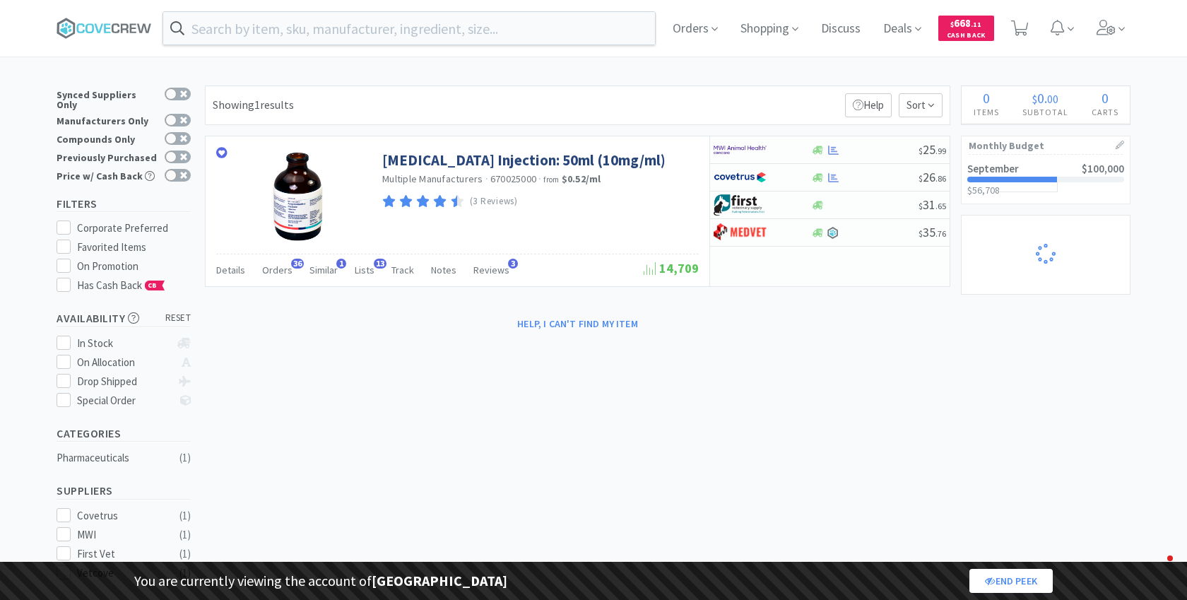
select select "1"
select select "5"
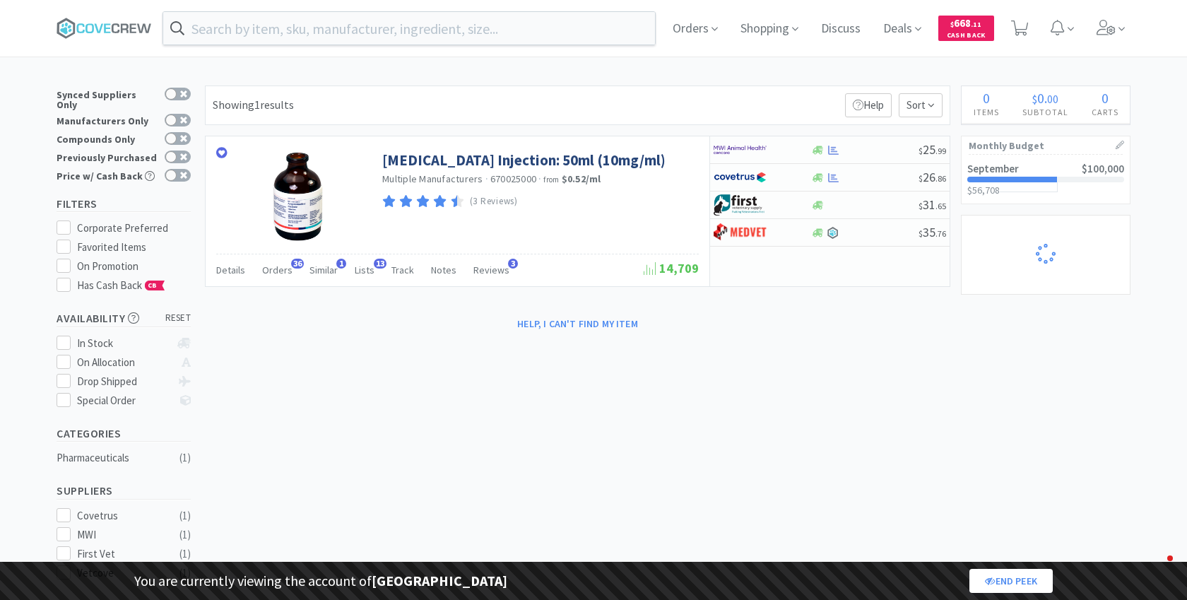
select select "2"
select select "1"
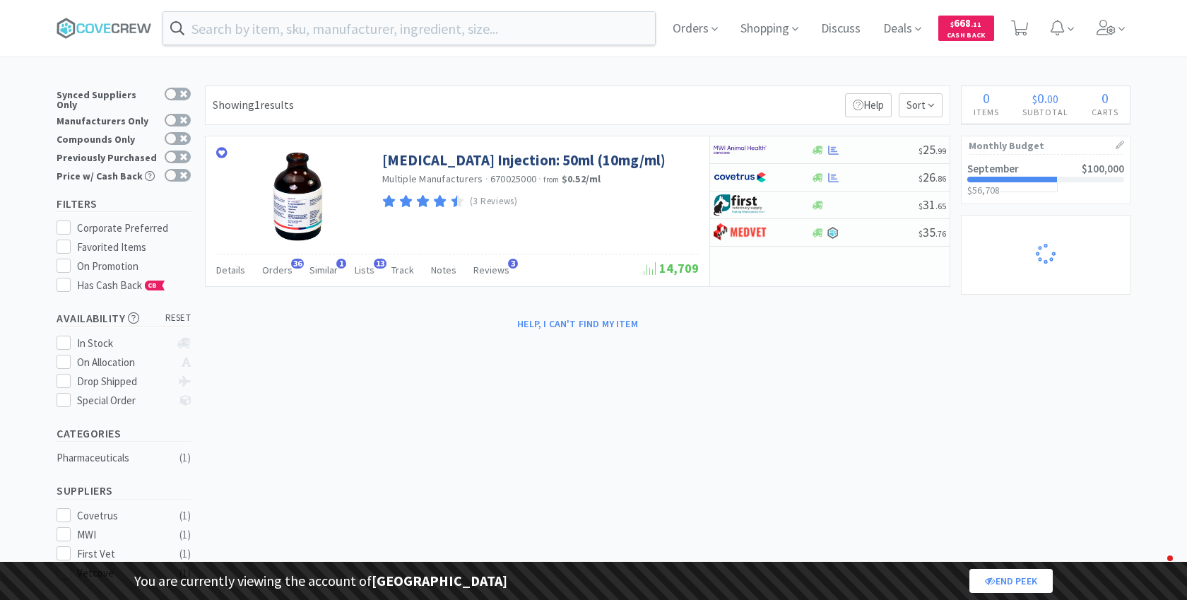
select select "1"
select select "2"
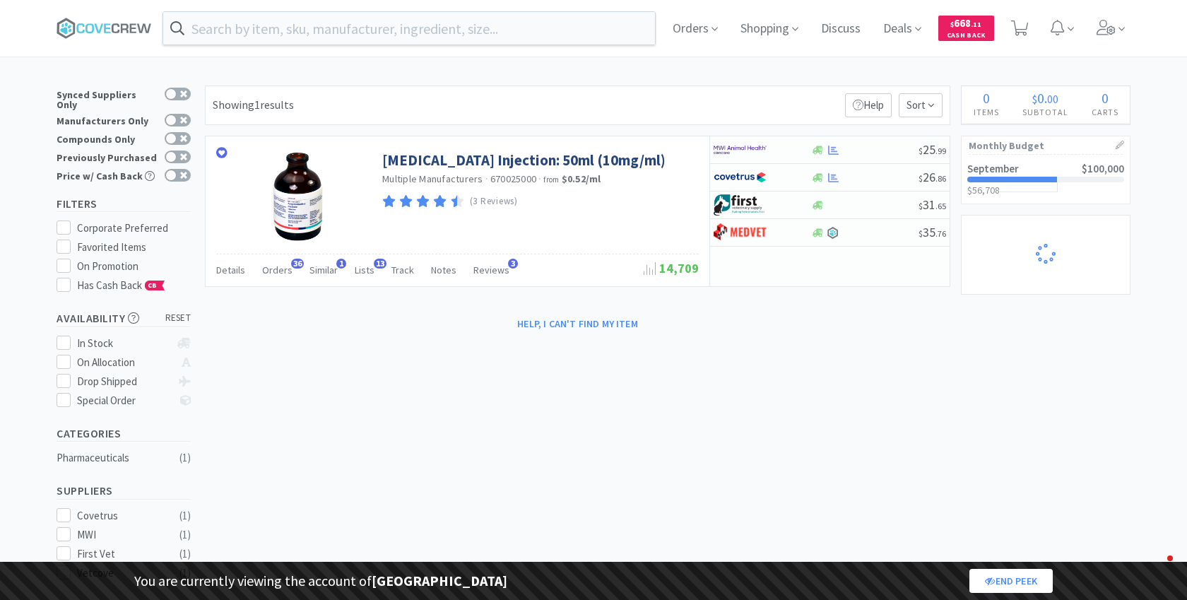
select select "2"
select select "4"
select select "3"
select select "1"
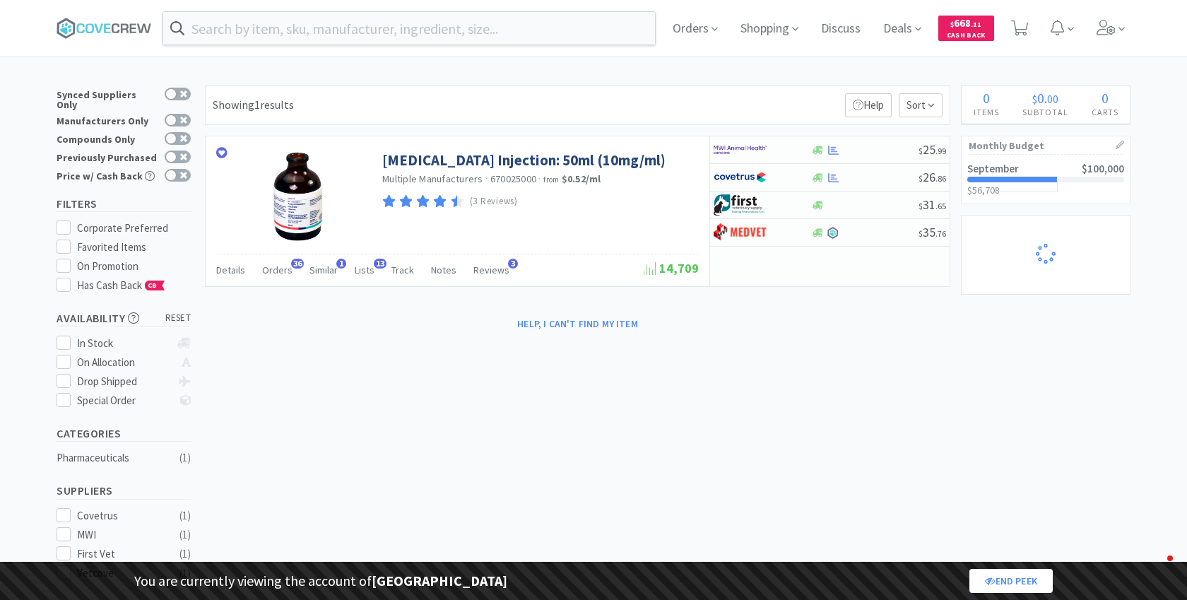
select select "1"
select select "3"
select select "2"
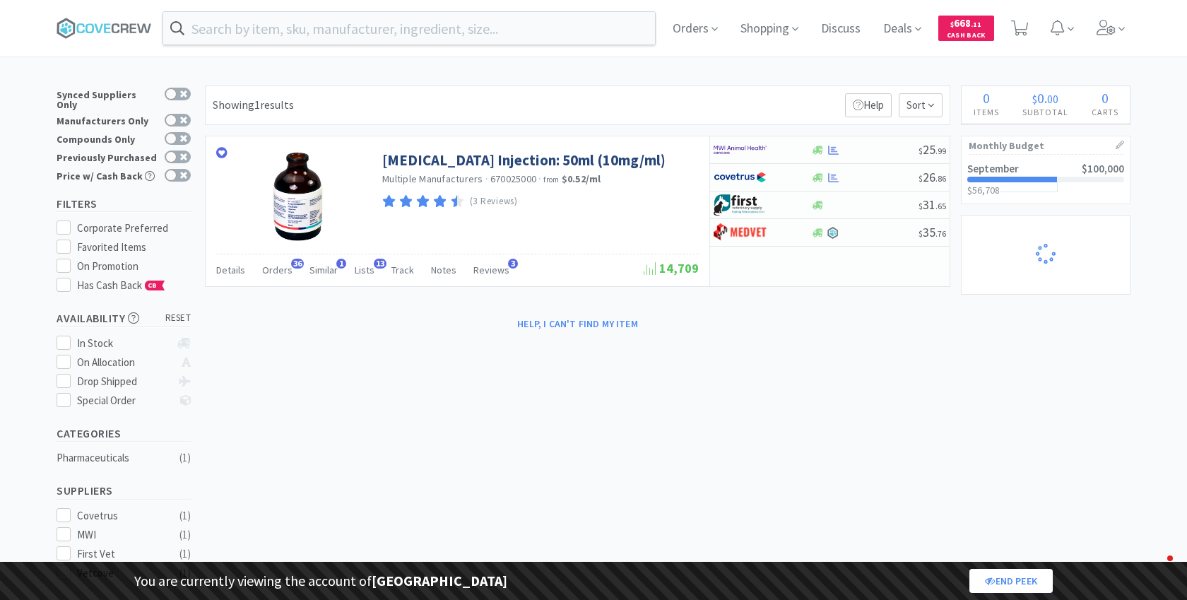
select select "2"
select select "1"
select select "2"
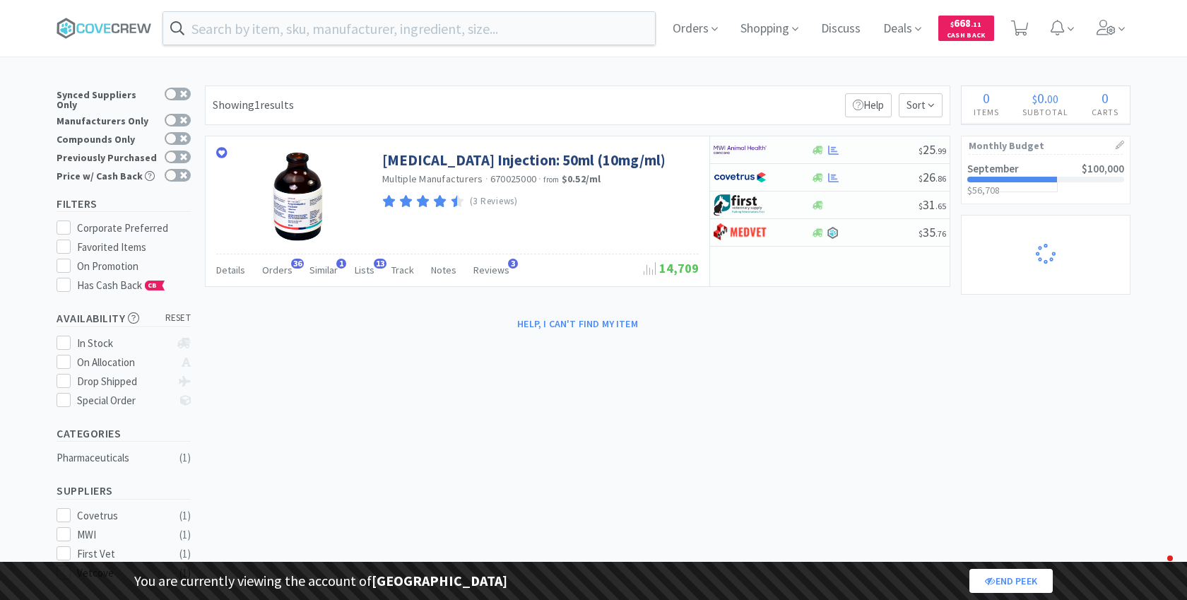
select select "25"
select select "1"
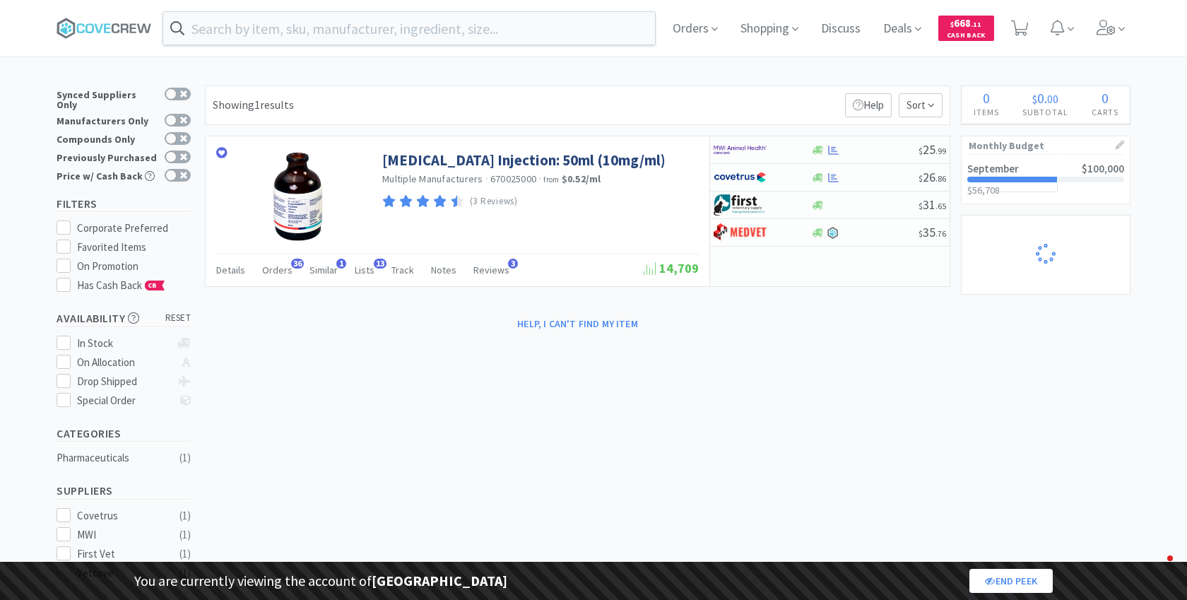
select select "5"
select select "2"
